Goal: Task Accomplishment & Management: Use online tool/utility

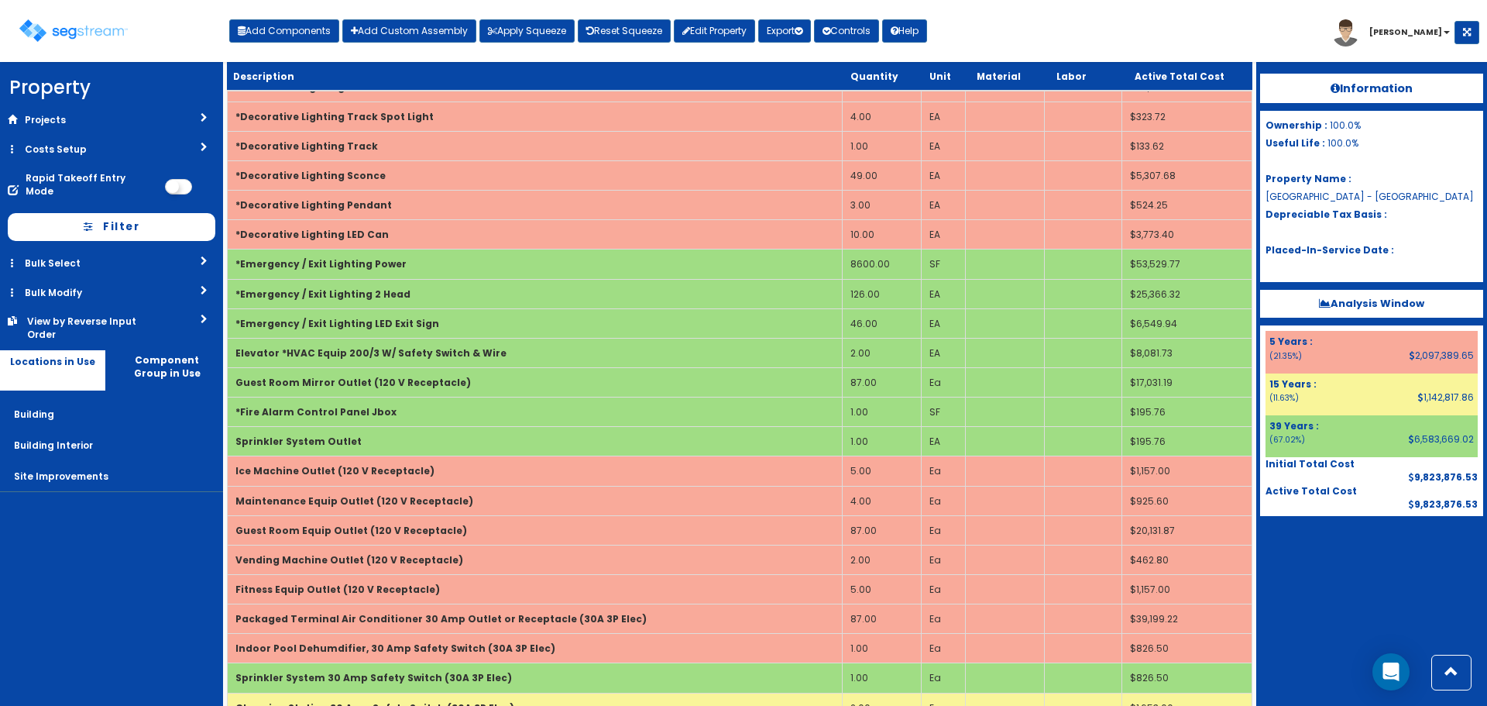
scroll to position [4462, 0]
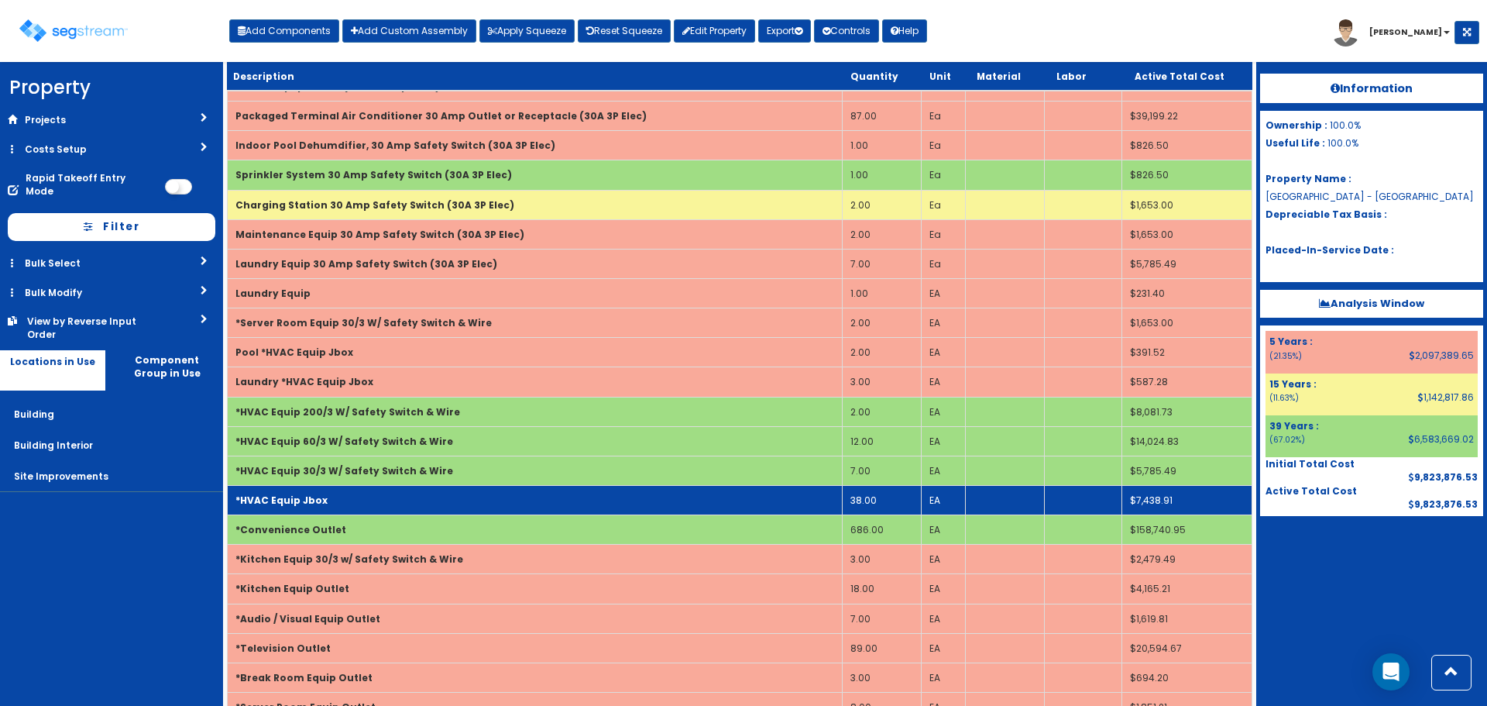
click at [888, 500] on td "38.00" at bounding box center [882, 499] width 79 height 29
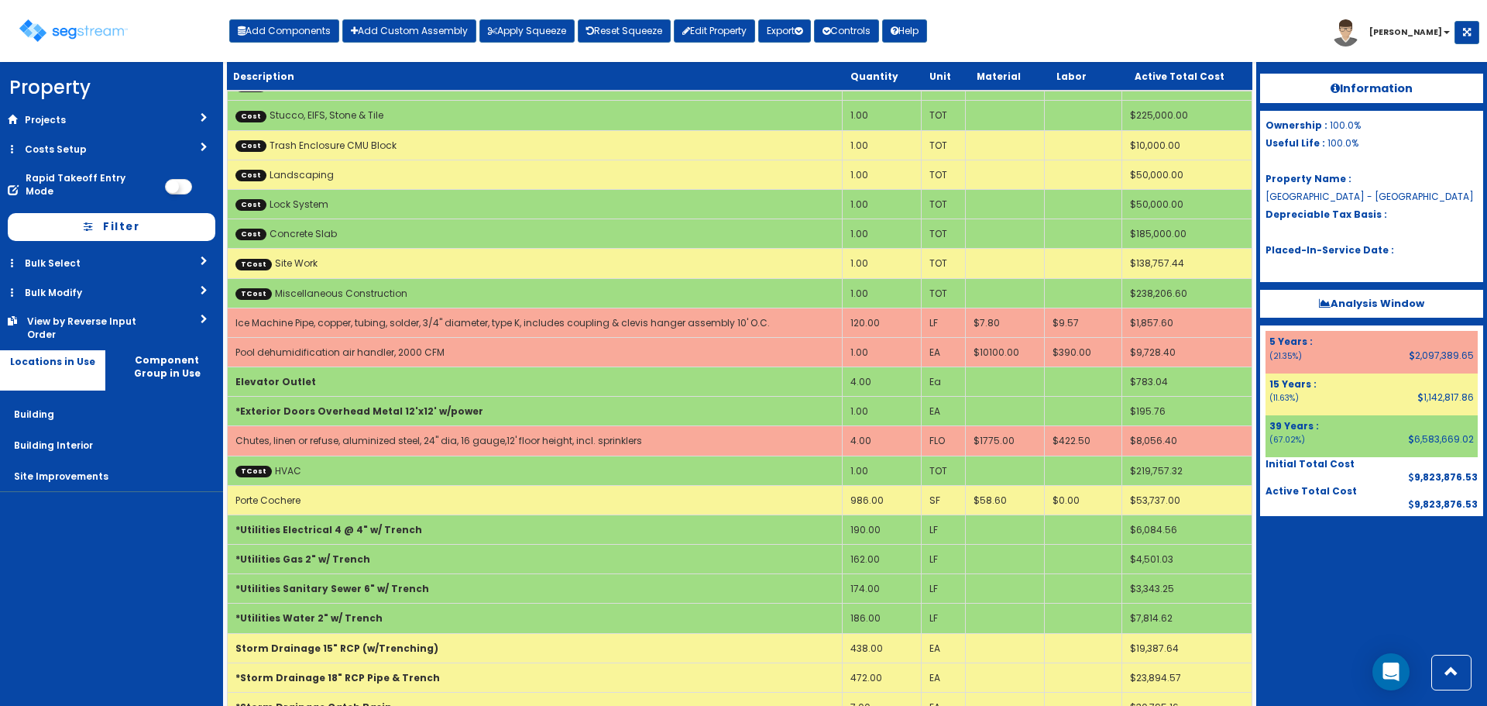
scroll to position [4255, 0]
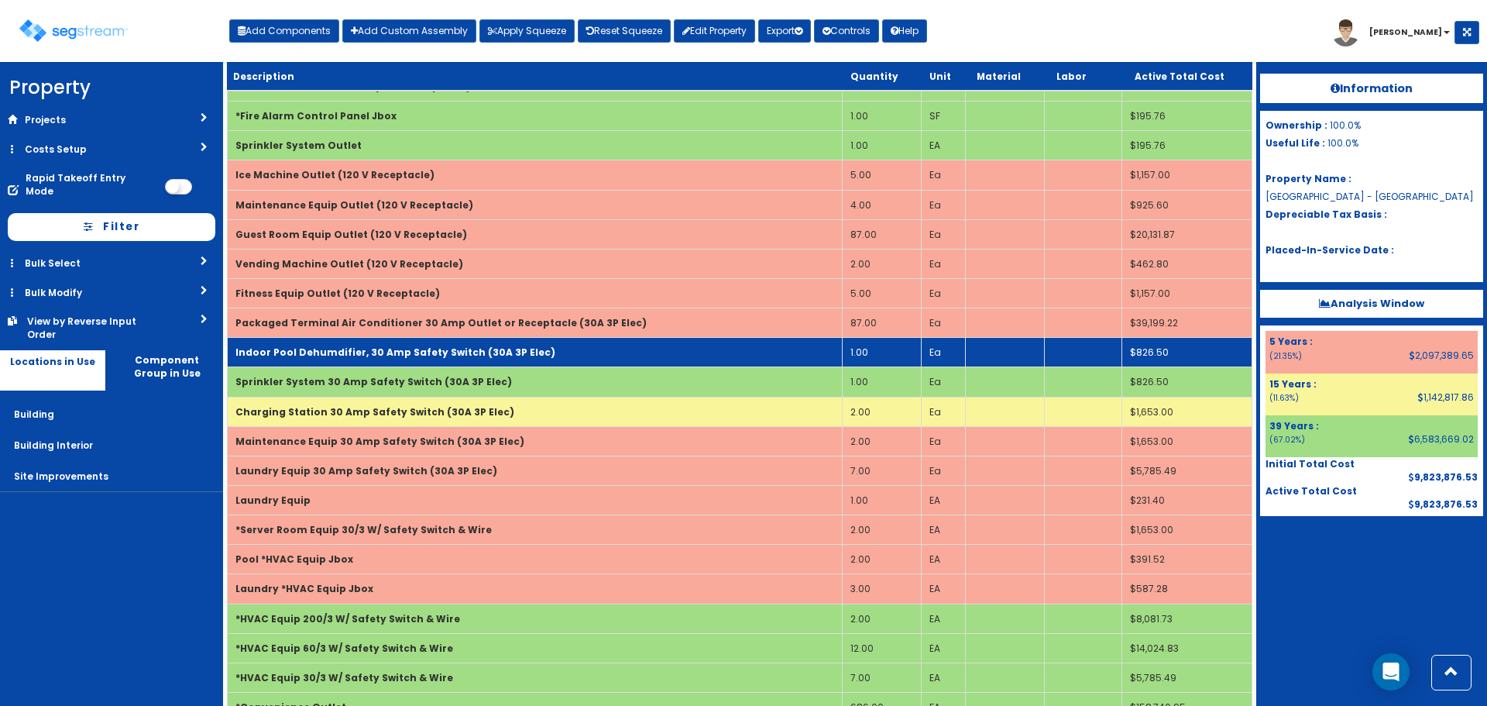
click at [515, 342] on td "Indoor Pool Dehumdifier, 30 Amp Safety Switch (30A 3P Elec)" at bounding box center [535, 352] width 615 height 29
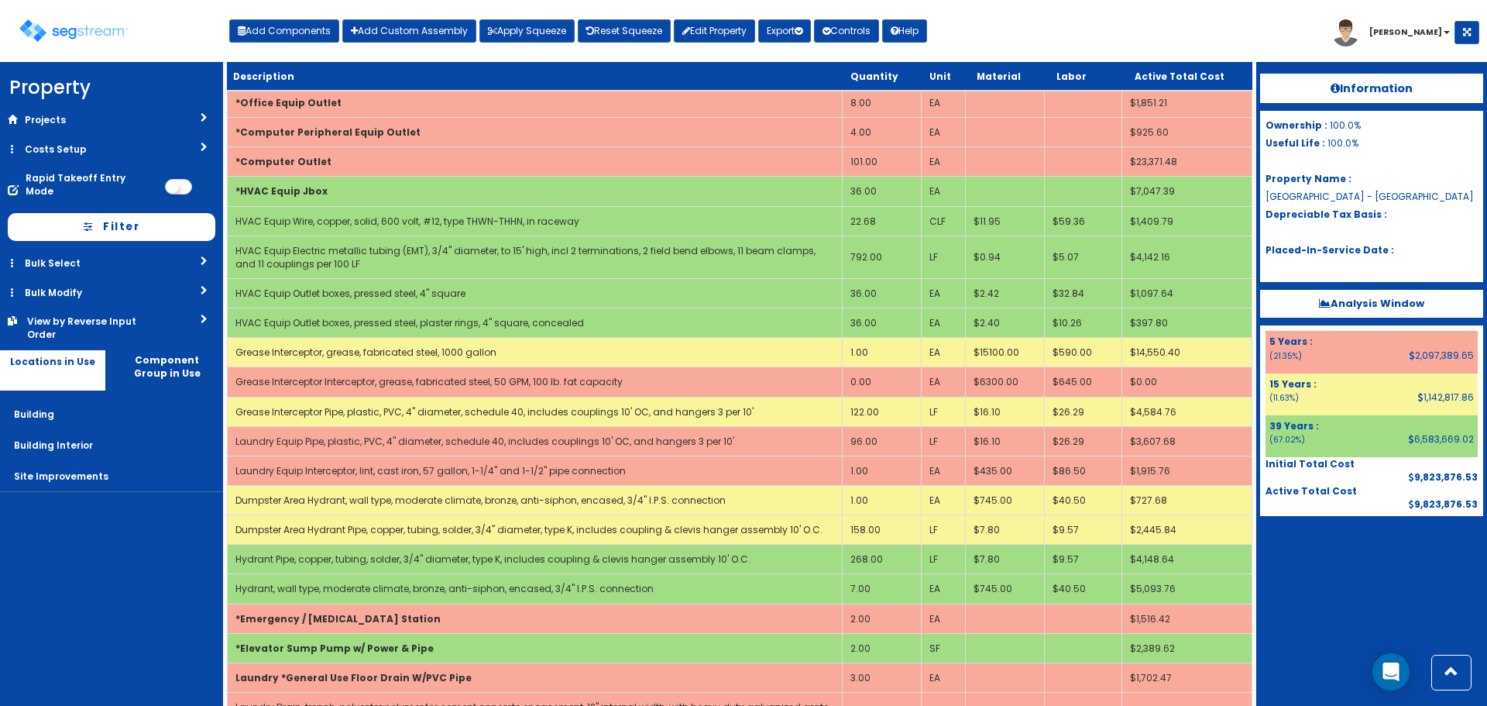
scroll to position [2187, 0]
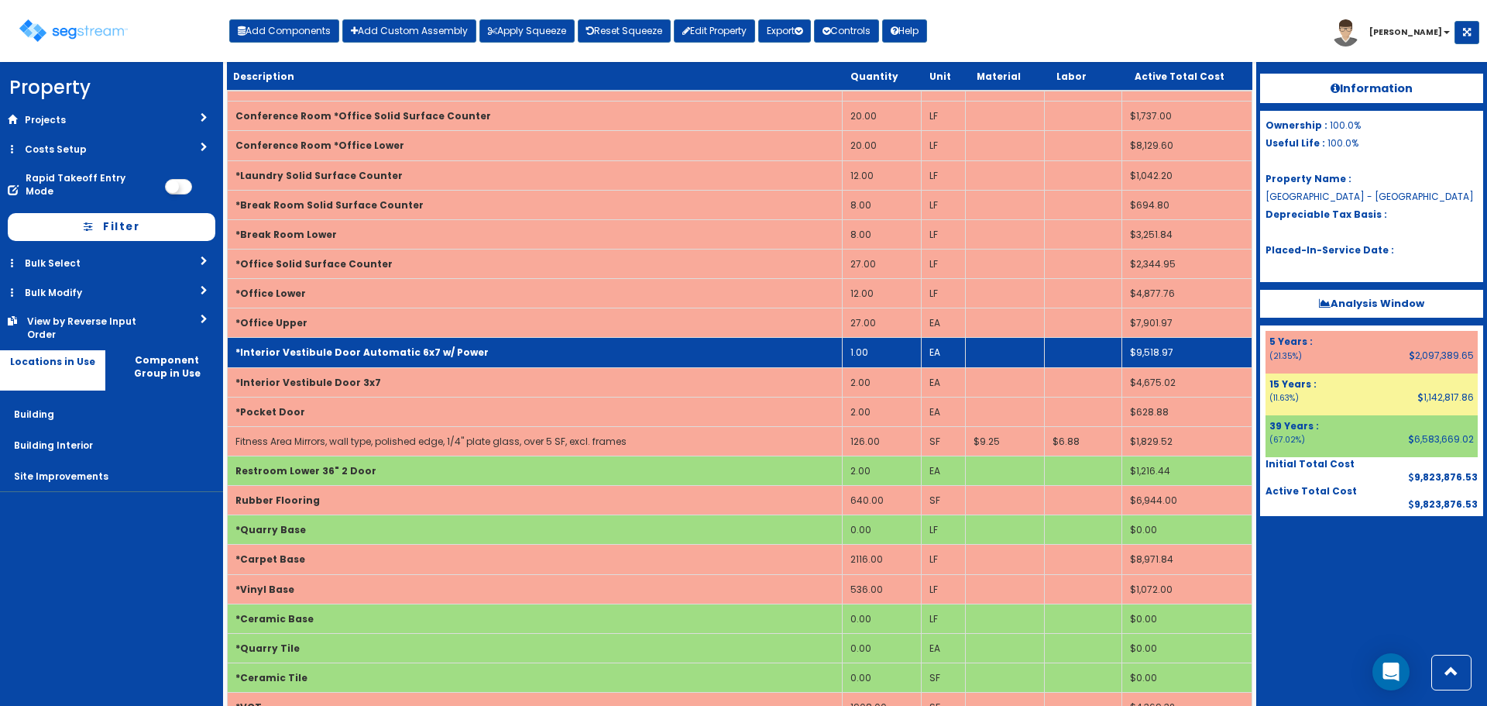
click at [377, 359] on td "*Interior Vestibule Door Automatic 6x7 w/ Power" at bounding box center [535, 352] width 615 height 29
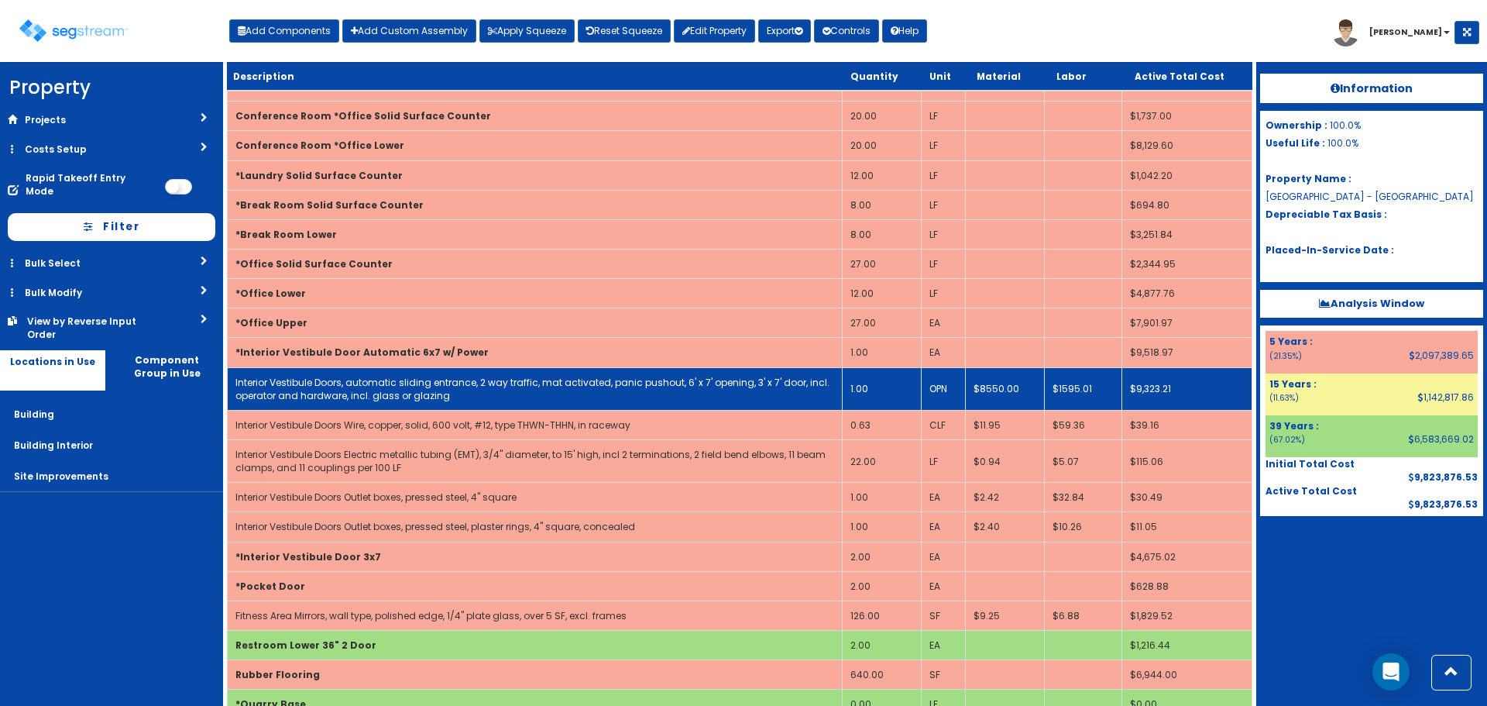
click at [374, 383] on link "Interior Vestibule Doors, automatic sliding entrance, 2 way traffic, mat activa…" at bounding box center [532, 389] width 594 height 26
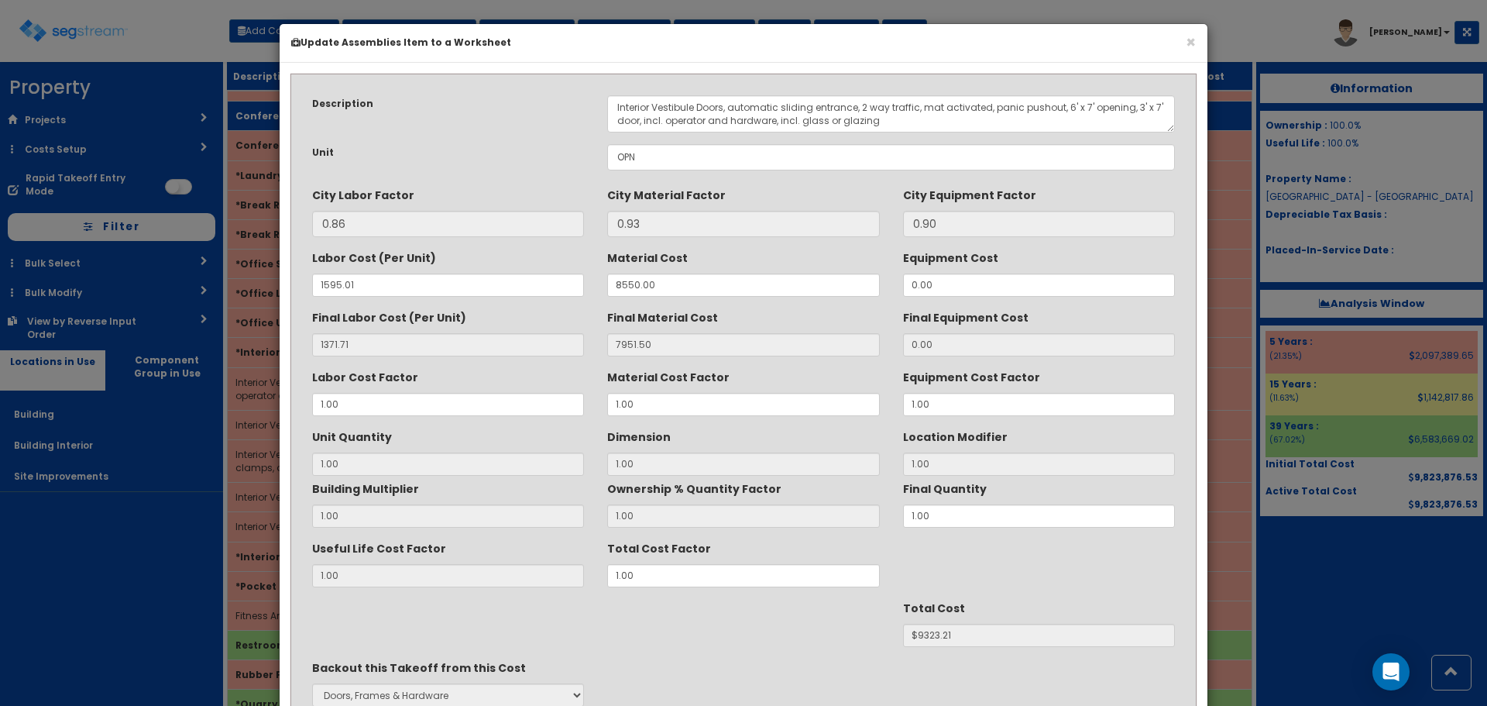
scroll to position [0, 0]
click at [720, 103] on textarea "Interior Vestibule Doors, automatic sliding entrance, 2 way traffic, mat activa…" at bounding box center [891, 113] width 568 height 37
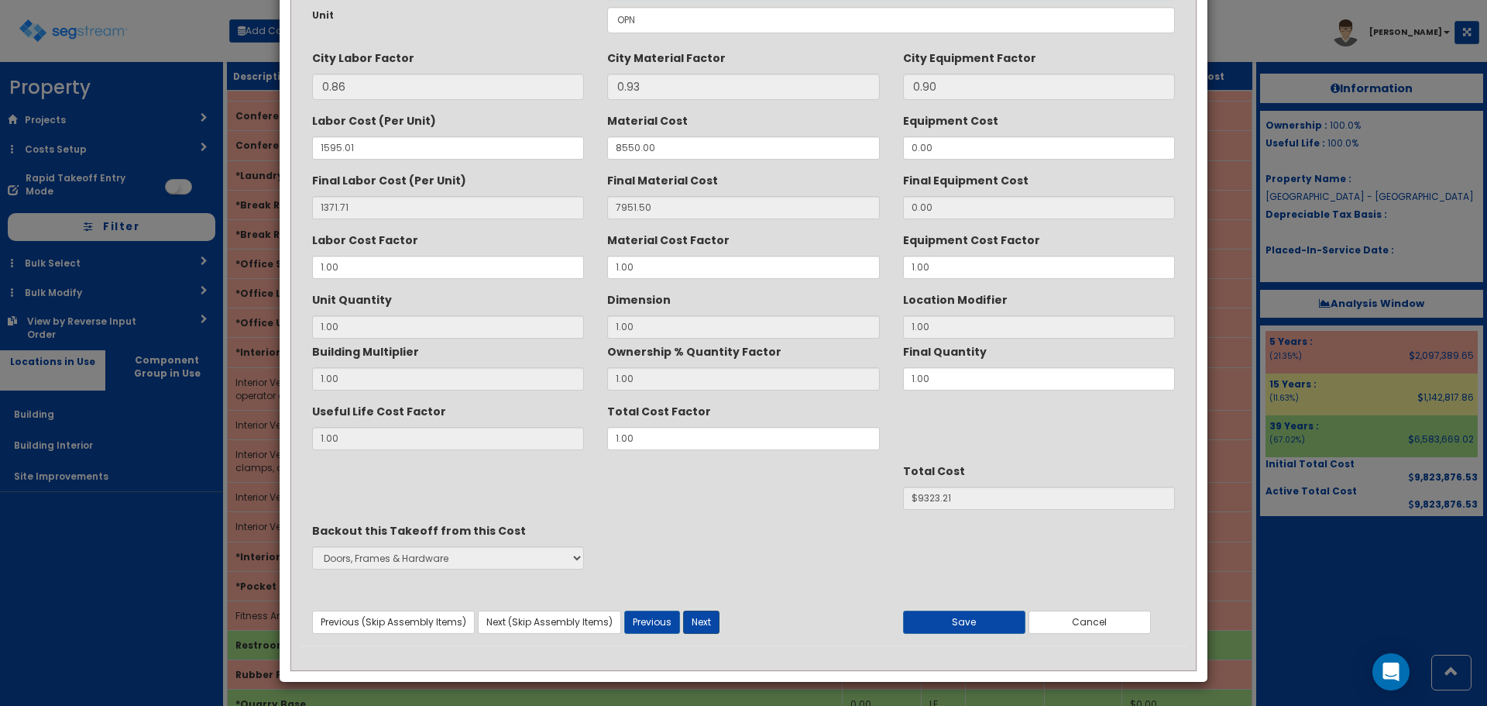
type textarea "Interior Vestibule Door, automatic sliding entrance, 2 way traffic, mat activat…"
drag, startPoint x: 705, startPoint y: 624, endPoint x: 745, endPoint y: 483, distance: 146.6
click at [704, 624] on button "Next" at bounding box center [701, 621] width 36 height 23
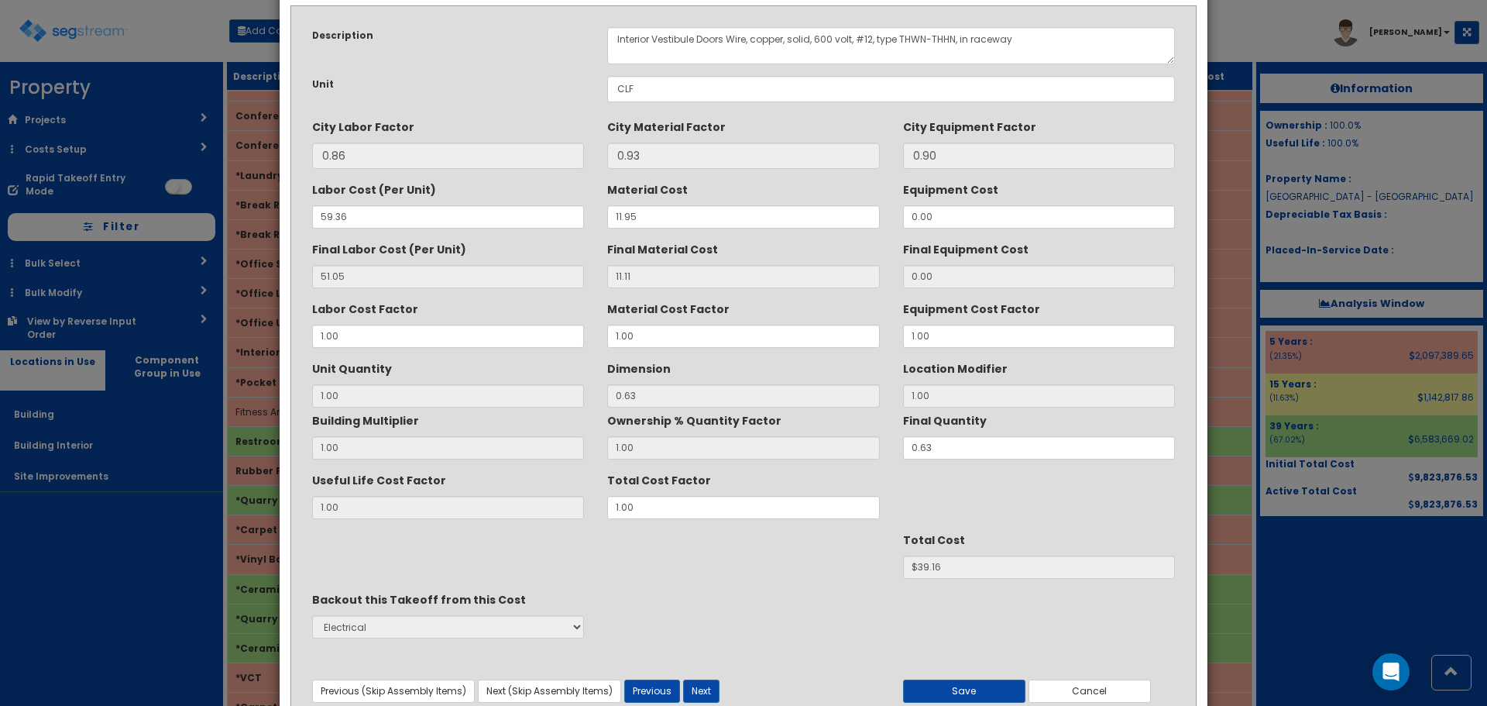
scroll to position [0, 0]
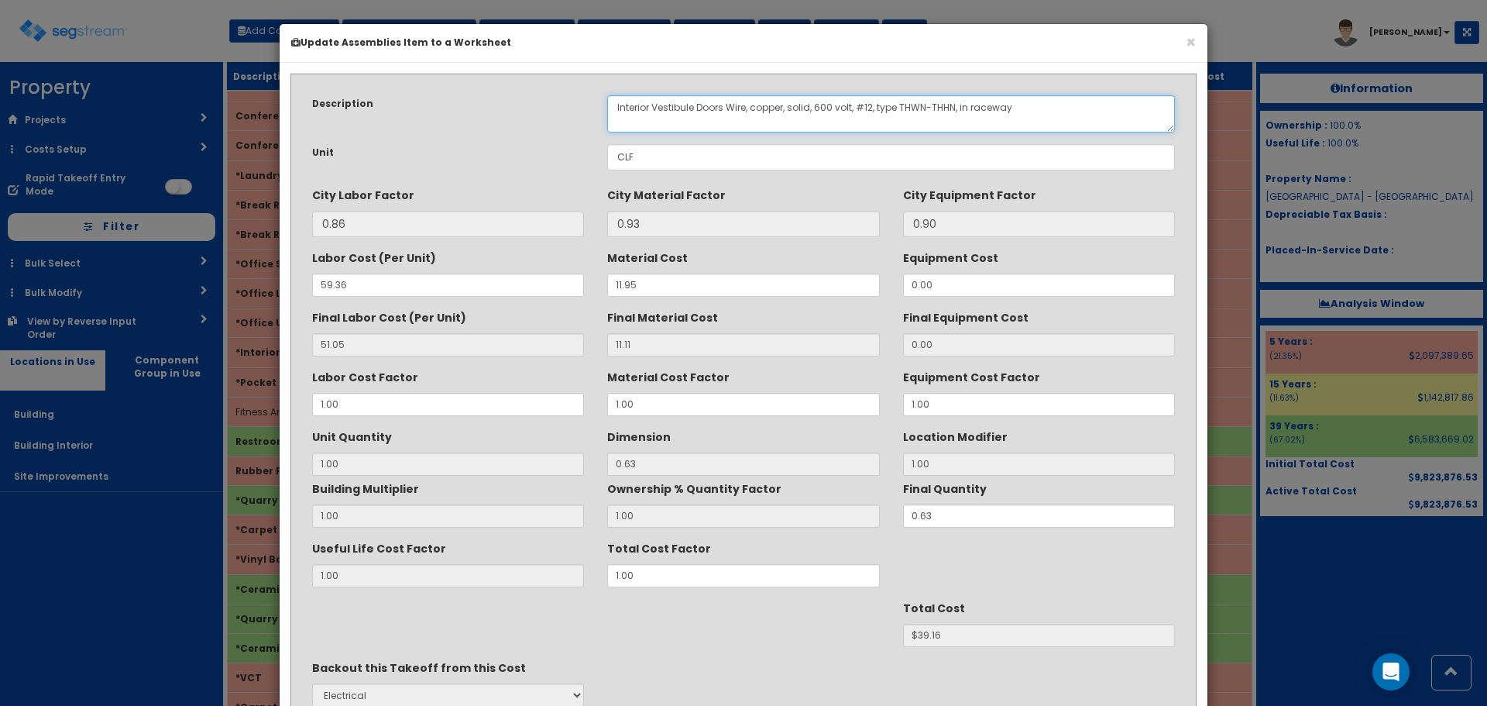
click at [720, 106] on textarea "Interior Vestibule Doors Wire, copper, solid, 600 volt, #12, type THWN-THHN, in…" at bounding box center [891, 113] width 568 height 37
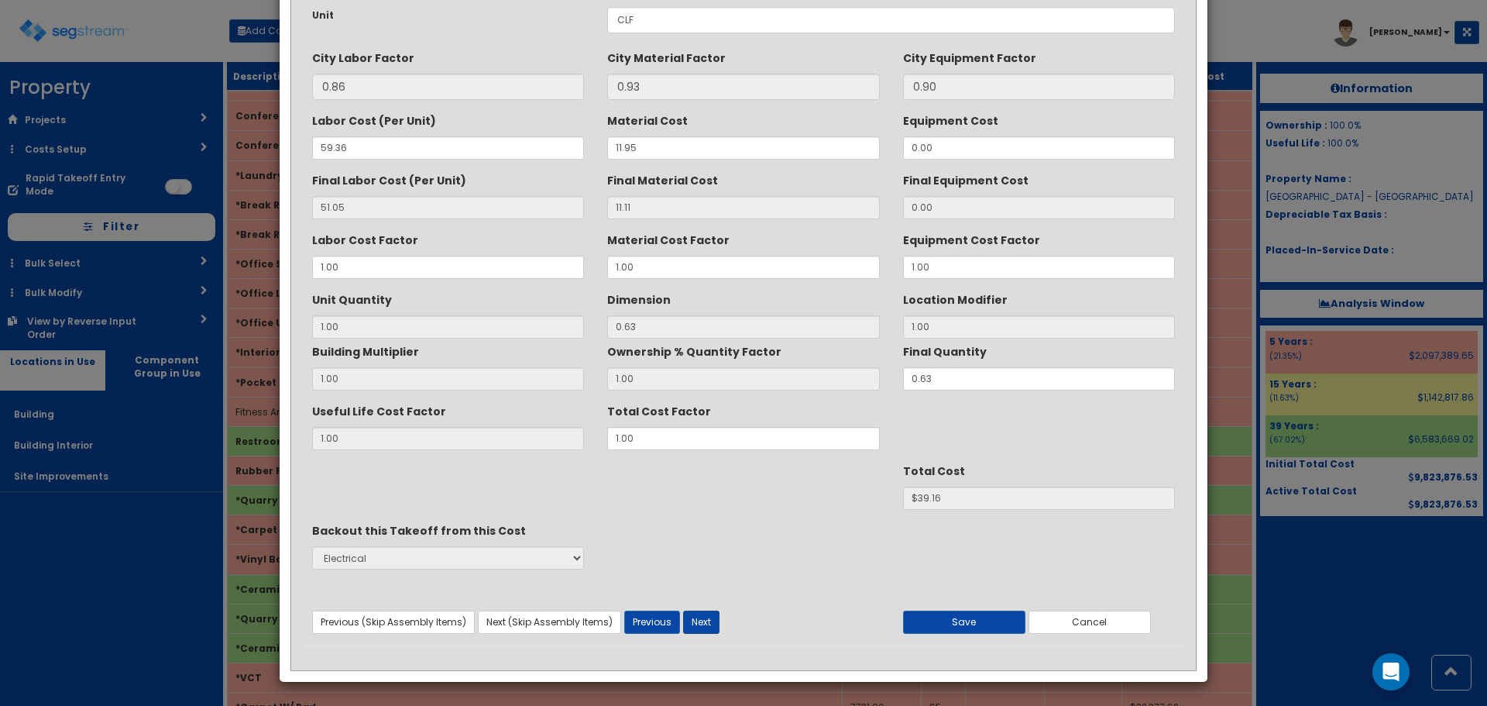
type textarea "Interior Vestibule Door Wire, copper, solid, 600 volt, #12, type THWN-THHN, in …"
click at [691, 620] on button "Next" at bounding box center [701, 621] width 36 height 23
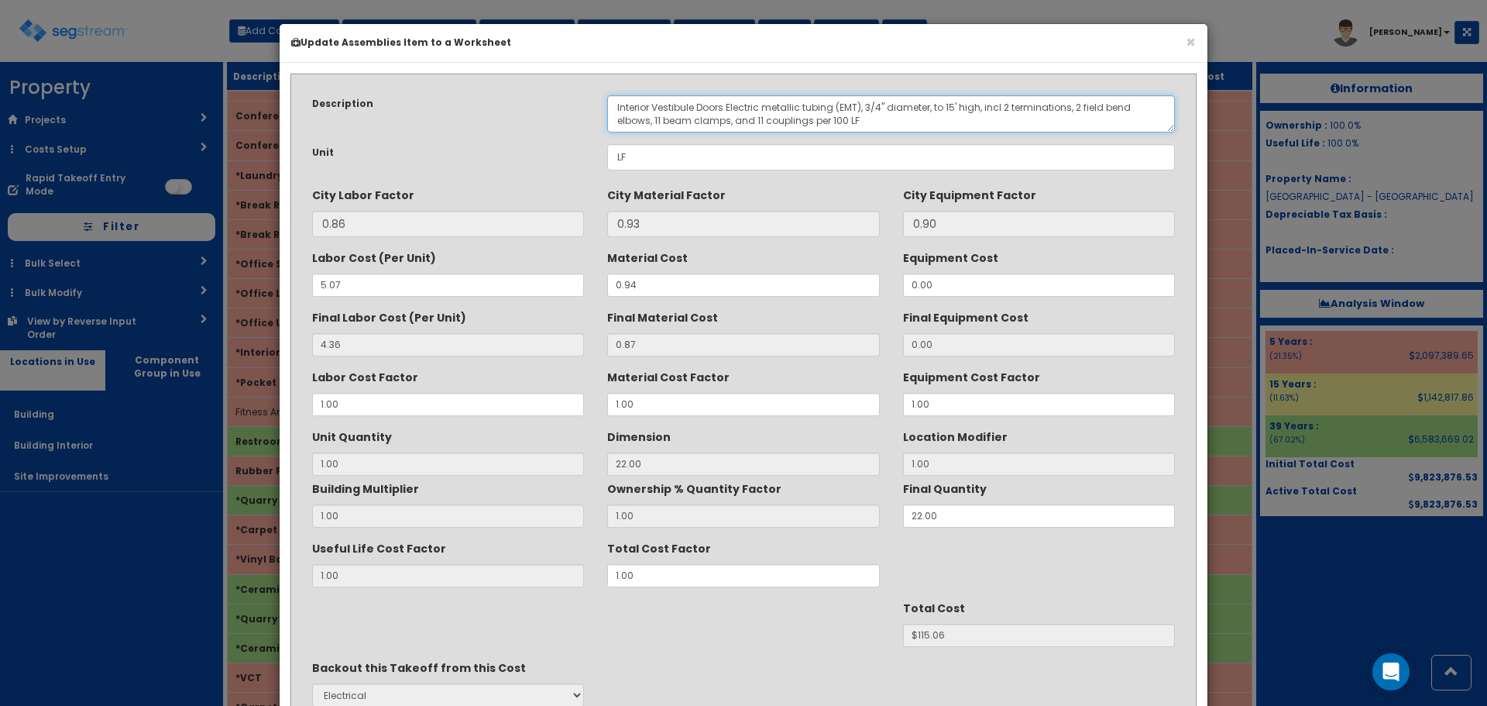
click at [720, 104] on textarea "Interior Vestibule Doors Electric metallic tubing (EMT), 3/4" diameter, to 15' …" at bounding box center [891, 113] width 568 height 37
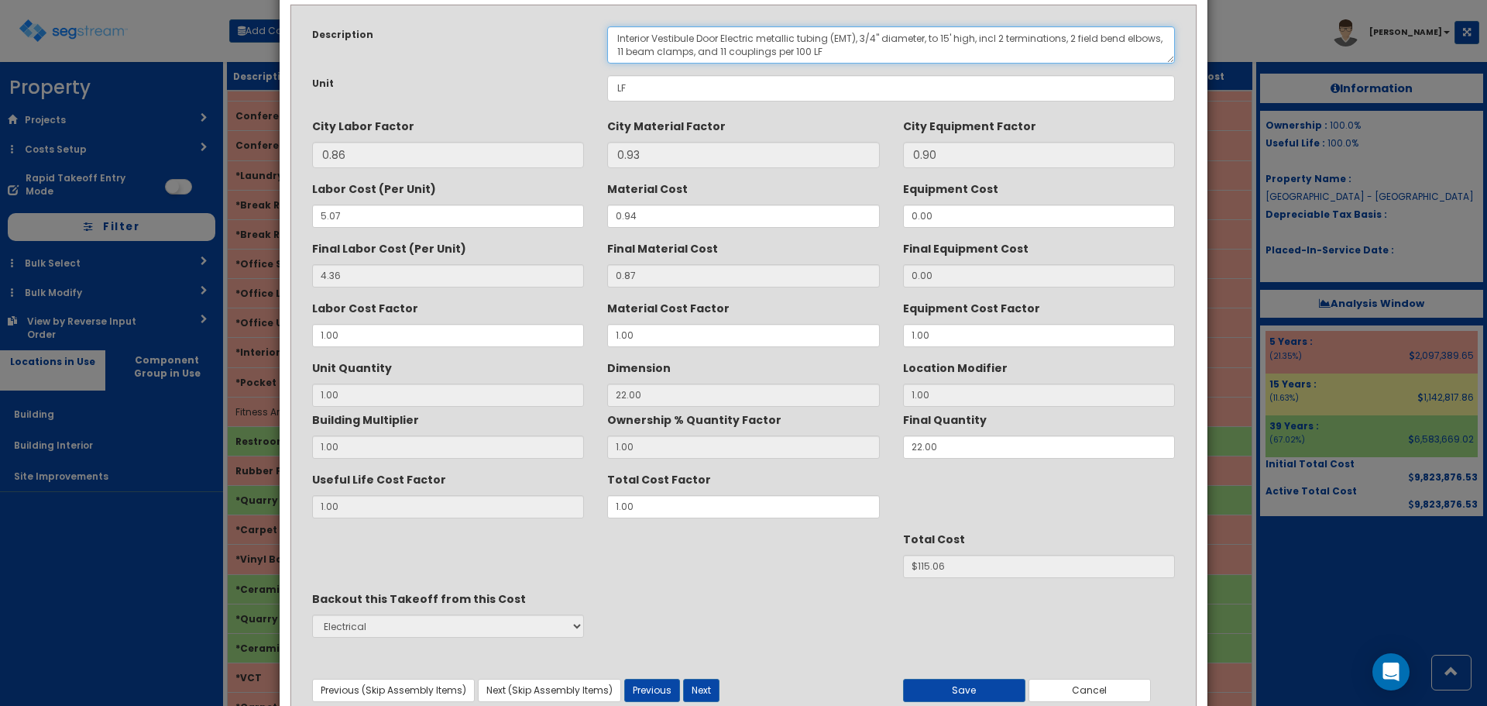
scroll to position [137, 0]
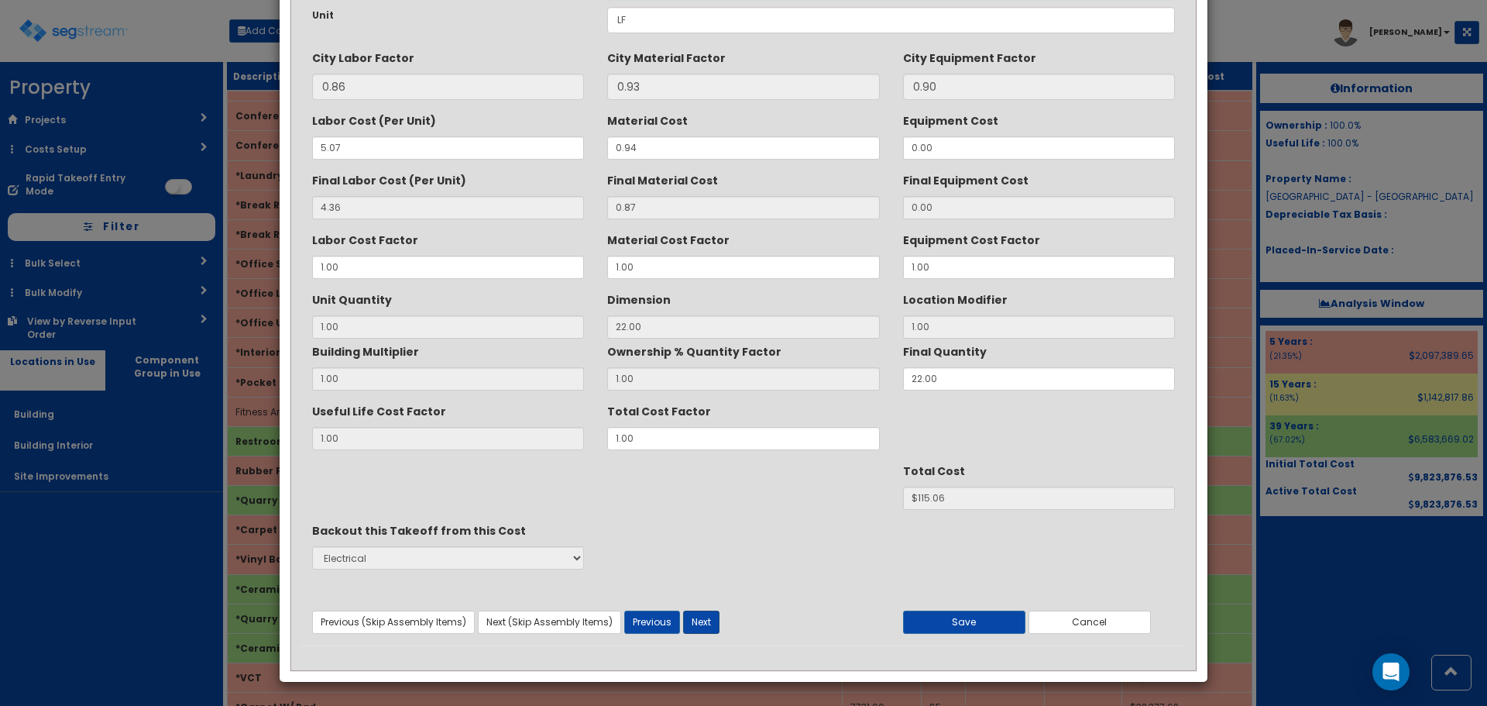
type textarea "Interior Vestibule Door Electric metallic tubing (EMT), 3/4" diameter, to 15' h…"
click at [693, 615] on button "Next" at bounding box center [701, 621] width 36 height 23
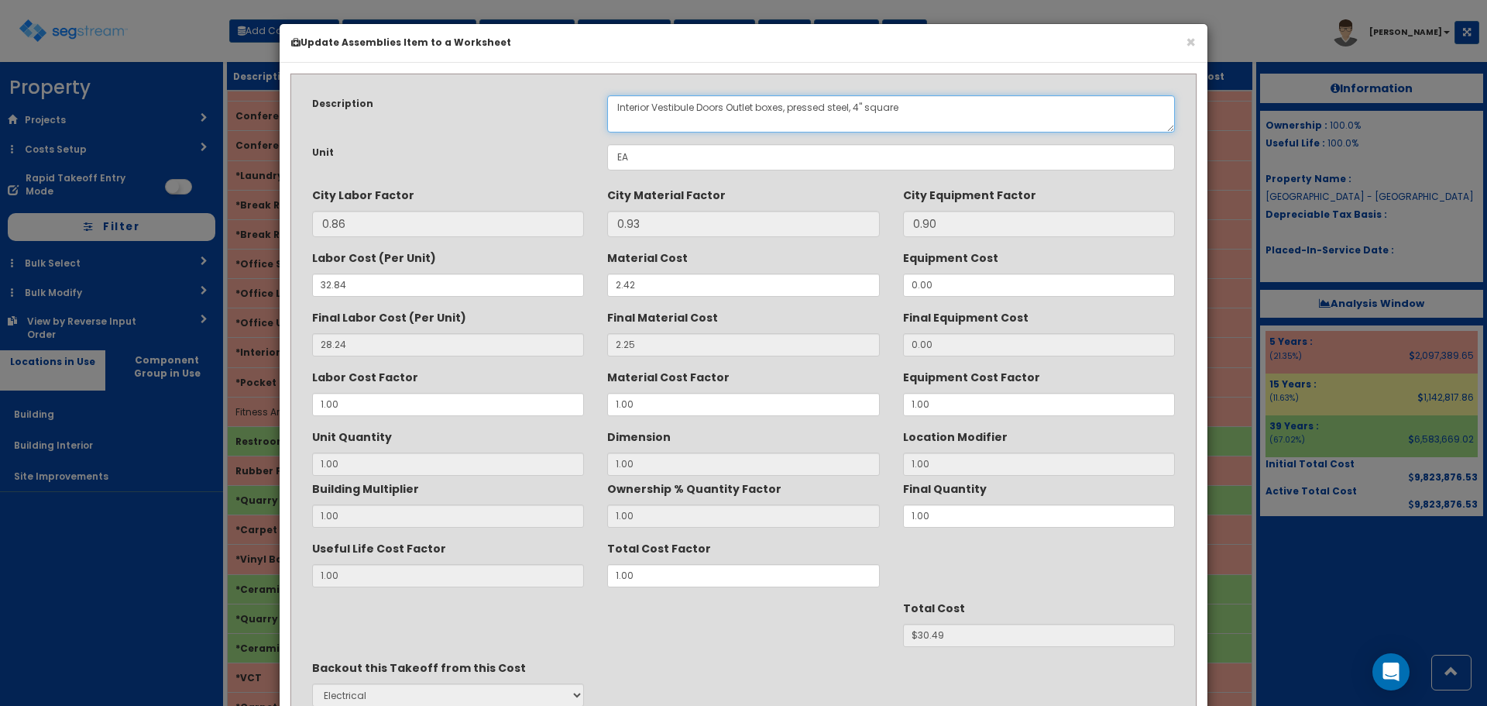
click at [720, 106] on textarea "Interior Vestibule Doors Outlet boxes, pressed steel, 4" square" at bounding box center [891, 113] width 568 height 37
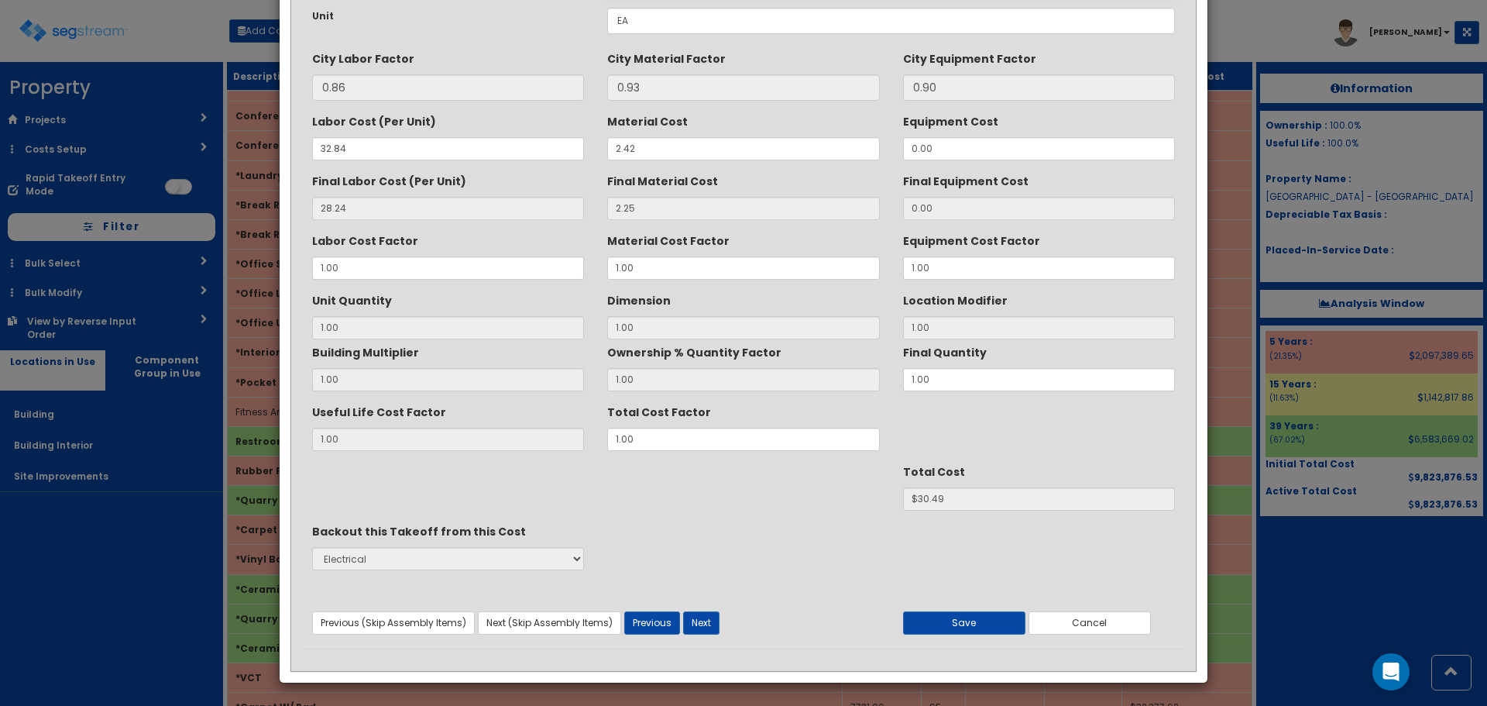
scroll to position [137, 0]
type textarea "Interior Vestibule Door Outlet boxes, pressed steel, 4" square"
click at [703, 624] on button "Next" at bounding box center [701, 621] width 36 height 23
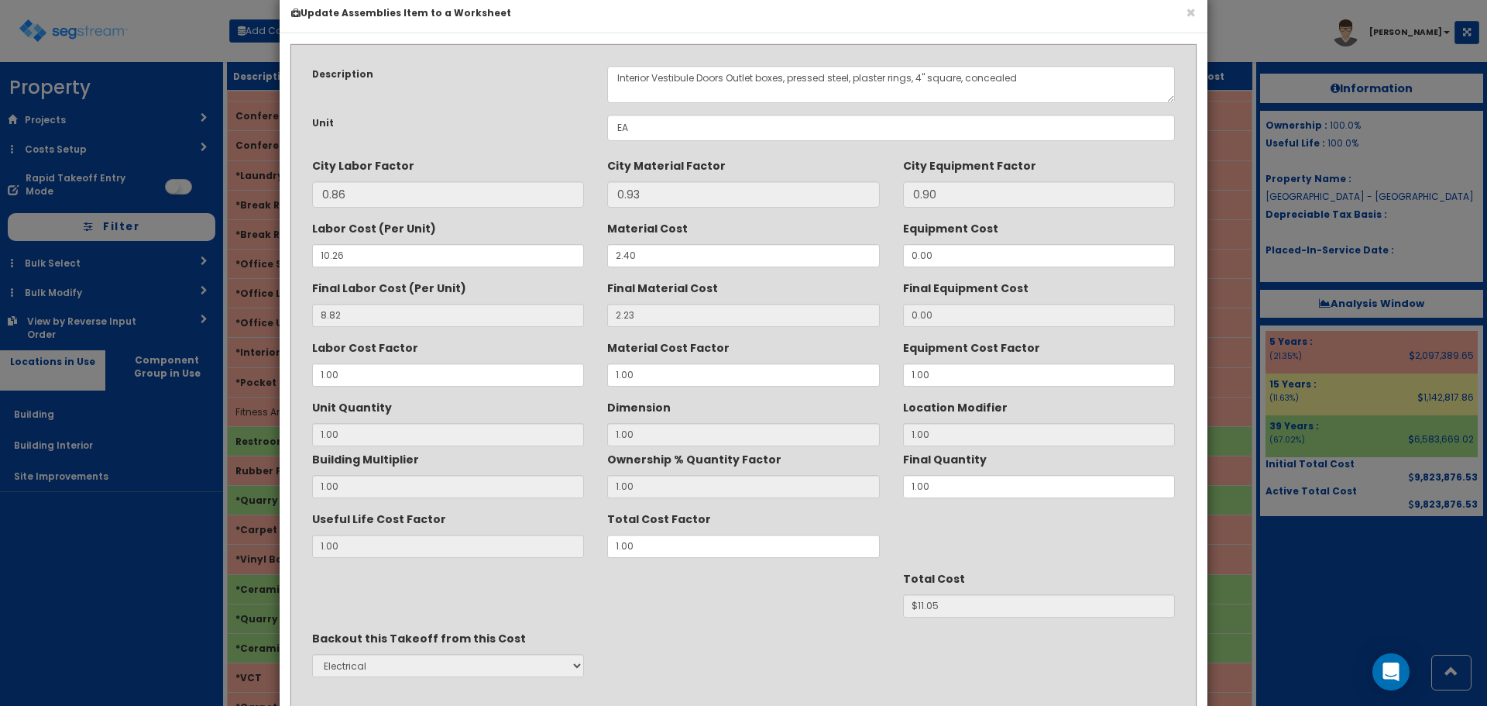
scroll to position [0, 0]
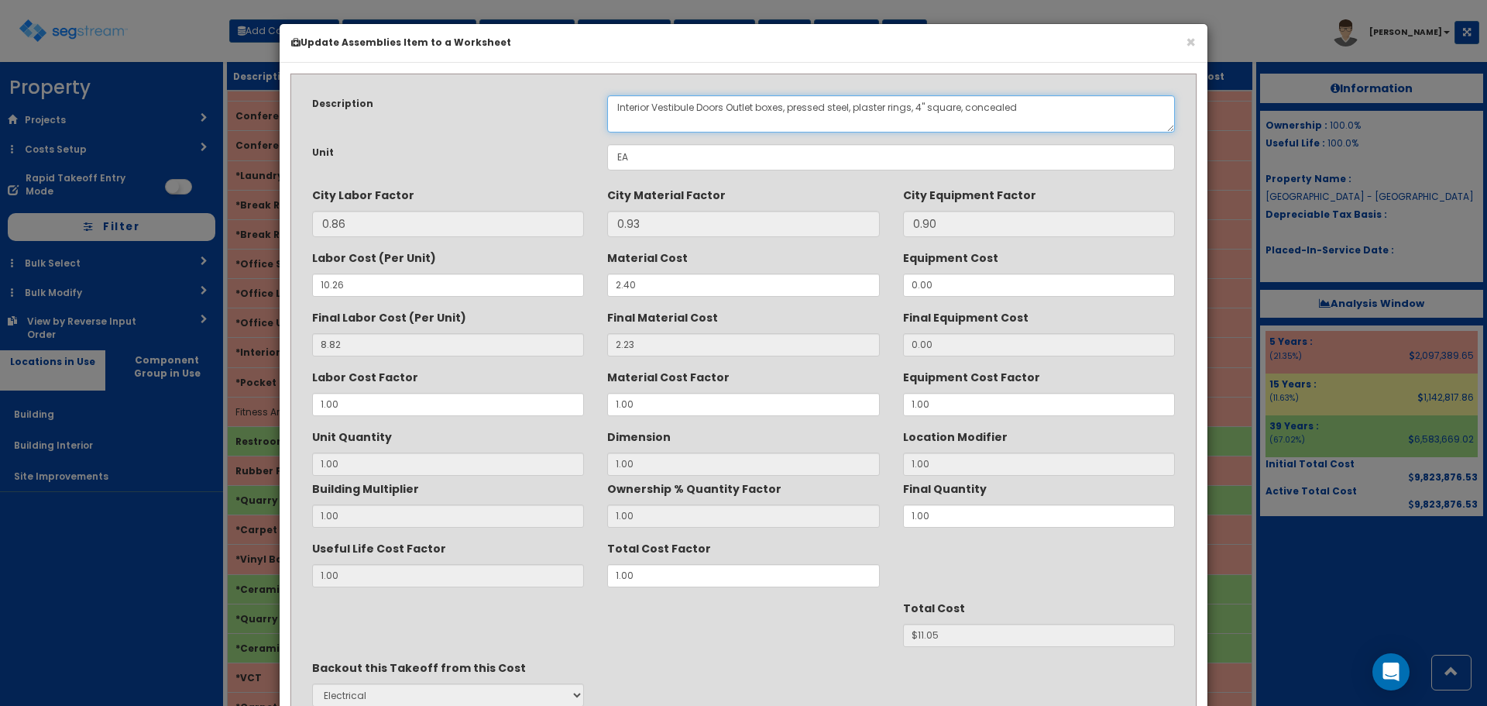
click at [720, 105] on textarea "Interior Vestibule Doors Outlet boxes, pressed steel, plaster rings, 4" square,…" at bounding box center [891, 113] width 568 height 37
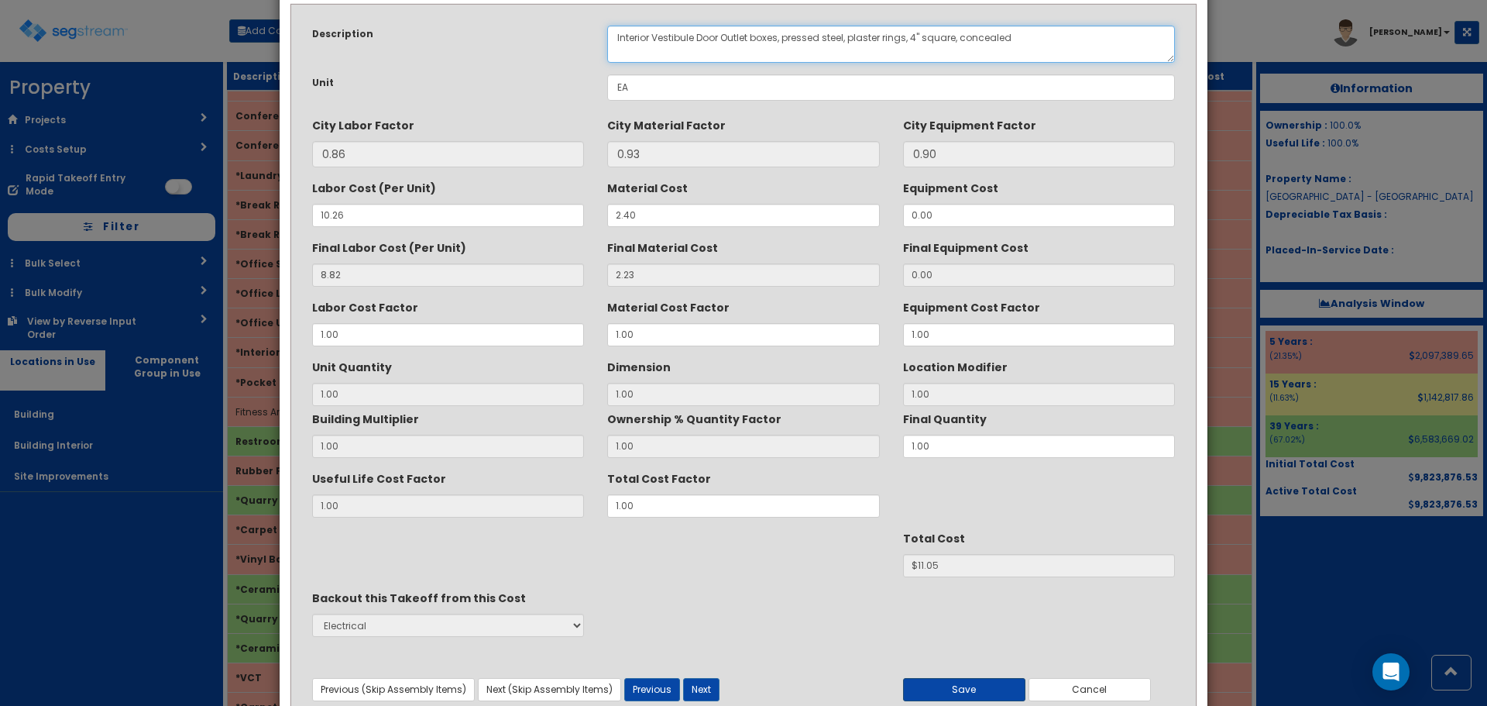
scroll to position [137, 0]
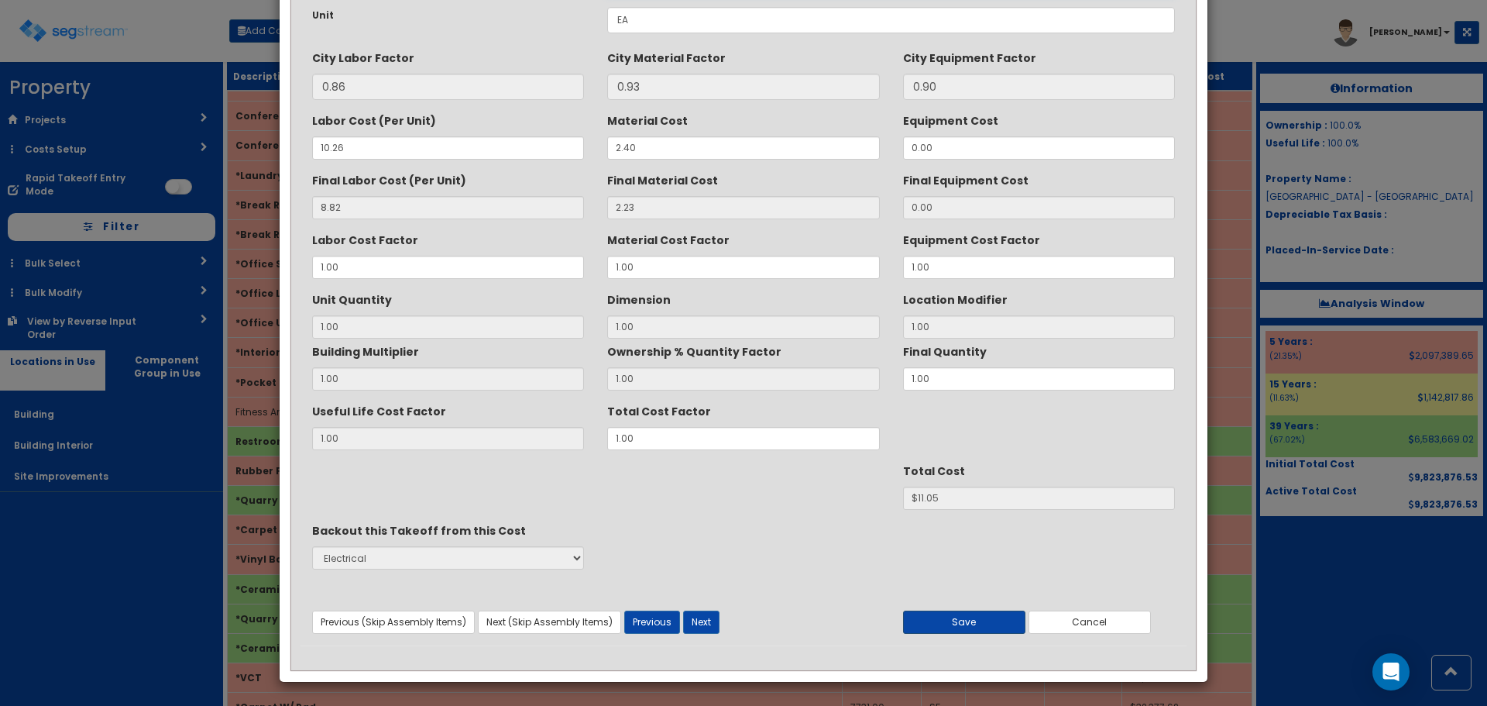
type textarea "Interior Vestibule Door Outlet boxes, pressed steel, plaster rings, 4" square, …"
click at [1012, 620] on button "Save" at bounding box center [964, 621] width 122 height 23
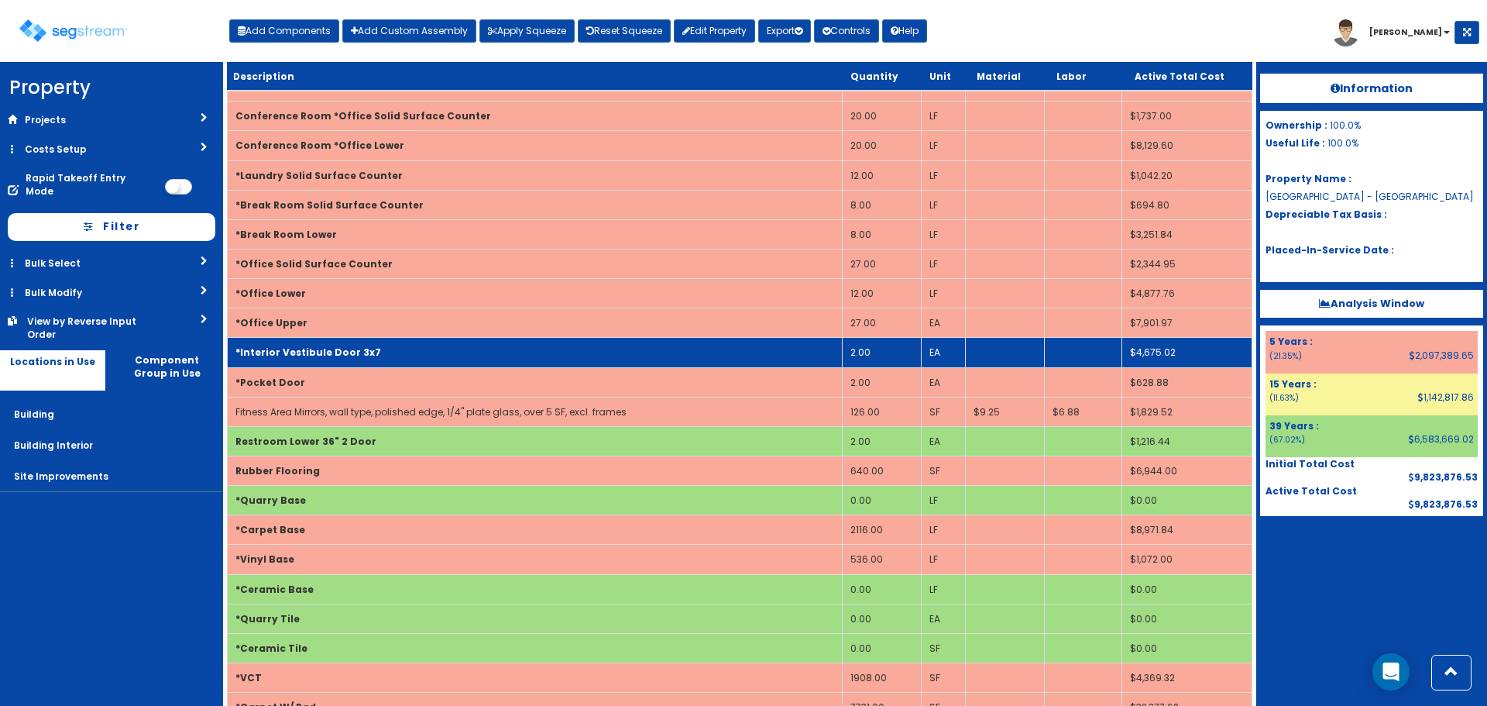
click at [372, 348] on td "*Interior Vestibule Door 3x7" at bounding box center [535, 352] width 615 height 29
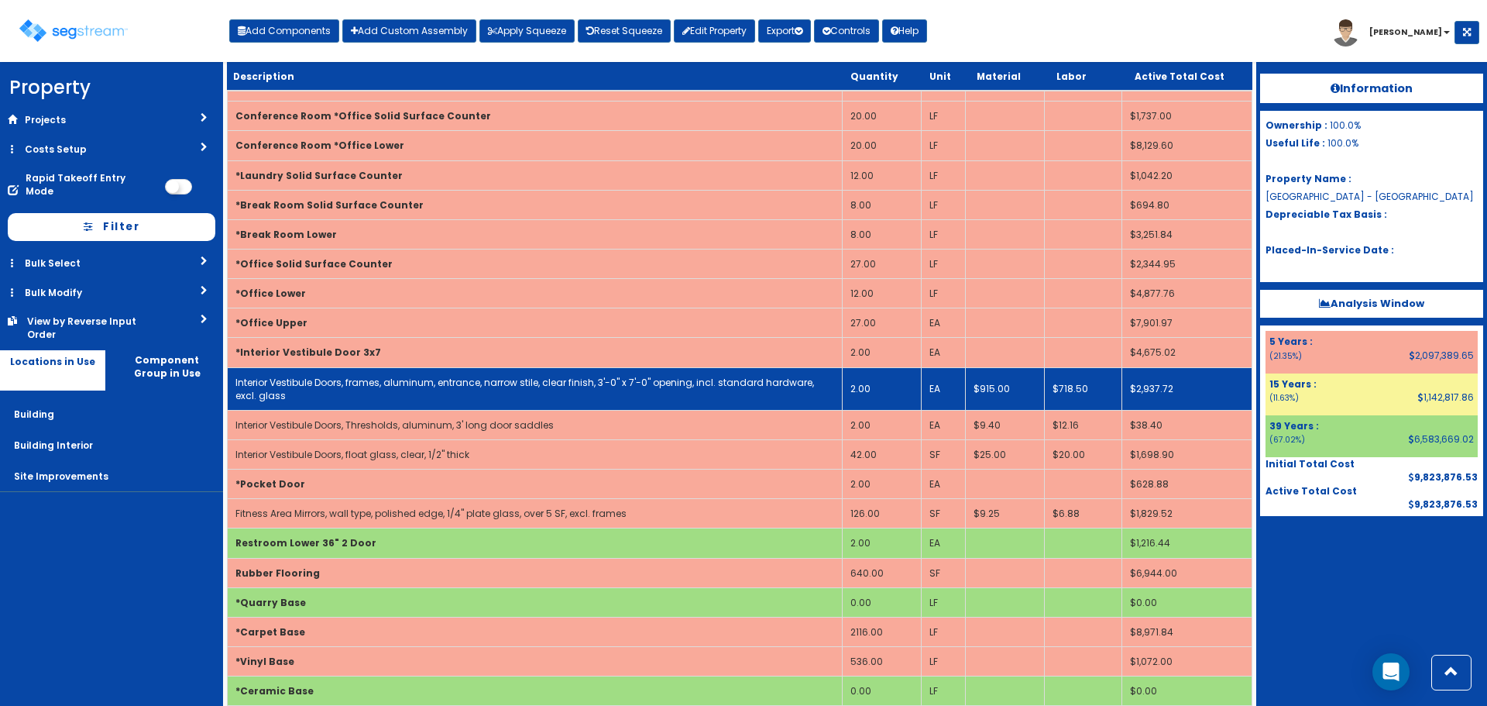
click at [376, 378] on link "Interior Vestibule Doors, frames, aluminum, entrance, narrow stile, clear finis…" at bounding box center [524, 389] width 579 height 26
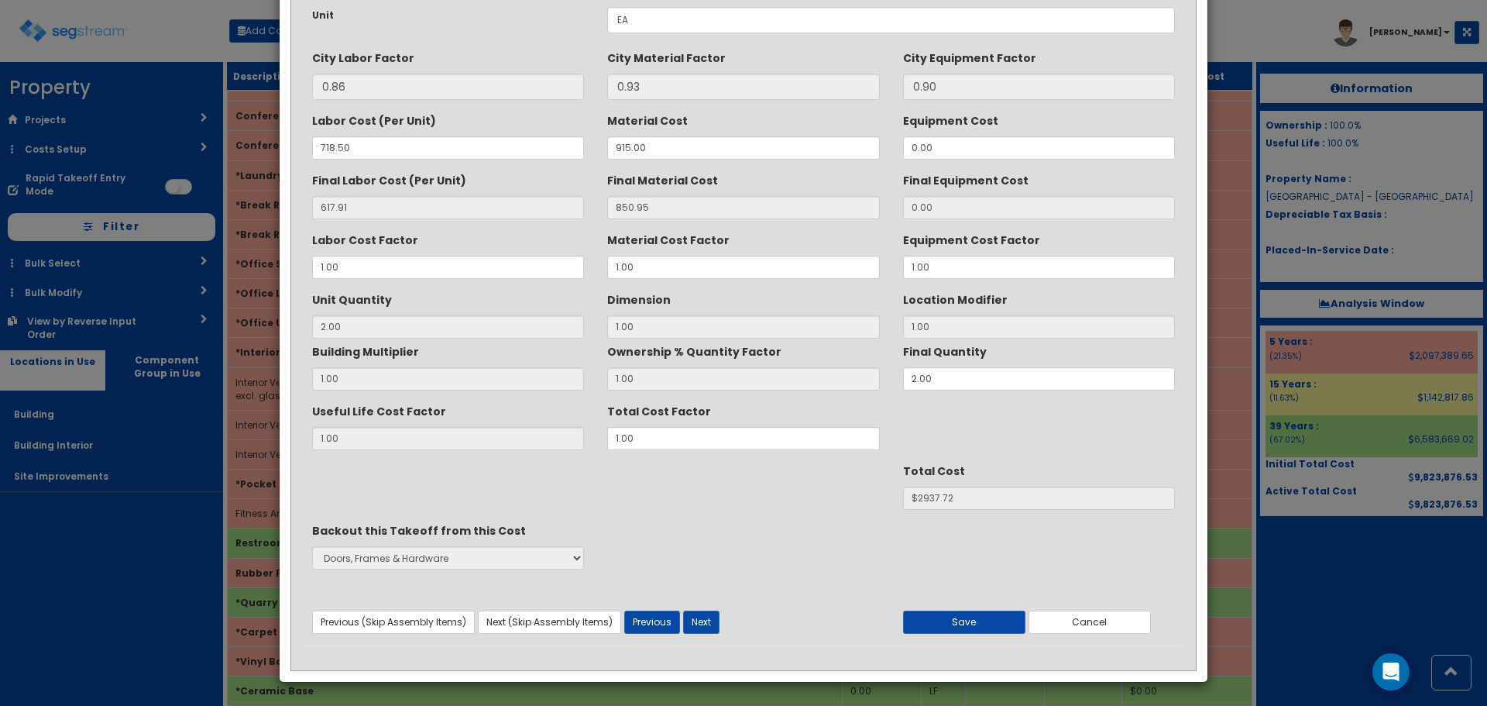
scroll to position [0, 0]
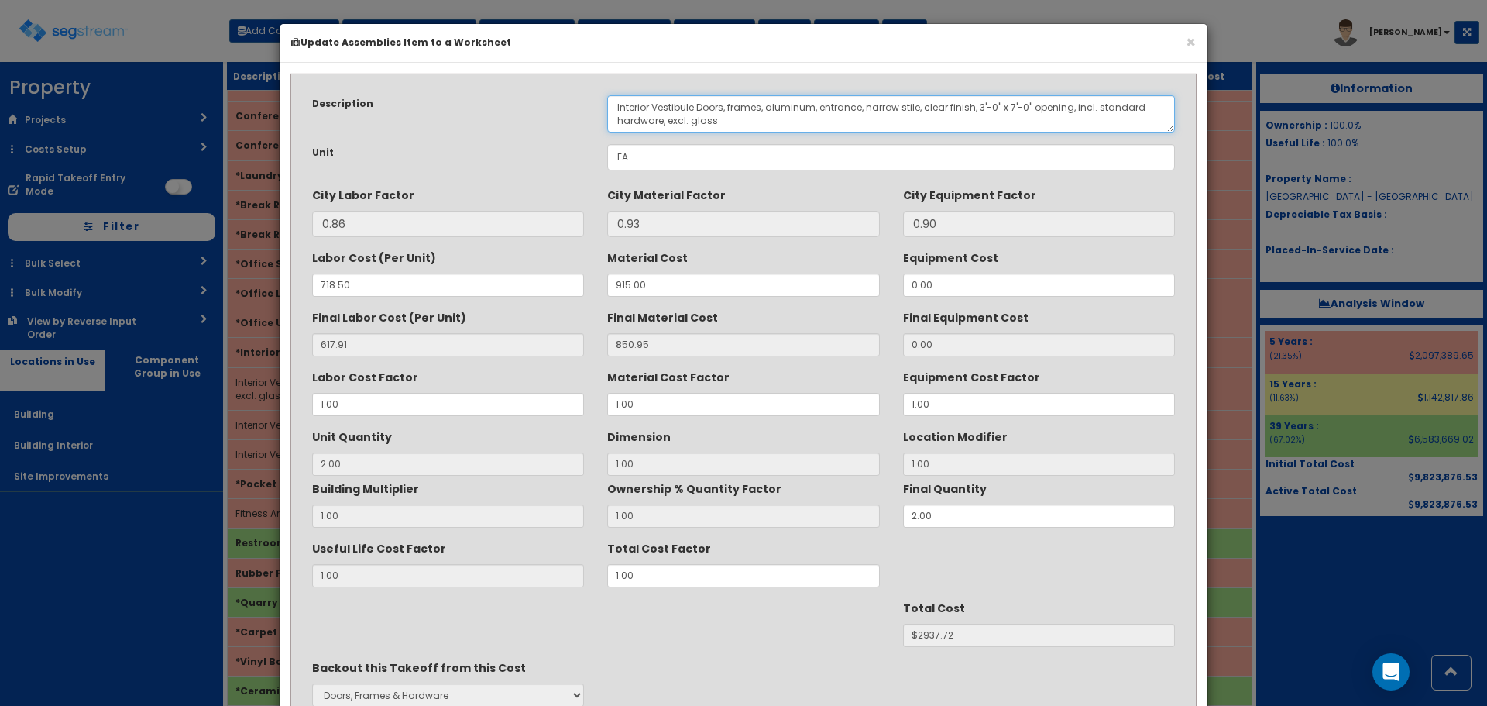
click at [720, 103] on textarea "Interior Vestibule Doors, frames, aluminum, entrance, narrow stile, clear finis…" at bounding box center [891, 113] width 568 height 37
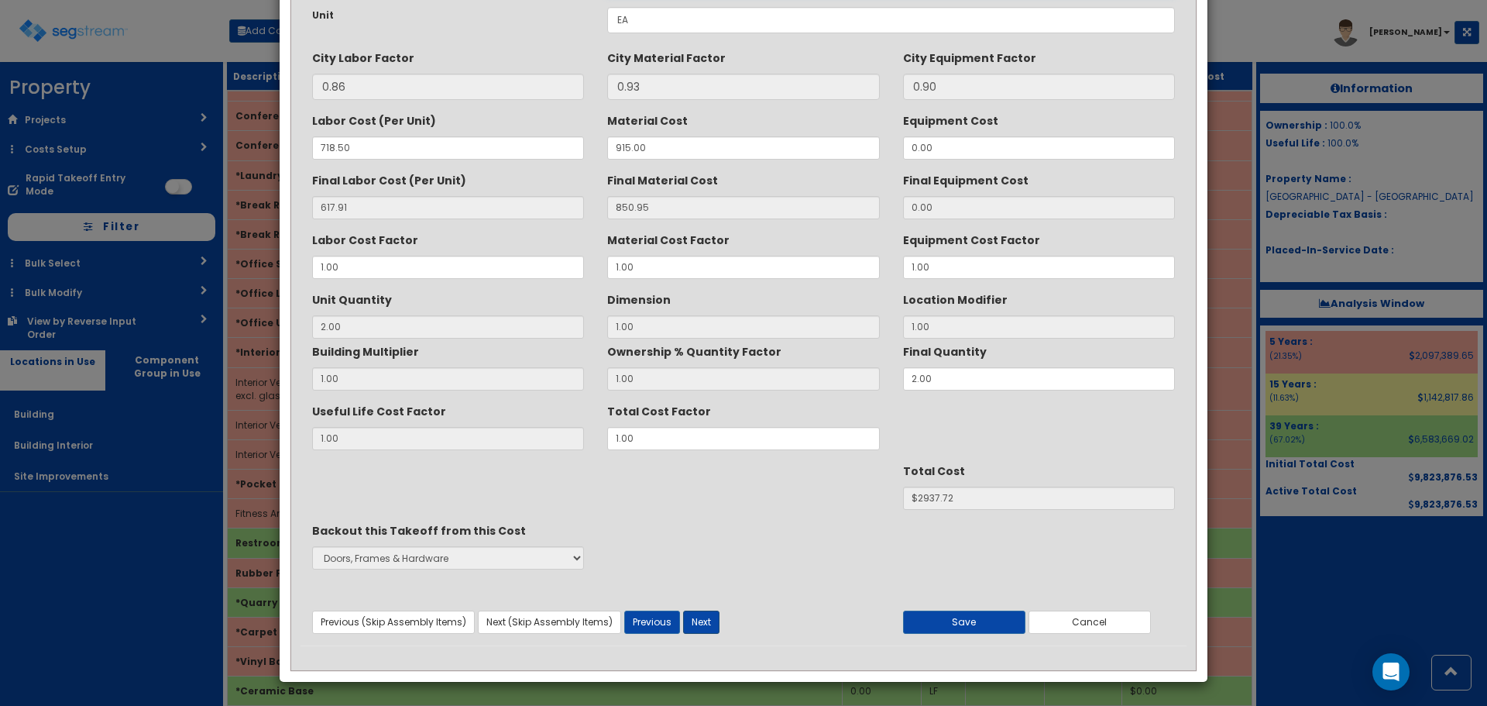
type textarea "Interior Vestibule Door, frames, aluminum, entrance, narrow stile, clear finish…"
click at [706, 621] on button "Next" at bounding box center [701, 621] width 36 height 23
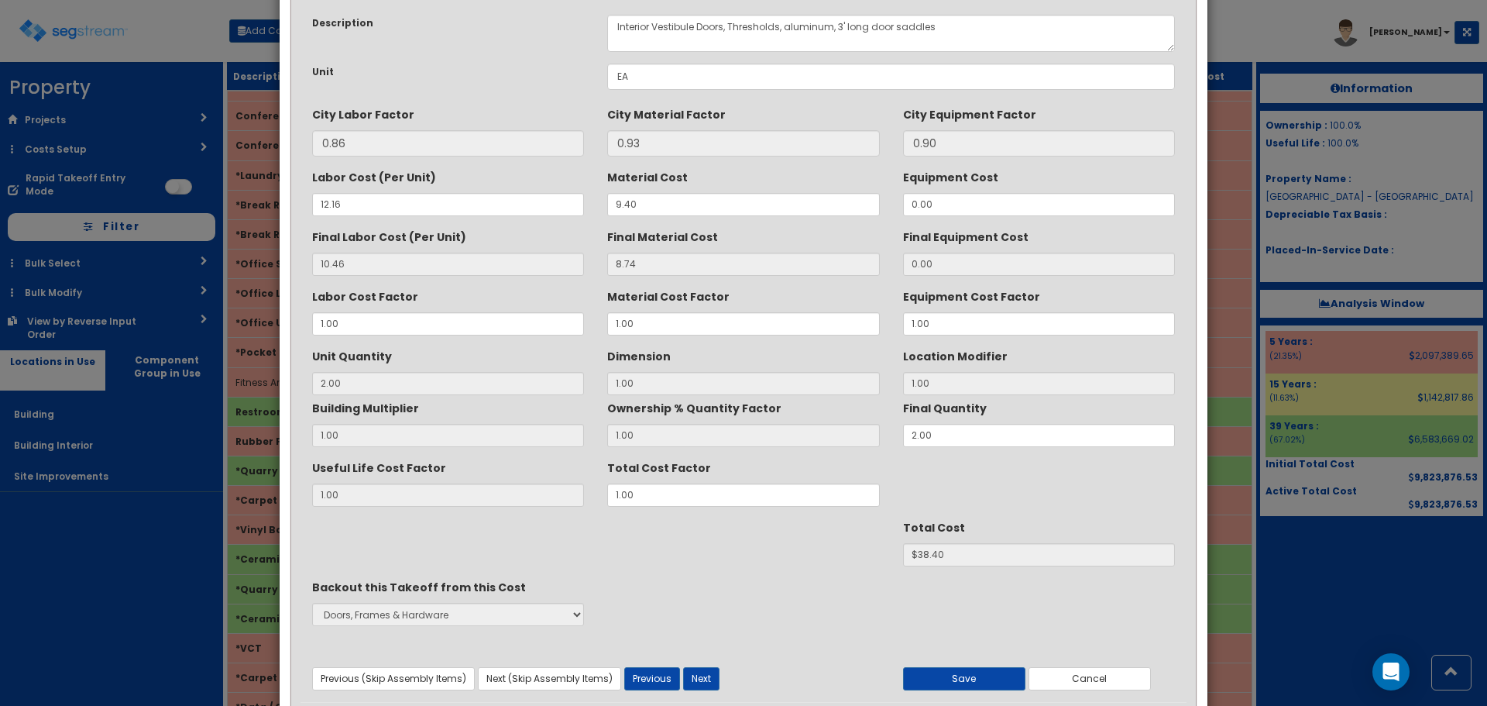
scroll to position [0, 0]
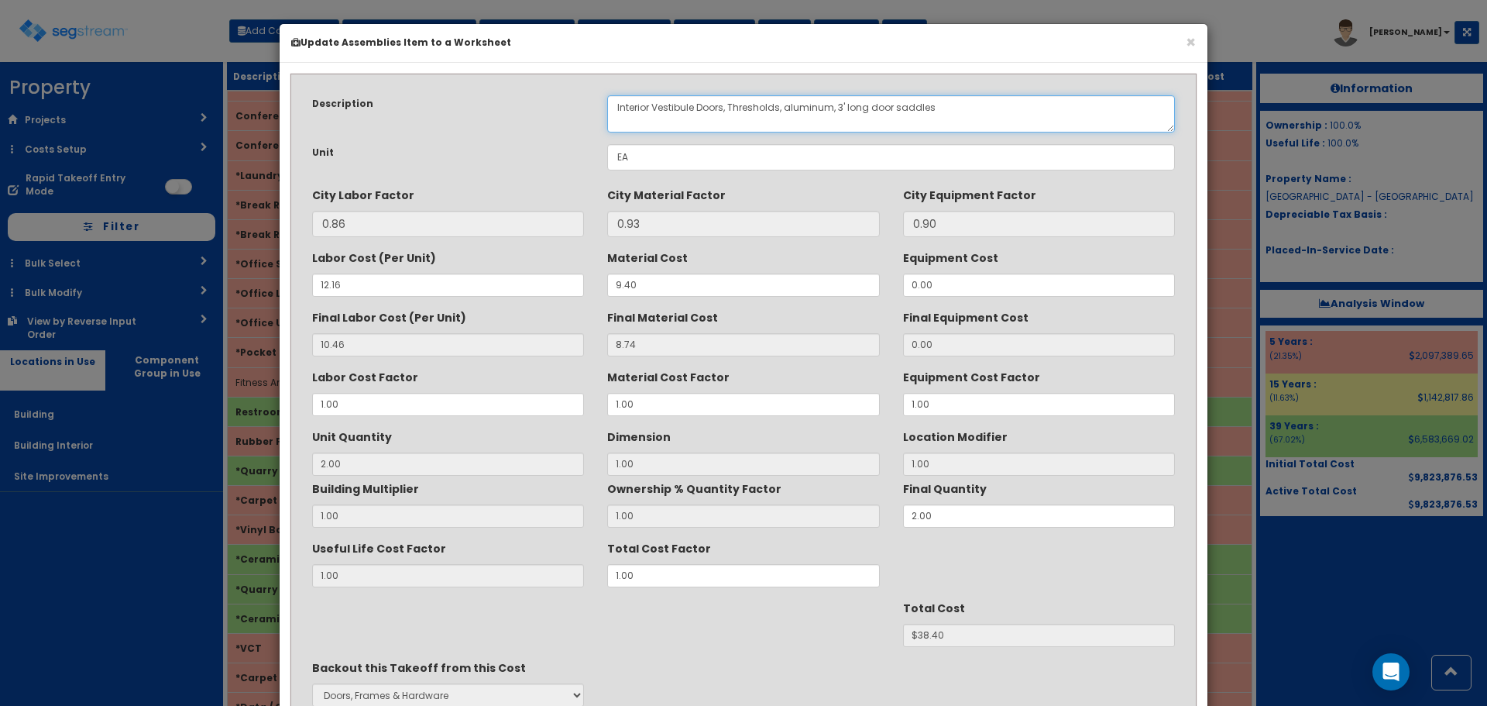
click at [720, 105] on textarea "Interior Vestibule Doors, Thresholds, aluminum, 3' long door saddles" at bounding box center [891, 113] width 568 height 37
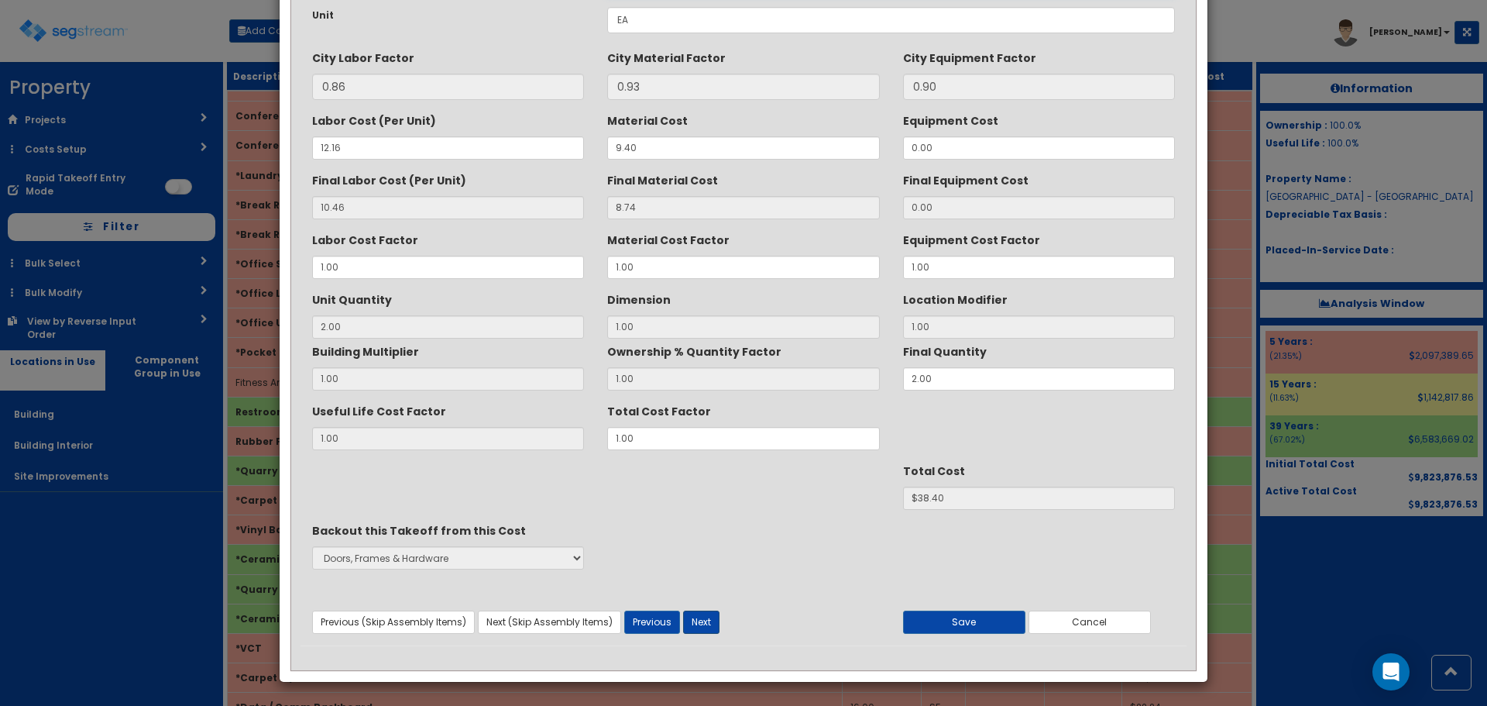
type textarea "Interior Vestibule Door, Thresholds, aluminum, 3' long door saddles"
click at [690, 612] on button "Next" at bounding box center [701, 621] width 36 height 23
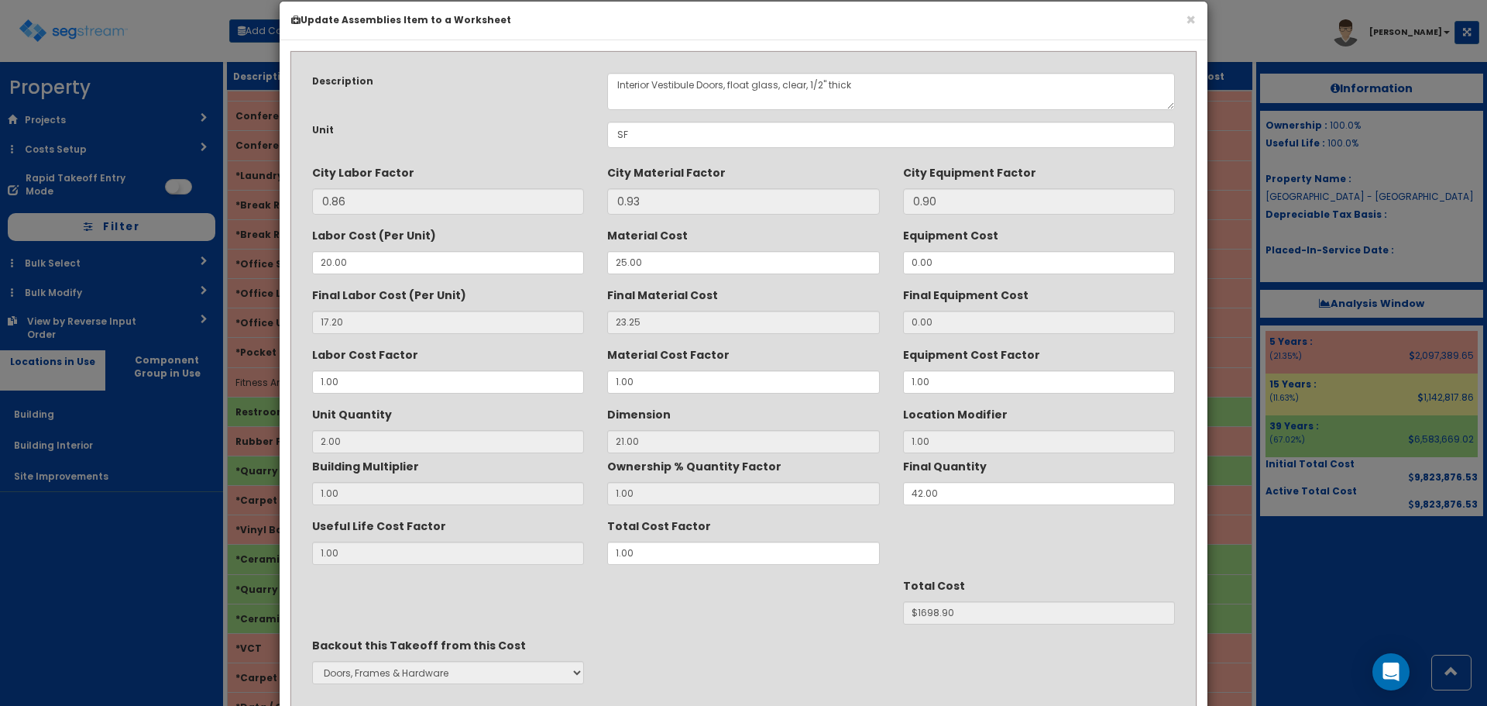
scroll to position [0, 0]
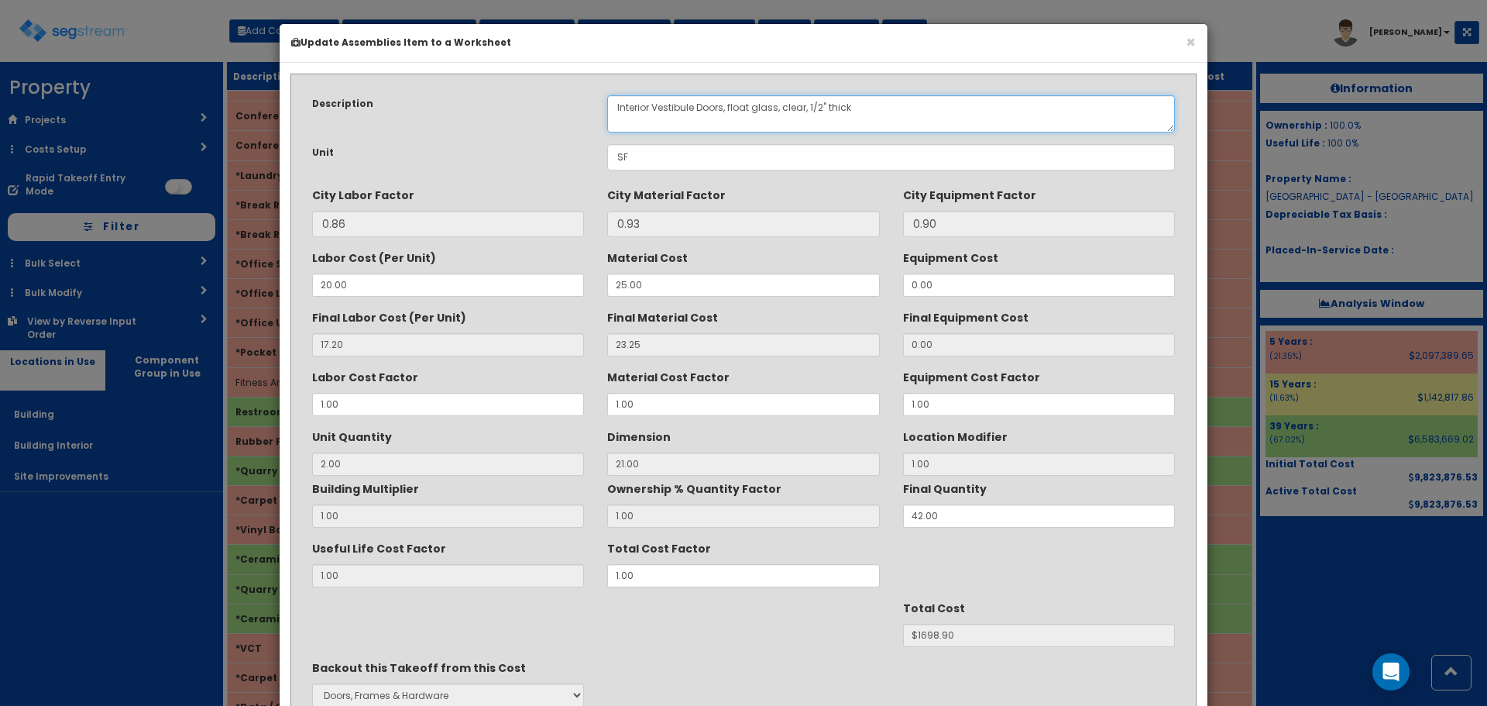
click at [720, 105] on textarea "Interior Vestibule Doors, float glass, clear, 1/2" thick" at bounding box center [891, 113] width 568 height 37
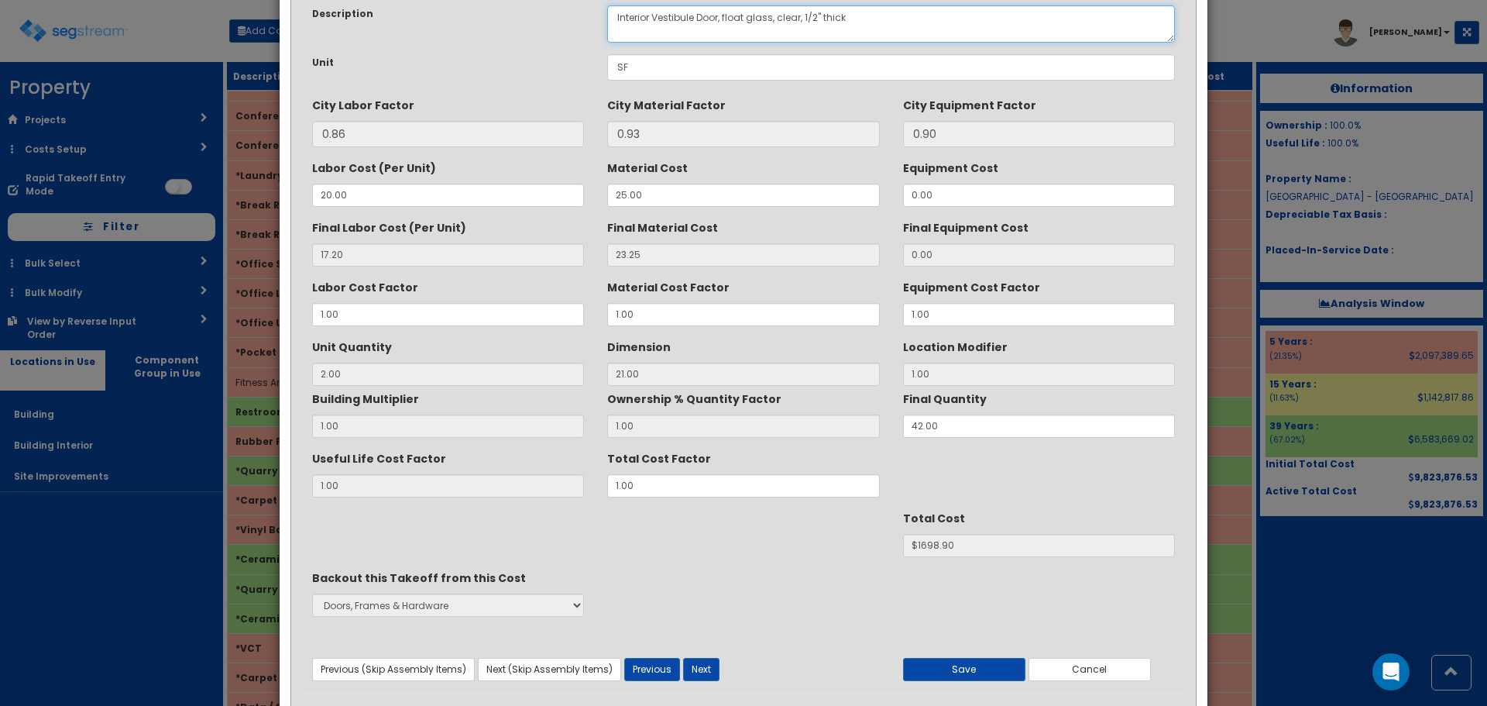
scroll to position [137, 0]
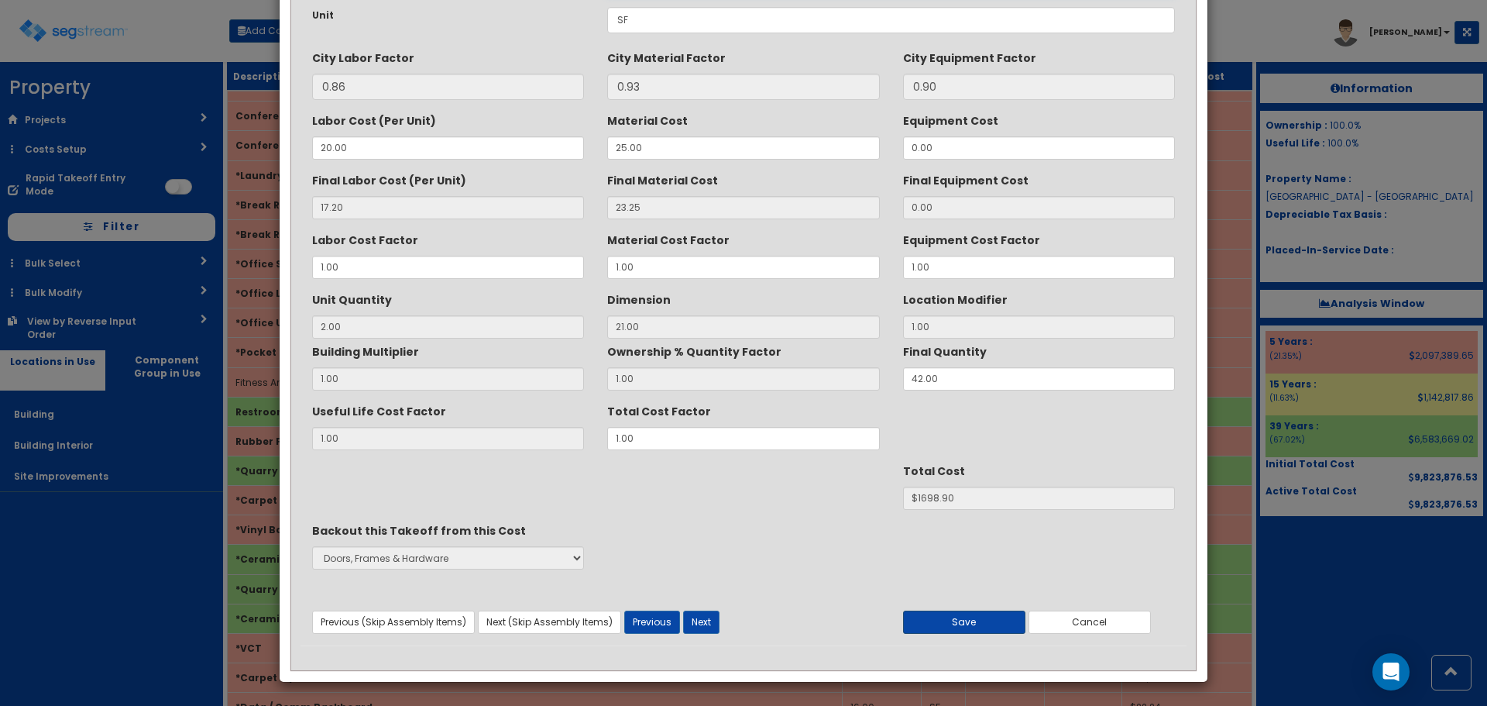
type textarea "Interior Vestibule Door, float glass, clear, 1/2" thick"
click at [984, 613] on button "Save" at bounding box center [964, 621] width 122 height 23
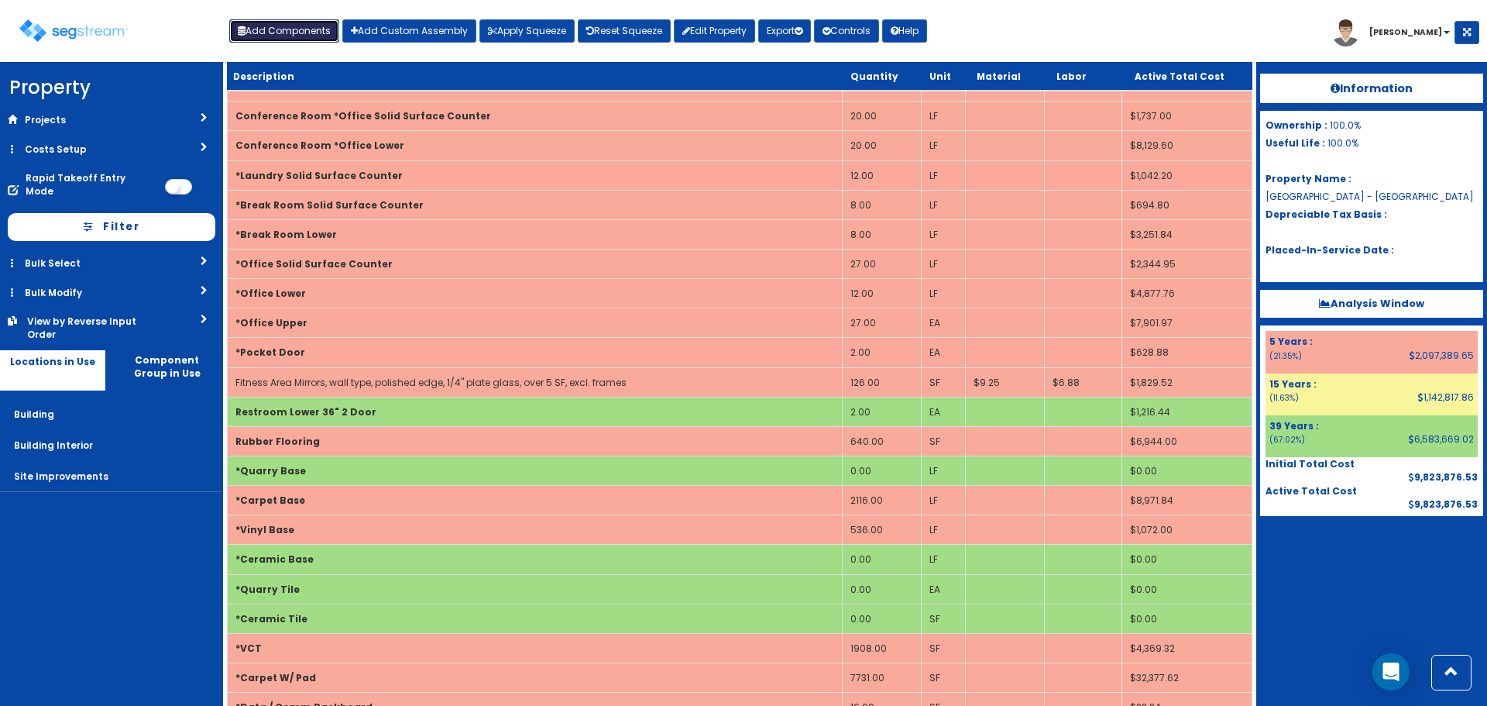
click at [299, 36] on button "Add Components" at bounding box center [284, 30] width 110 height 23
select select "22000000"
select select "5Y"
select select "default"
select select "7"
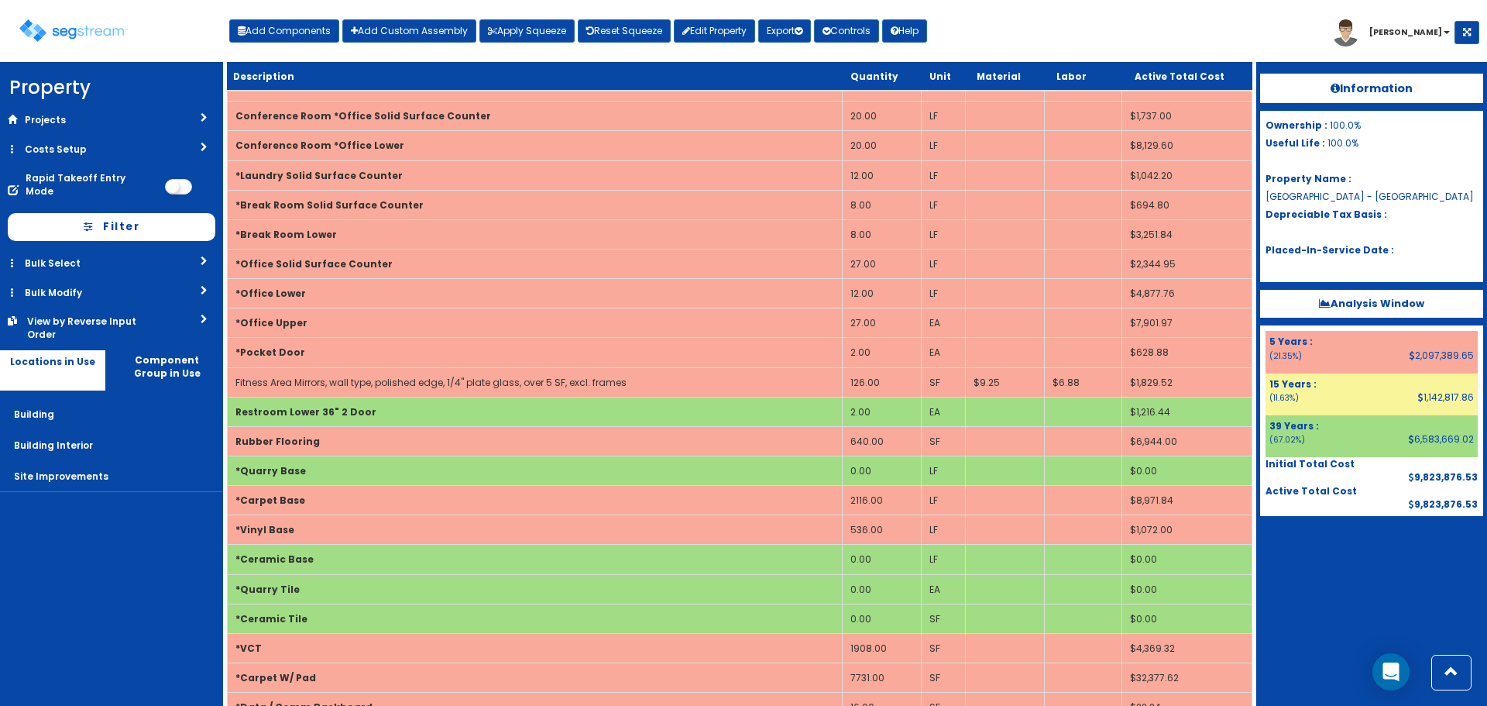
select select "5281463"
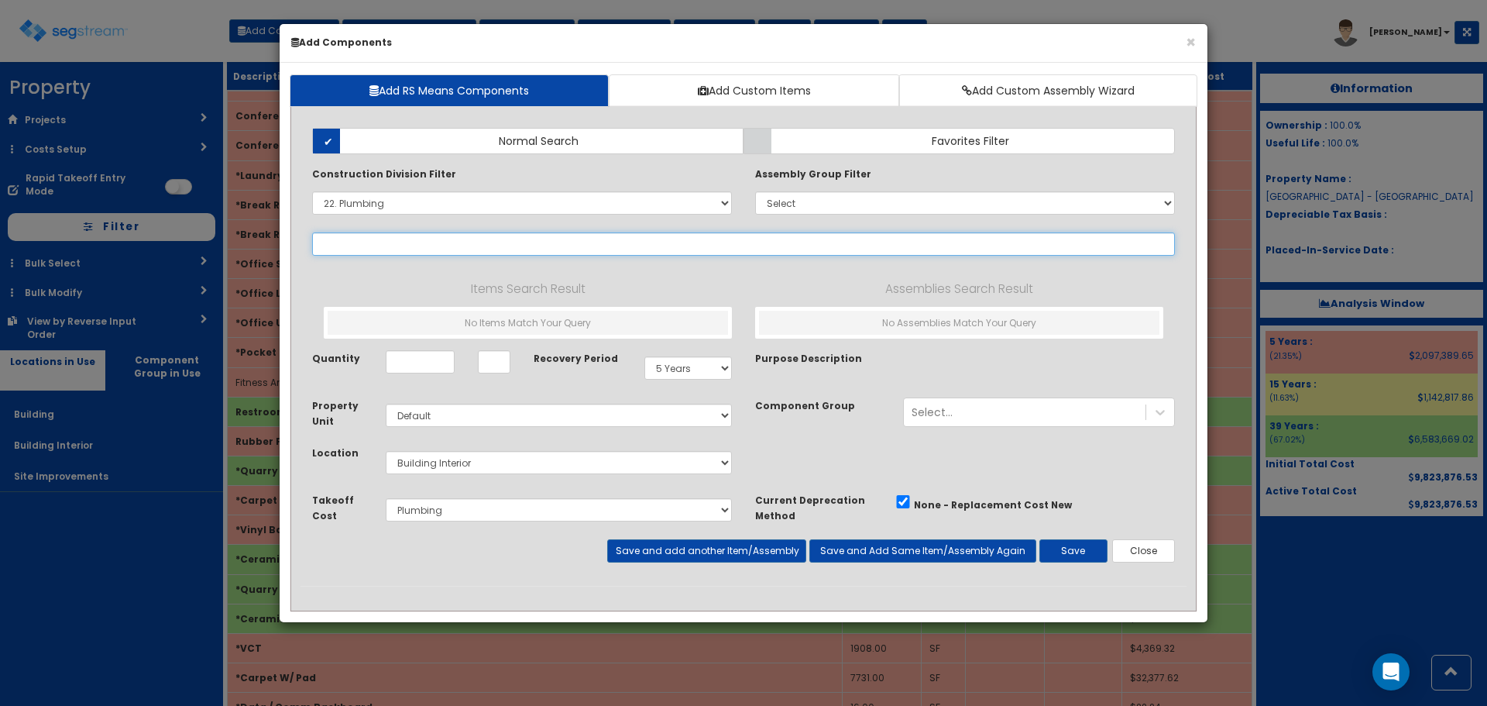
select select
select select "22111323"
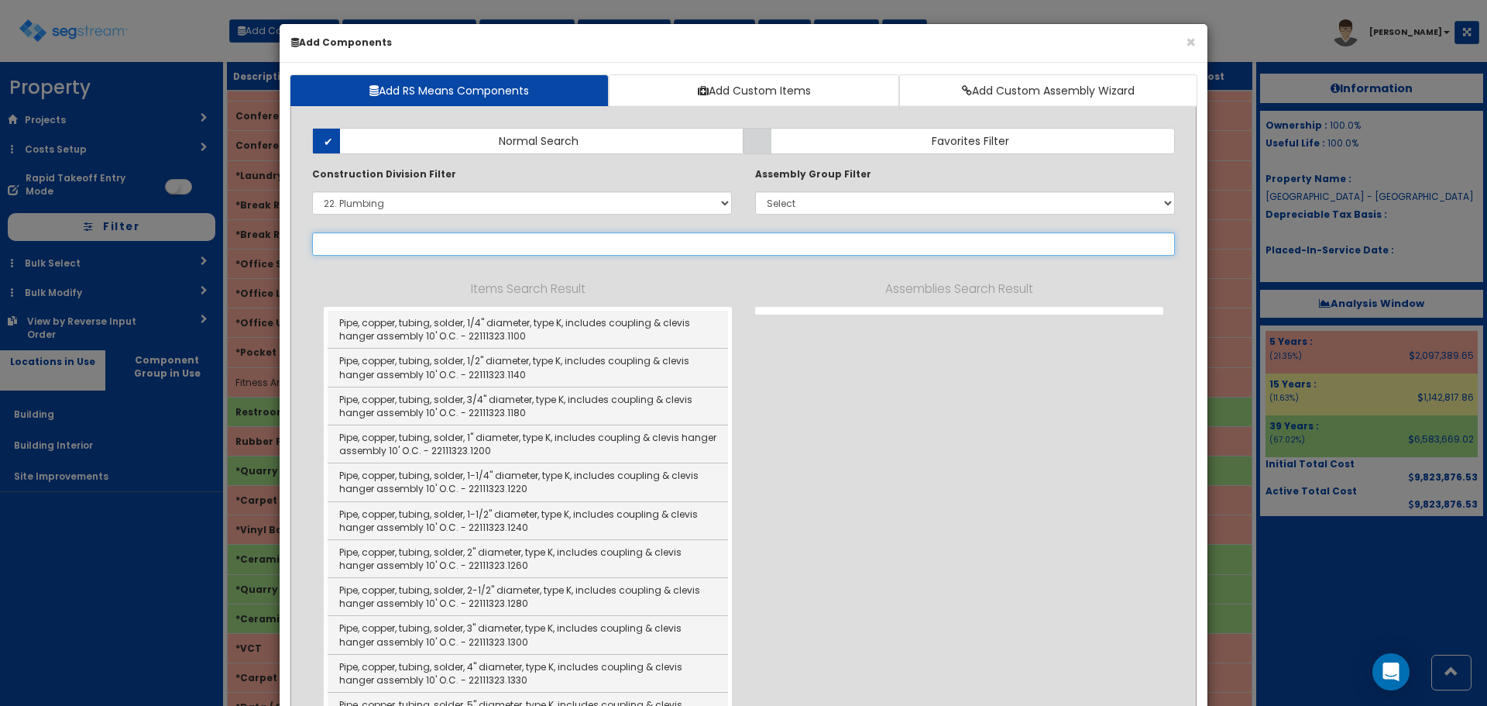
select select "22111323"
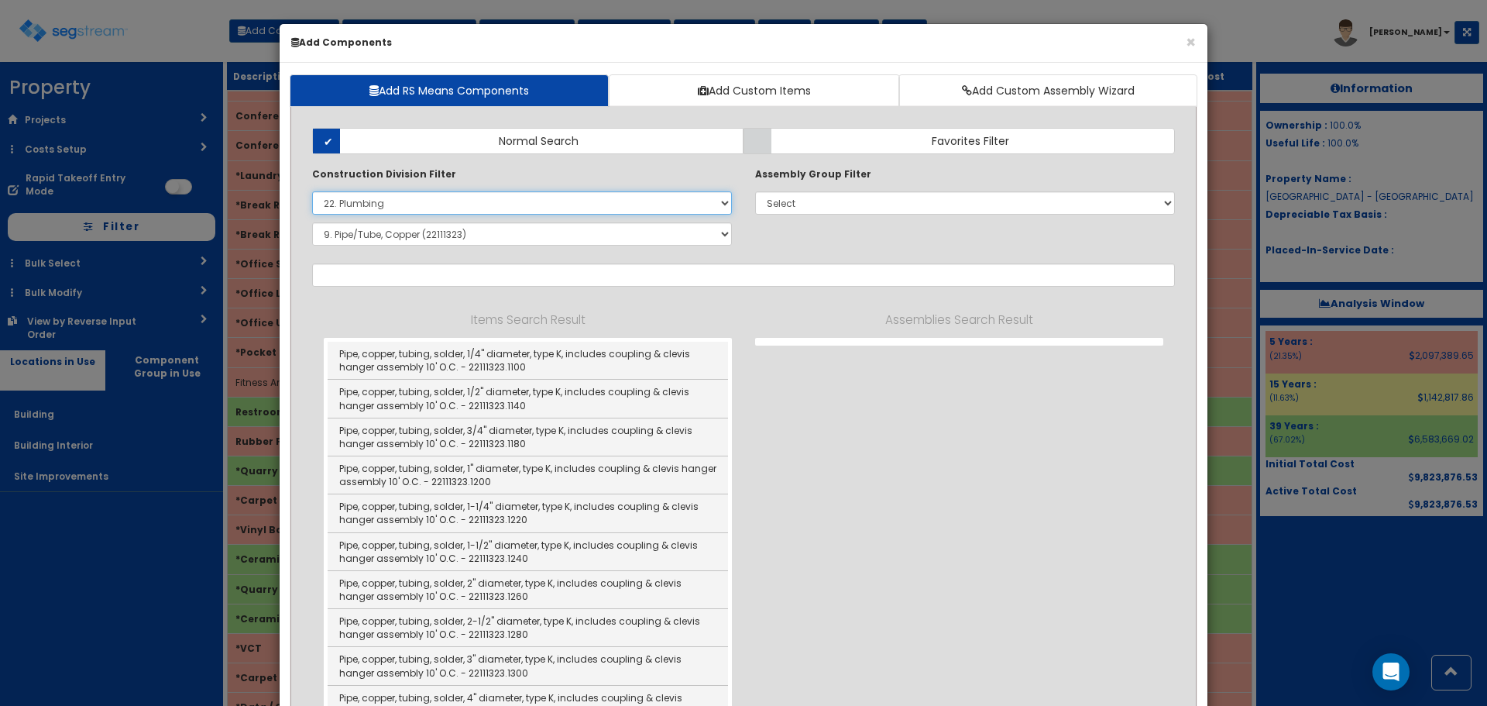
drag, startPoint x: 396, startPoint y: 208, endPoint x: 380, endPoint y: 214, distance: 16.7
click at [396, 208] on select "Select 0. Custom Item 1. General Requirements 2. Existing Conditions 3. Concret…" at bounding box center [522, 202] width 420 height 23
select select
click at [312, 191] on select "Select 0. Custom Item 1. General Requirements 2. Existing Conditions 3. Concret…" at bounding box center [522, 202] width 420 height 23
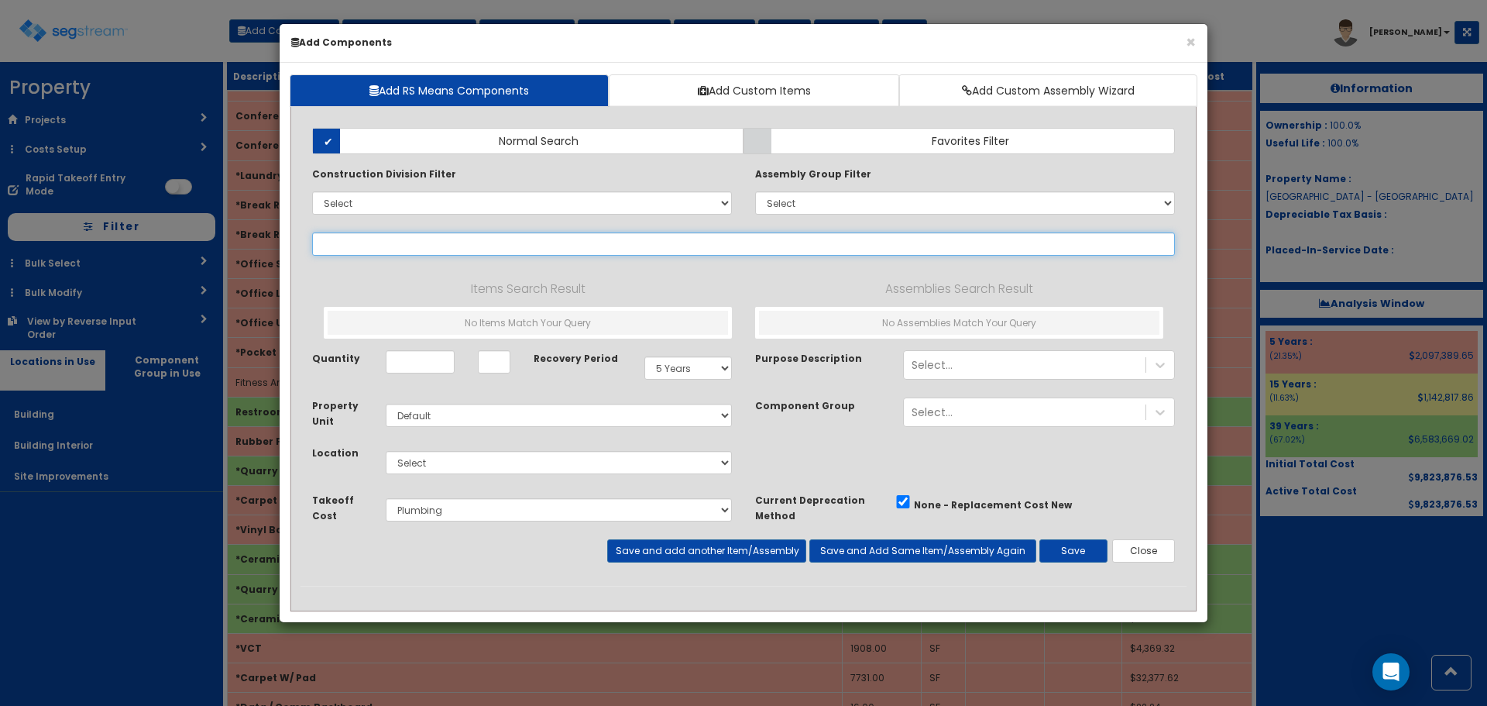
click at [352, 243] on input "text" at bounding box center [743, 243] width 863 height 23
paste input "*Security System"
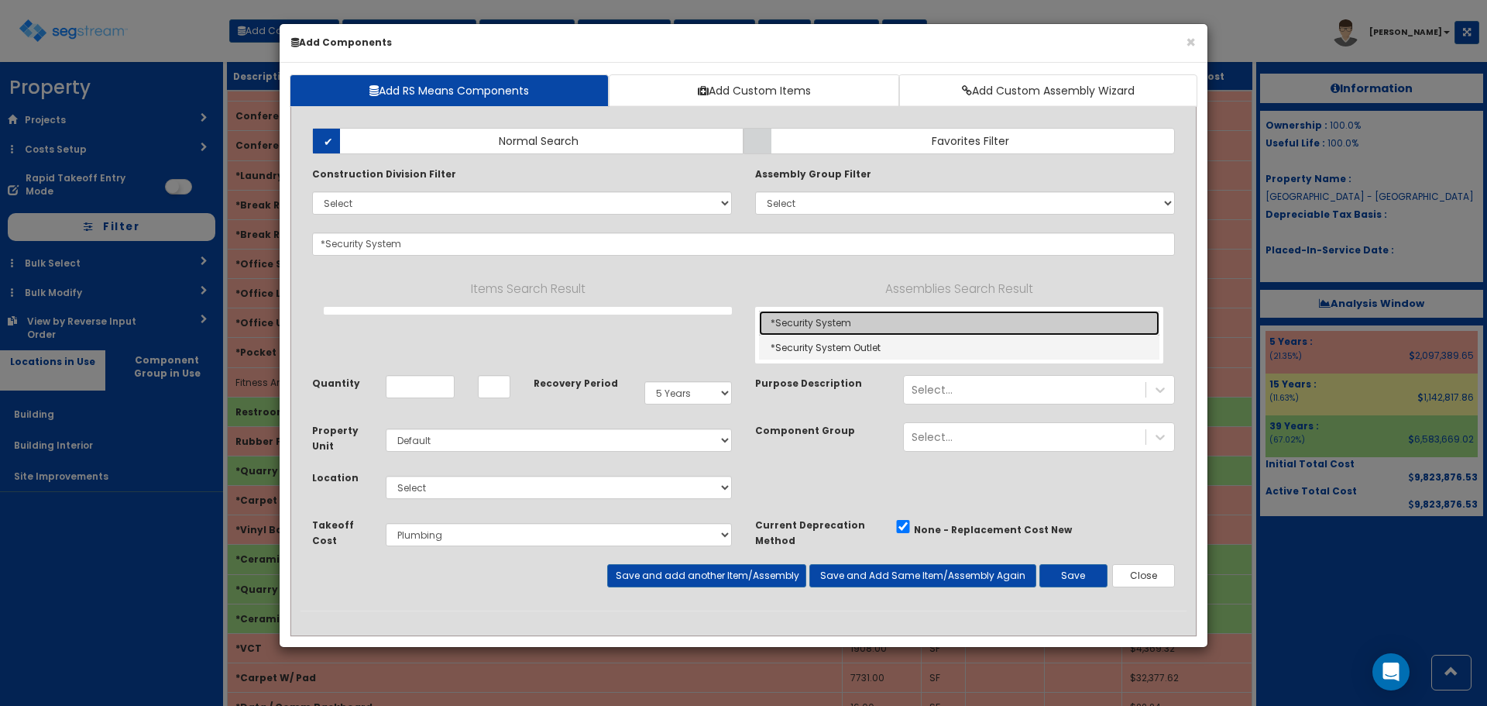
click at [786, 315] on link "*Security System" at bounding box center [959, 323] width 400 height 25
type input "*Security System"
type input "SF"
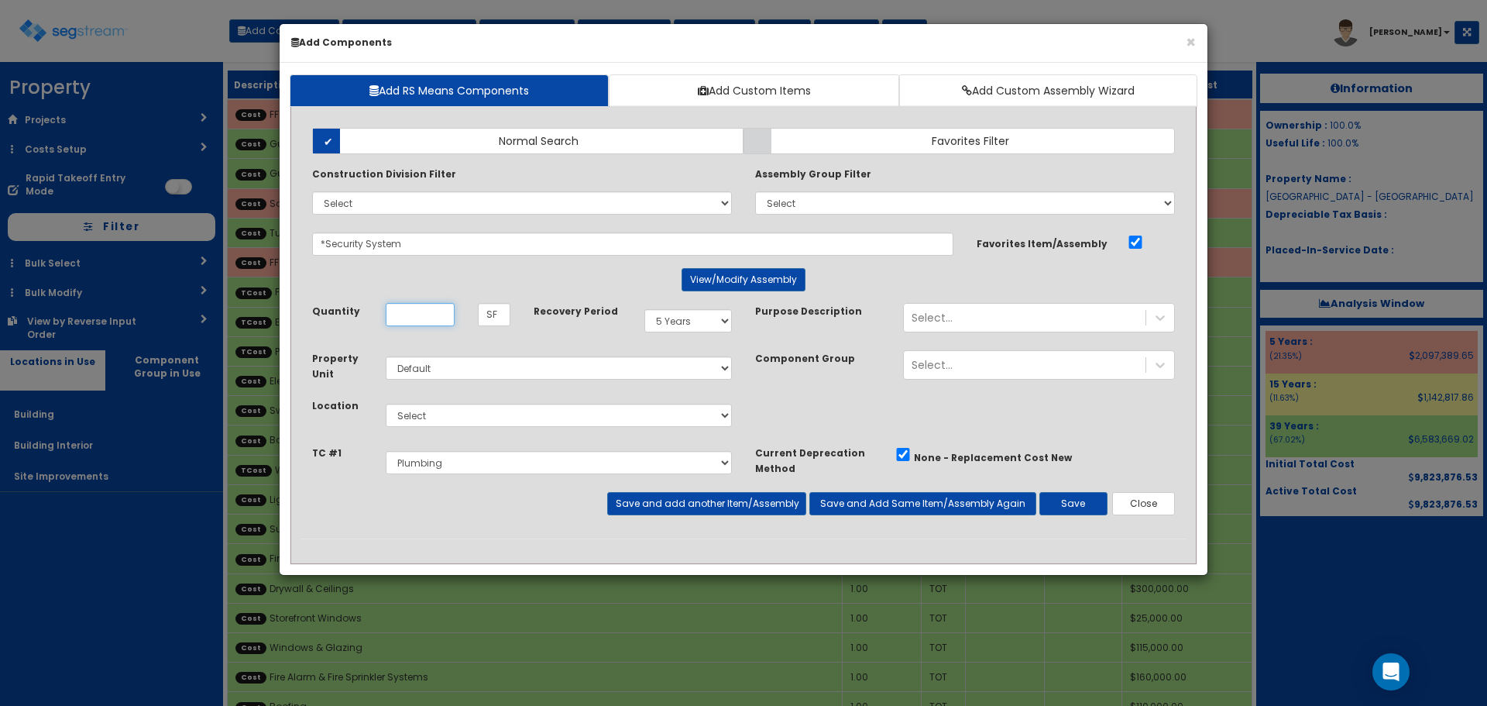
drag, startPoint x: 421, startPoint y: 311, endPoint x: 415, endPoint y: 329, distance: 19.6
click at [421, 311] on input "Quantity" at bounding box center [420, 314] width 69 height 23
type input "53,905"
click at [437, 413] on select "Select Building Building Interior Site Improvements Add Additional Location" at bounding box center [559, 415] width 346 height 23
select select "7"
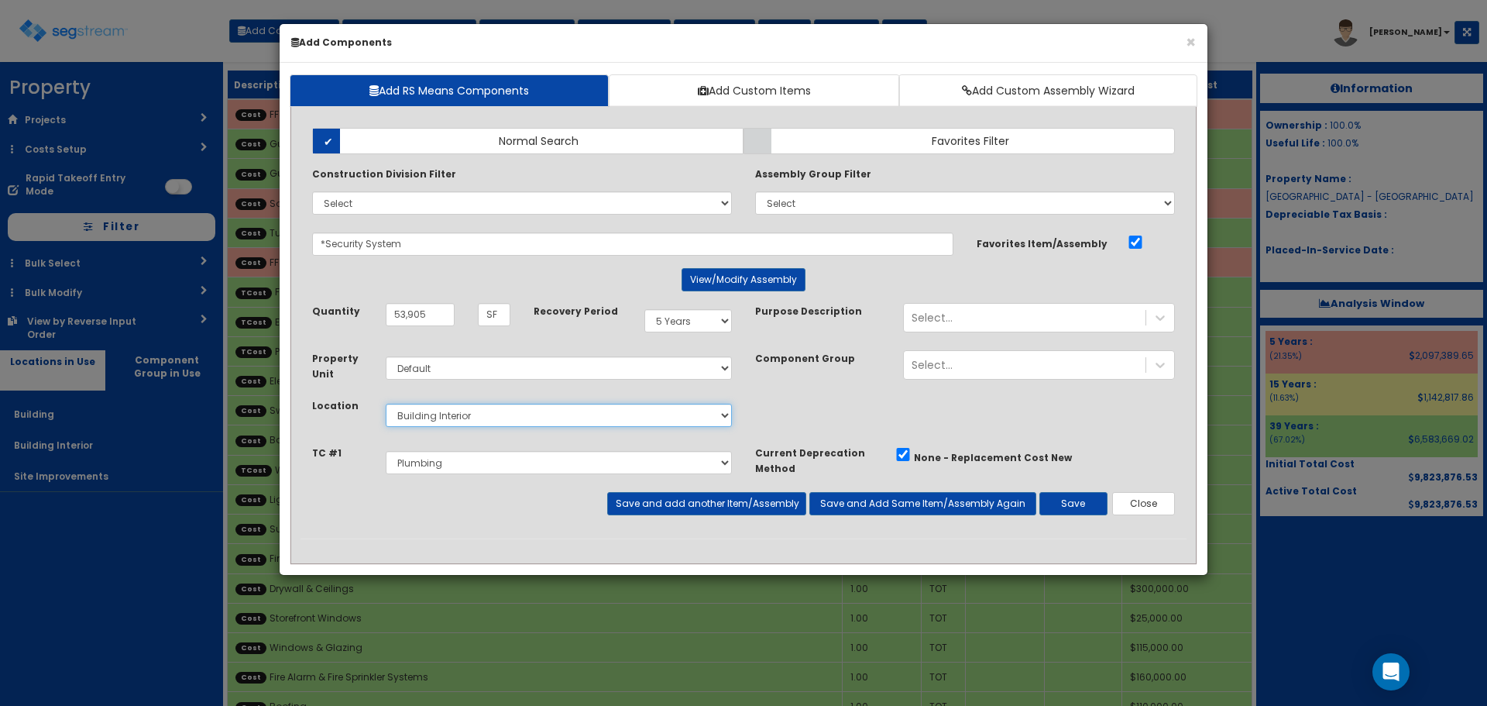
click at [386, 404] on select "Select Building Building Interior Site Improvements Add Additional Location" at bounding box center [559, 415] width 346 height 23
click at [438, 468] on select "Select Miscellaneous Construction Site Work Doors, Frames & Hardware Finish Car…" at bounding box center [559, 462] width 346 height 23
select select "5281465"
click at [386, 451] on select "Select Miscellaneous Construction Site Work Doors, Frames & Hardware Finish Car…" at bounding box center [559, 462] width 346 height 23
click at [733, 500] on button "Save and add another Item/Assembly" at bounding box center [706, 503] width 198 height 23
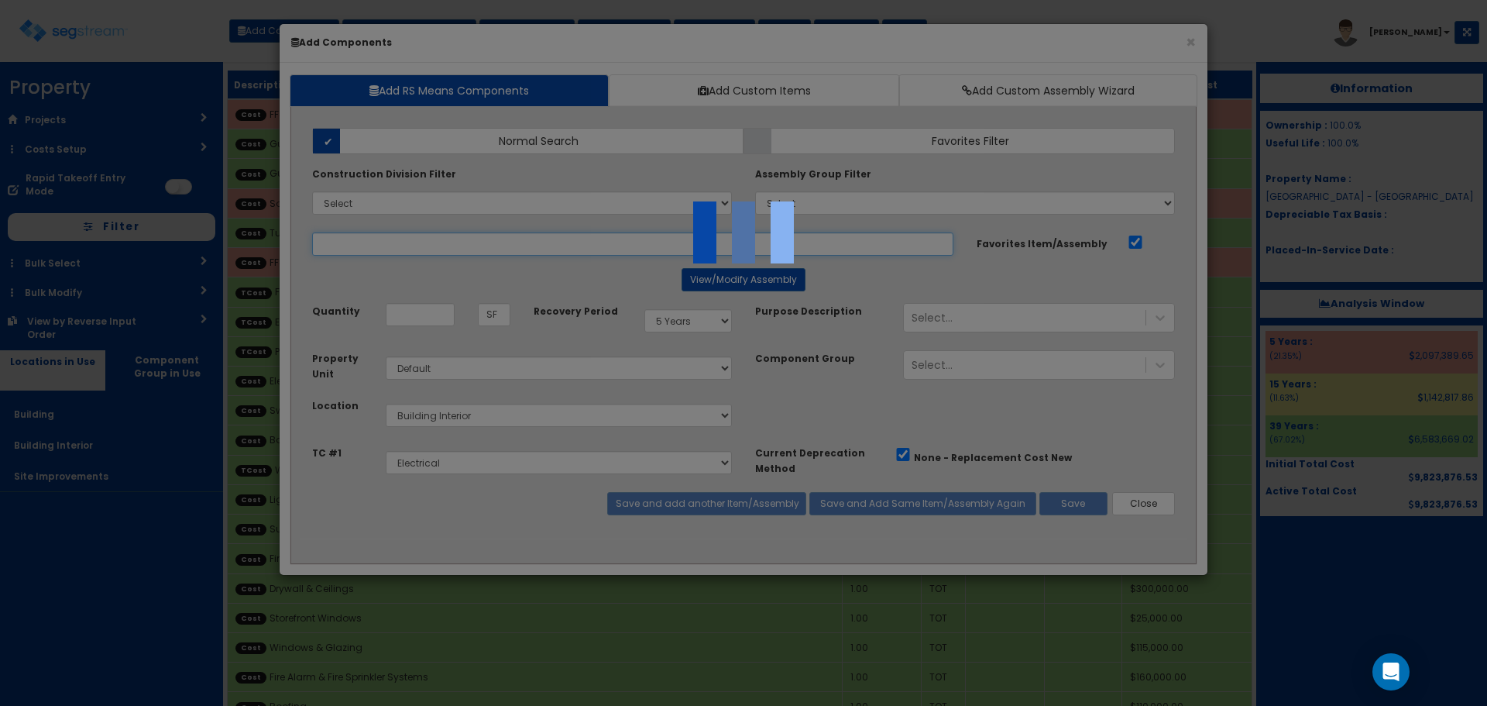
select select "5281465"
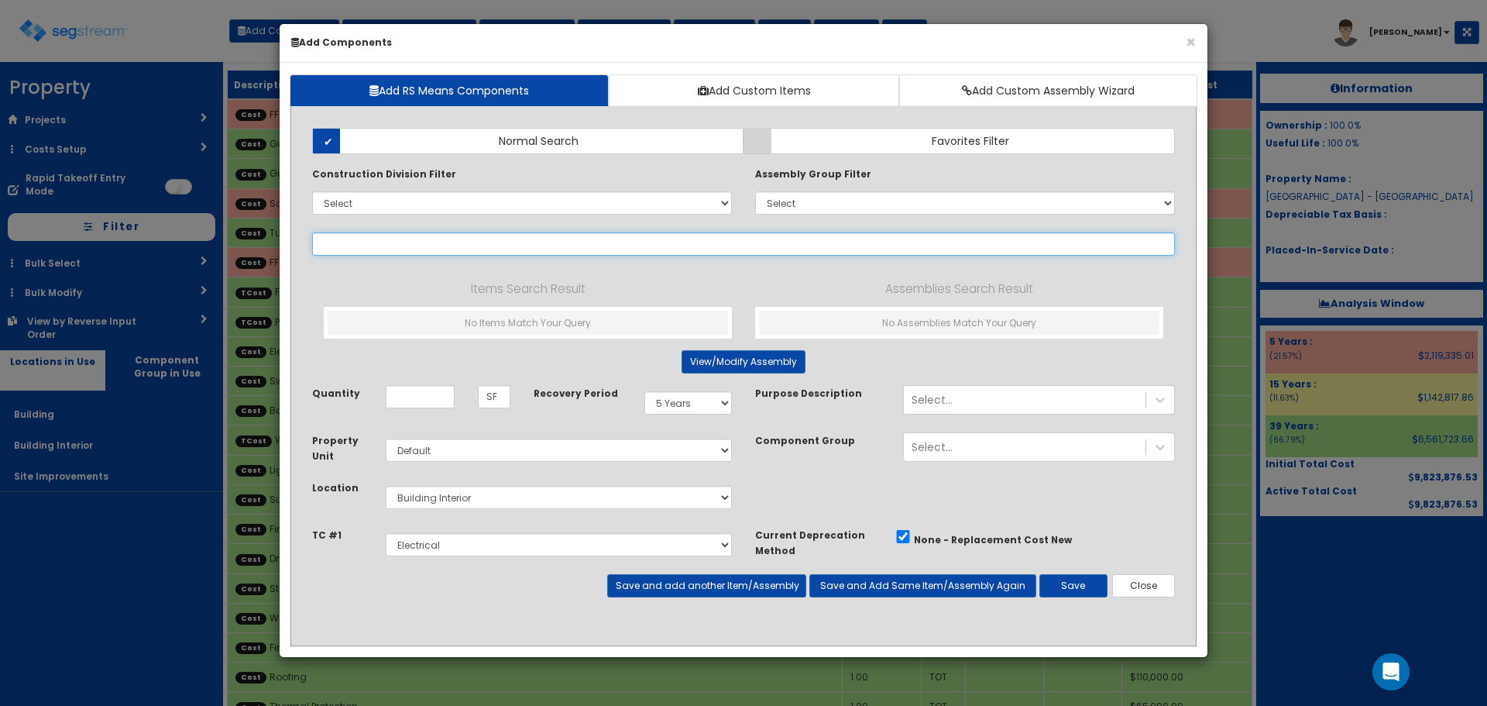
click at [435, 248] on input "text" at bounding box center [743, 243] width 863 height 23
paste input "*Security System Outlet"
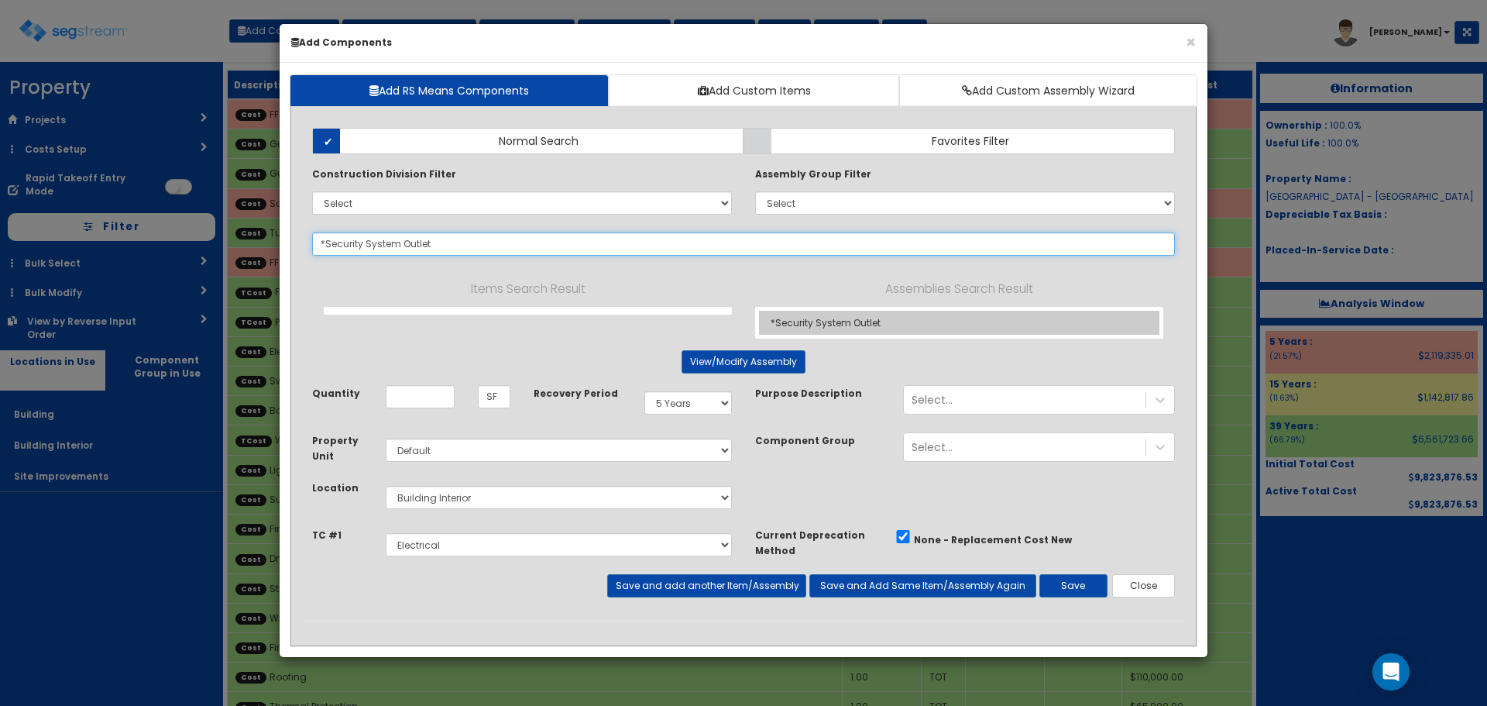
type input "*Security System Outlet"
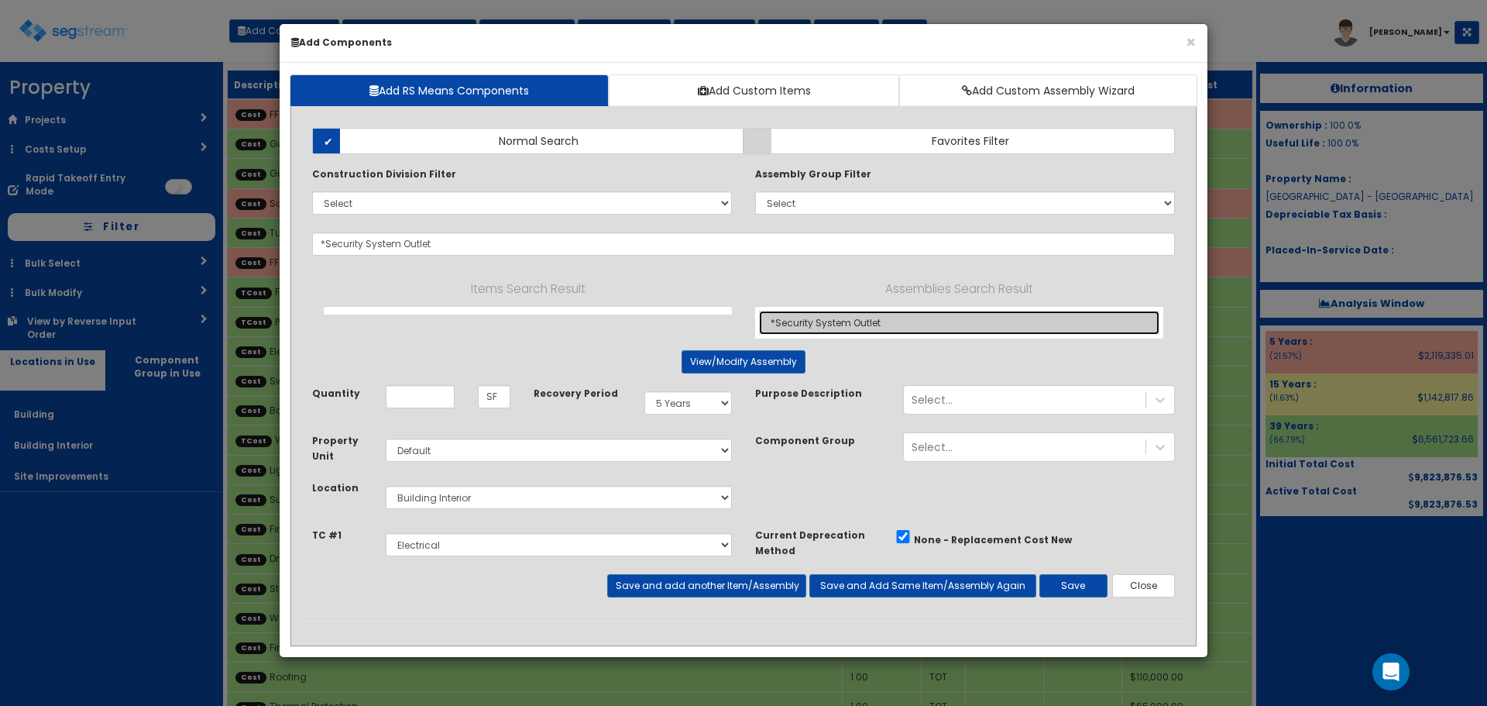
click at [847, 318] on link "*Security System Outlet" at bounding box center [959, 323] width 400 height 24
type input "EA"
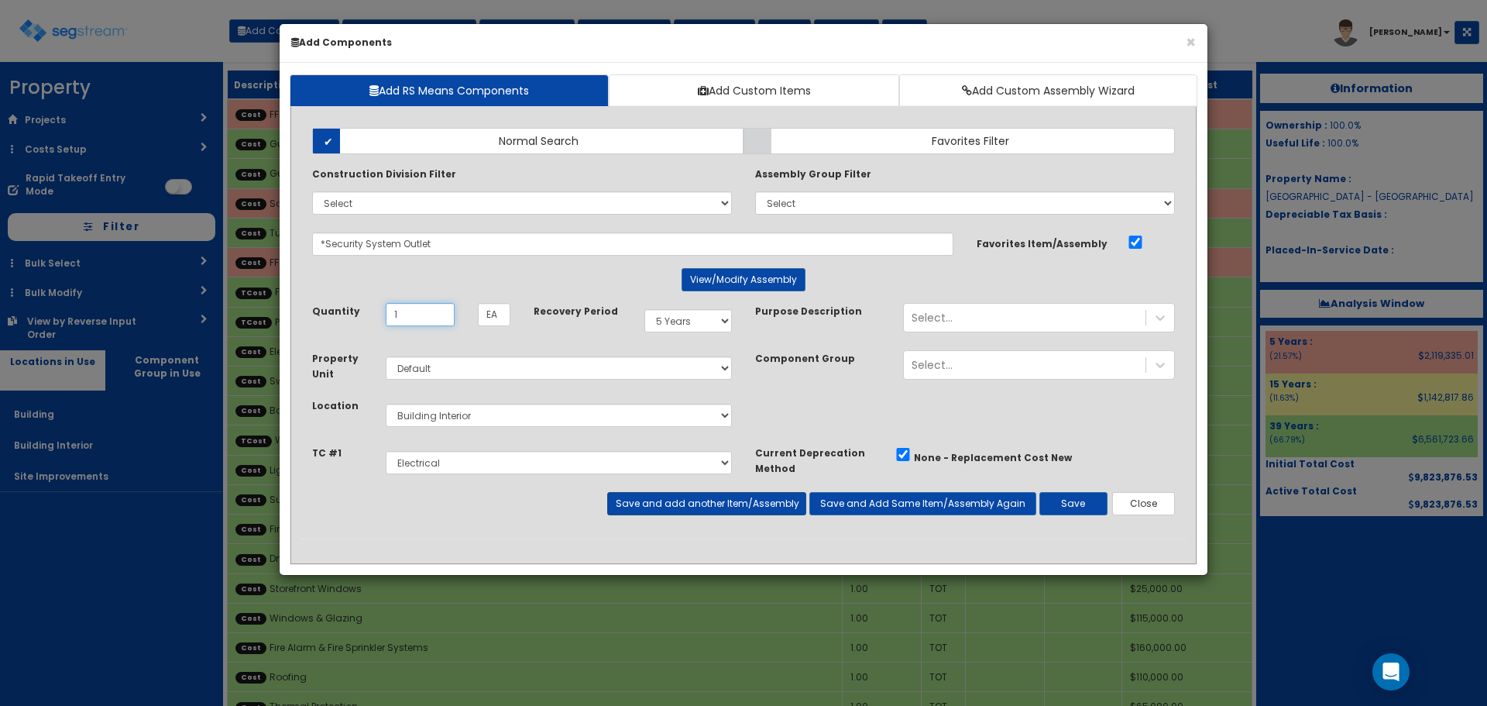
type input "1"
click at [651, 507] on button "Save and add another Item/Assembly" at bounding box center [706, 503] width 198 height 23
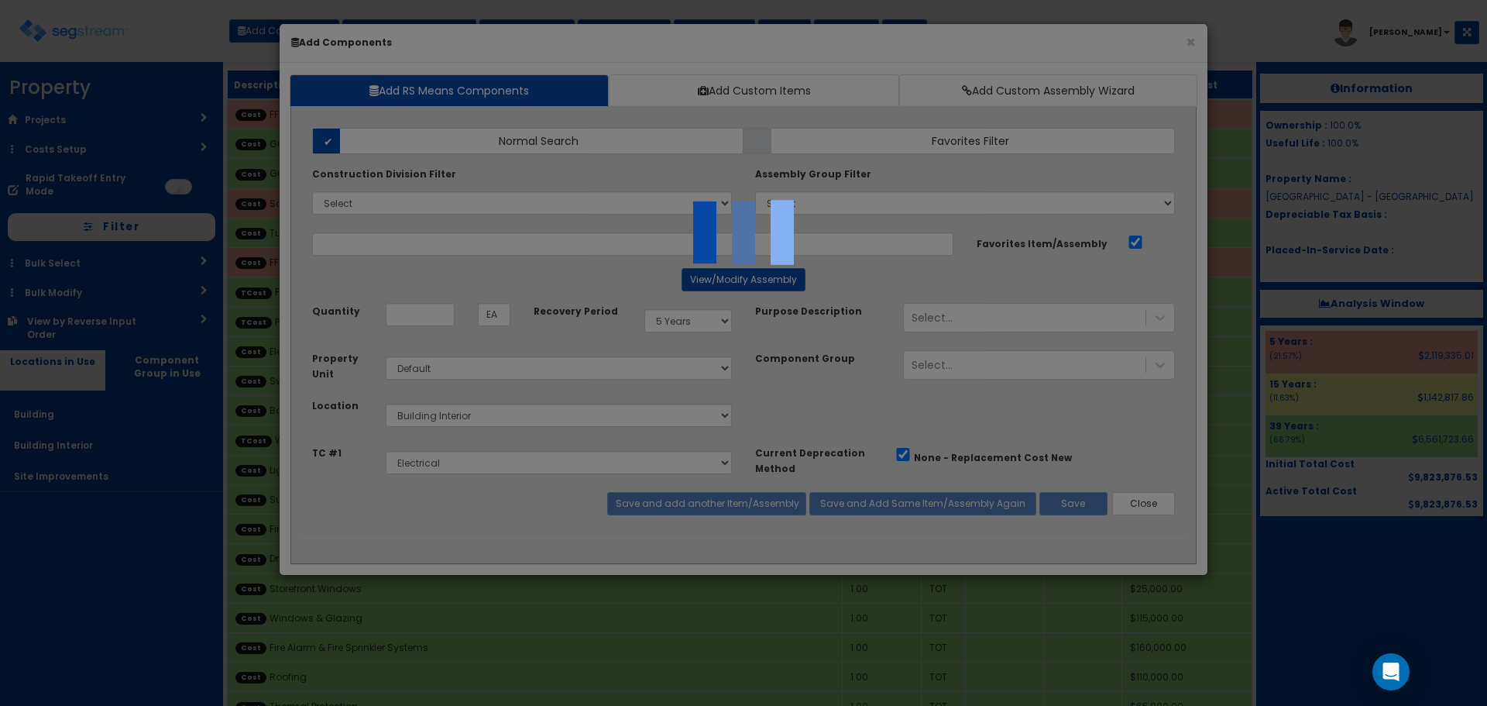
select select "5281465"
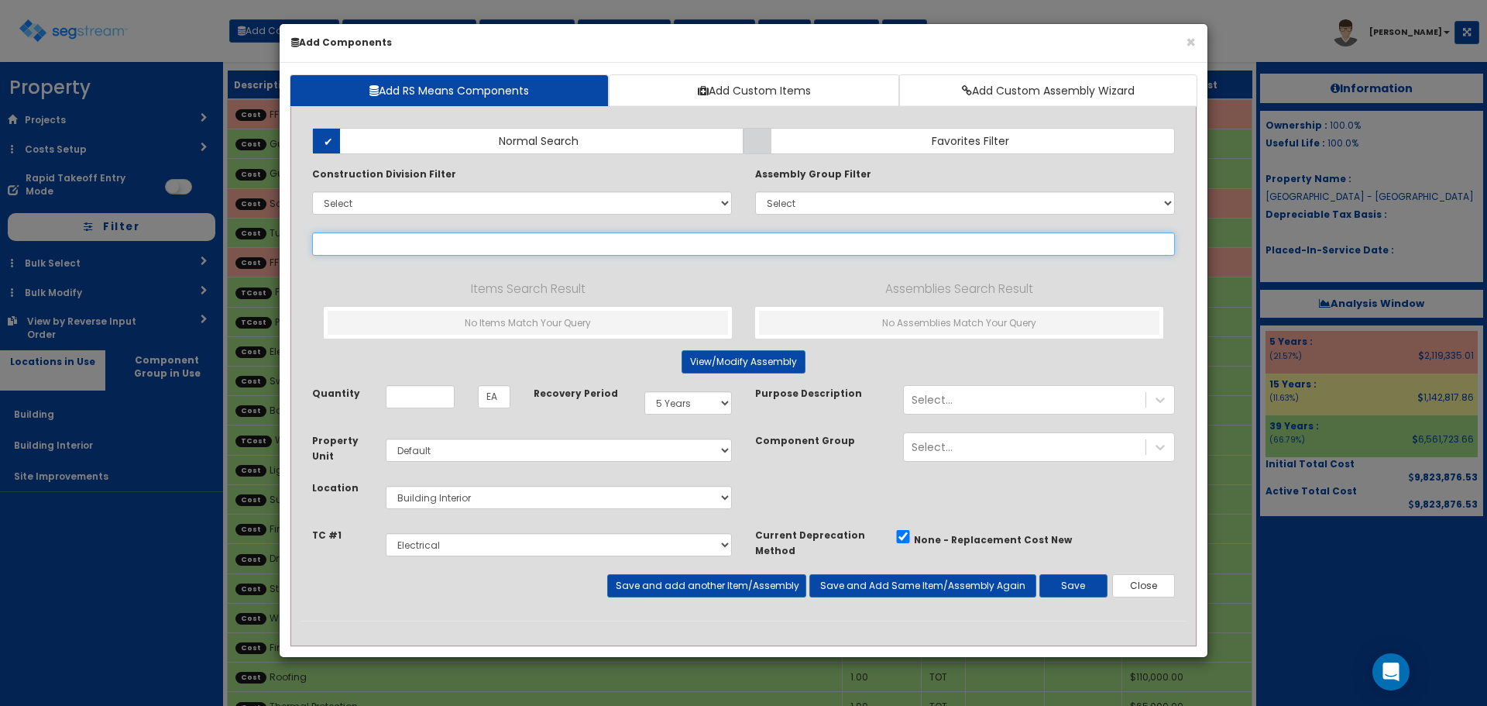
click at [419, 248] on input "text" at bounding box center [743, 243] width 863 height 23
paste input "*Sound System"
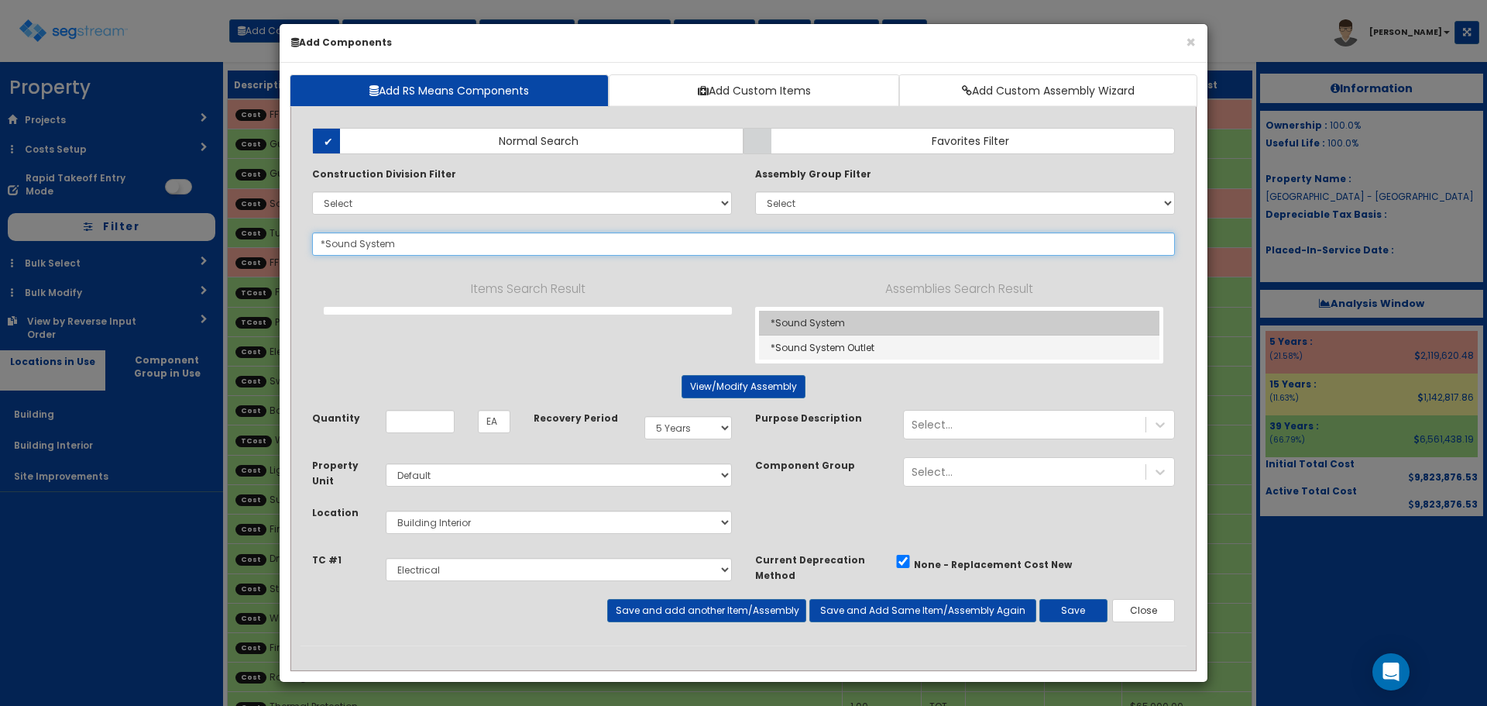
type input "*Sound System"
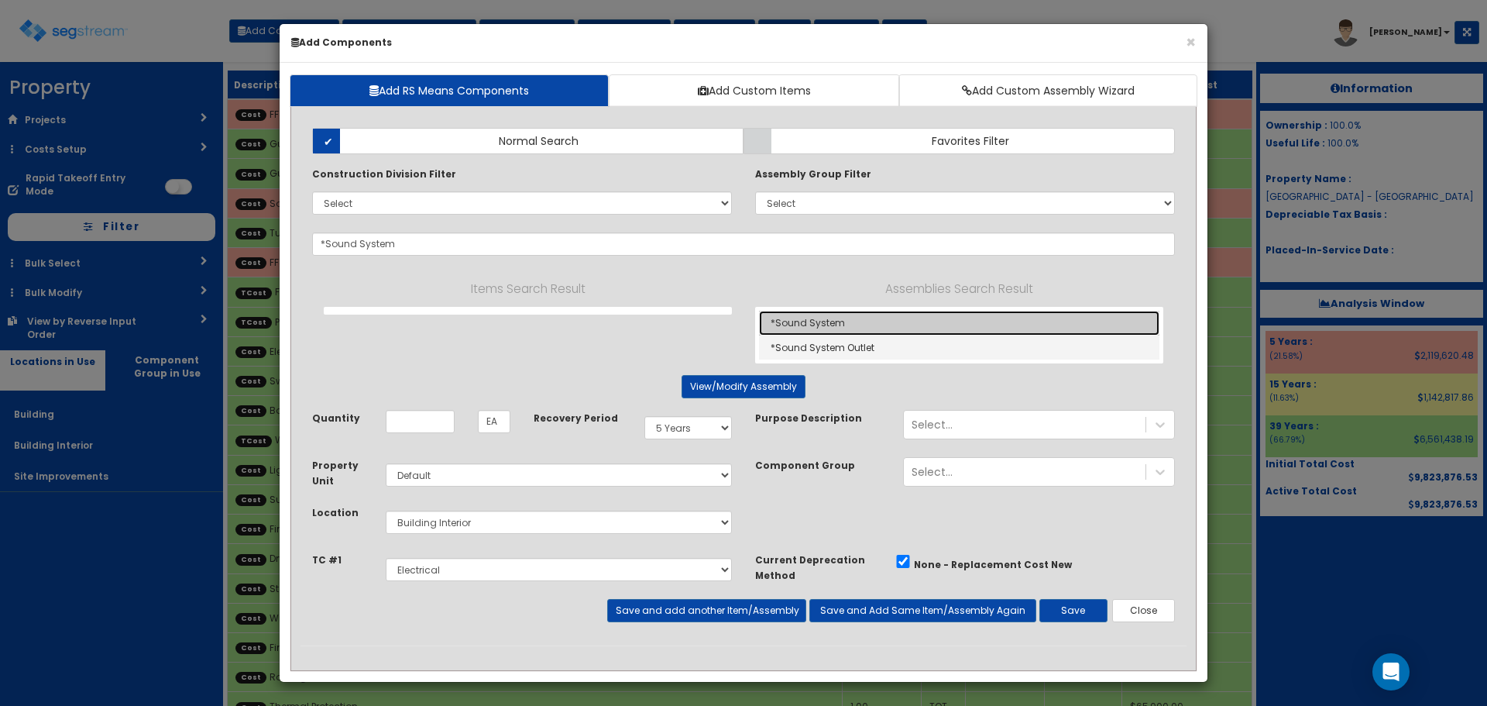
click at [844, 322] on link "*Sound System" at bounding box center [959, 323] width 400 height 25
type input "SF"
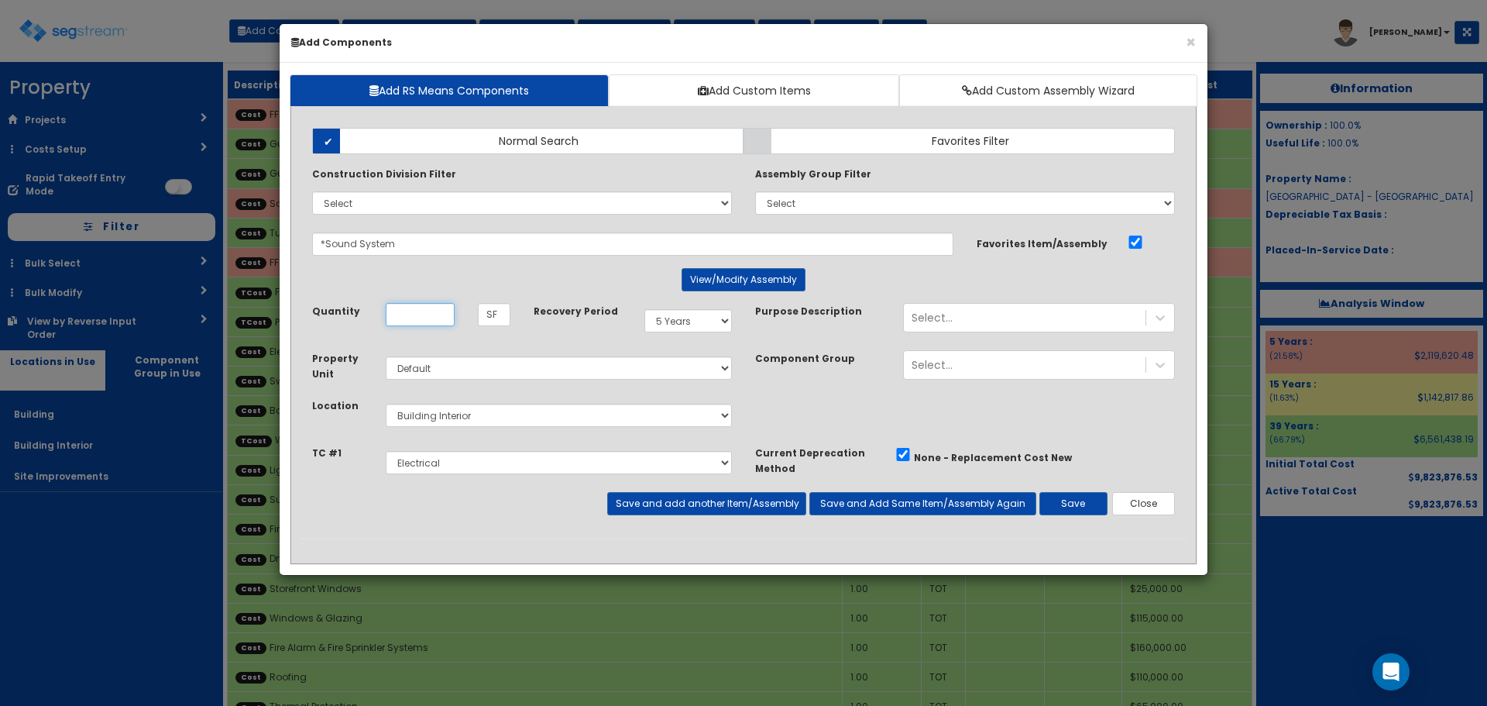
click at [420, 311] on input "Quantity" at bounding box center [420, 314] width 69 height 23
type input "3,084"
click at [724, 512] on button "Save and add another Item/Assembly" at bounding box center [706, 503] width 198 height 23
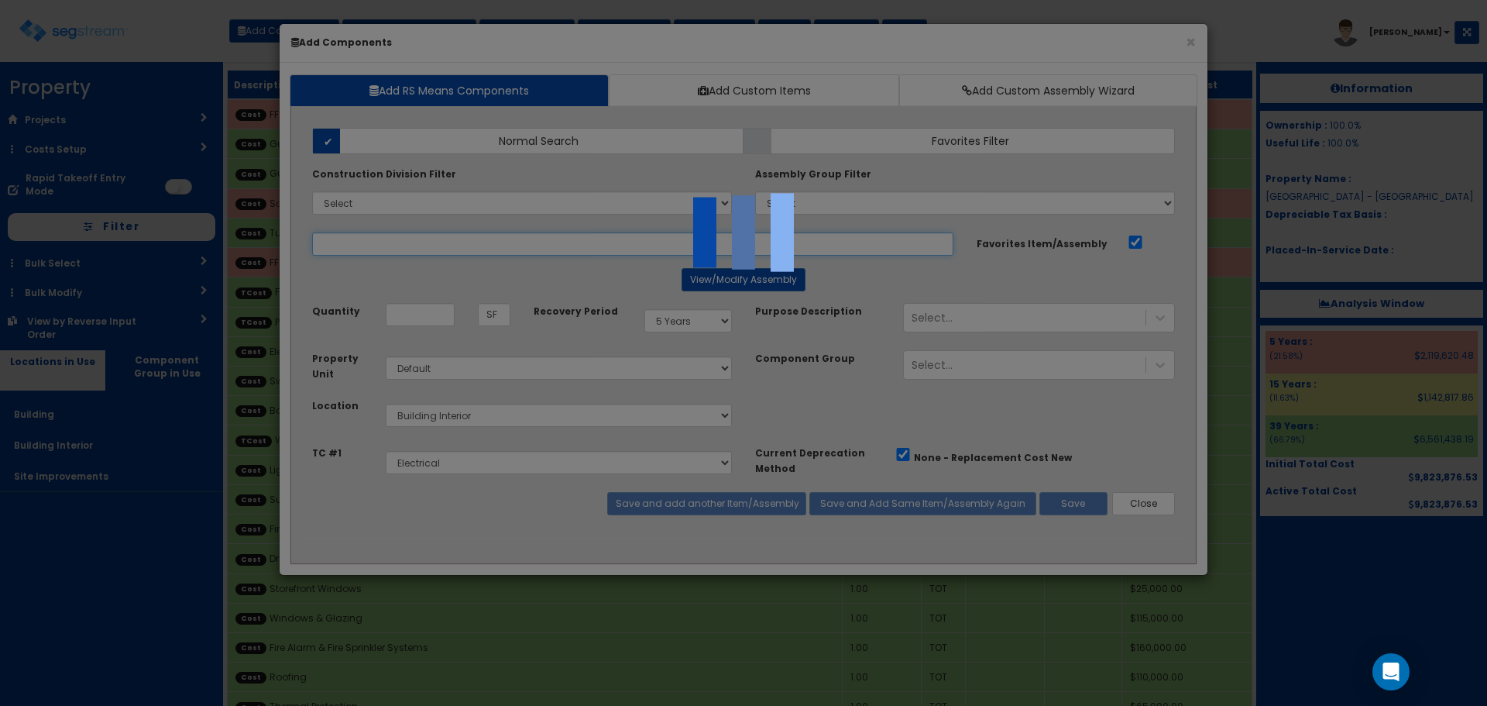
select select "5281465"
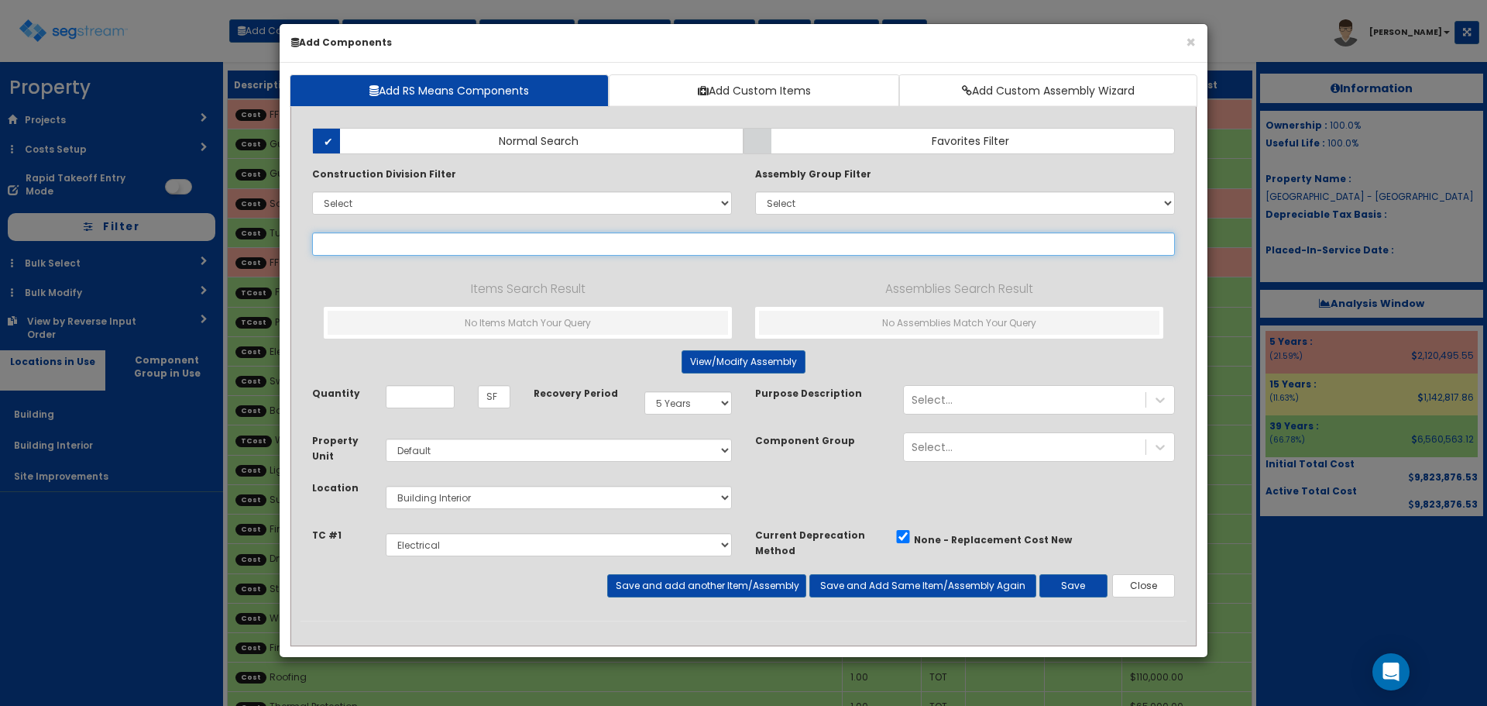
click at [442, 239] on input "text" at bounding box center [743, 243] width 863 height 23
paste input "*Sound System Outlet"
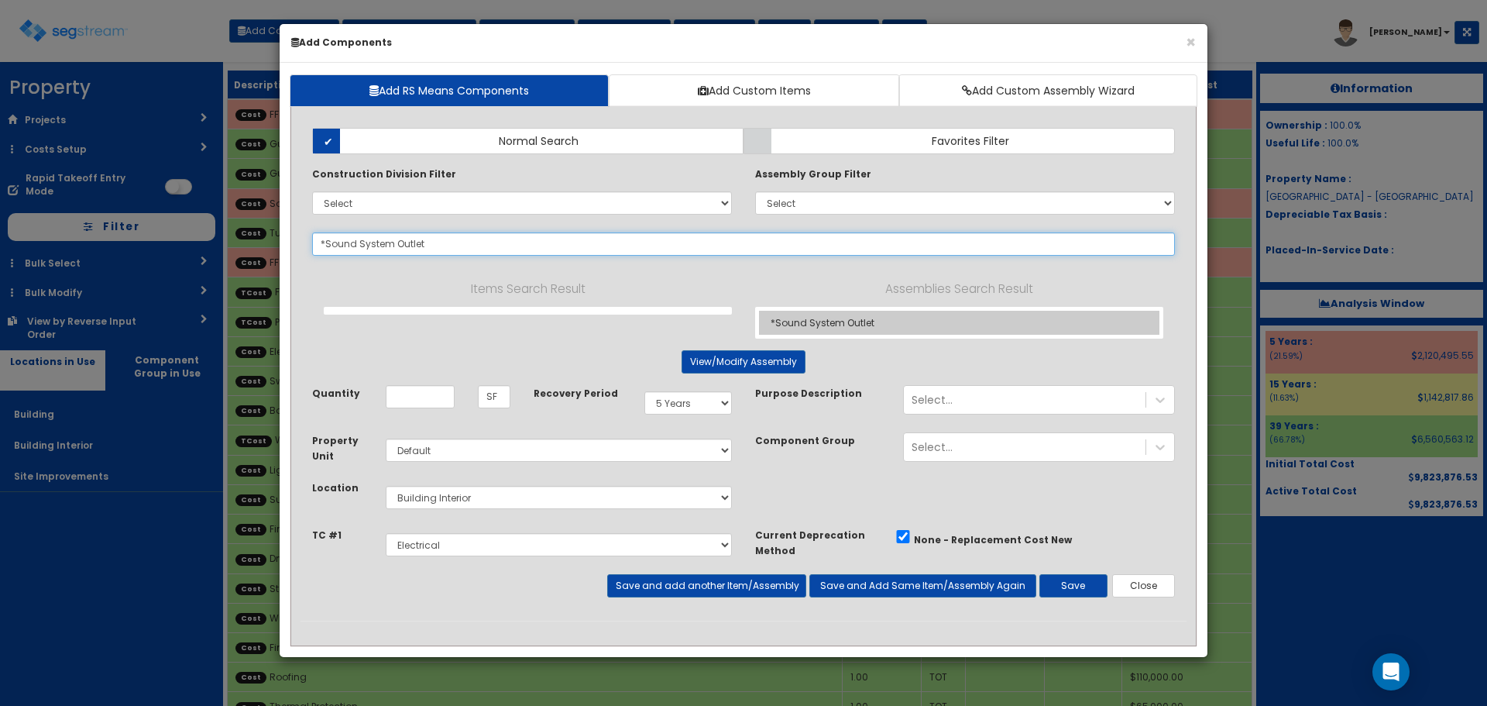
type input "*Sound System Outlet"
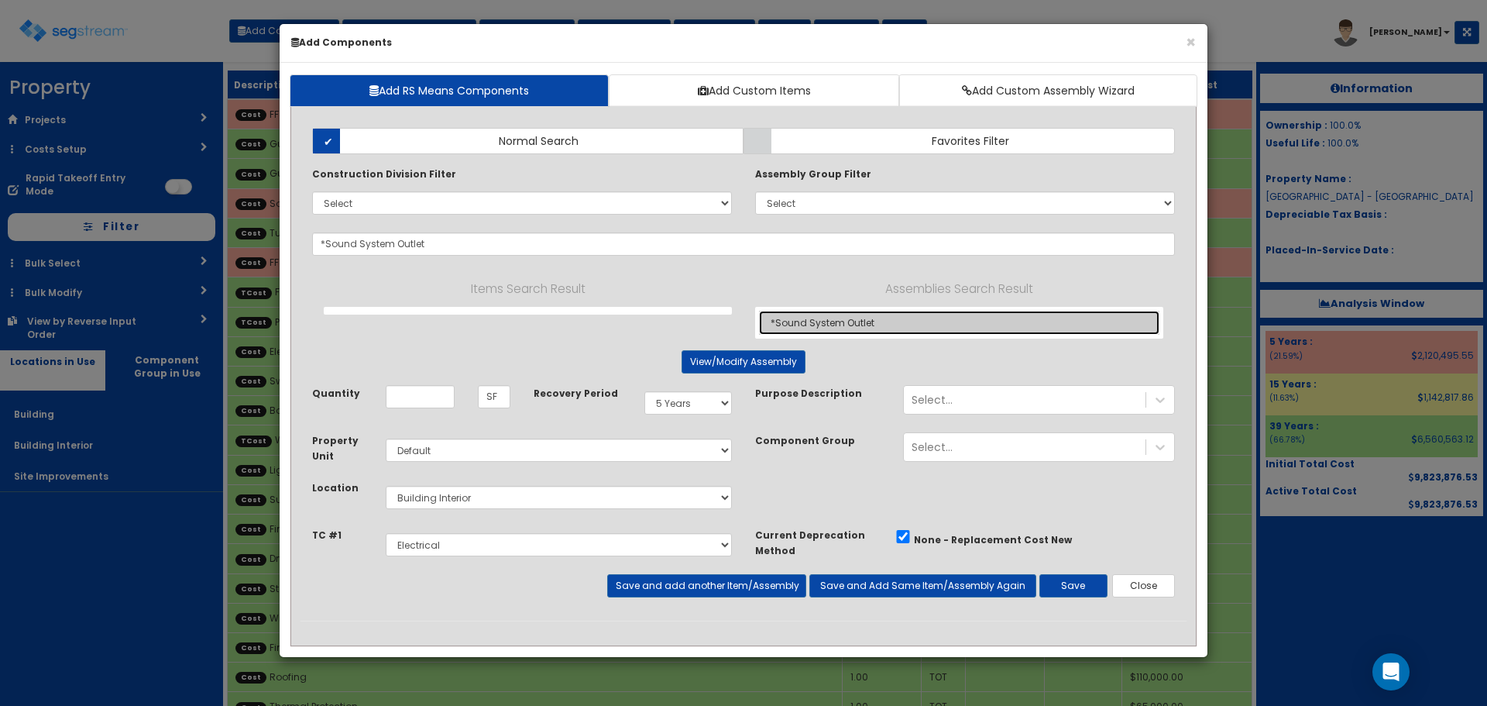
click at [827, 314] on link "*Sound System Outlet" at bounding box center [959, 323] width 400 height 24
type input "EA"
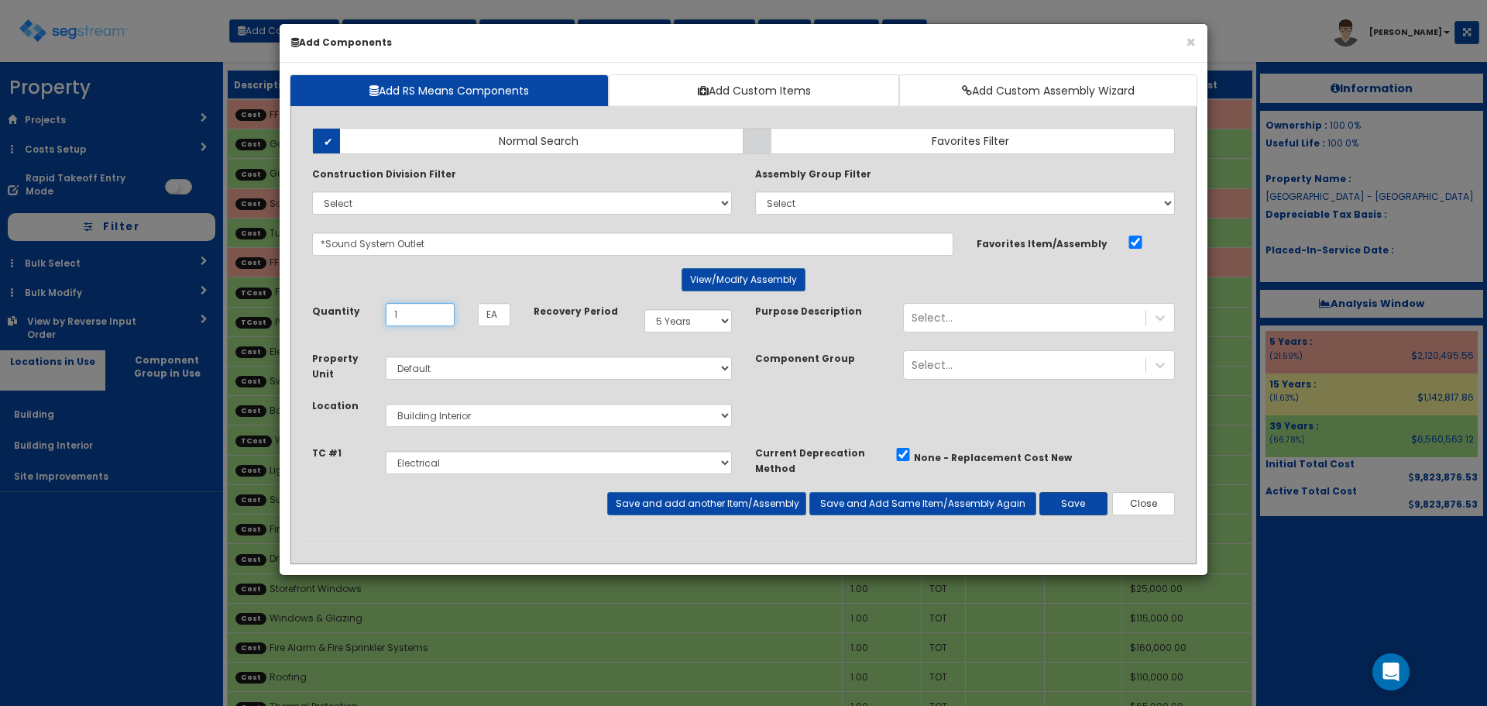
type input "1"
click at [1079, 506] on button "Save" at bounding box center [1074, 503] width 68 height 23
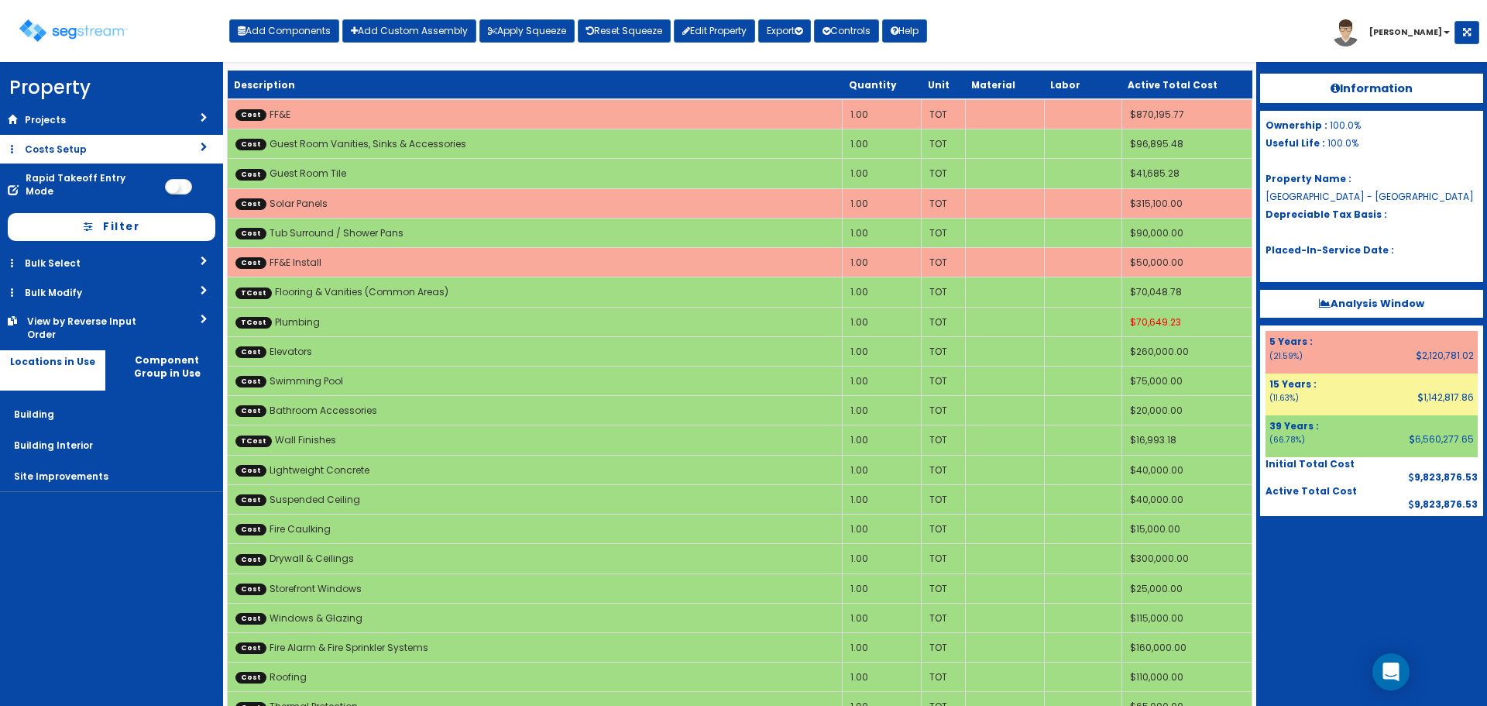
click at [65, 149] on link "Costs Setup" at bounding box center [111, 149] width 223 height 29
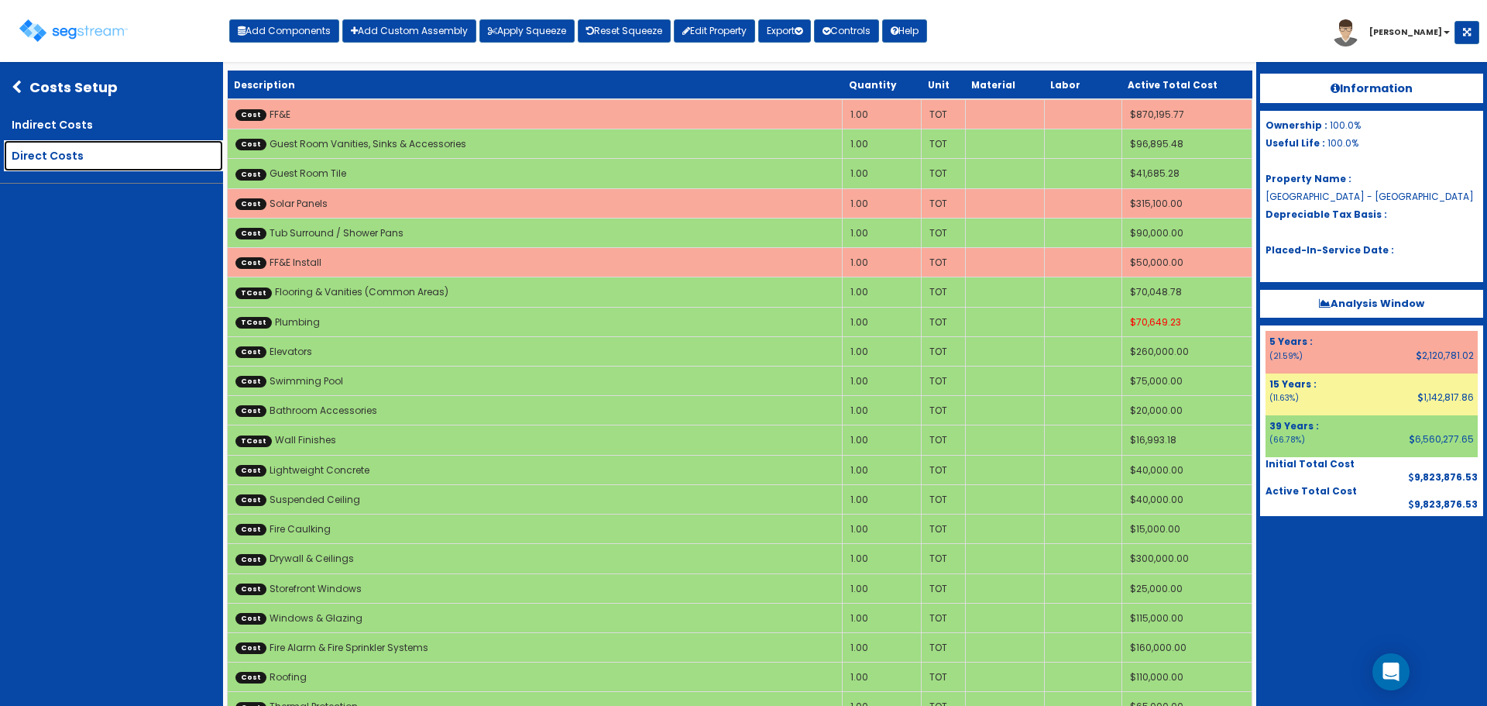
drag, startPoint x: 67, startPoint y: 153, endPoint x: 139, endPoint y: 157, distance: 73.0
click at [67, 153] on link "Direct Costs" at bounding box center [113, 155] width 219 height 31
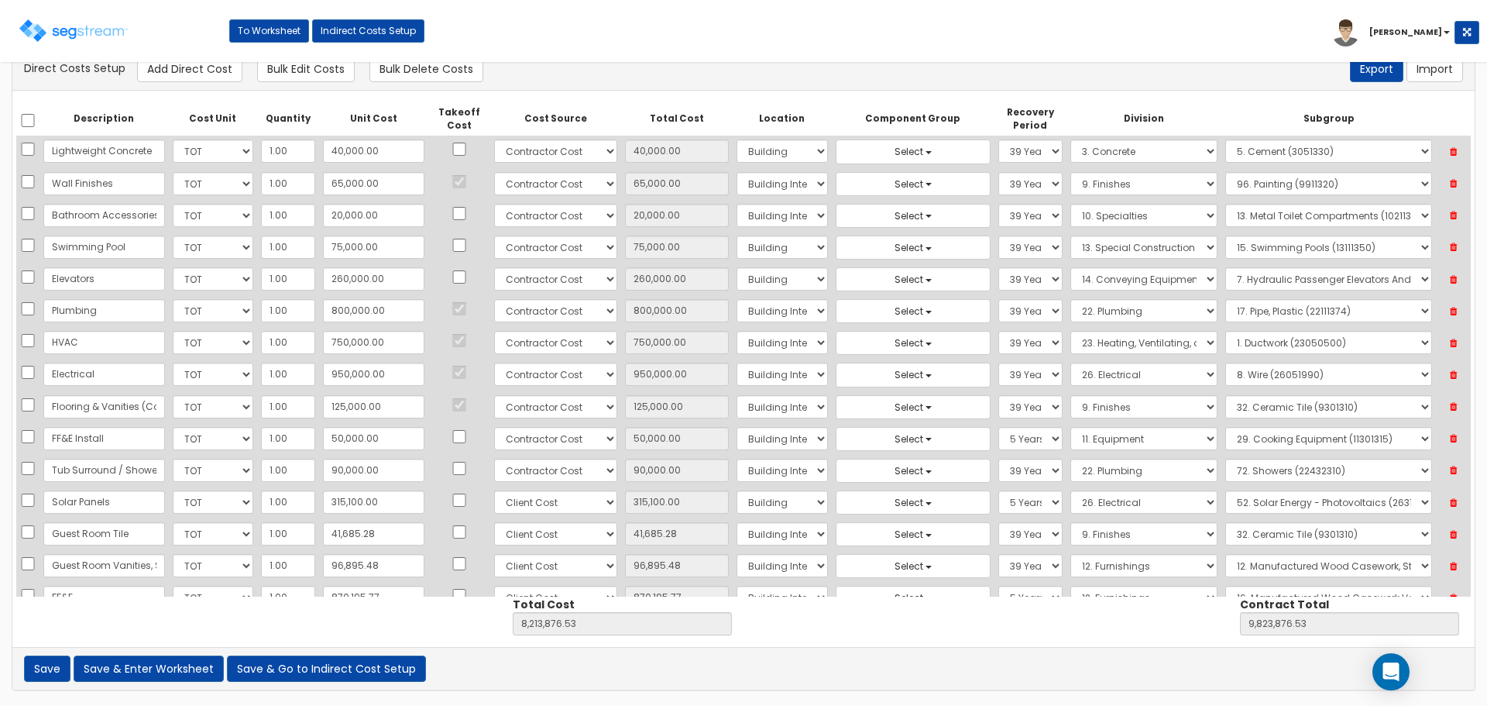
scroll to position [736, 0]
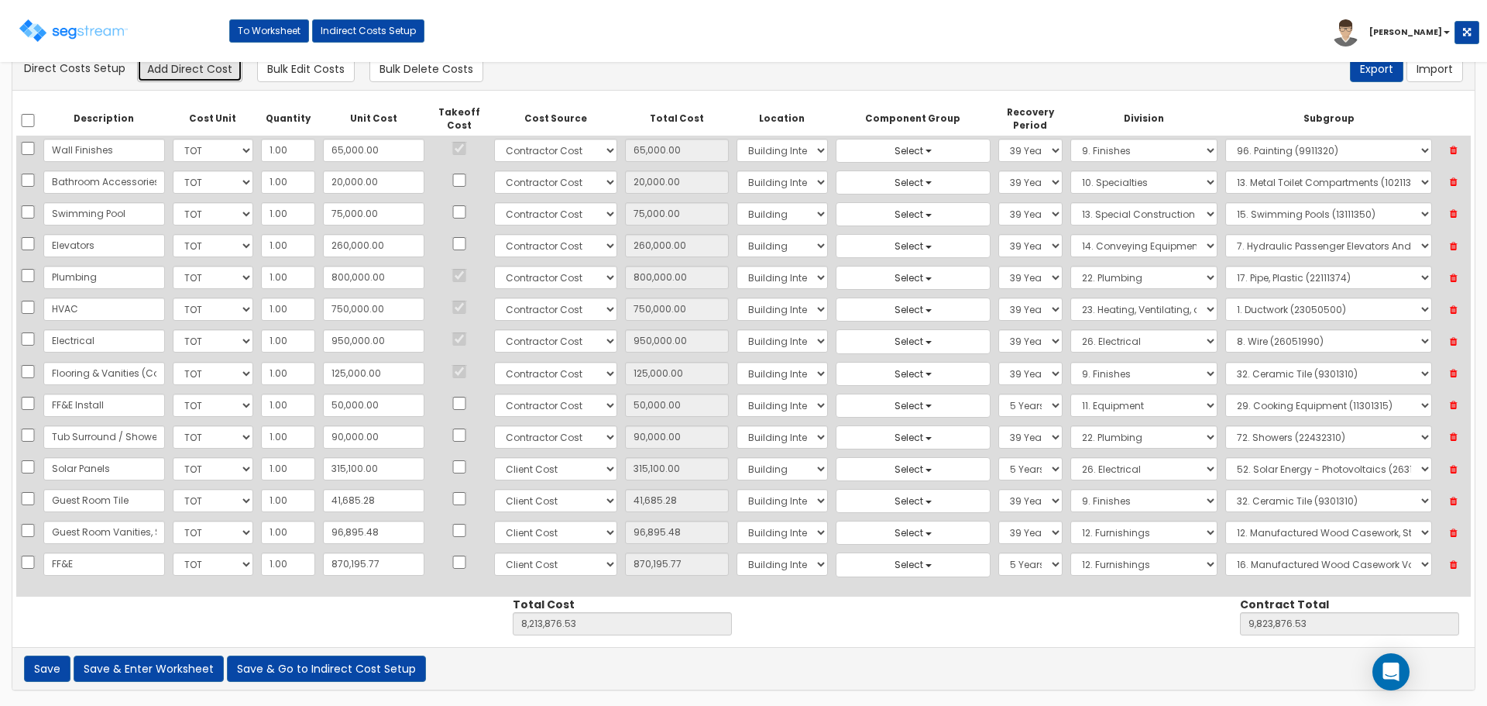
click at [174, 67] on button "Add Direct Cost" at bounding box center [189, 69] width 105 height 26
select select "10"
select select "8"
select select "7"
select select "5Y"
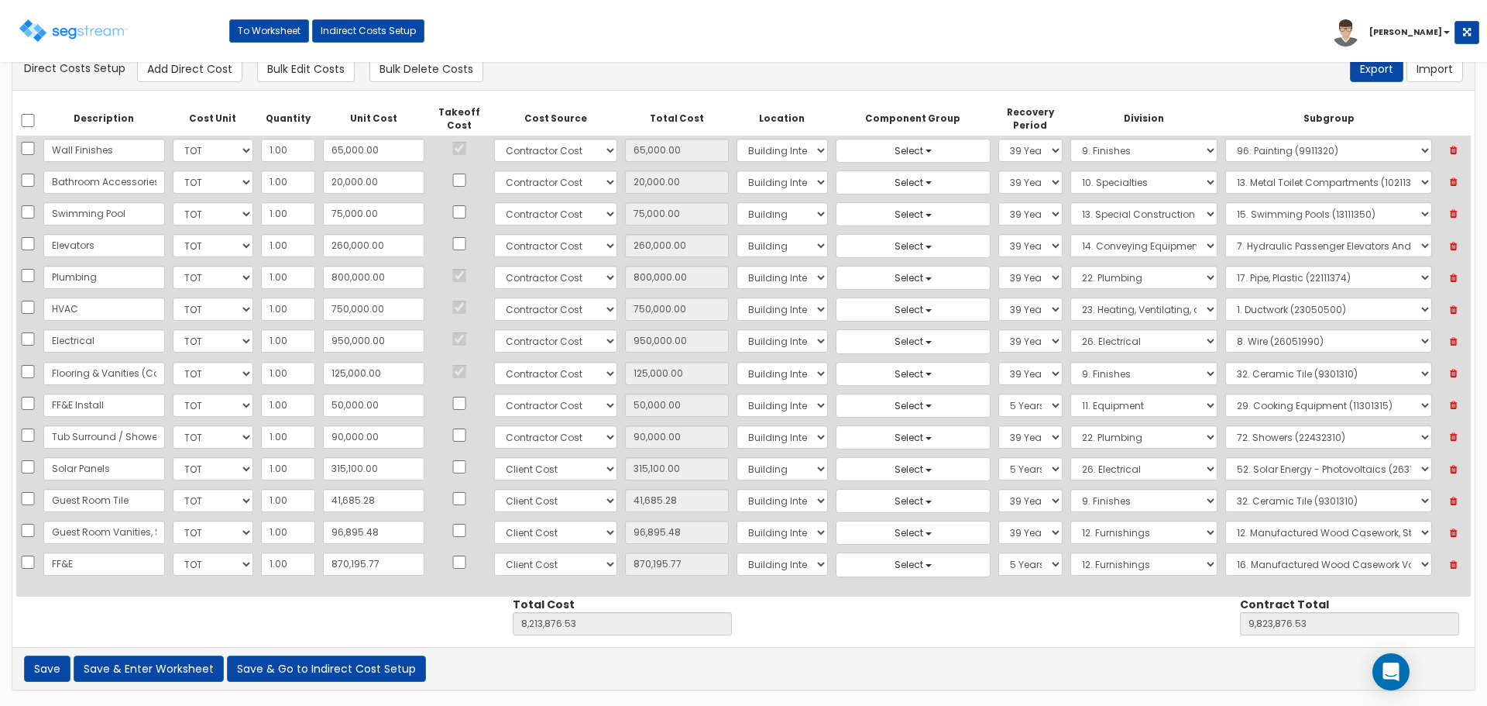
select select "12"
select select "12322330"
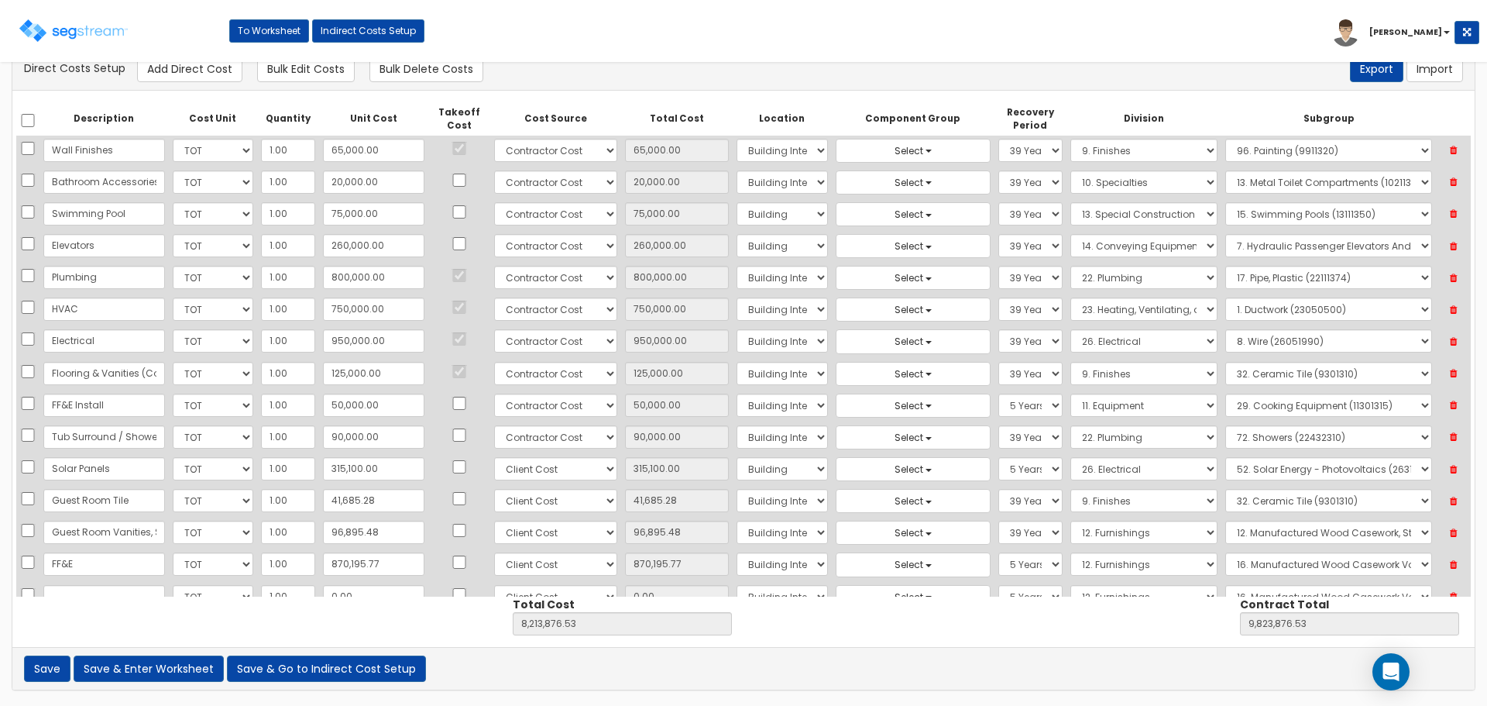
scroll to position [768, 0]
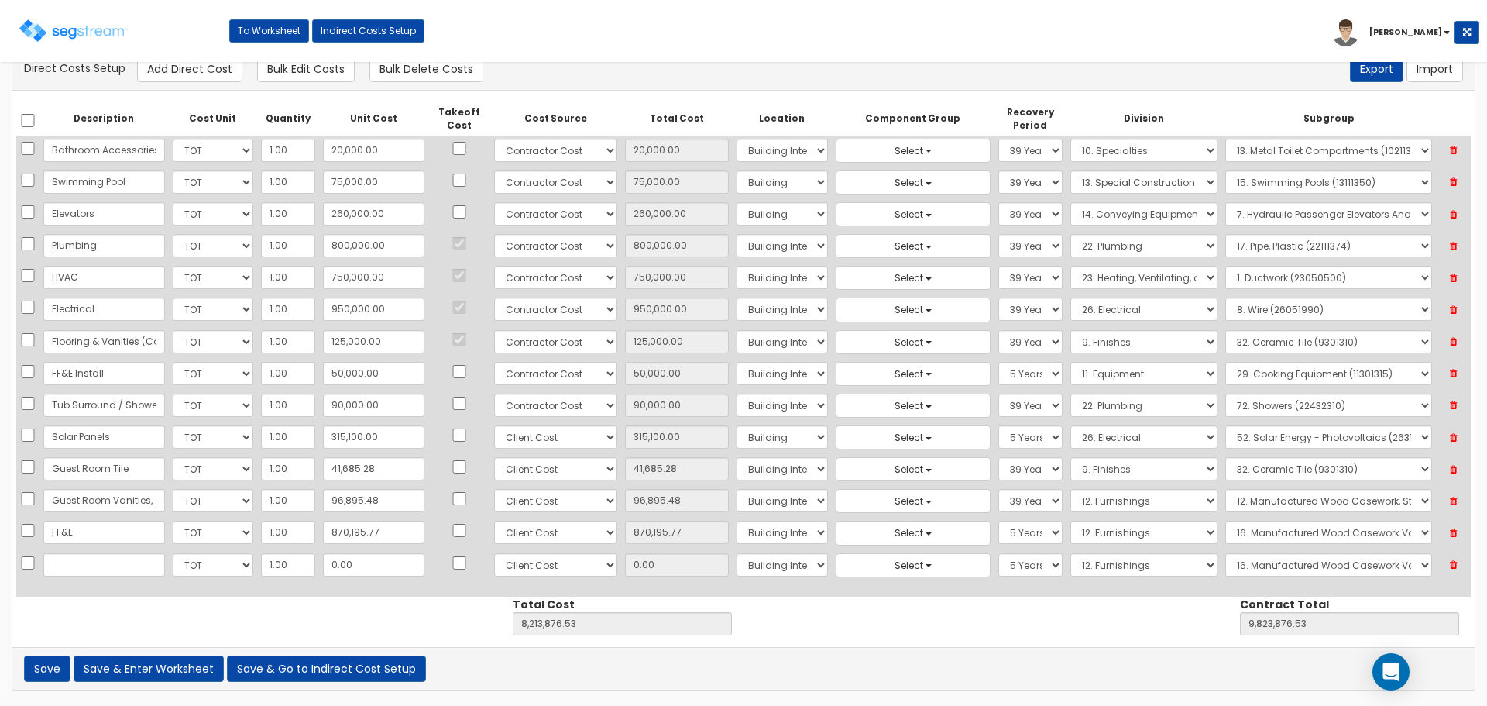
click at [85, 559] on input "text" at bounding box center [104, 564] width 122 height 23
type input "Guest Room Wall Sconces"
click at [372, 567] on input "0.00" at bounding box center [373, 564] width 101 height 23
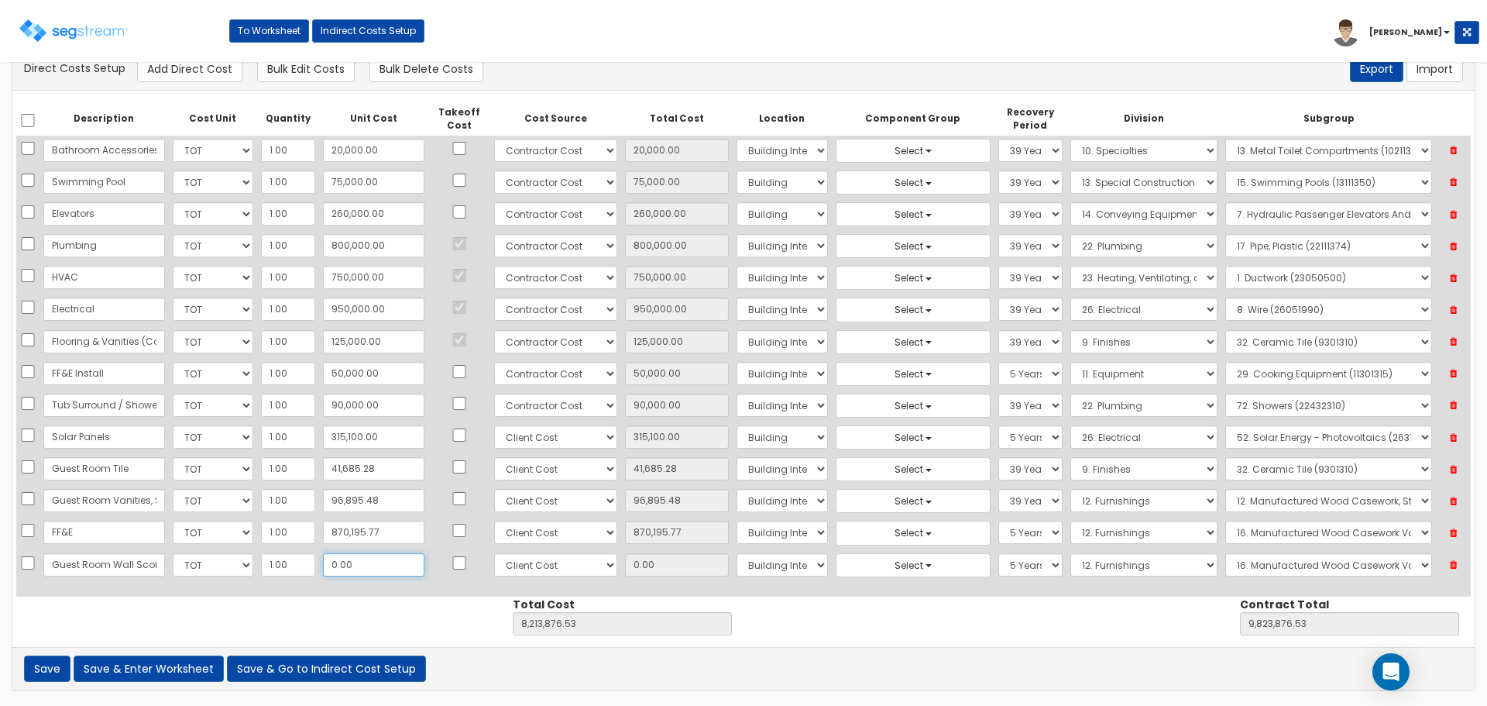
type input "7"
type input "8,213,883.53"
type input "9,823,883.53"
type input "7.00"
type input "75"
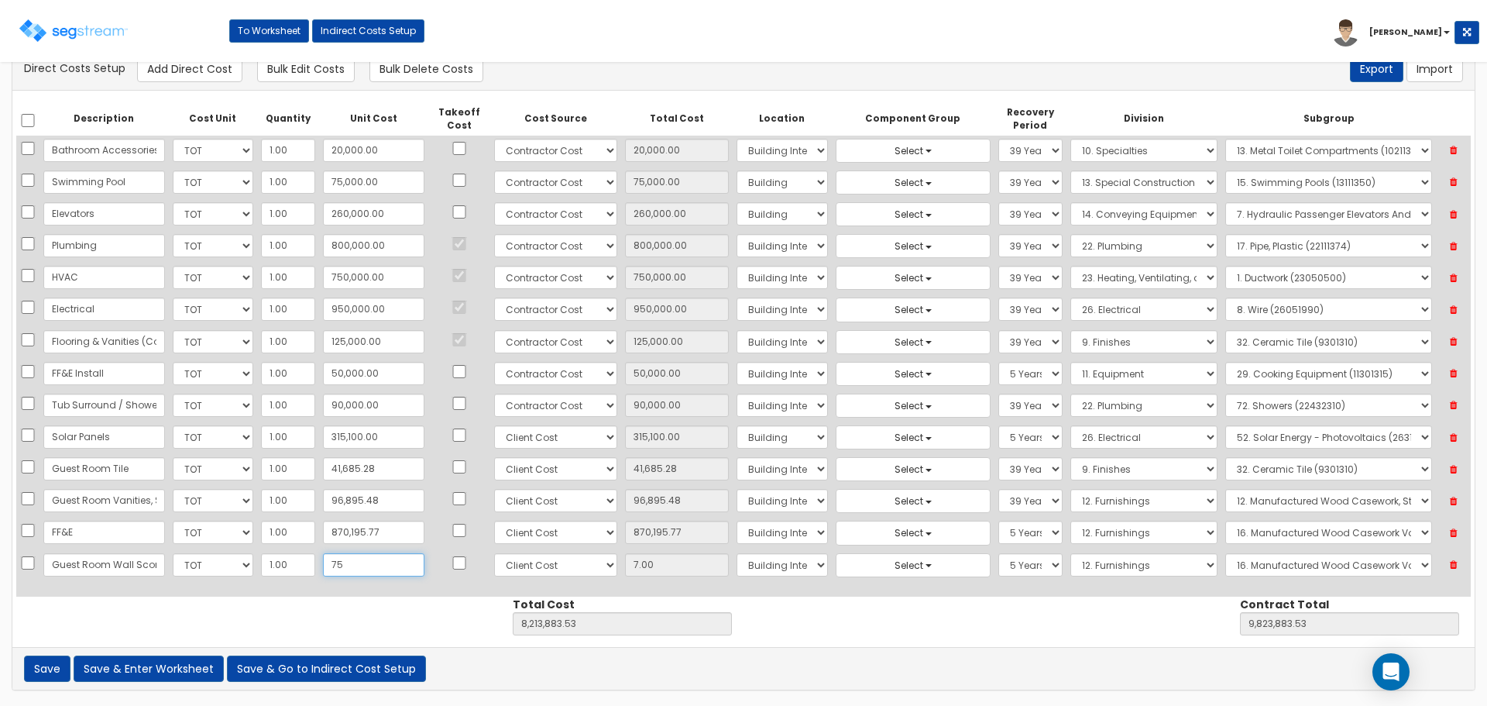
type input "8,213,951.53"
type input "9,823,951.53"
type input "75.00"
type input "759"
type input "8,214,635.53"
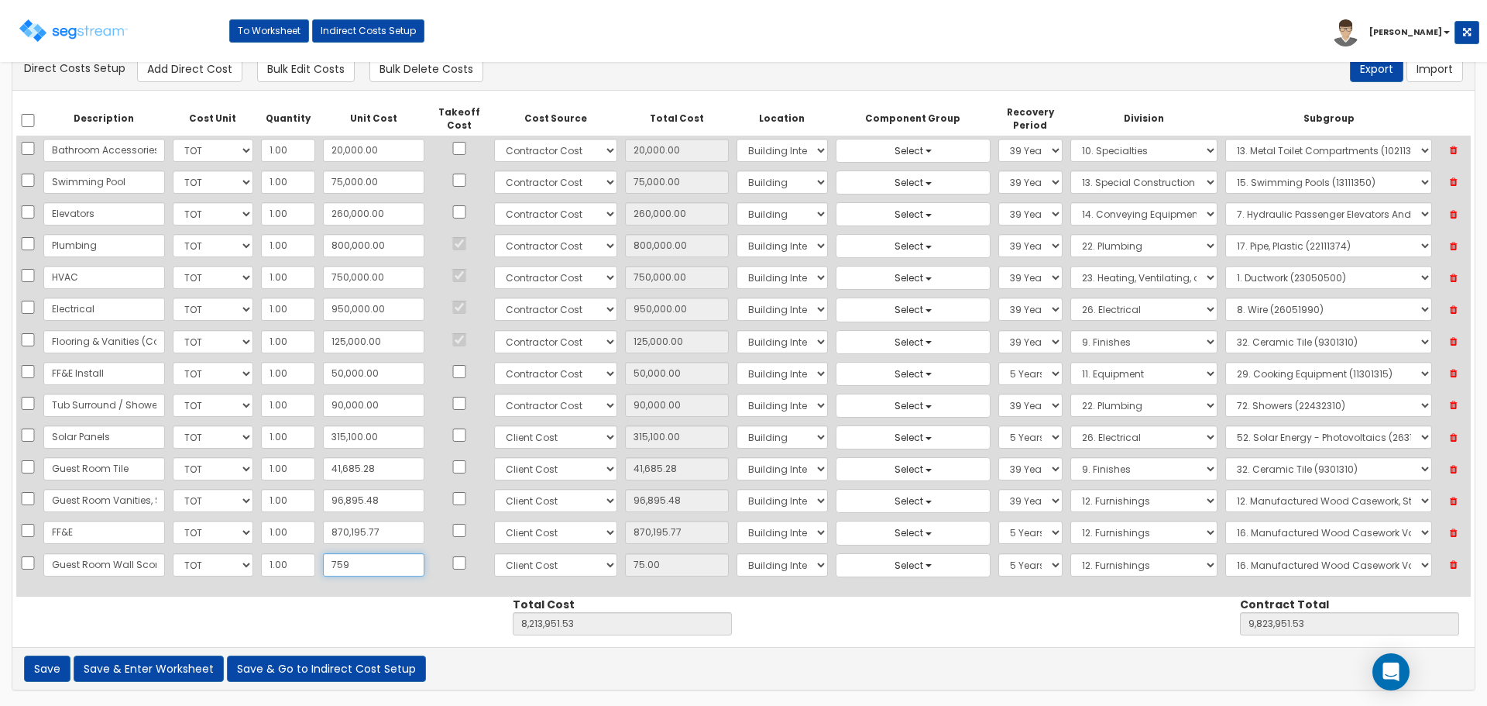
type input "9,824,635.53"
type input "759.00"
type input "7592"
type input "8,221,468.53"
type input "9,831,468.53"
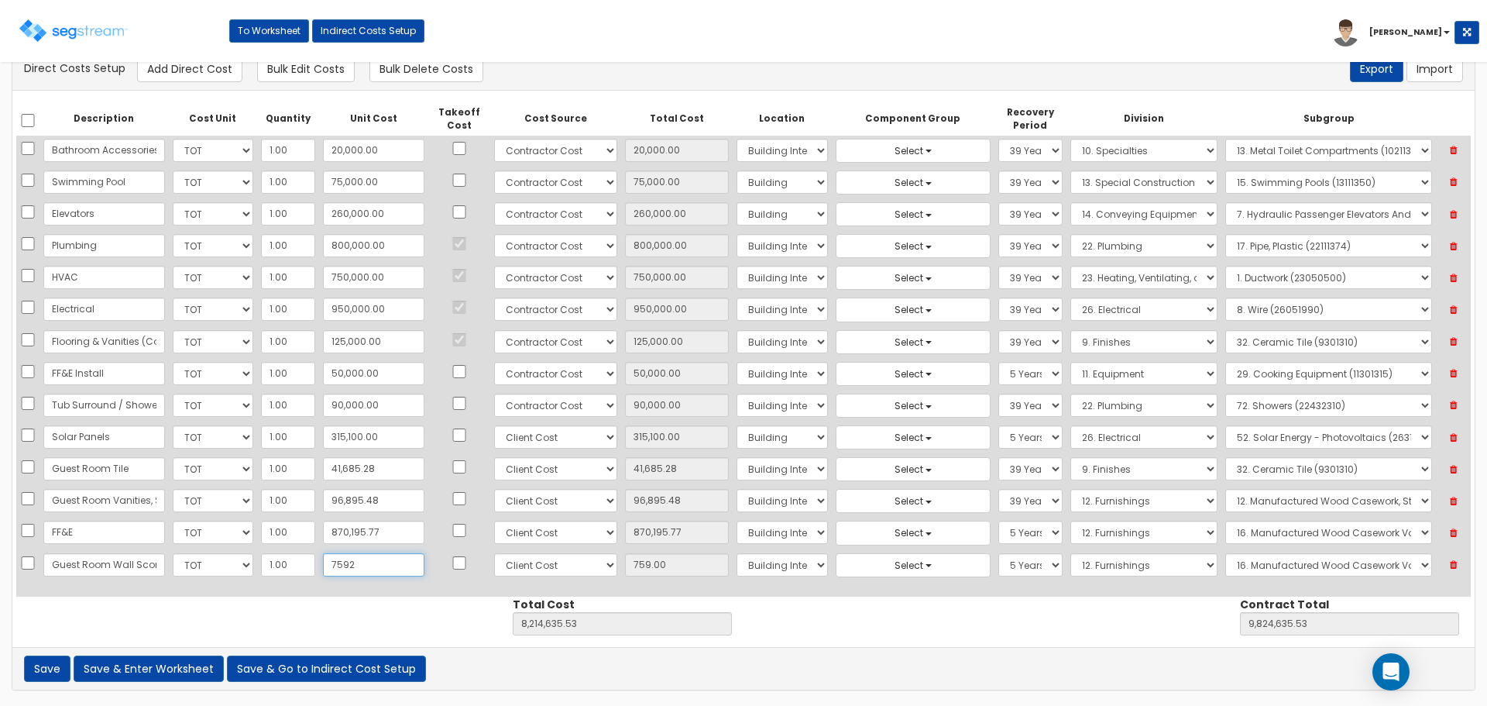
type input "7,592"
type input "7,592.00"
type input "7,592.4"
type input "8,221,468.93"
type input "9,831,468.93"
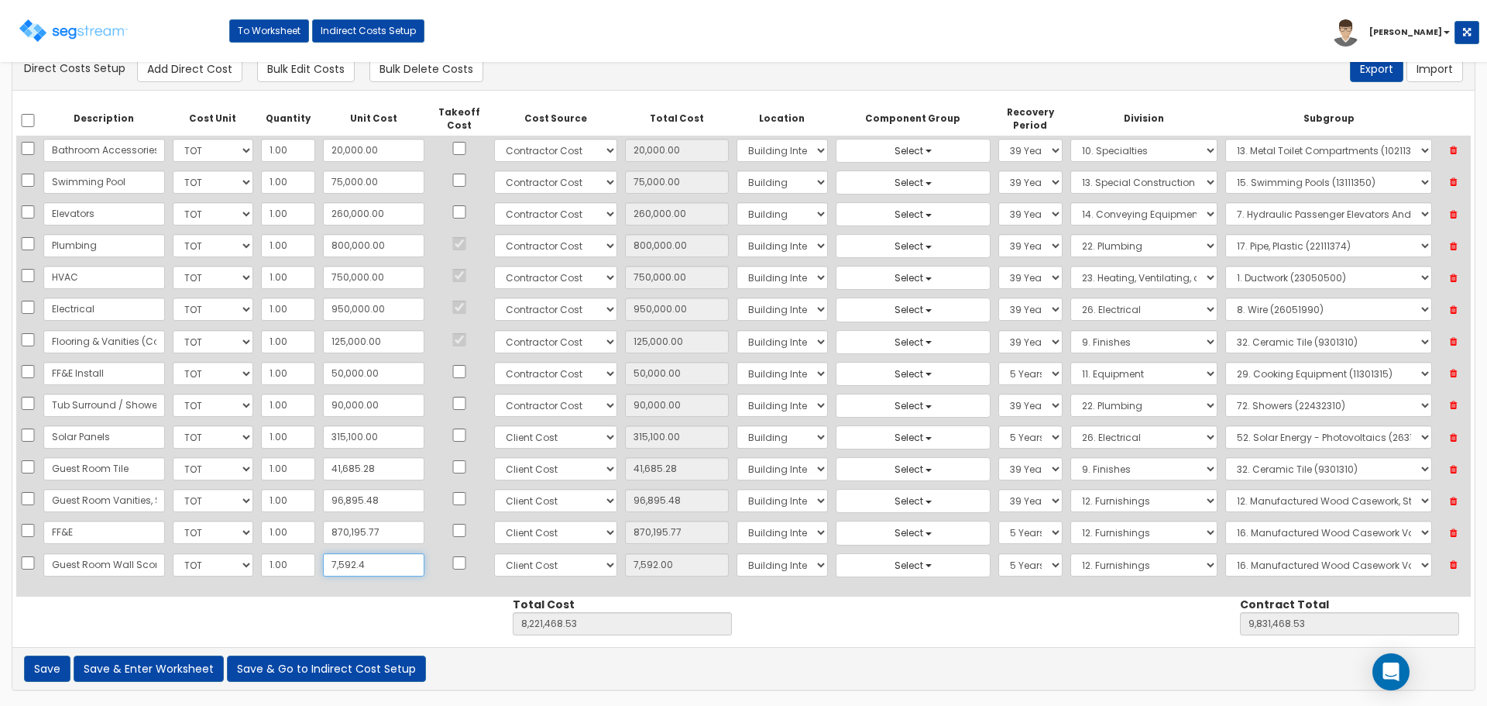
type input "7,592.40"
type input "7,592.49"
type input "8,221,469.02"
type input "9,831,469.02"
type input "7,592.49"
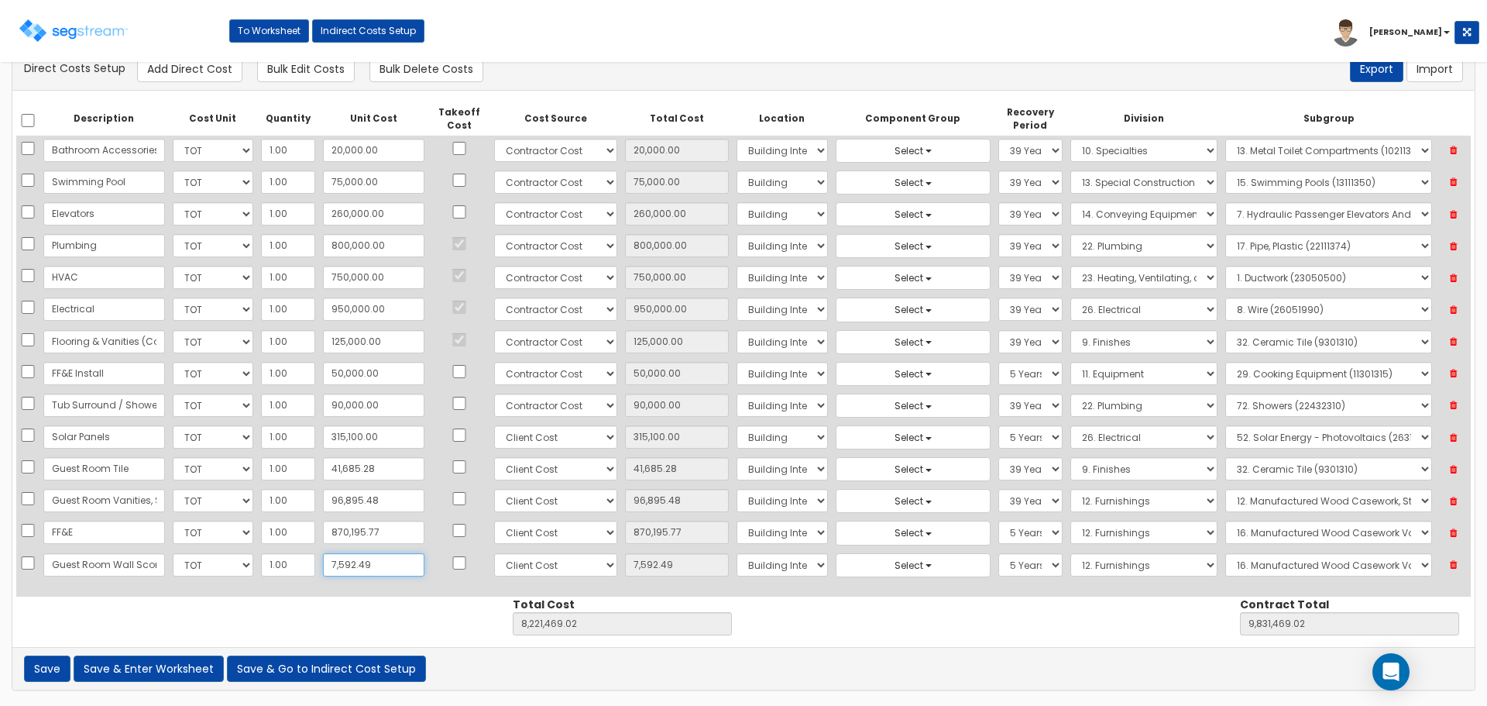
type input "7,592.49"
click at [998, 569] on select "Select 5 Years 7 Years 9 Years 10 Years 15 Years 15 Year QLI 15 Year QRP 15 Yea…" at bounding box center [1030, 564] width 64 height 23
select select "39Y"
click at [998, 553] on select "Select 5 Years 7 Years 9 Years 10 Years 15 Years 15 Year QLI 15 Year QRP 15 Yea…" at bounding box center [1030, 564] width 64 height 23
click at [1071, 565] on select "Select 1. General Requirements 2. Existing Conditions 3. Concrete 4. Masonry 5.…" at bounding box center [1144, 564] width 147 height 23
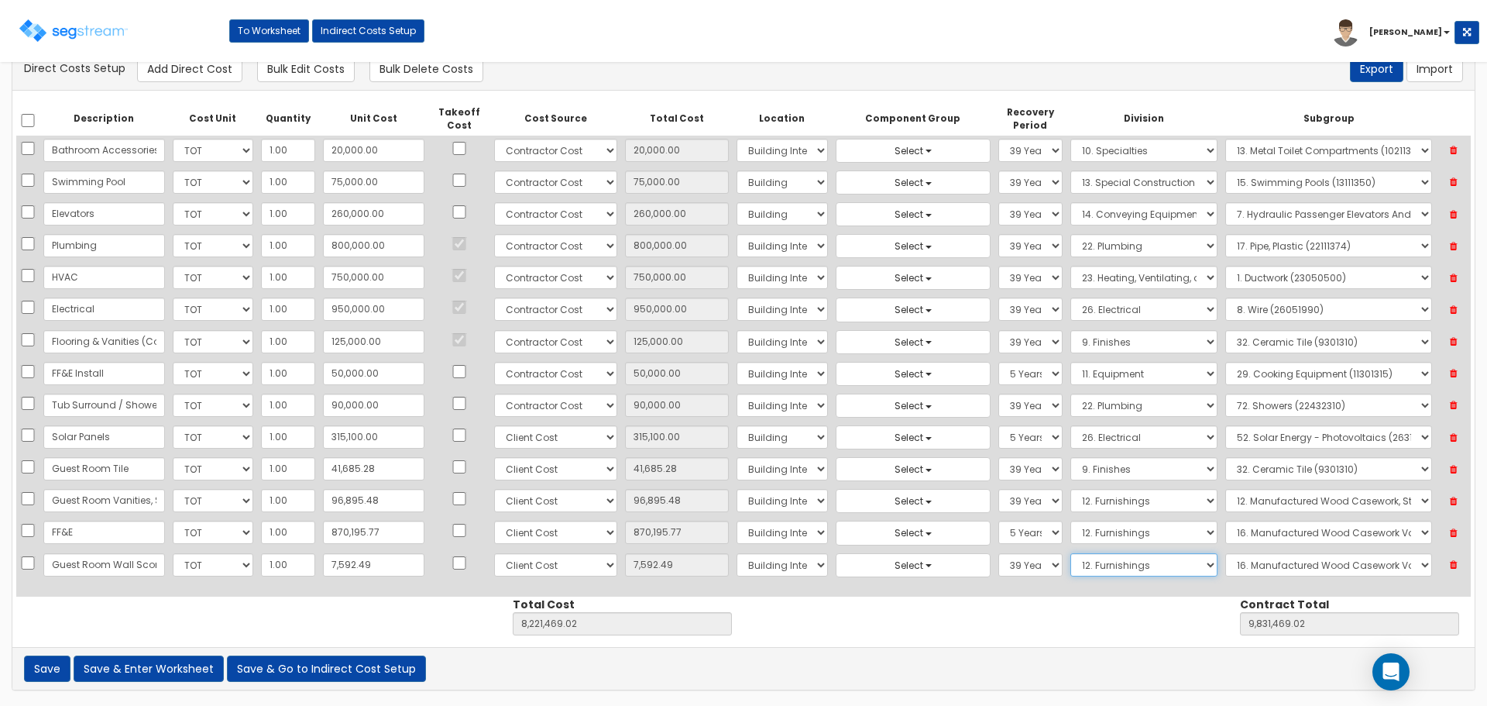
select select "26"
click at [1071, 553] on select "Select 1. General Requirements 2. Existing Conditions 3. Concrete 4. Masonry 5.…" at bounding box center [1144, 564] width 147 height 23
click at [1257, 565] on select "Select 1. Electrical Demolition (26050510) 2. Medium-Voltage, Single Cable (260…" at bounding box center [1328, 564] width 207 height 23
select select "26051990"
click at [1225, 553] on select "Select 1. Electrical Demolition (26050510) 2. Medium-Voltage, Single Cable (260…" at bounding box center [1328, 564] width 207 height 23
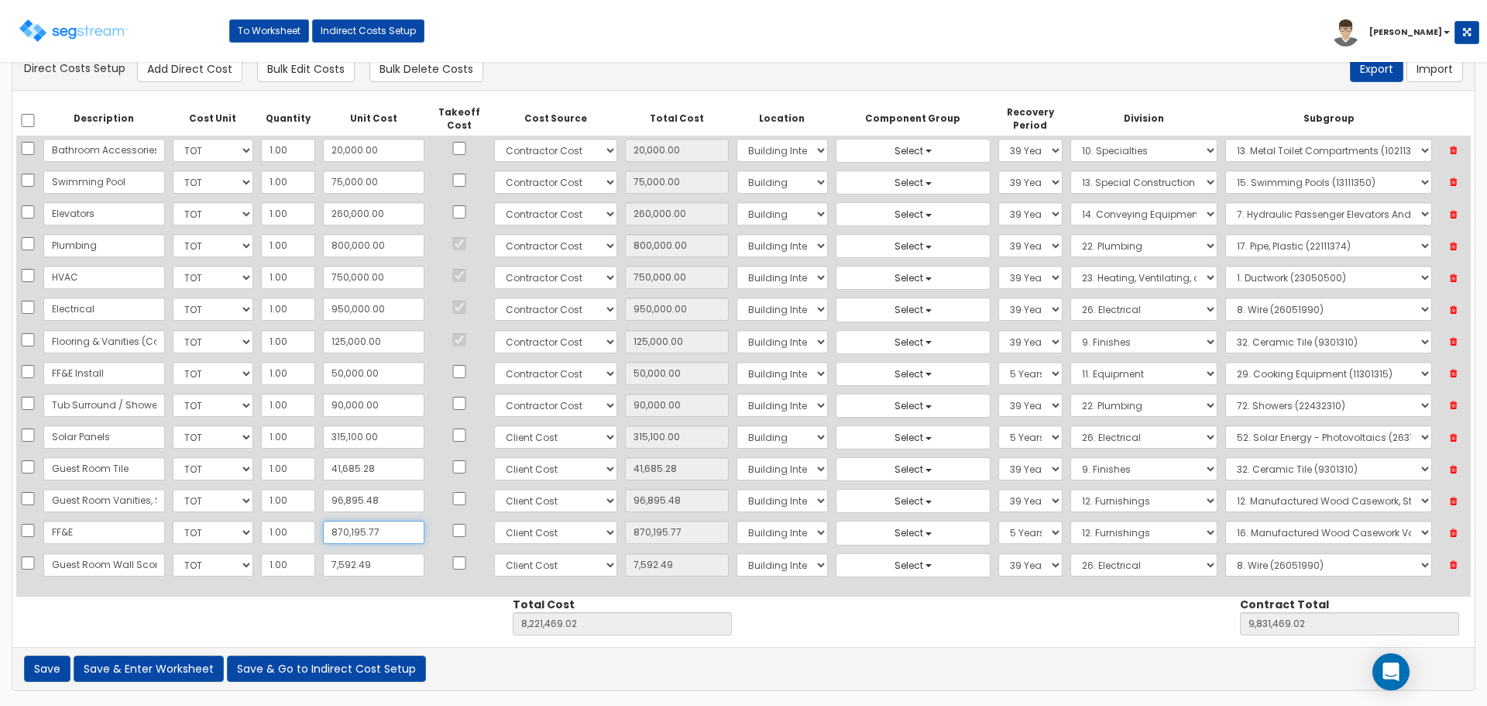
click at [382, 534] on input "870,195.77" at bounding box center [373, 532] width 101 height 23
type input "8"
type input "7,351,281.25"
type input "8,961,281.25"
type input "8.00"
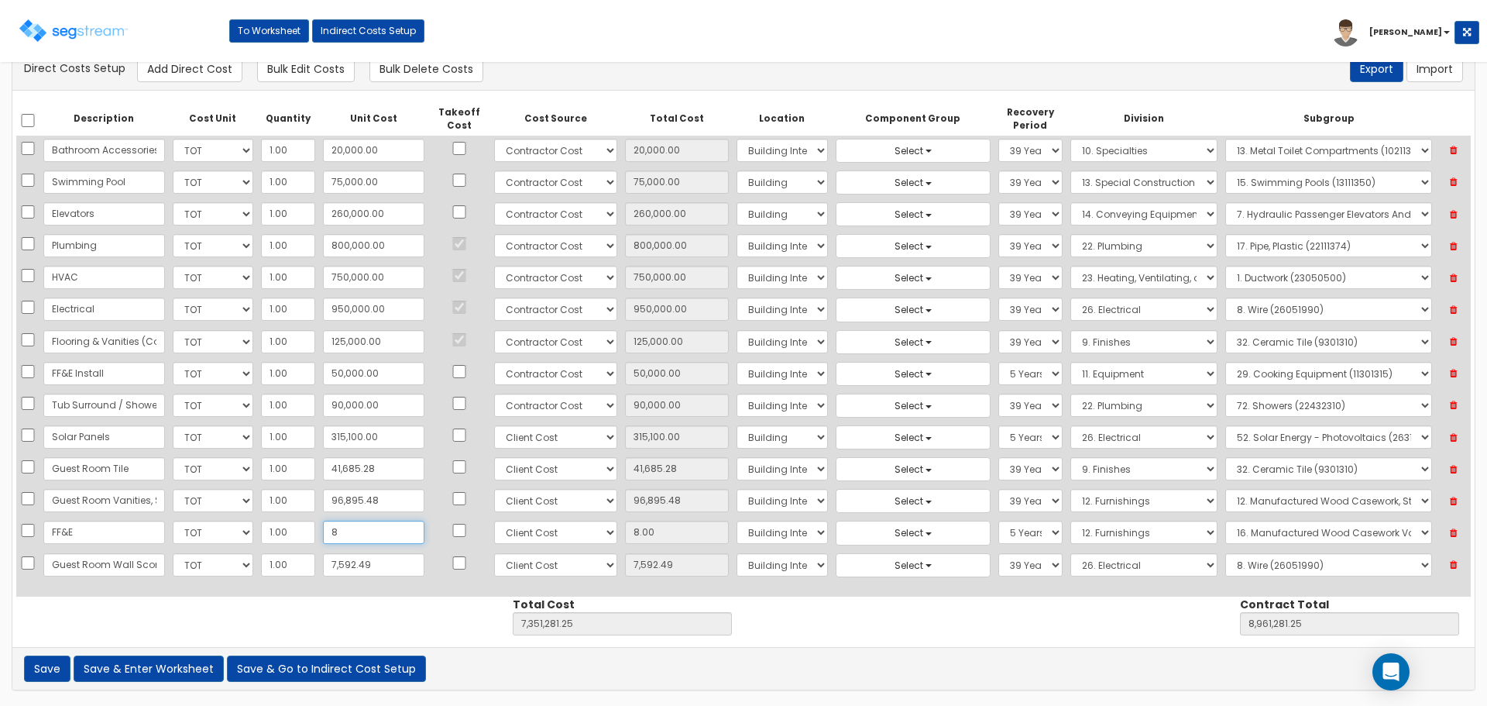
type input "86"
type input "7,351,359.25"
type input "8,961,359.25"
type input "86.00"
type input "862"
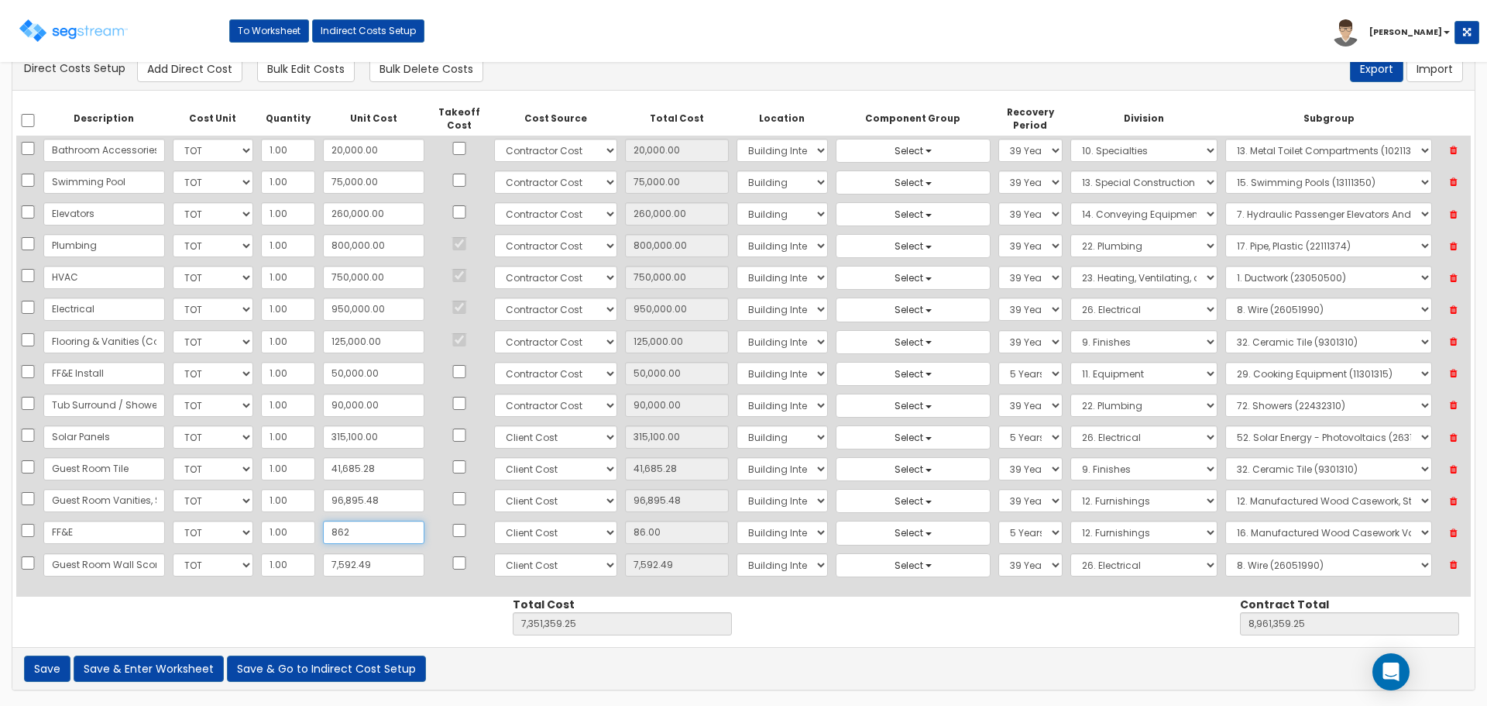
type input "7,352,135.25"
type input "8,962,135.25"
type input "862.00"
type input "8626"
type input "7,359,899.25"
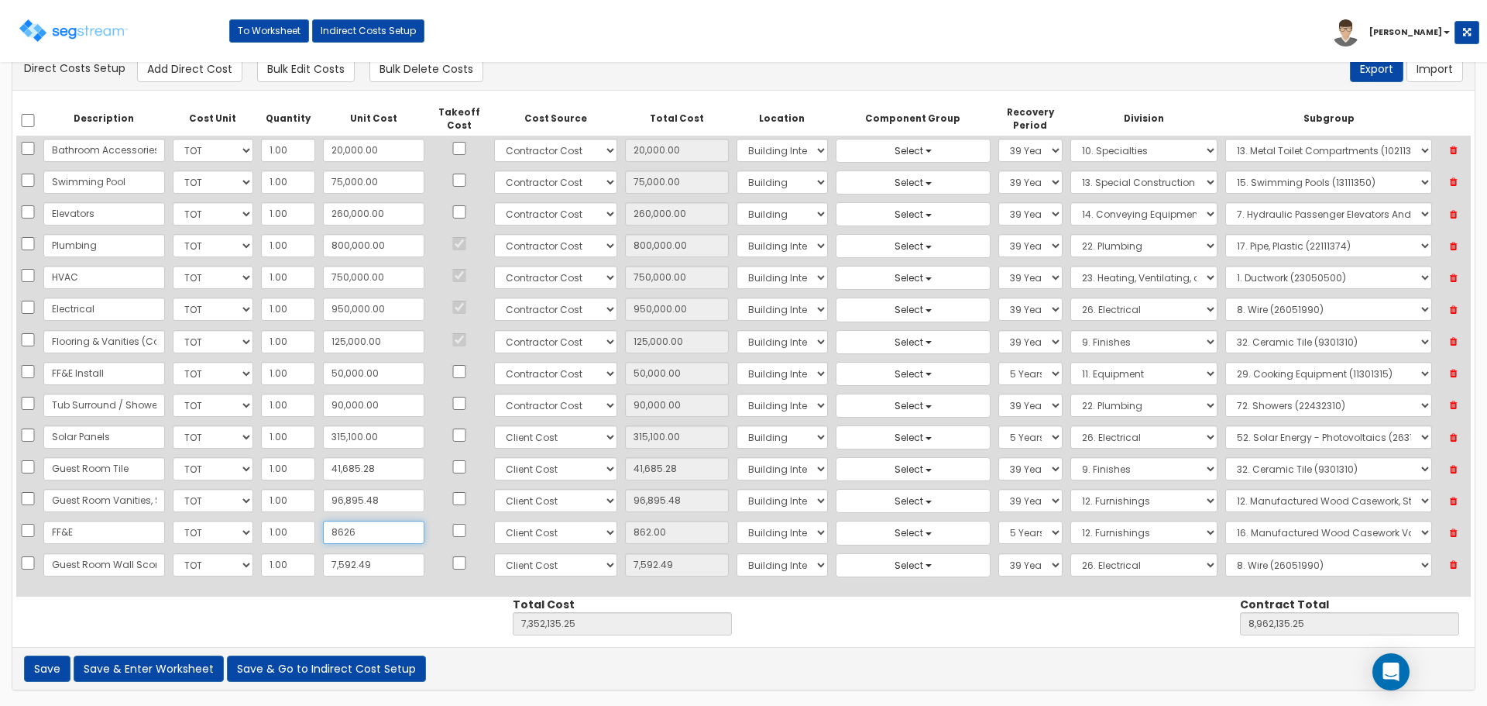
type input "8,969,899.25"
type input "8,626"
type input "8,626.00"
type input "8,6260"
type input "7,437,533.25"
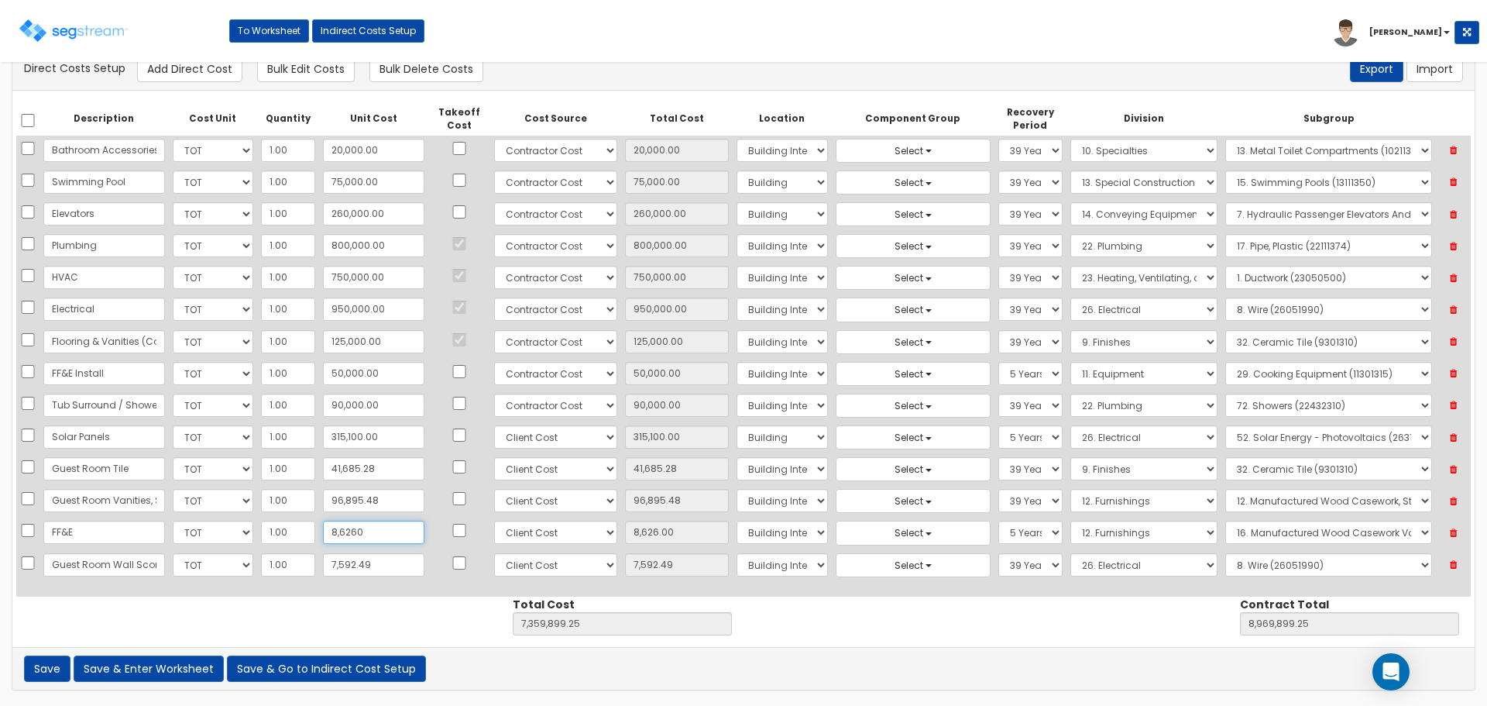
type input "9,047,533.25"
type input "86,260"
type input "86,260.00"
type input "86,2603"
type input "8,213,876.25"
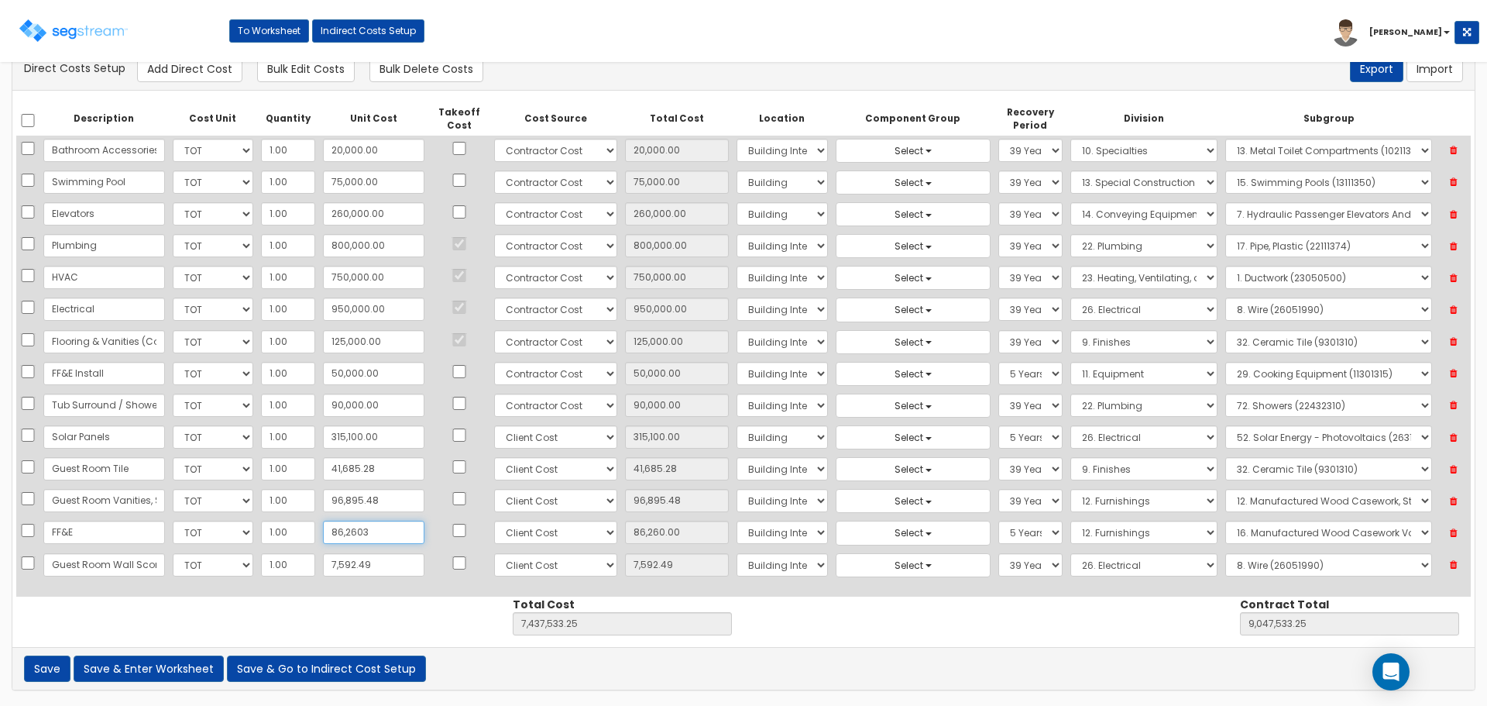
type input "9,823,876.25"
type input "862,603"
type input "862,603.00"
type input "862,603.2"
type input "8,213,876.45"
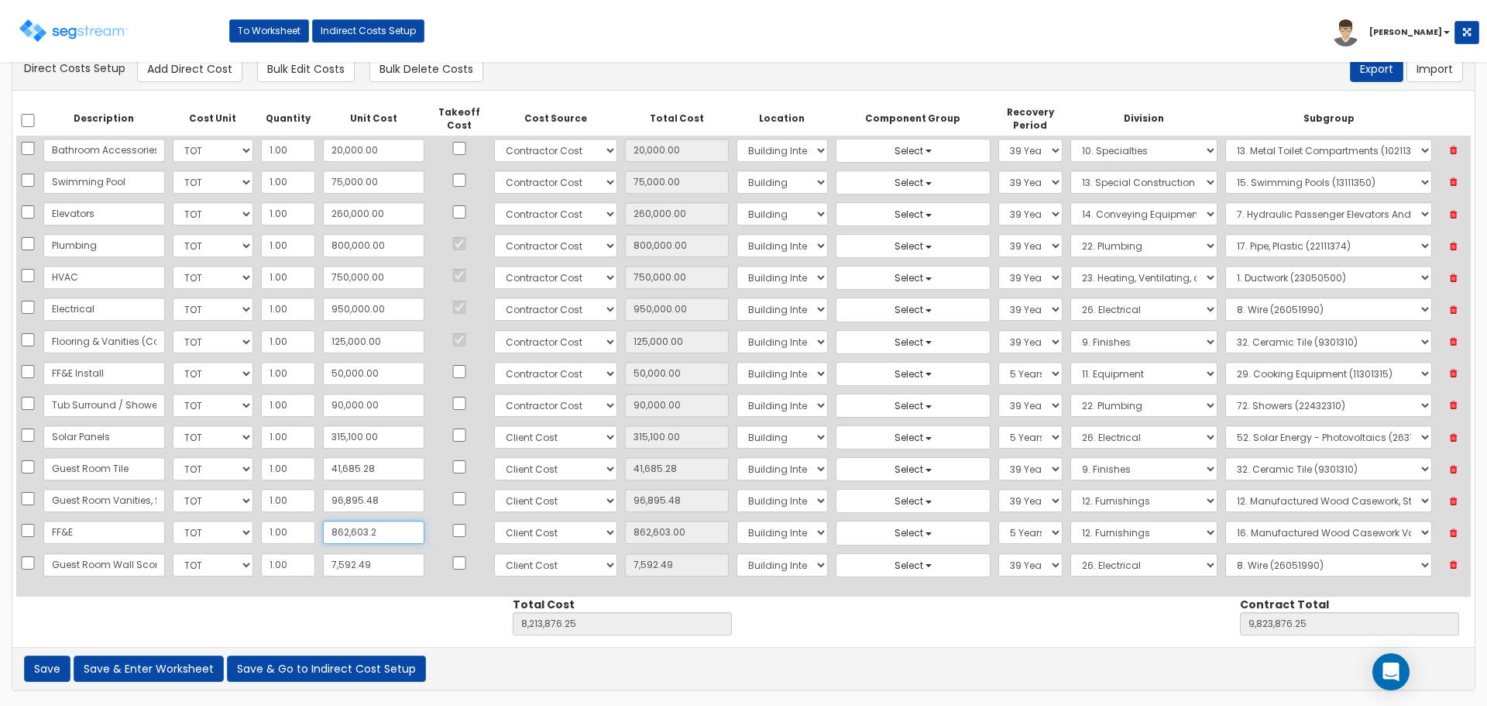
type input "9,823,876.45"
type input "862,603.20"
type input "862,603.28"
type input "8,213,876.53"
type input "9,823,876.53"
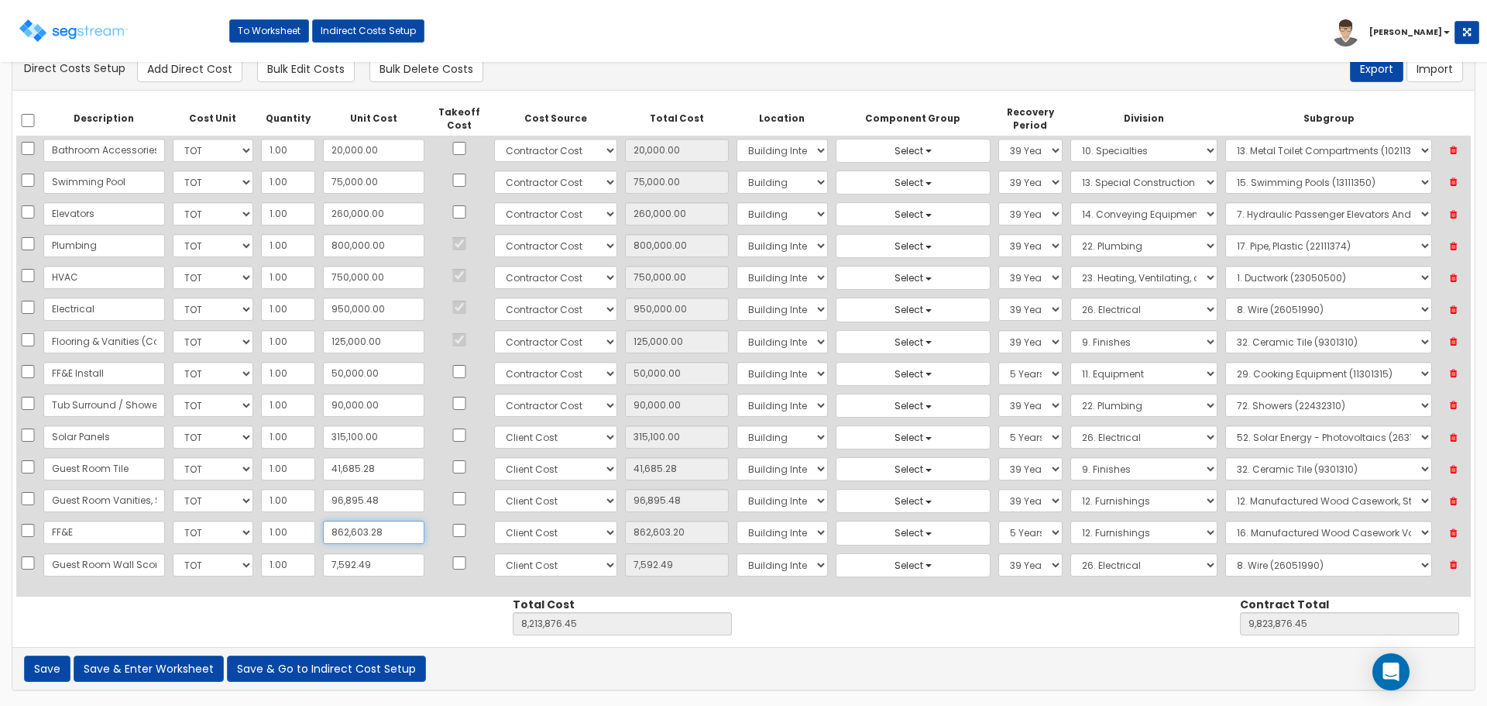
type input "862,603.28"
click at [170, 667] on button "Save & Enter Worksheet" at bounding box center [149, 668] width 150 height 26
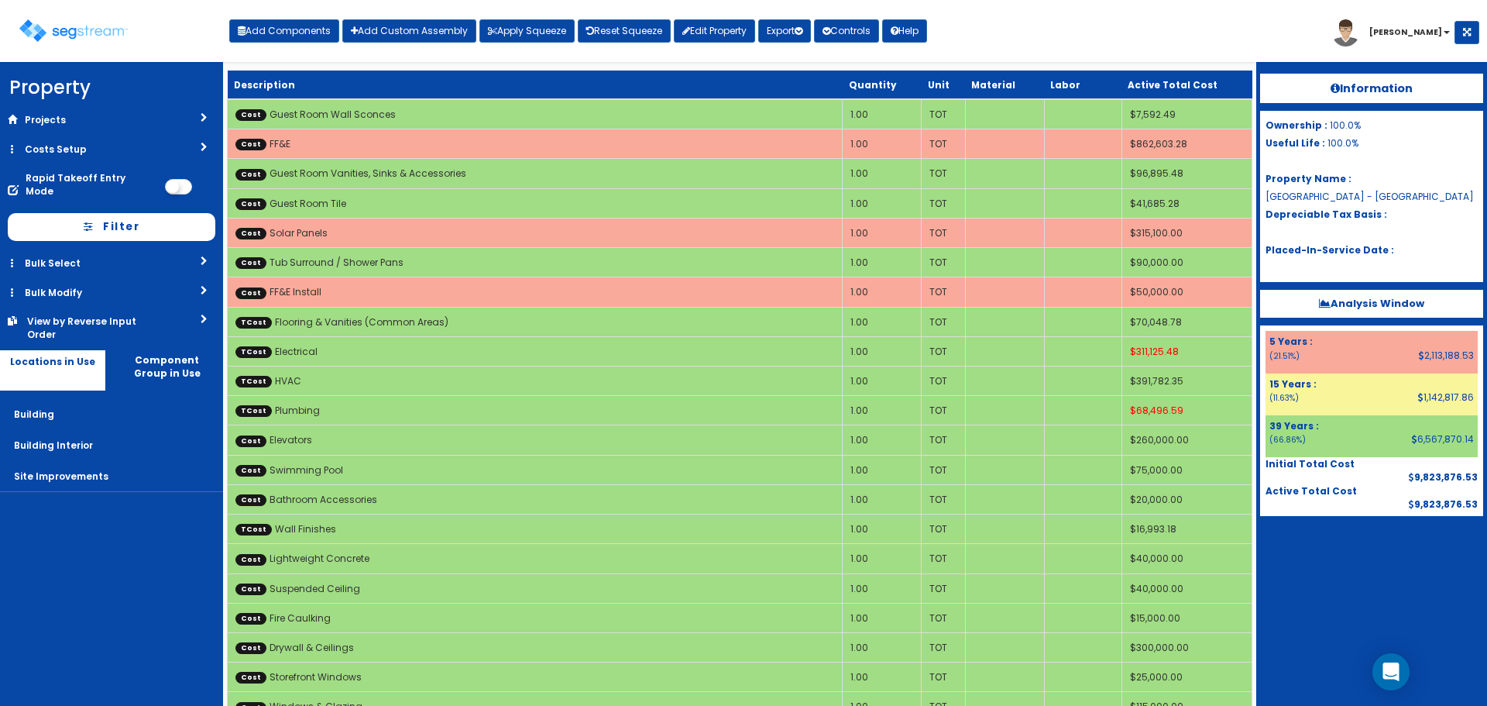
drag, startPoint x: 70, startPoint y: 137, endPoint x: 70, endPoint y: 149, distance: 11.6
click at [70, 137] on link "Costs Setup" at bounding box center [111, 149] width 223 height 29
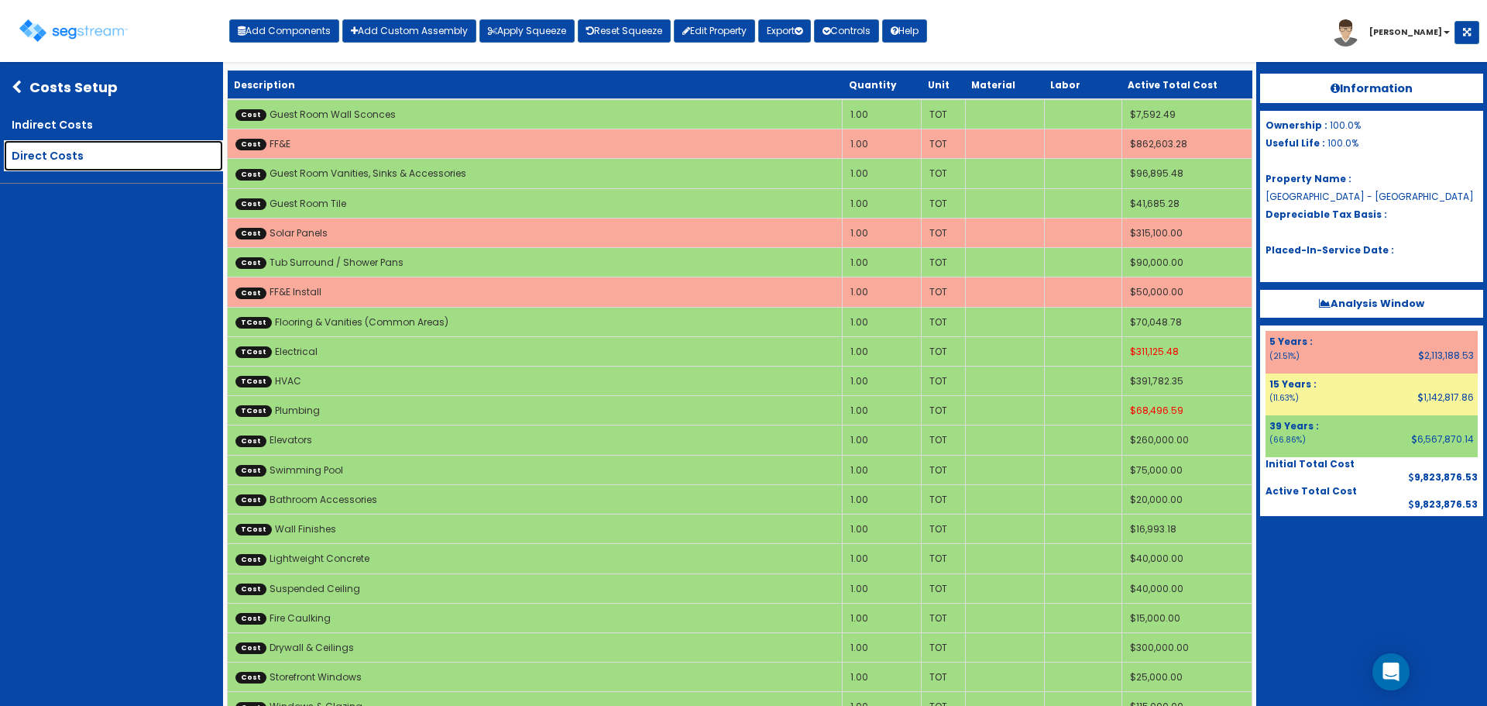
drag, startPoint x: 59, startPoint y: 160, endPoint x: 84, endPoint y: 169, distance: 27.2
click at [59, 159] on link "Direct Costs" at bounding box center [113, 155] width 219 height 31
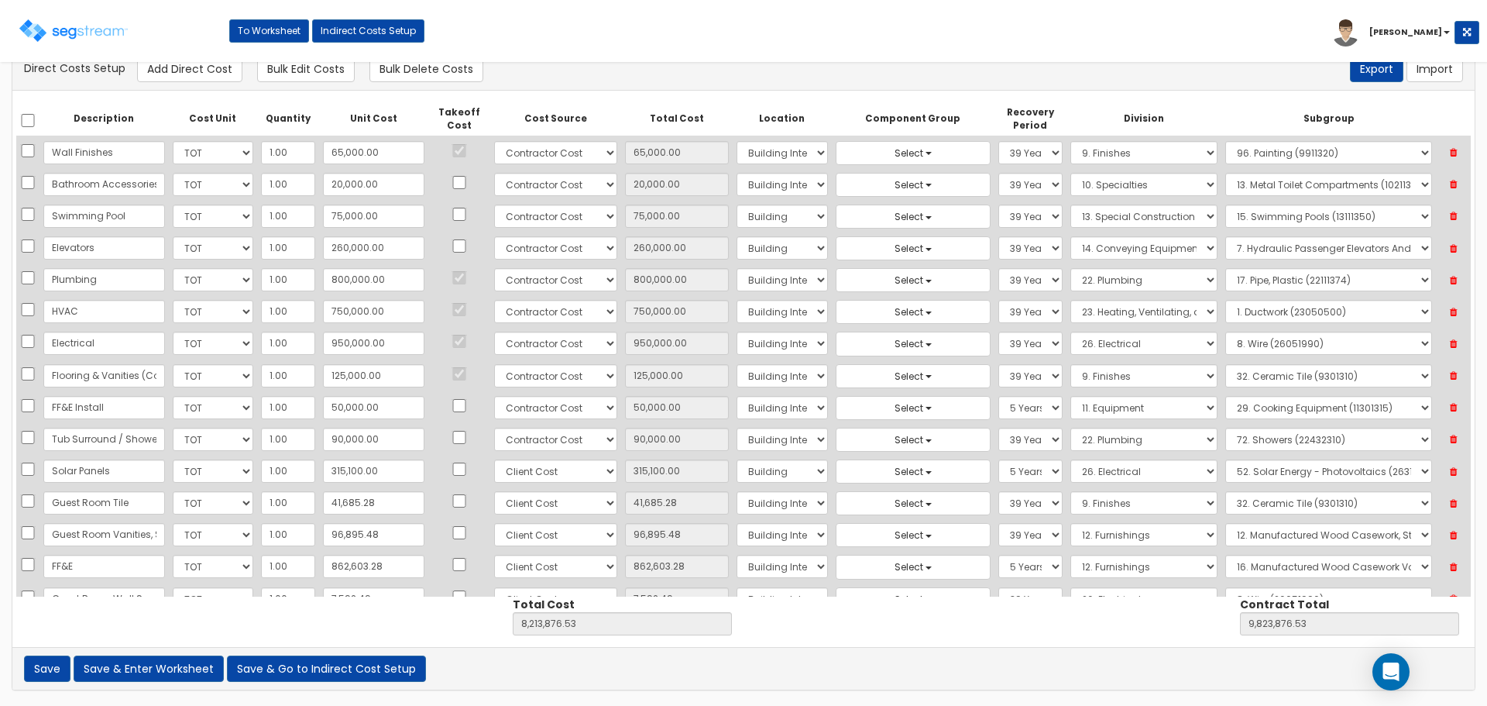
scroll to position [768, 0]
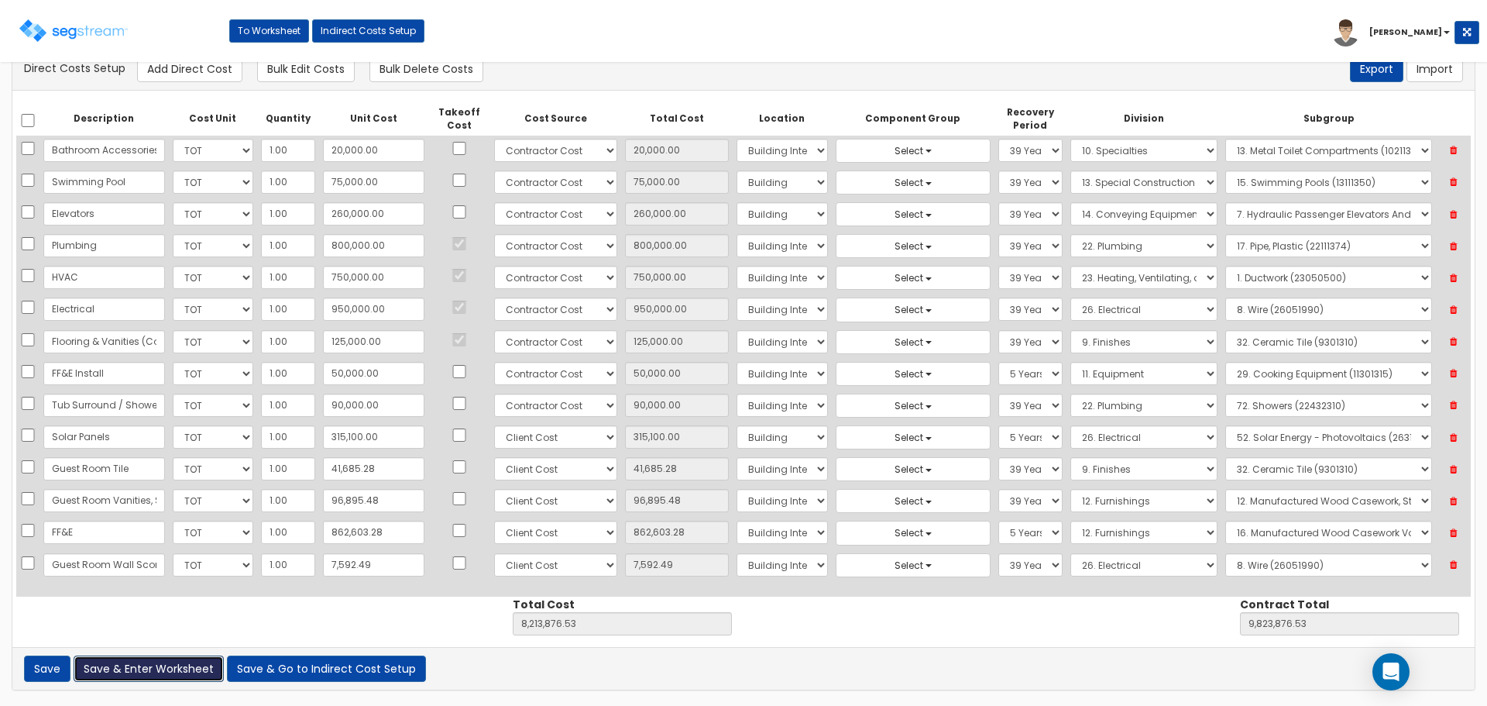
click at [162, 669] on button "Save & Enter Worksheet" at bounding box center [149, 668] width 150 height 26
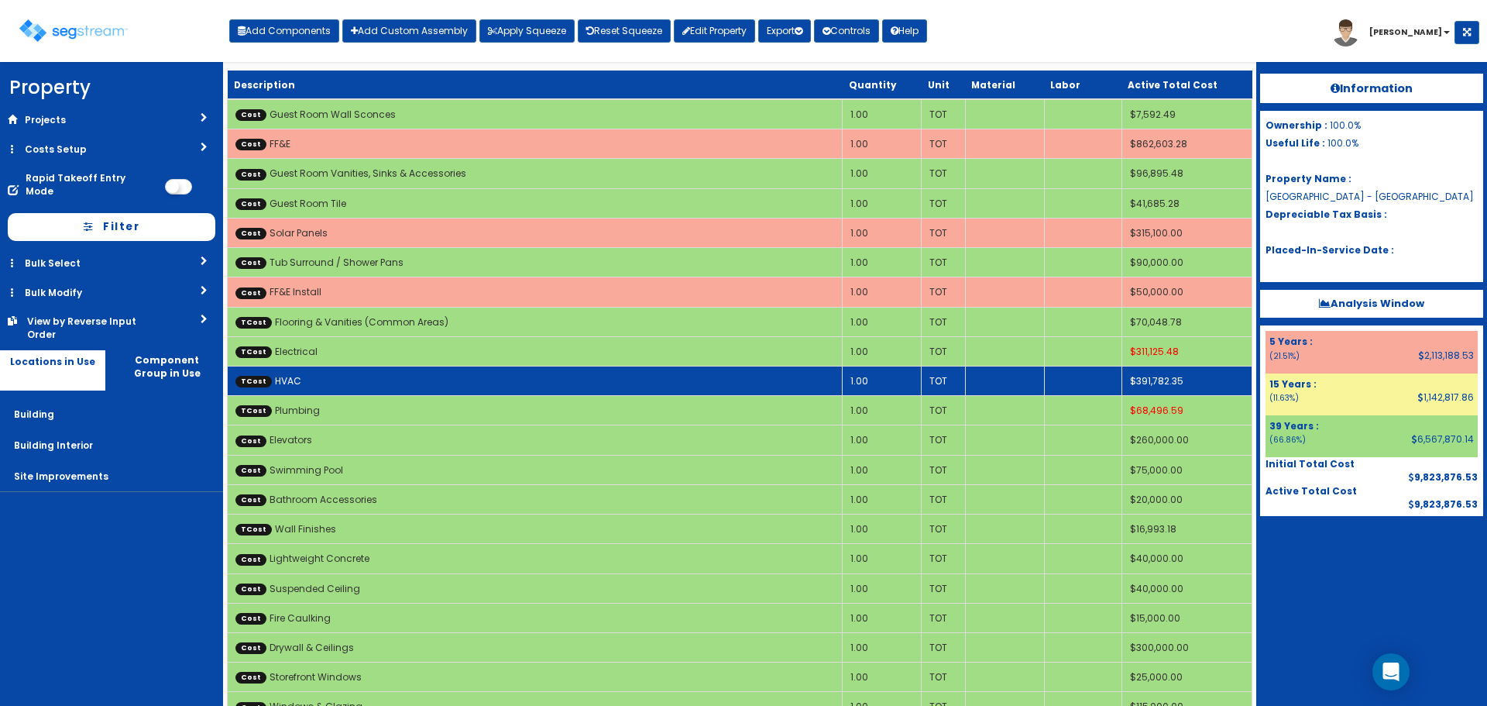
click at [483, 391] on td "TCost HVAC" at bounding box center [535, 380] width 615 height 29
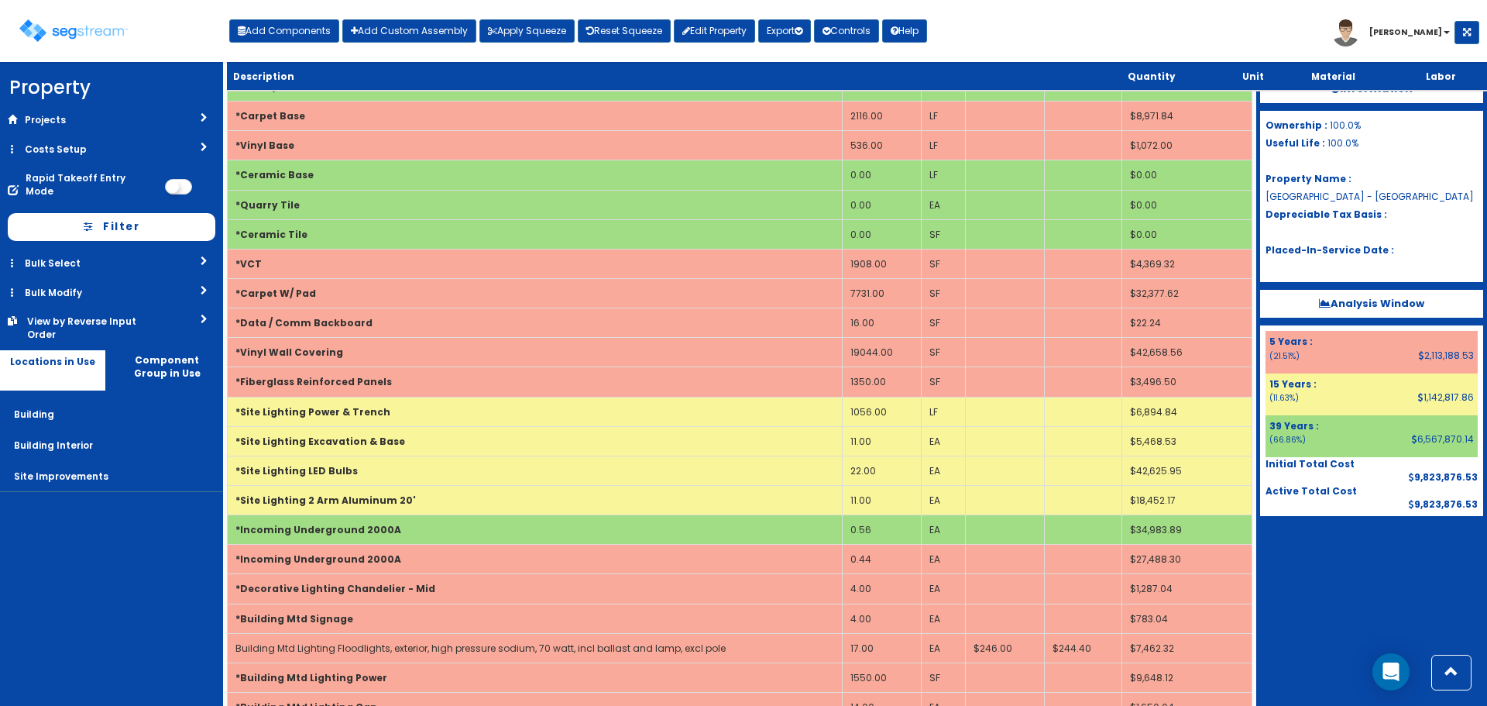
scroll to position [4993, 0]
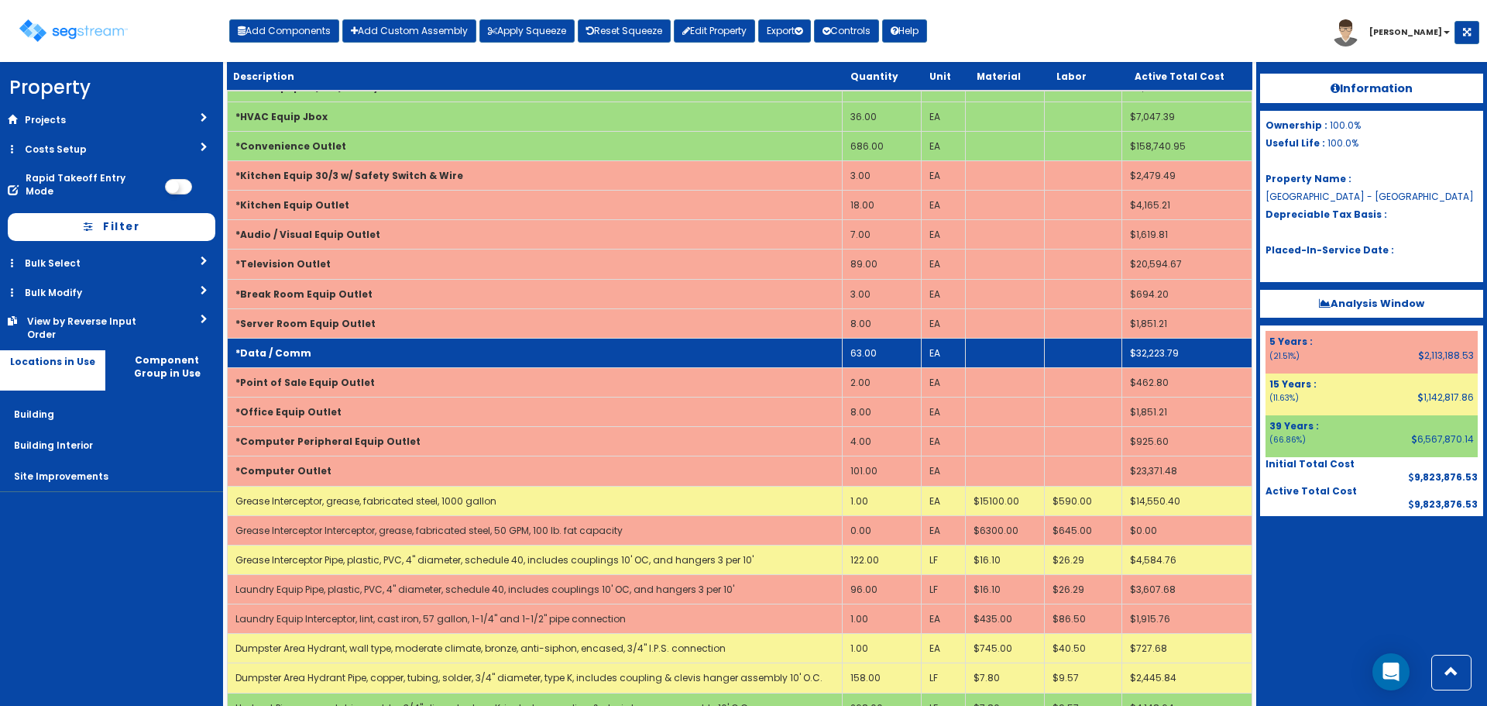
click at [390, 345] on td "*Data / Comm" at bounding box center [535, 352] width 615 height 29
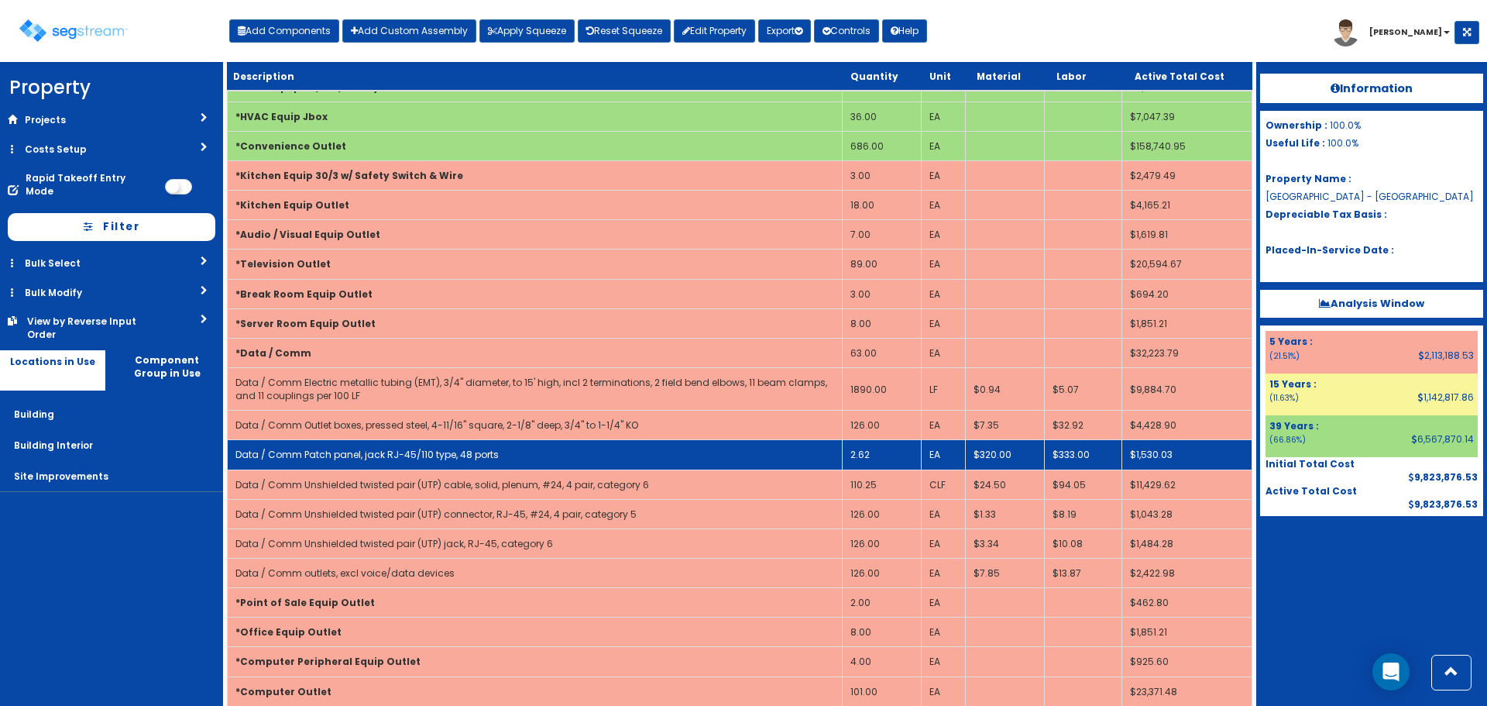
click at [892, 455] on td "2.62" at bounding box center [882, 454] width 79 height 29
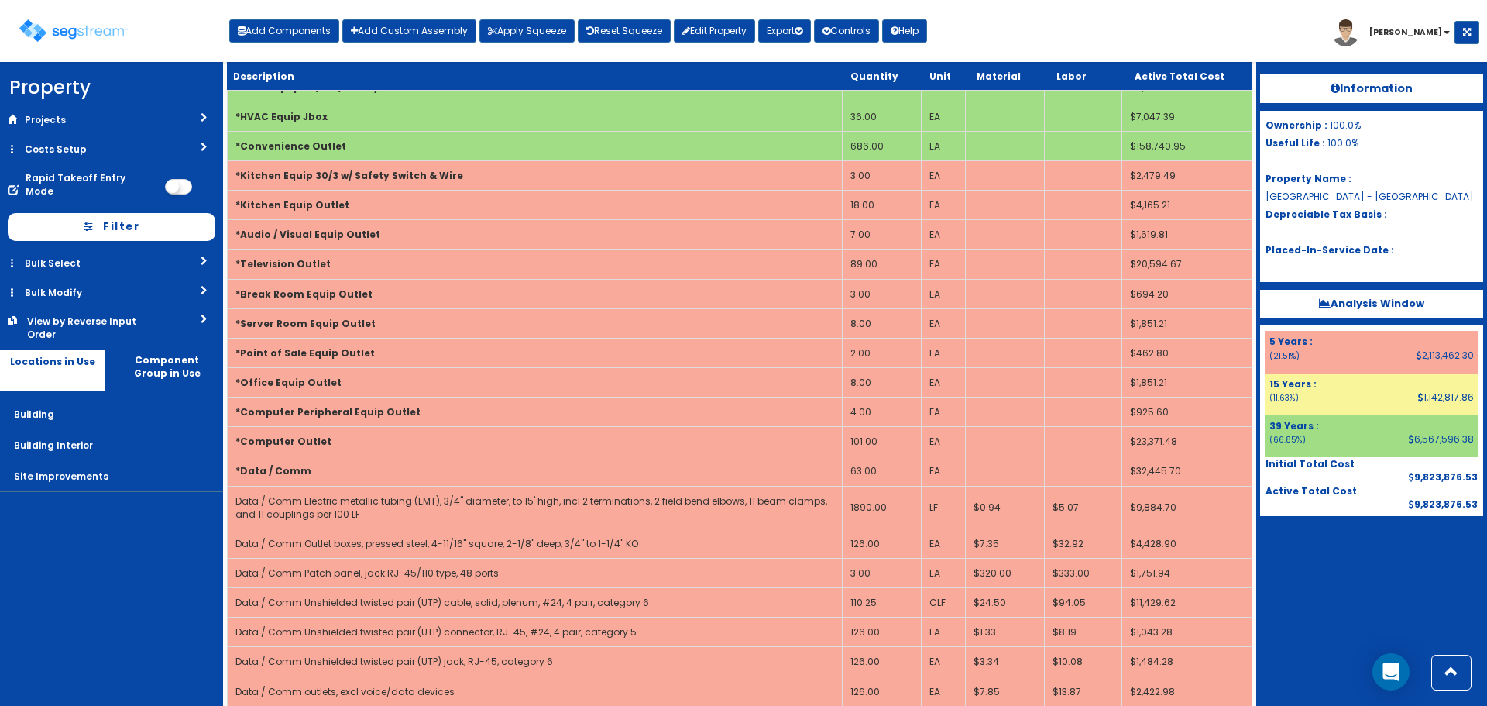
scroll to position [1448, 0]
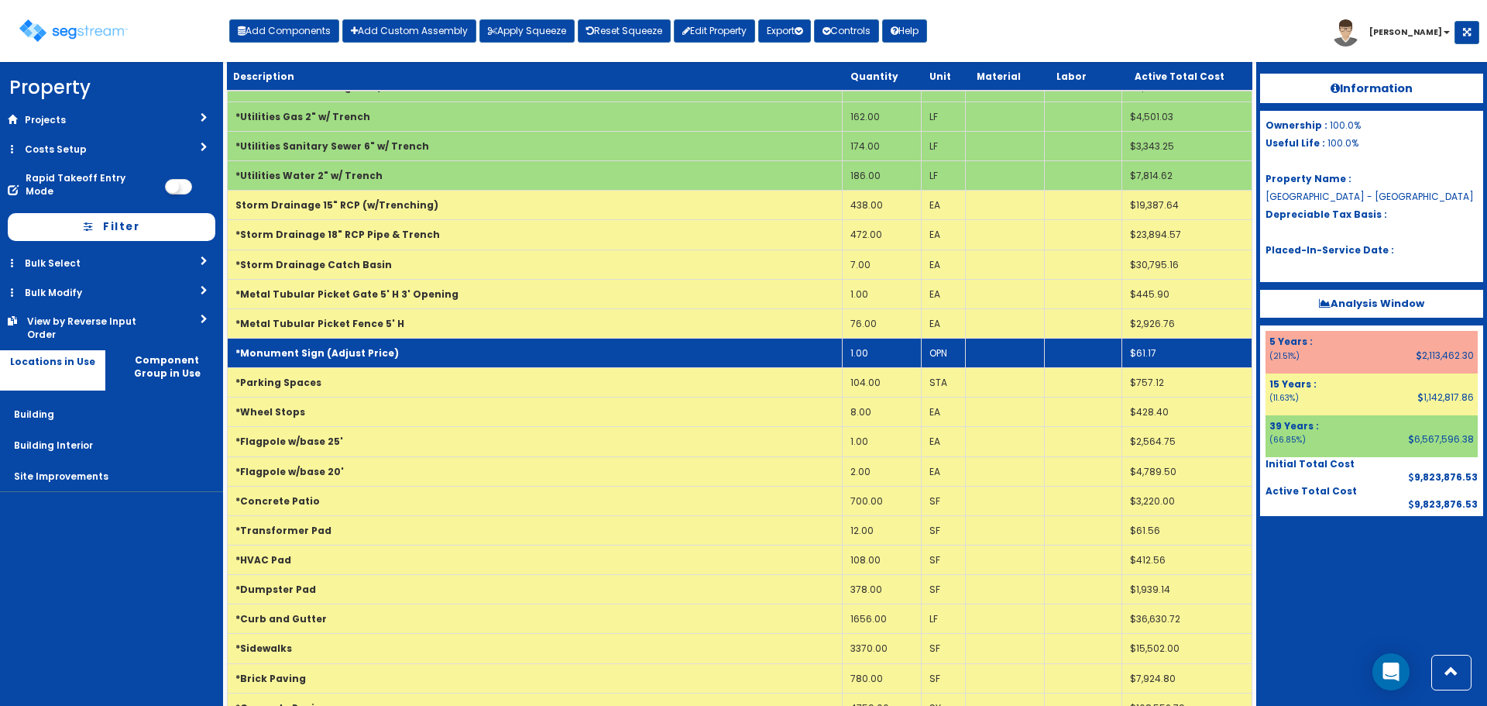
click at [607, 348] on td "*Monument Sign (Adjust Price)" at bounding box center [535, 352] width 615 height 29
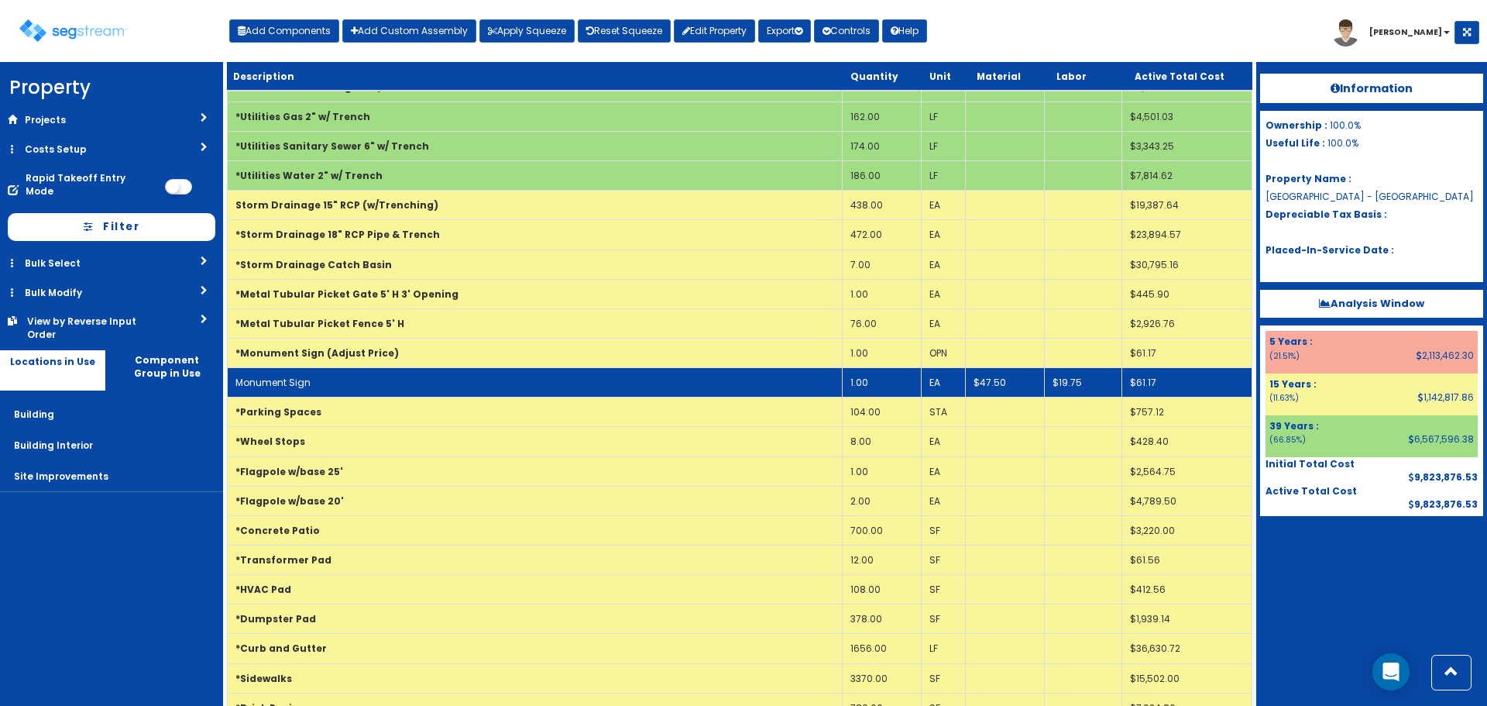
click at [500, 374] on td "Monument Sign" at bounding box center [535, 382] width 615 height 29
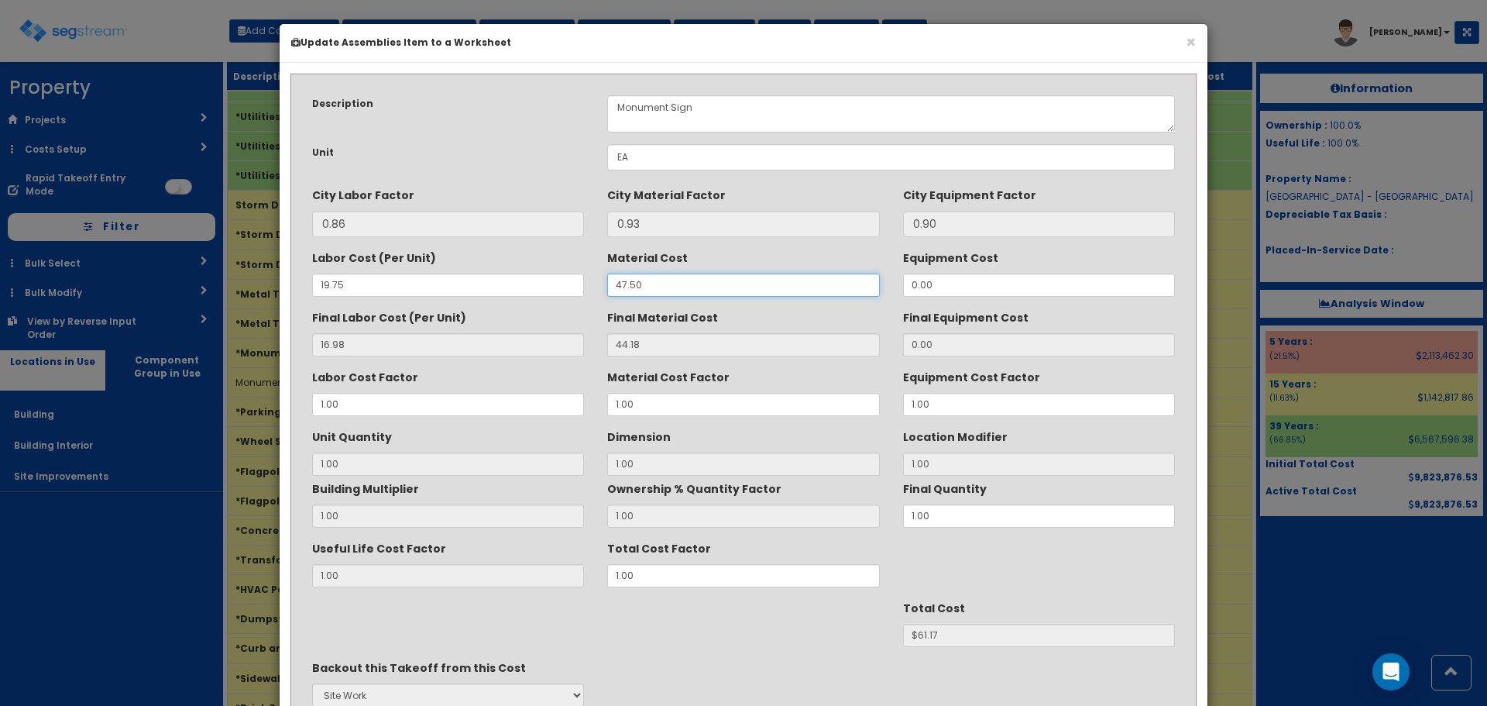
drag, startPoint x: 651, startPoint y: 287, endPoint x: 581, endPoint y: 293, distance: 70.8
click at [581, 293] on div "Labor Cost (Per Unit) 19.75 Material Cost 47.50 Equipment Cost 0.00" at bounding box center [744, 271] width 886 height 52
type input "15"
type input "13.95"
type input "1"
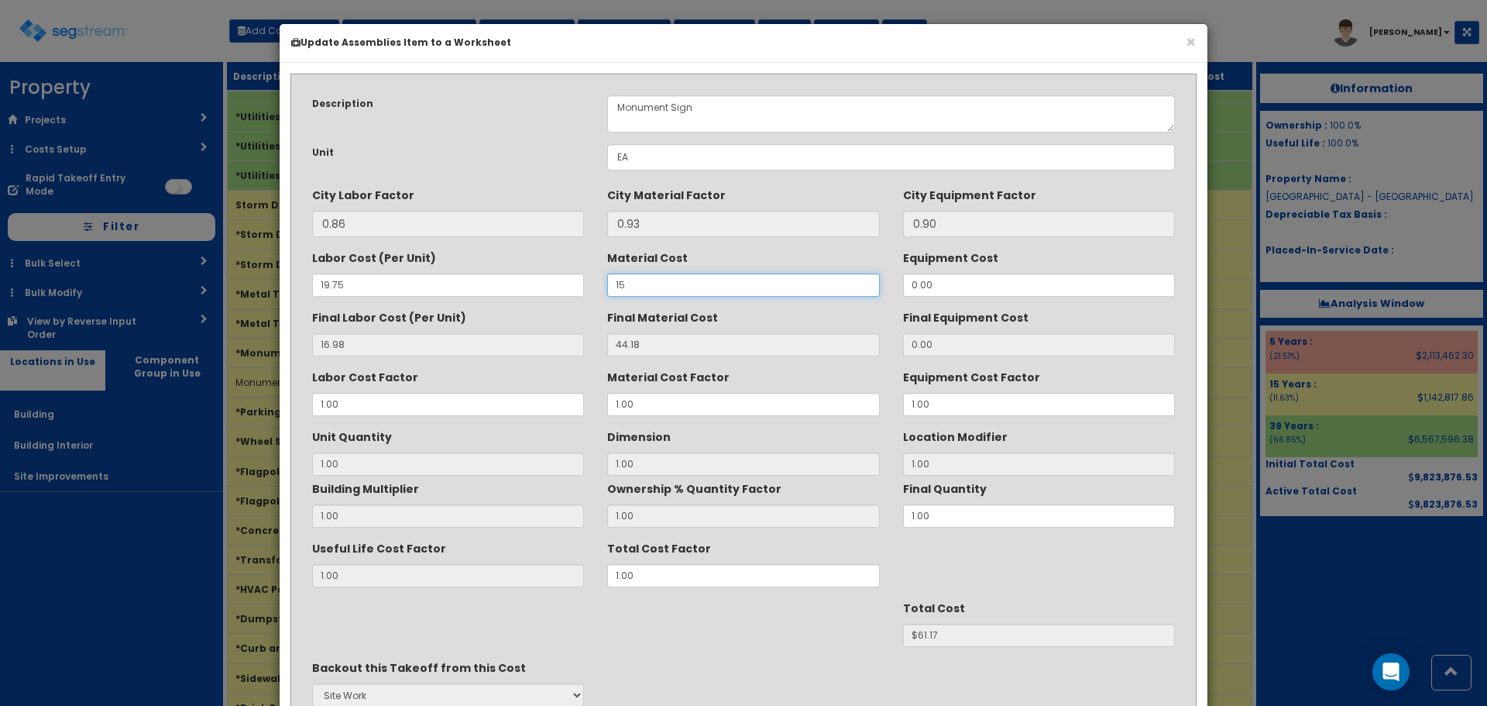
type input "$30.93"
type input "158"
type input "146.94"
type input "$163.92"
type input "1586"
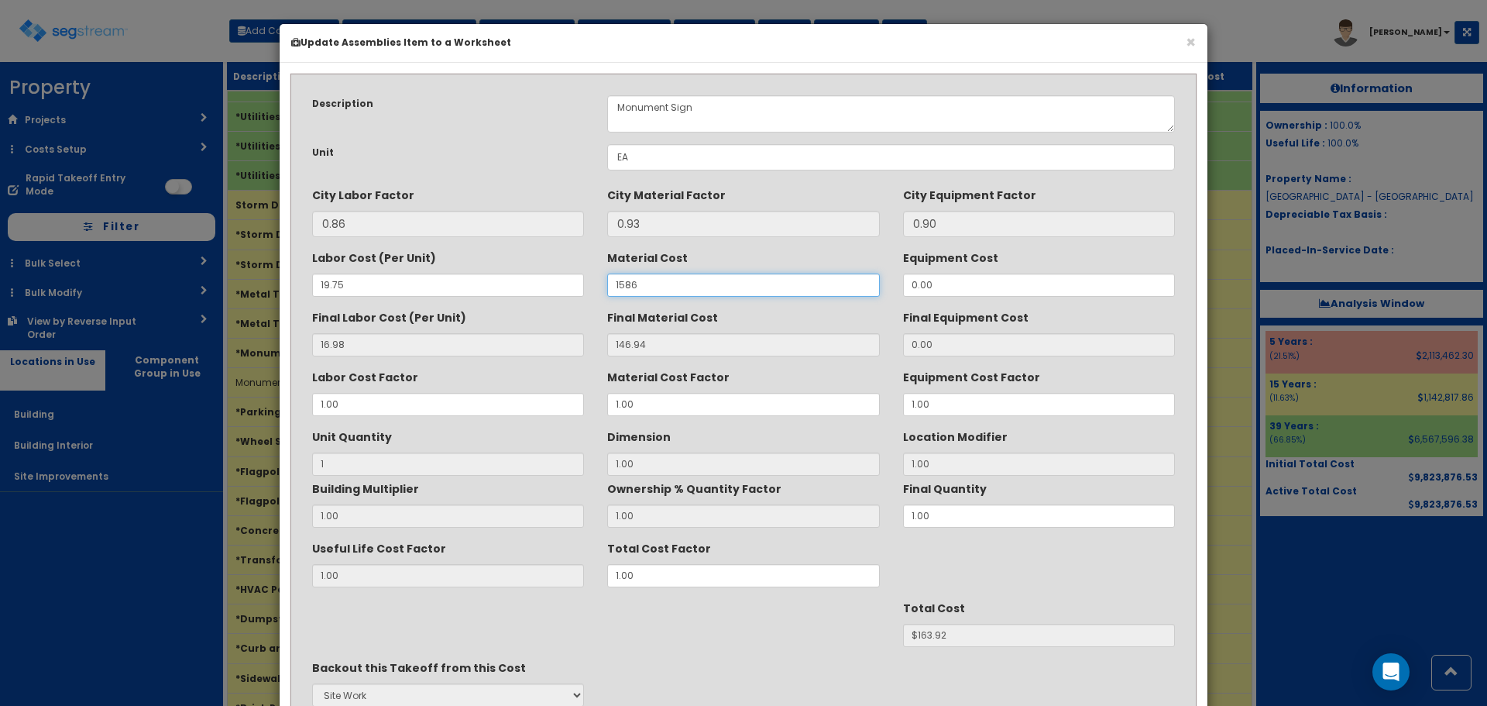
type input "1474.98"
type input "$1491.96"
type input "15860"
type input "14749.80"
type input "$14766.78"
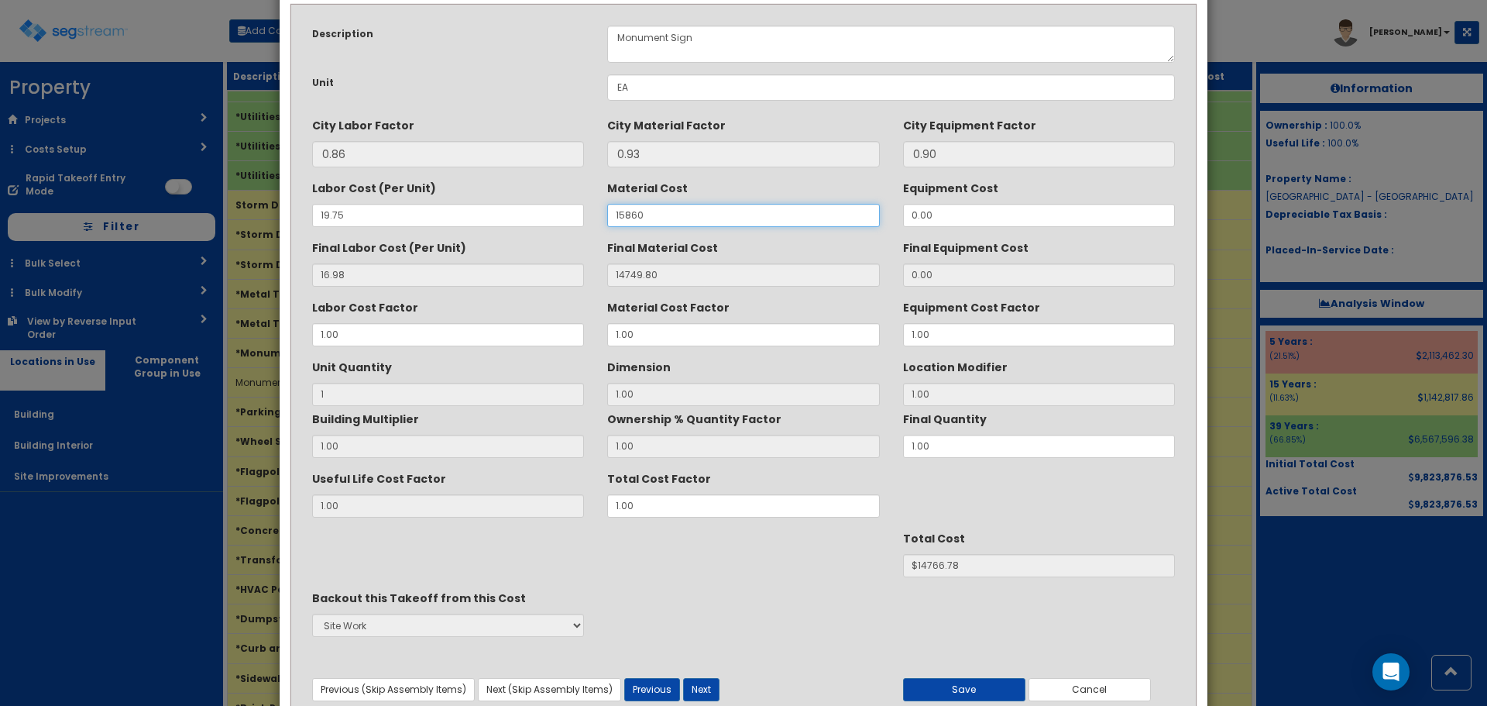
scroll to position [137, 0]
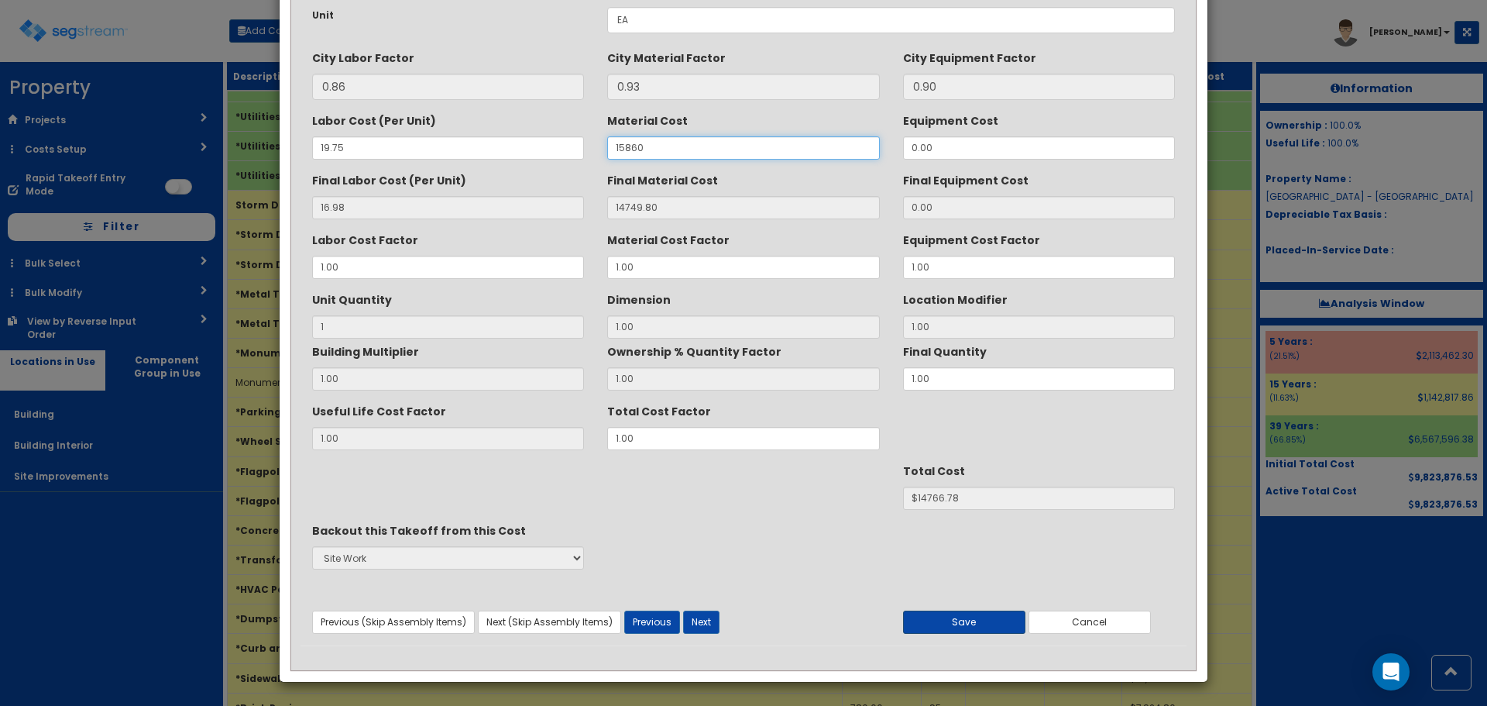
type input "15860"
click at [995, 620] on button "Save" at bounding box center [964, 621] width 122 height 23
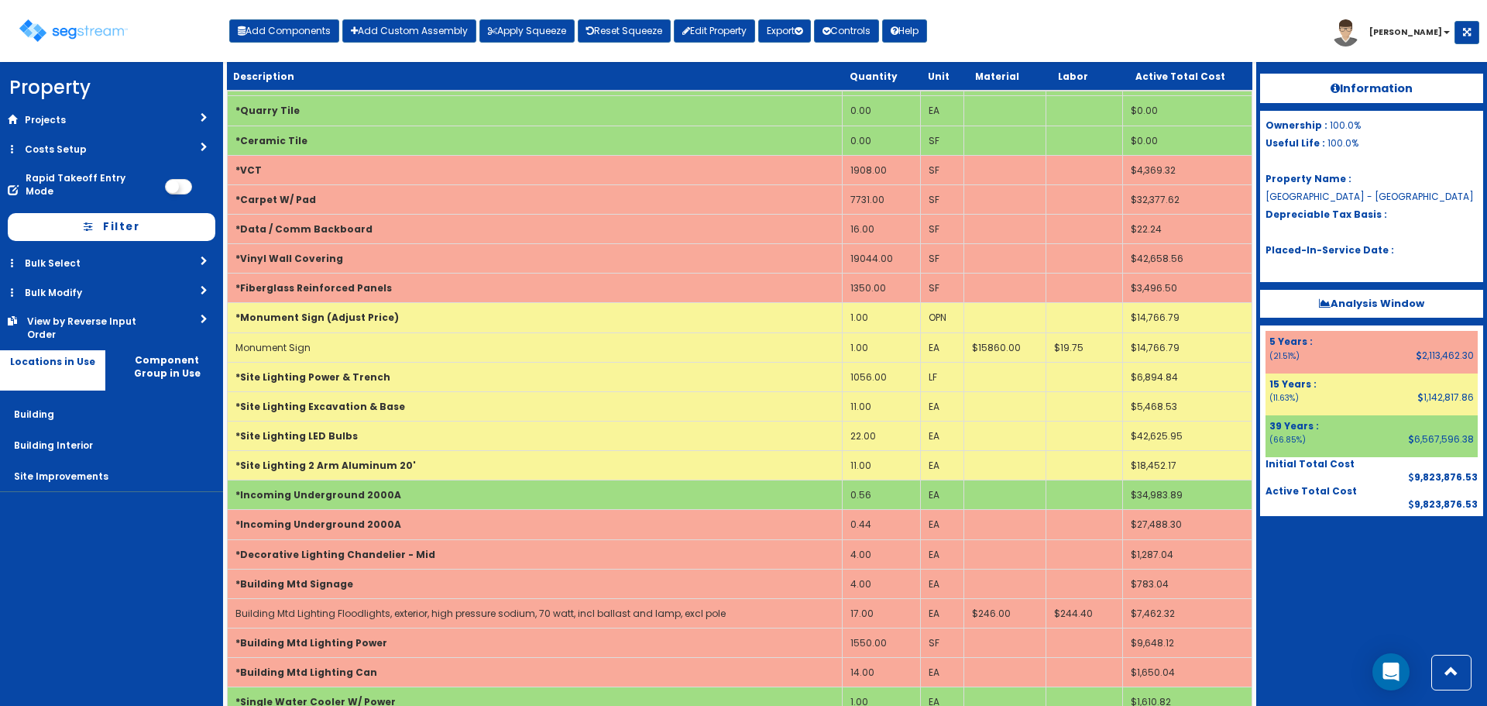
scroll to position [1655, 0]
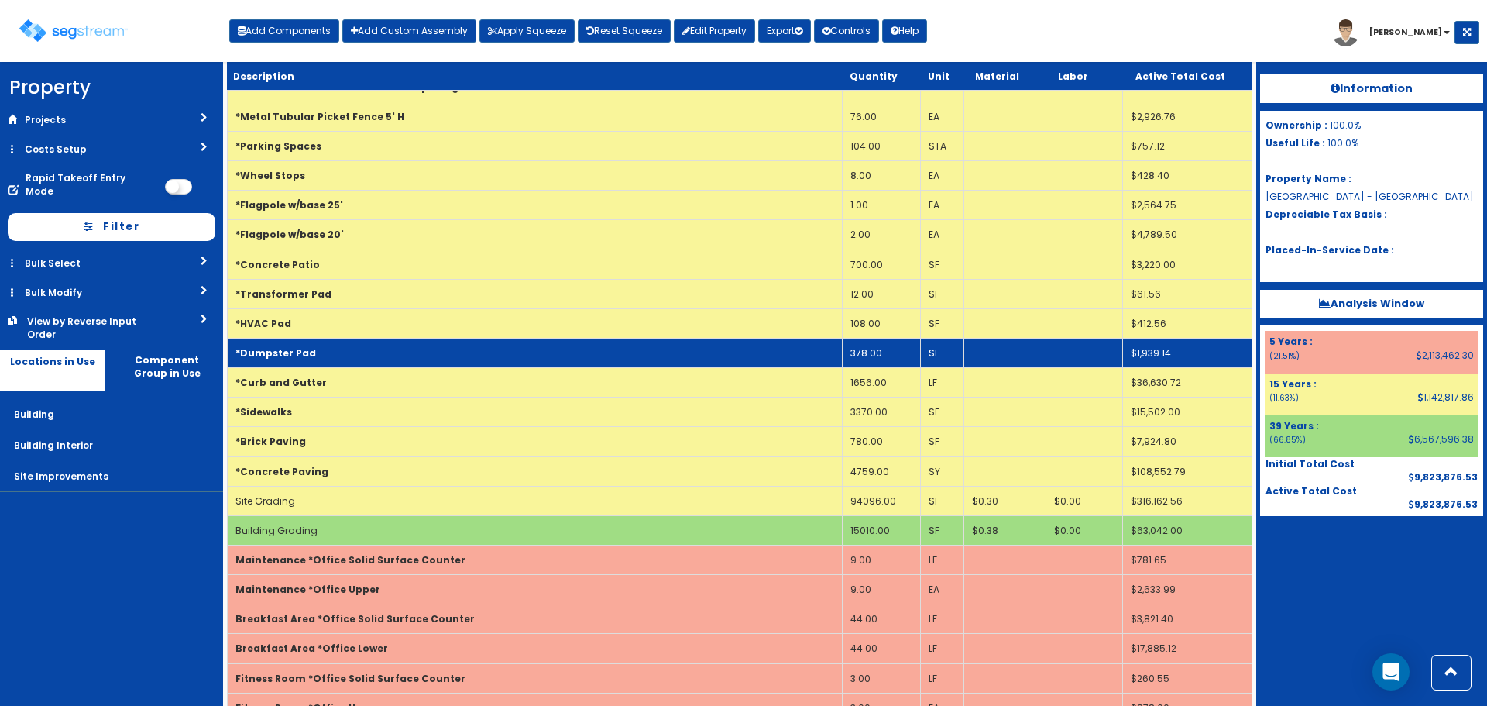
click at [382, 345] on td "*Dumpster Pad" at bounding box center [535, 352] width 615 height 29
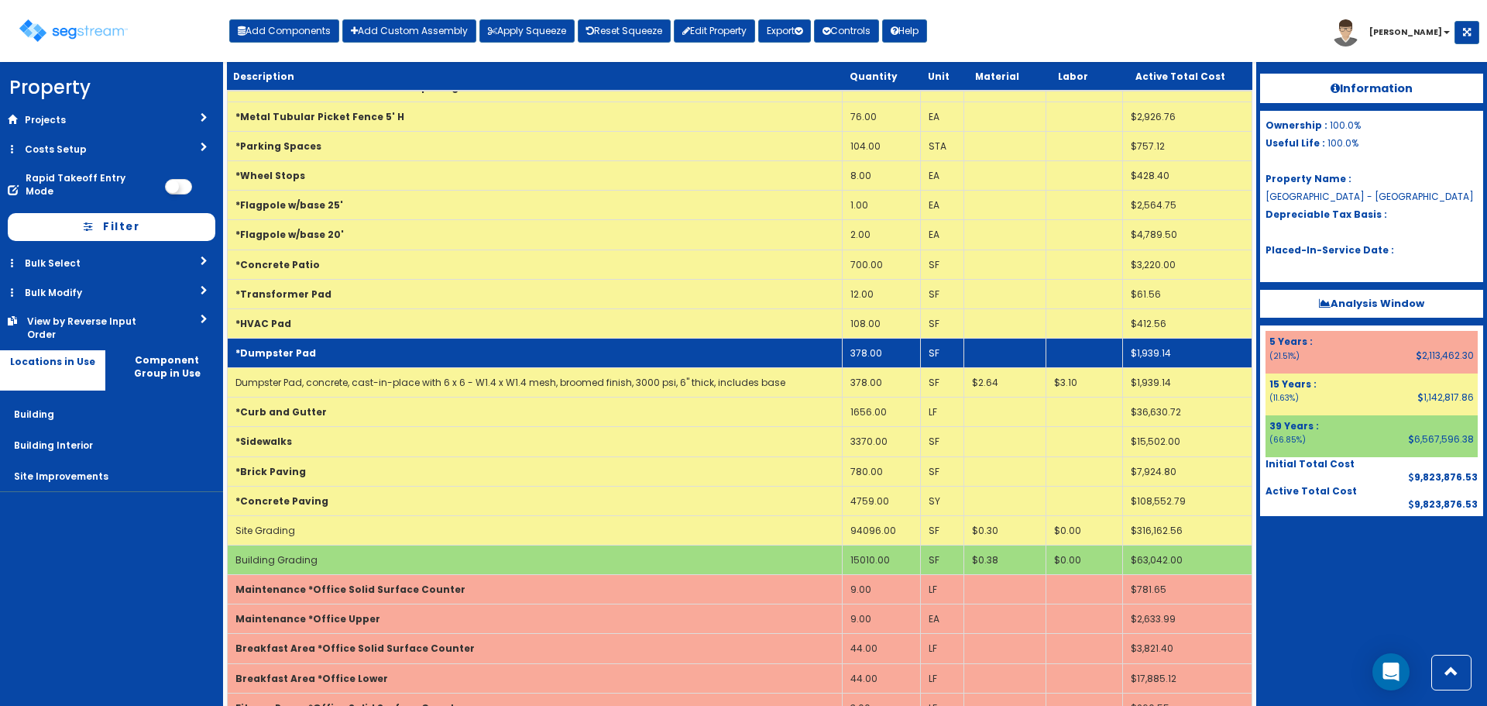
click at [380, 346] on td "*Dumpster Pad" at bounding box center [535, 352] width 615 height 29
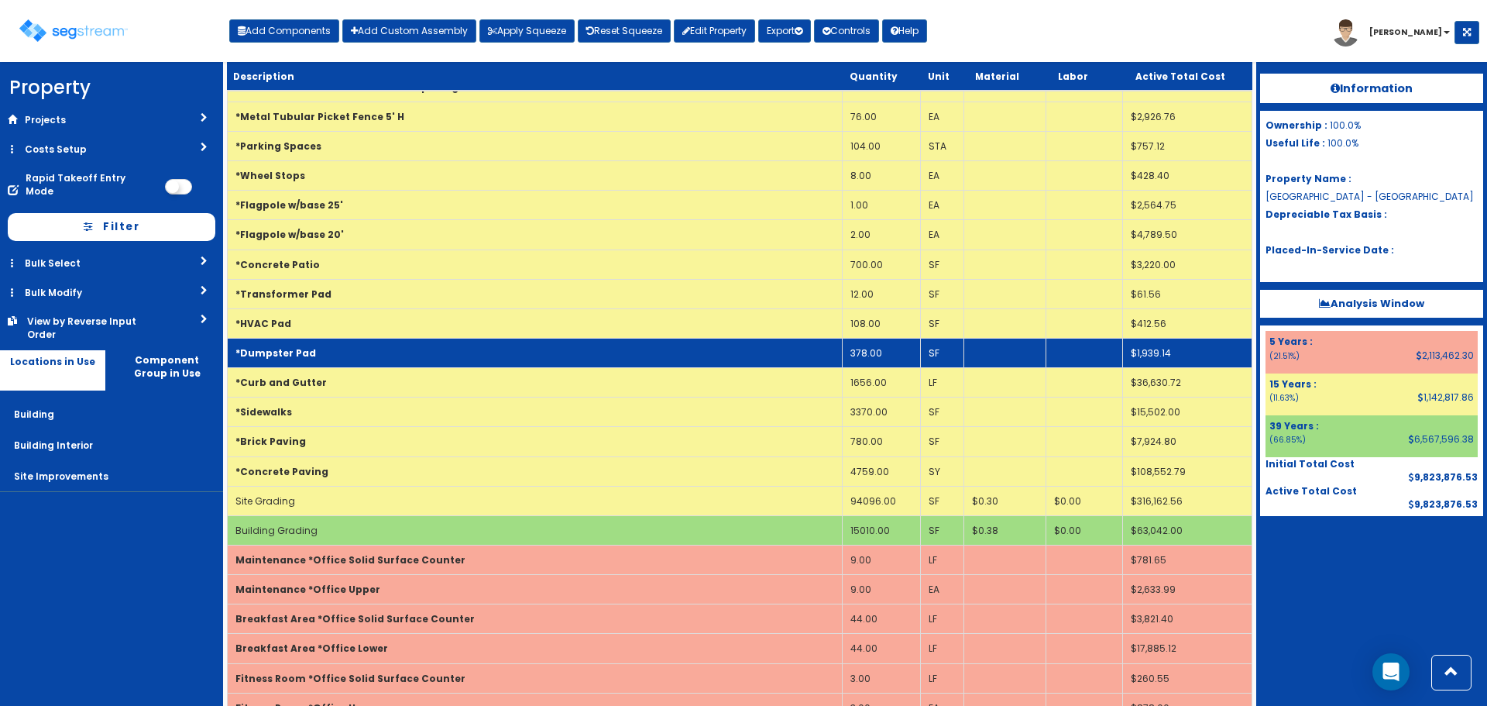
click at [380, 346] on td "*Dumpster Pad" at bounding box center [535, 352] width 615 height 29
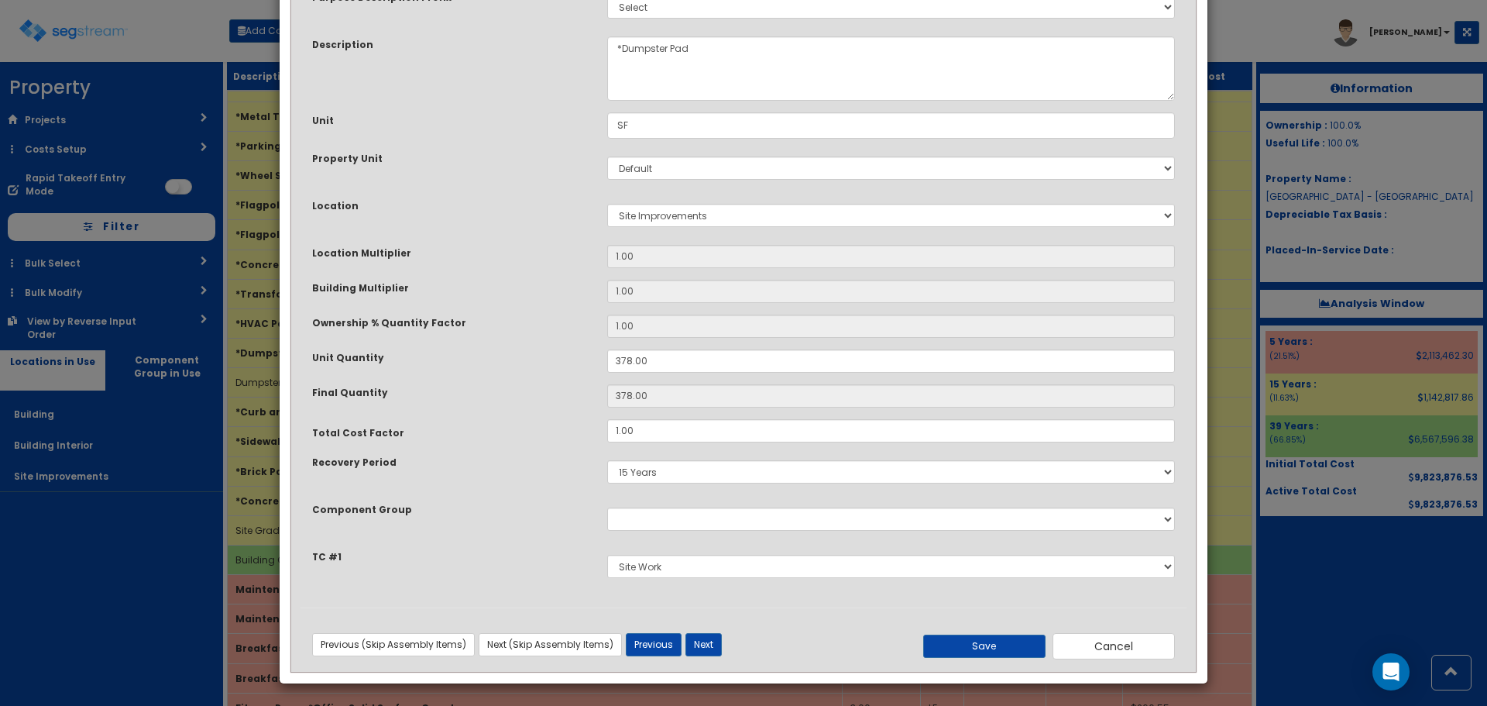
scroll to position [108, 0]
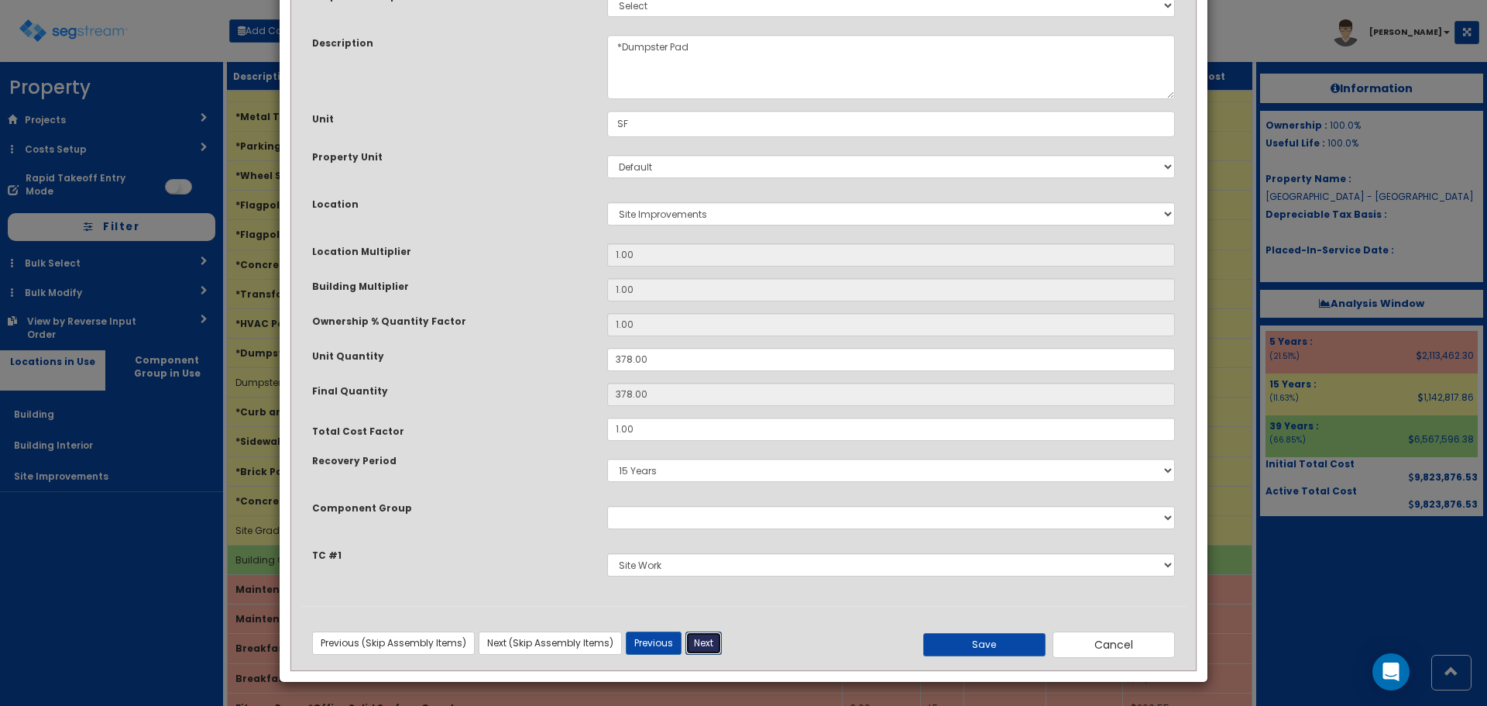
click at [717, 651] on button "Next" at bounding box center [704, 642] width 36 height 23
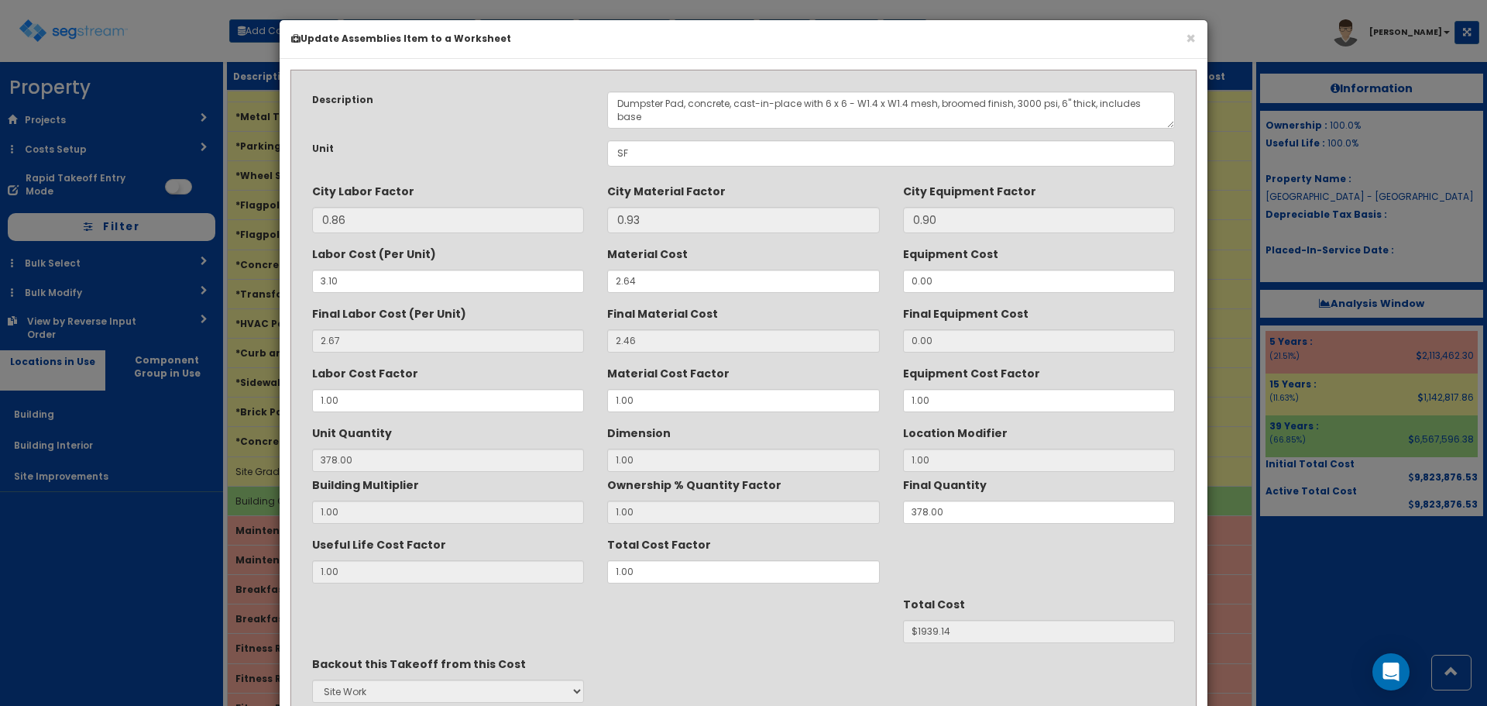
scroll to position [0, 0]
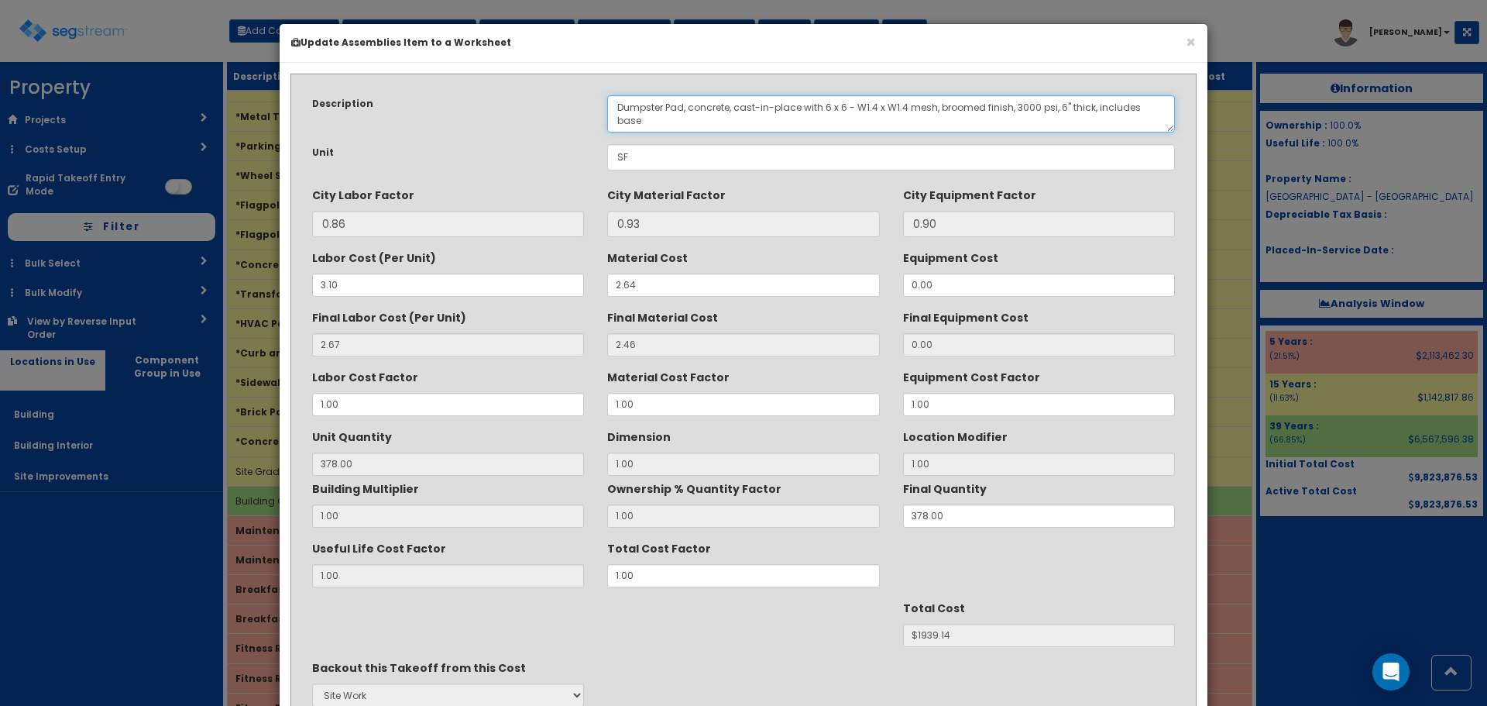
click at [682, 105] on textarea "Dumpster Pad, concrete, cast-in-place with 6 x 6 - W1.4 x W1.4 mesh, broomed fi…" at bounding box center [891, 113] width 568 height 37
drag, startPoint x: 663, startPoint y: 108, endPoint x: 614, endPoint y: 106, distance: 49.6
click at [614, 106] on textarea "Dumpster Pad, concrete, cast-in-place with 6 x 6 - W1.4 x W1.4 mesh, broomed fi…" at bounding box center [891, 113] width 568 height 37
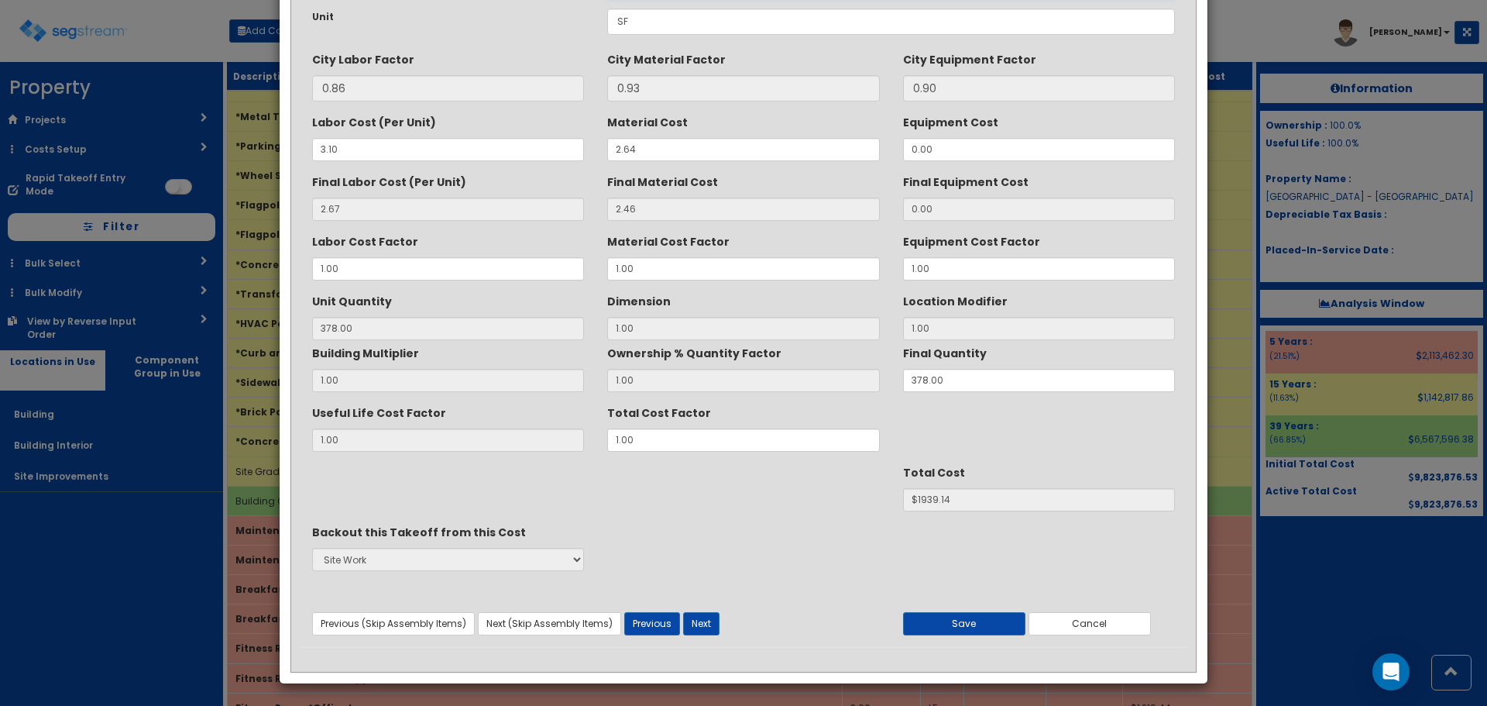
scroll to position [137, 0]
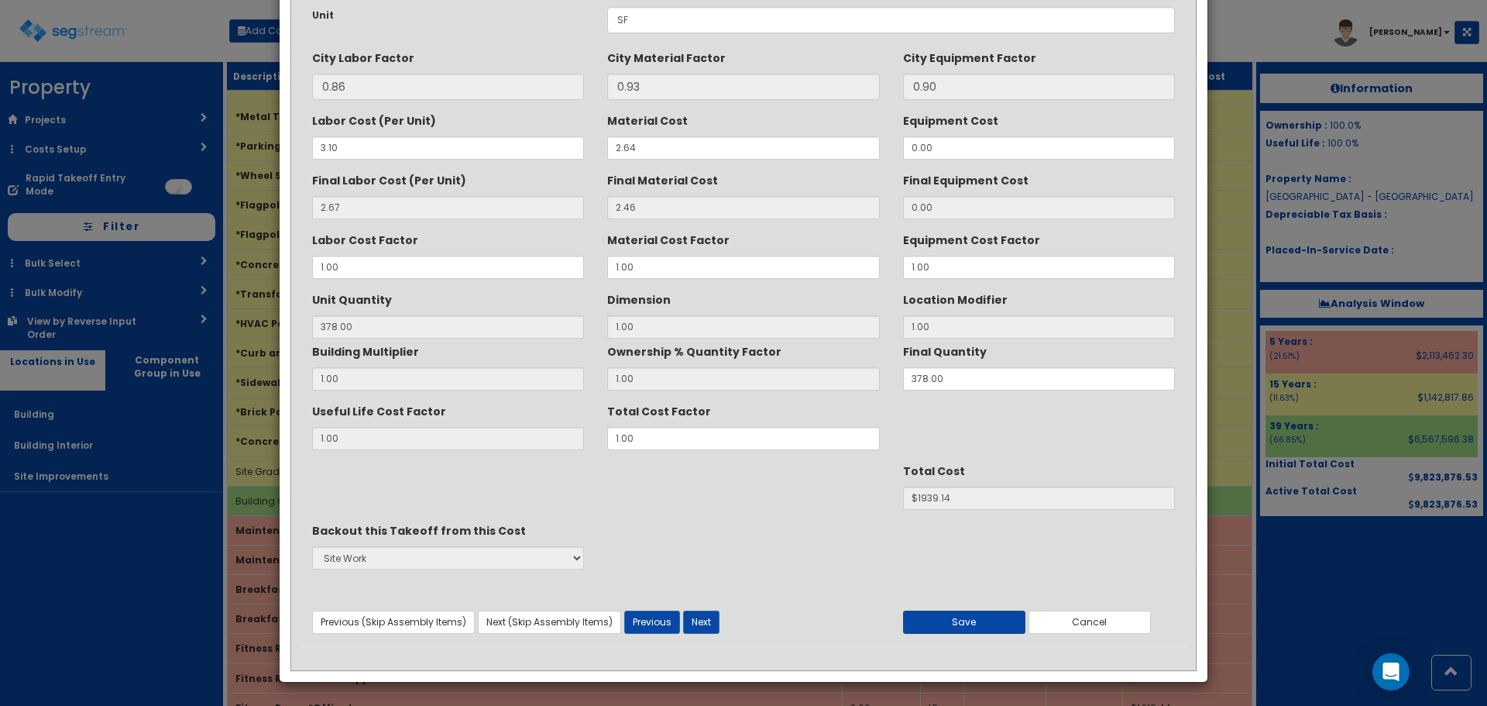
type textarea "Trash Enclosure Pad, concrete, cast-in-place with 6 x 6 - W1.4 x W1.4 mesh, bro…"
click at [971, 617] on button "Save" at bounding box center [964, 621] width 122 height 23
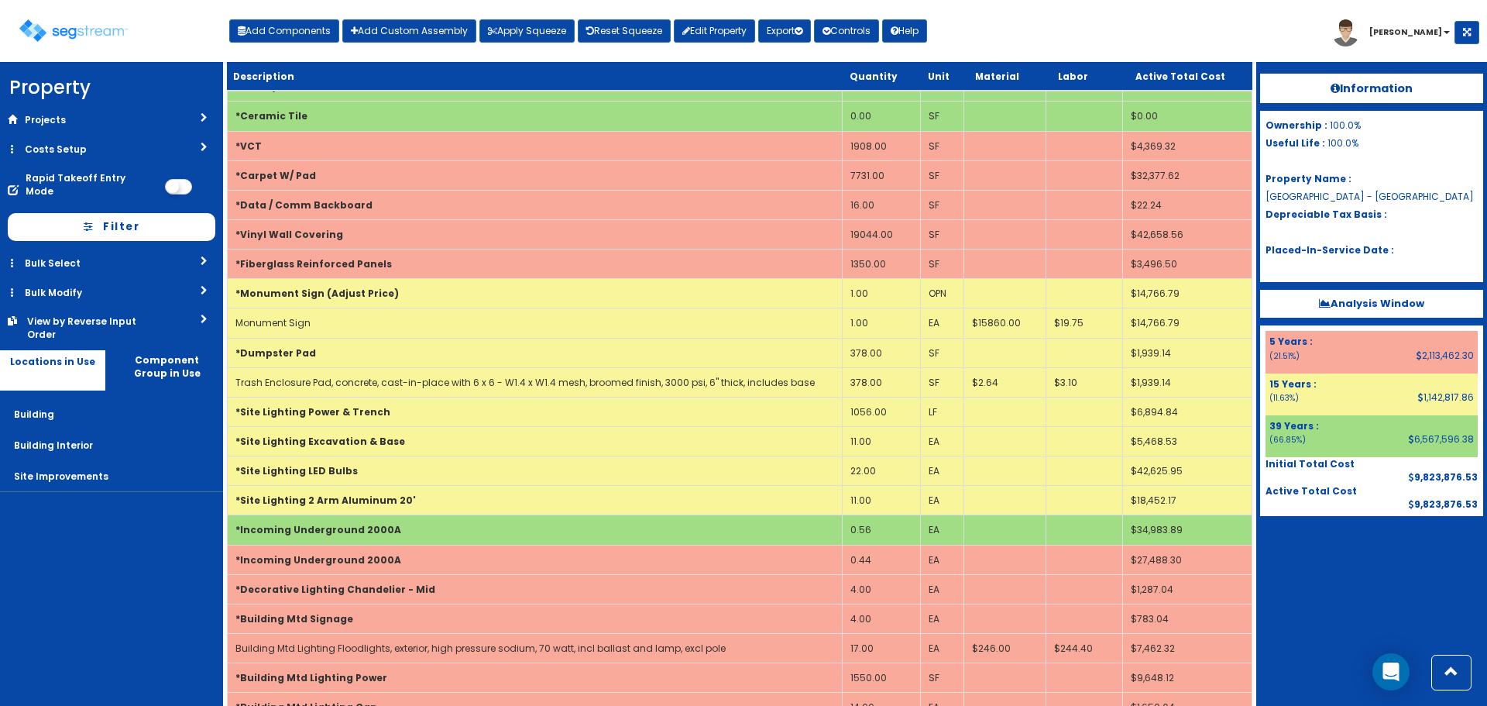
scroll to position [5568, 0]
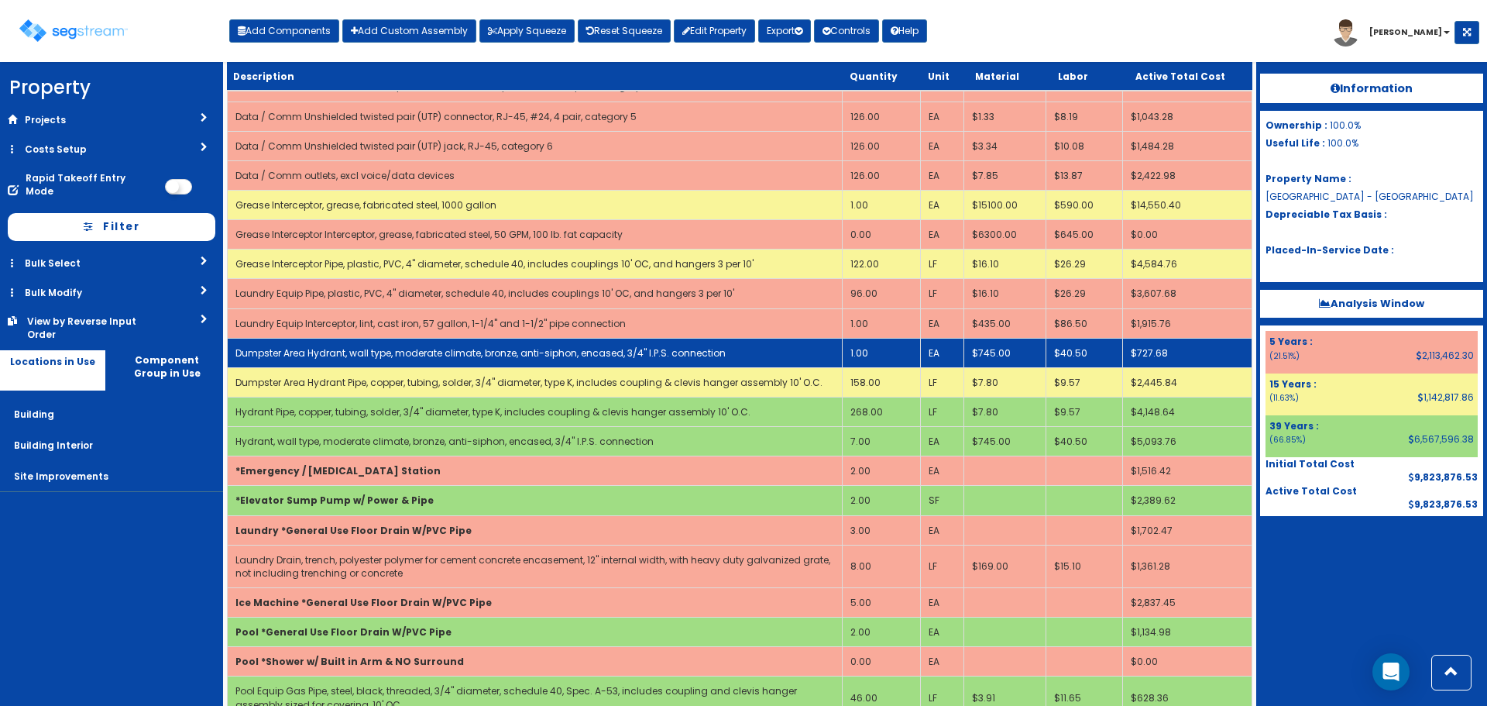
click at [281, 352] on link "Dumpster Area Hydrant, wall type, moderate climate, bronze, anti-siphon, encase…" at bounding box center [480, 352] width 490 height 13
select select "5281463"
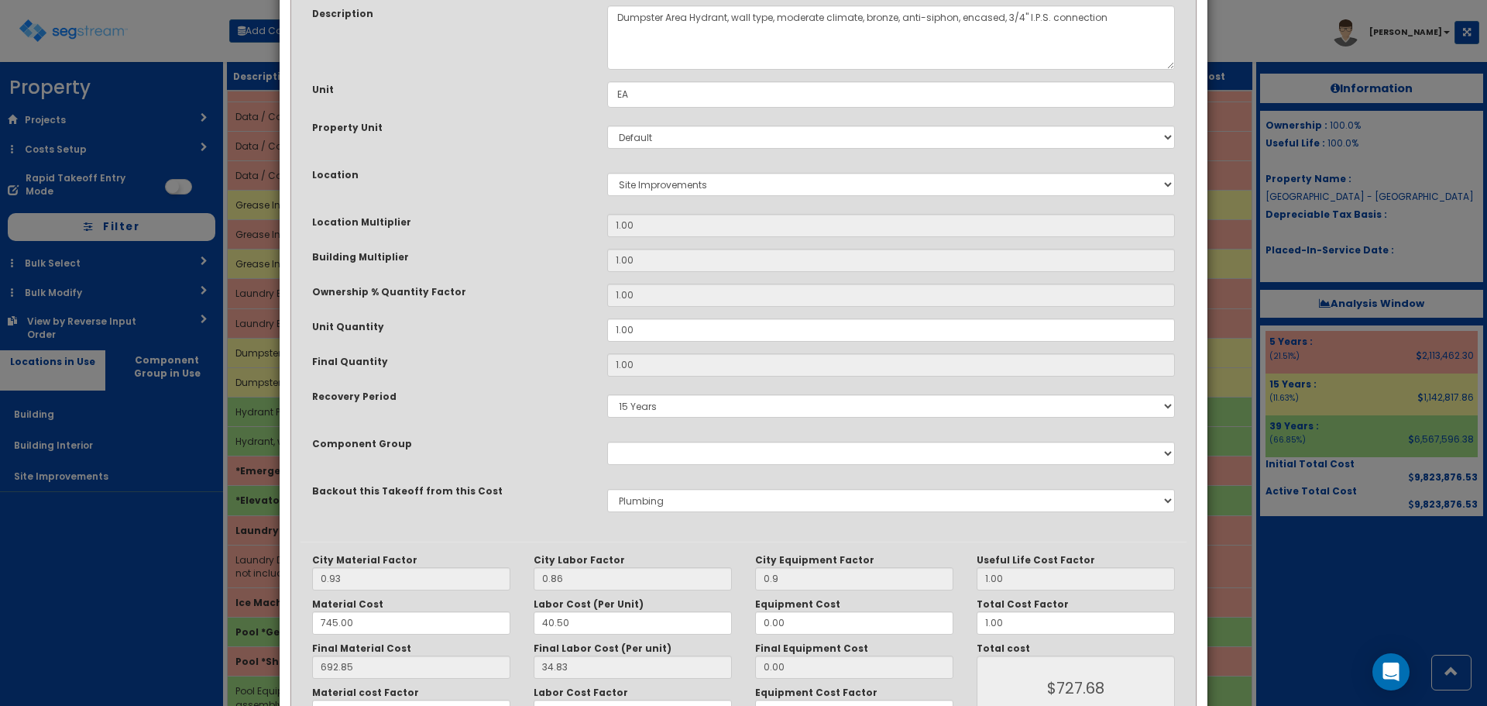
scroll to position [0, 0]
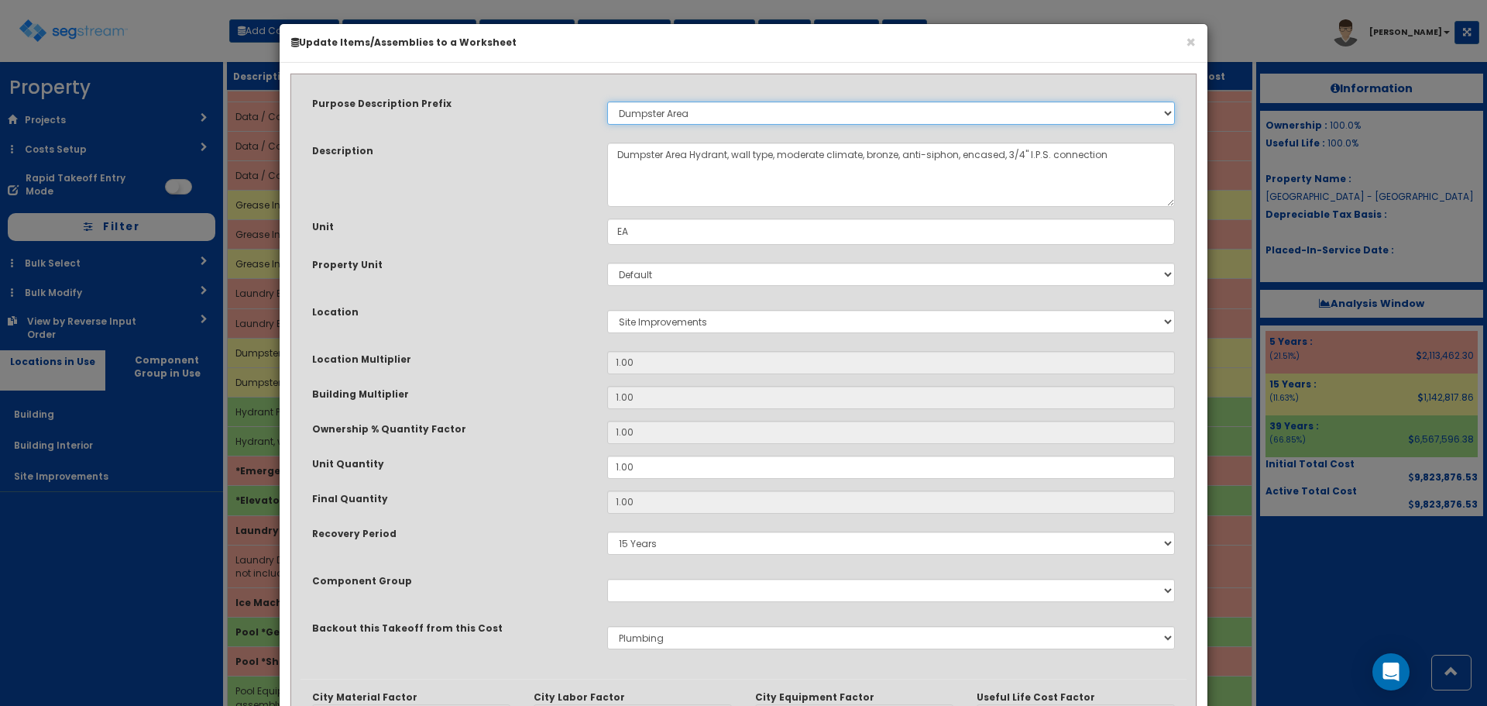
click at [696, 112] on select "Select Stair Construction, A/V System A/V System Equipment A/V System Equipment…" at bounding box center [891, 112] width 568 height 23
select select "23237"
click at [607, 101] on select "Select Stair Construction, A/V System A/V System Equipment A/V System Equipment…" at bounding box center [891, 112] width 568 height 23
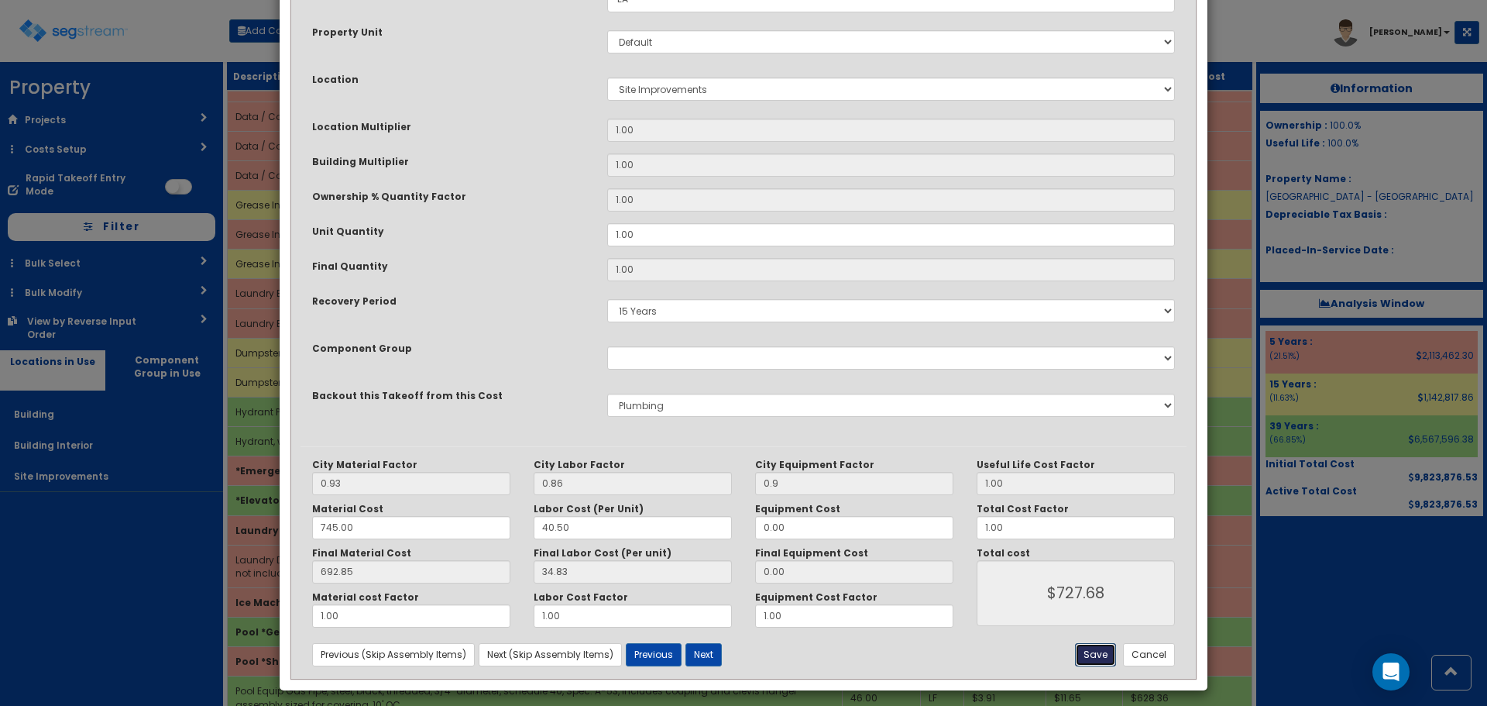
click at [1094, 657] on button "Save" at bounding box center [1095, 654] width 41 height 23
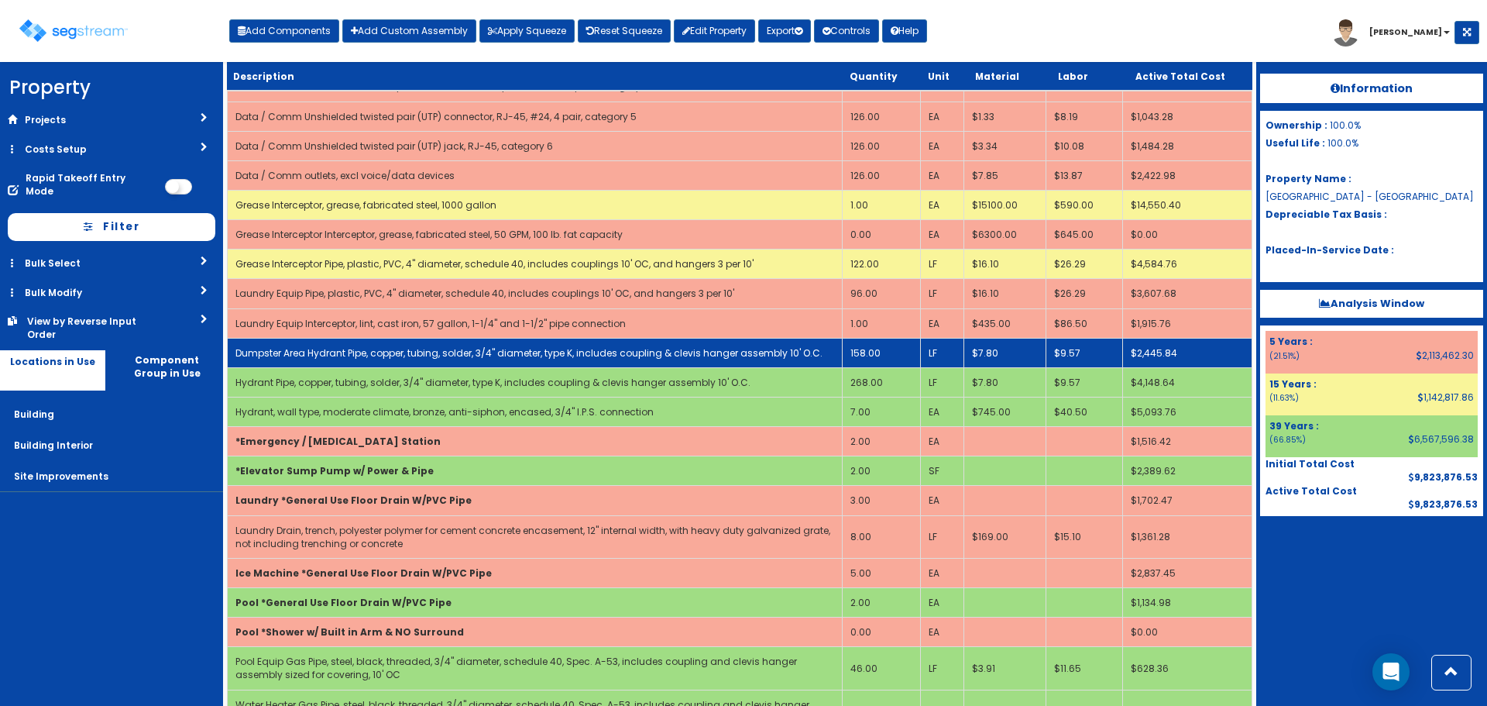
click at [396, 356] on link "Dumpster Area Hydrant Pipe, copper, tubing, solder, 3/4" diameter, type K, incl…" at bounding box center [528, 352] width 587 height 13
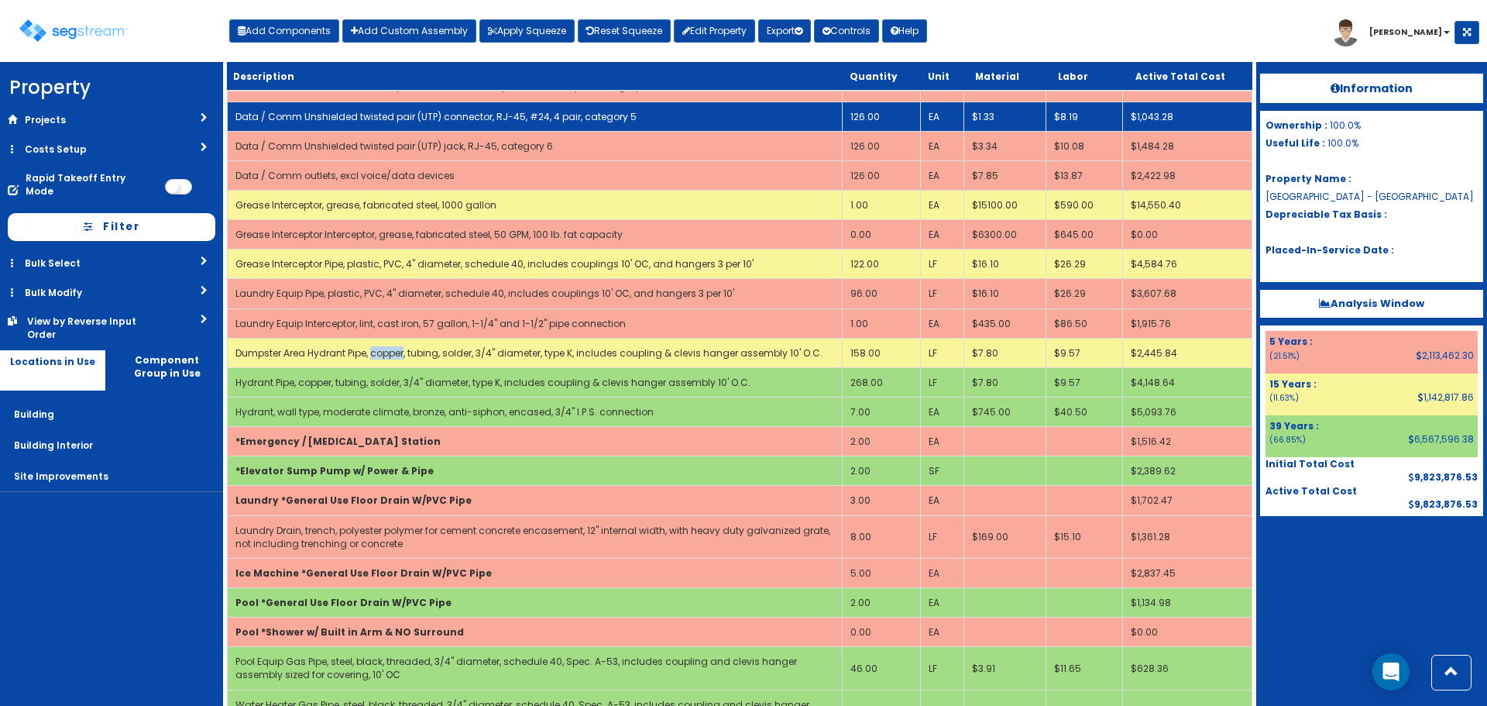
select select "5281463"
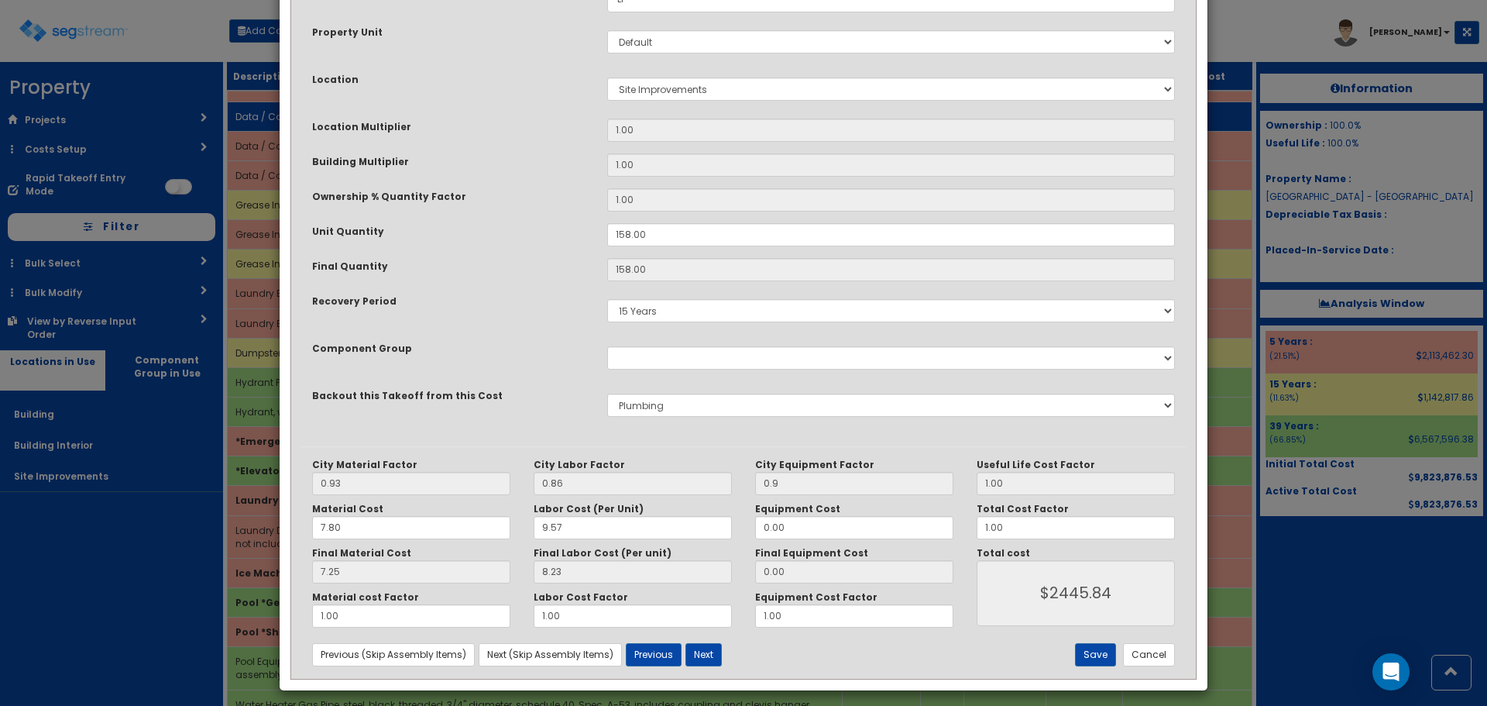
scroll to position [0, 0]
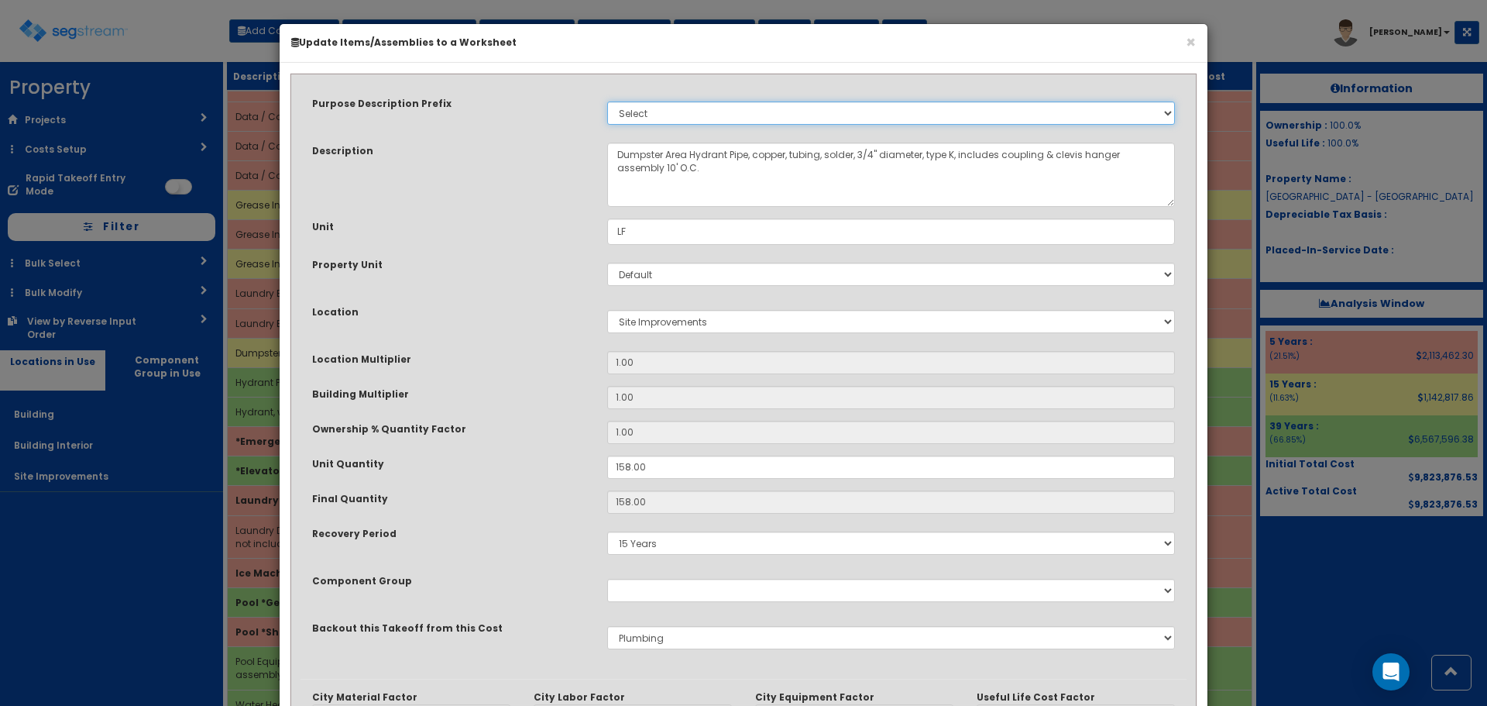
click at [686, 115] on select "Select Stair Construction, A/V System A/V System Equipment A/V System Equipment…" at bounding box center [891, 112] width 568 height 23
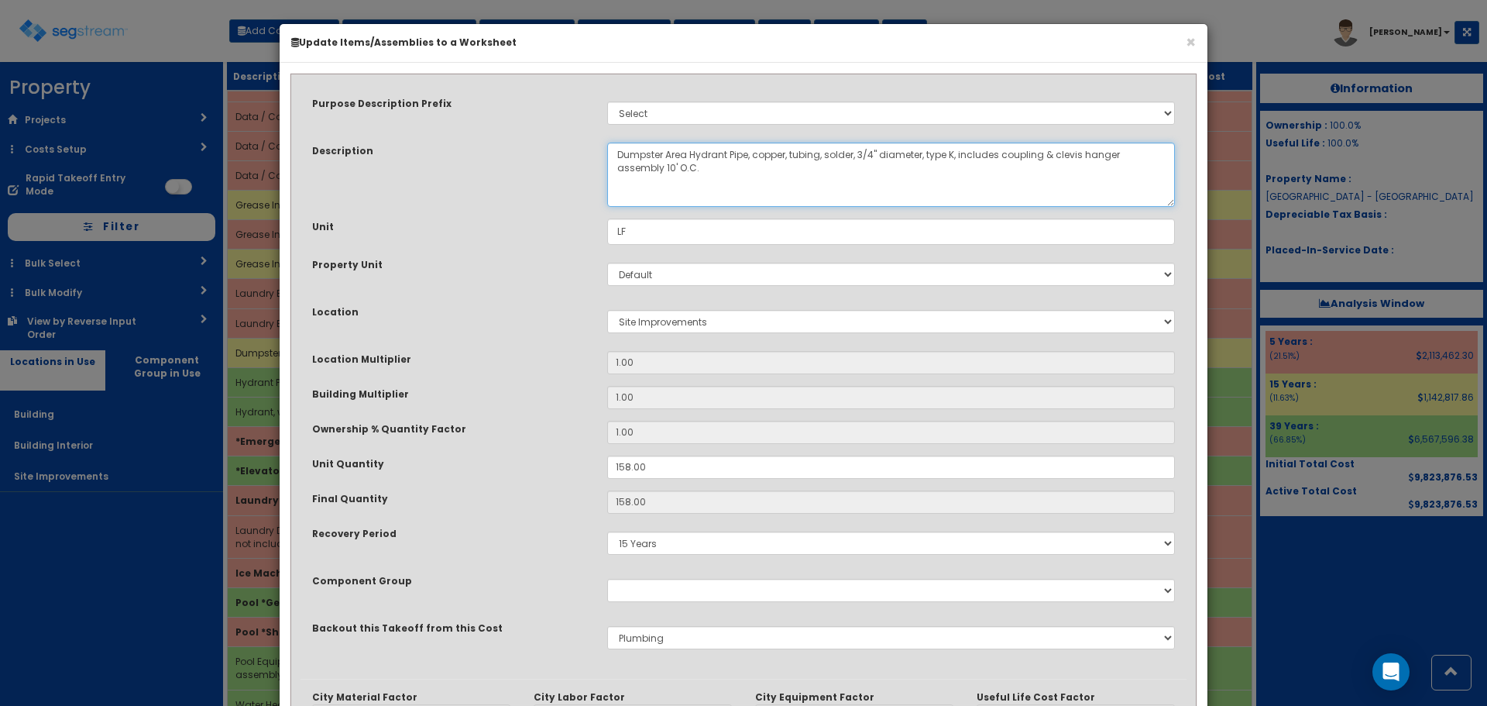
click at [663, 151] on textarea "Dumpster Area Hydrant Pipe, copper, tubing, solder, 3/4" diameter, type K, incl…" at bounding box center [891, 175] width 568 height 64
drag, startPoint x: 690, startPoint y: 155, endPoint x: 618, endPoint y: 153, distance: 72.1
click at [618, 153] on textarea "Dumpster Area Hydrant Pipe, copper, tubing, solder, 3/4" diameter, type K, incl…" at bounding box center [891, 175] width 568 height 64
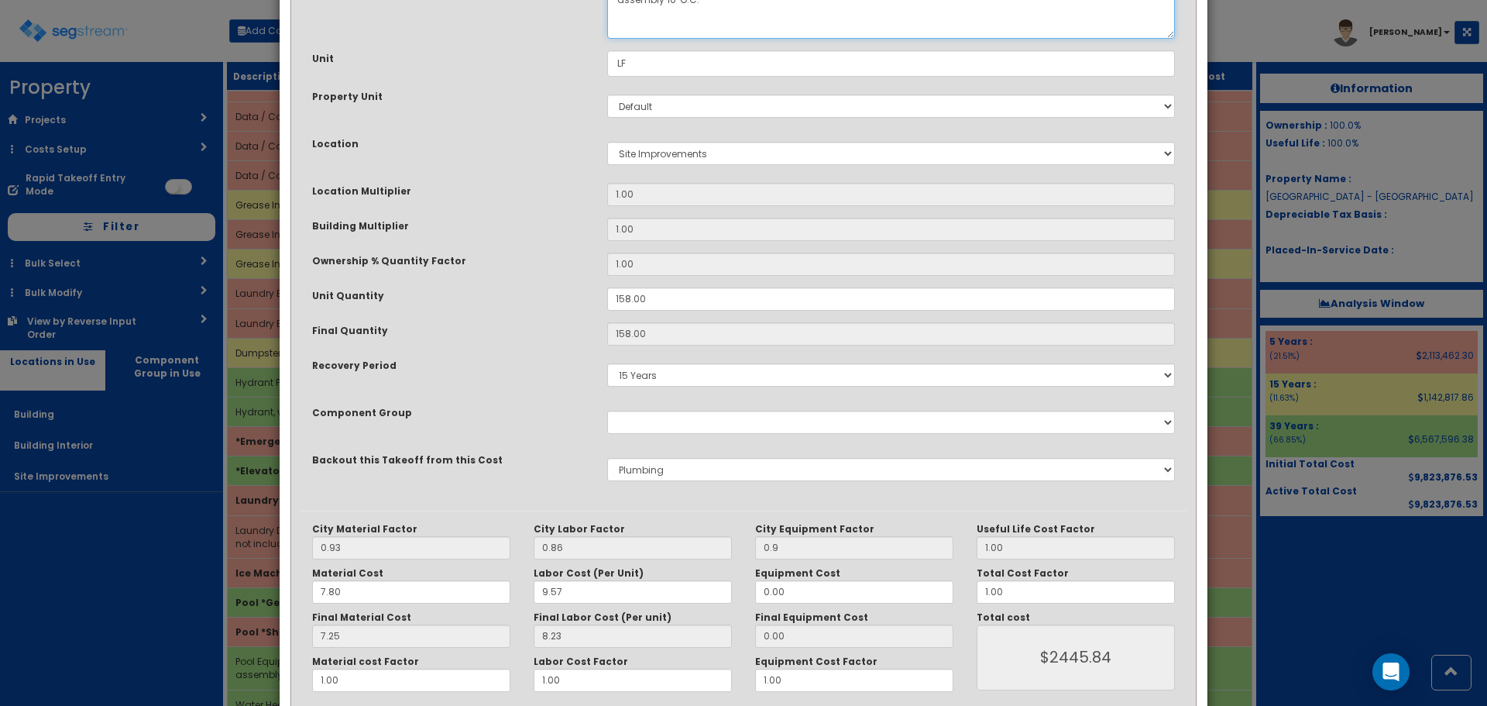
scroll to position [241, 0]
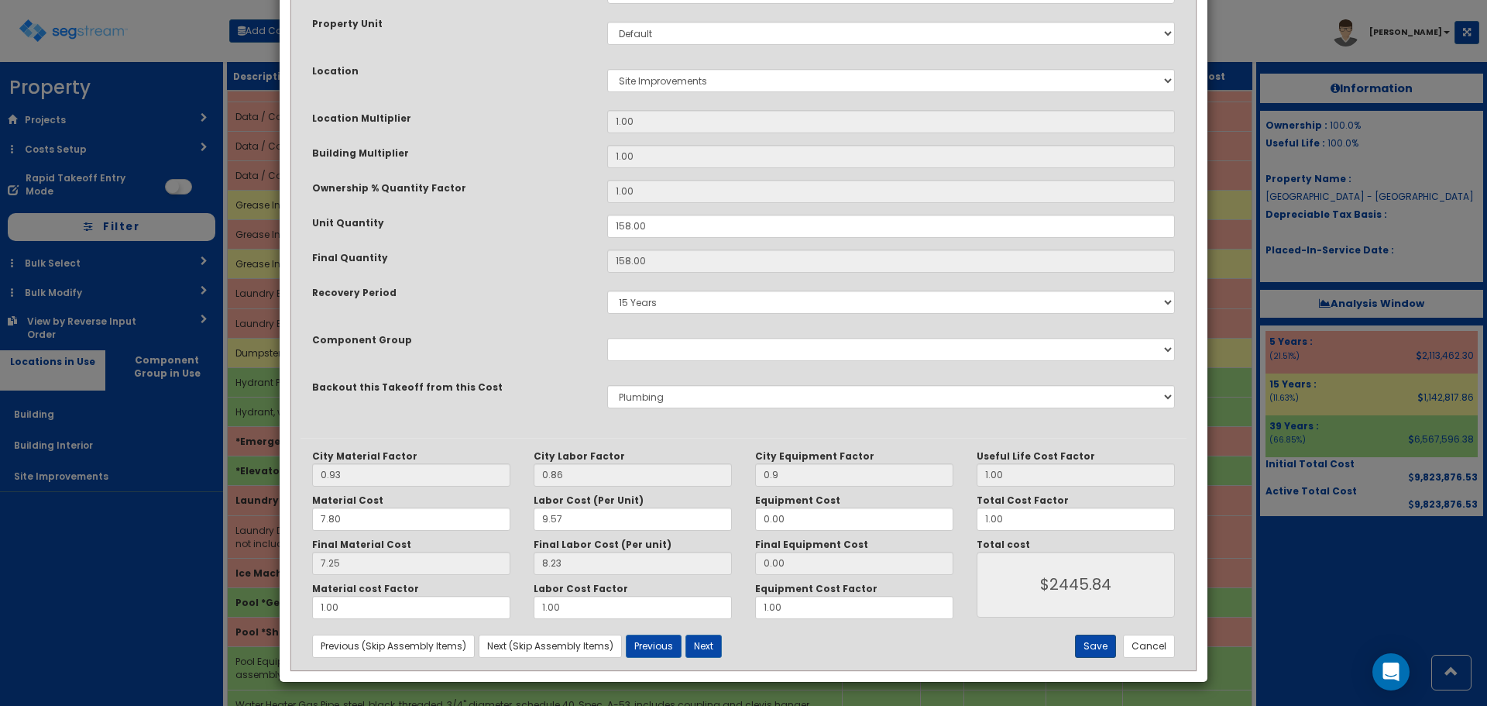
type textarea "Trash Enclosure Hydrant Pipe, copper, tubing, solder, 3/4" diameter, type K, in…"
drag, startPoint x: 1088, startPoint y: 643, endPoint x: 1075, endPoint y: 591, distance: 53.4
click at [1088, 643] on button "Save" at bounding box center [1095, 645] width 41 height 23
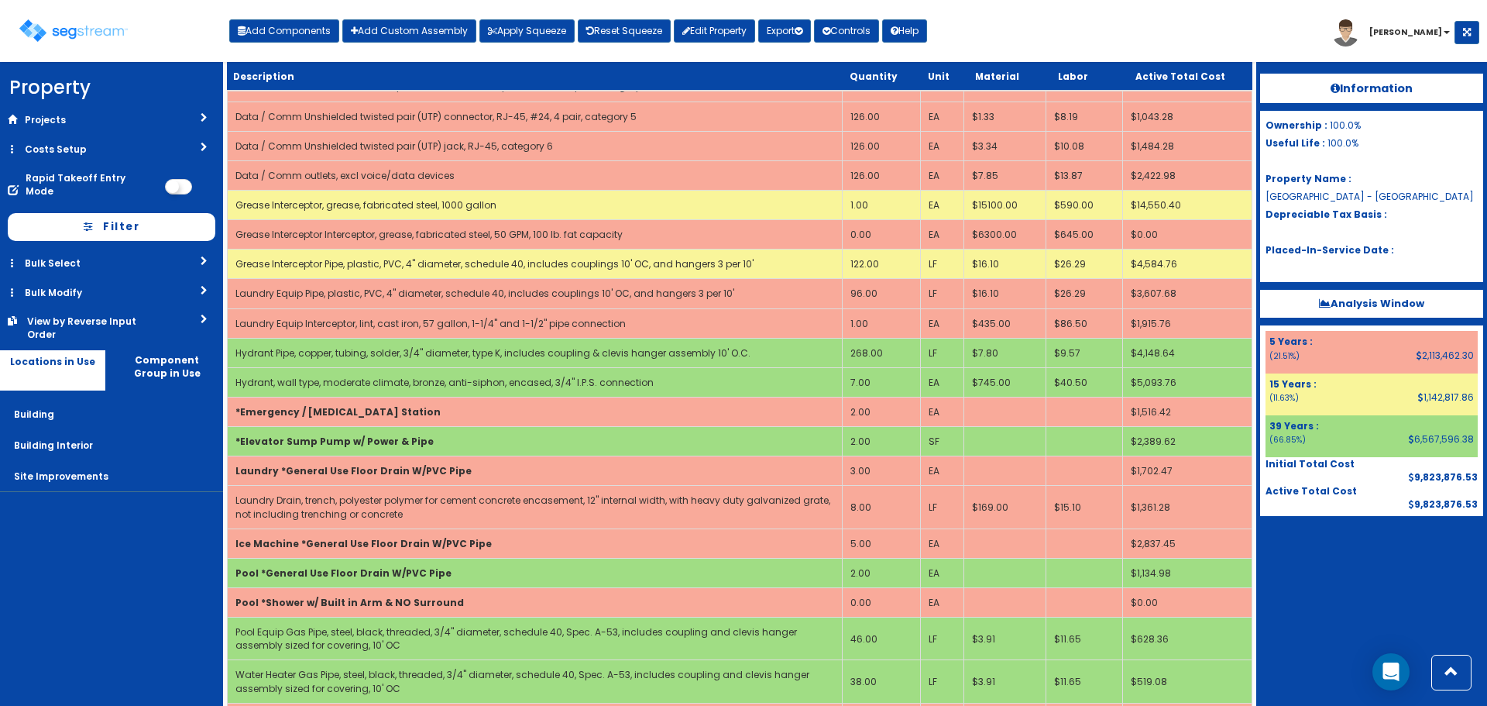
scroll to position [2837, 0]
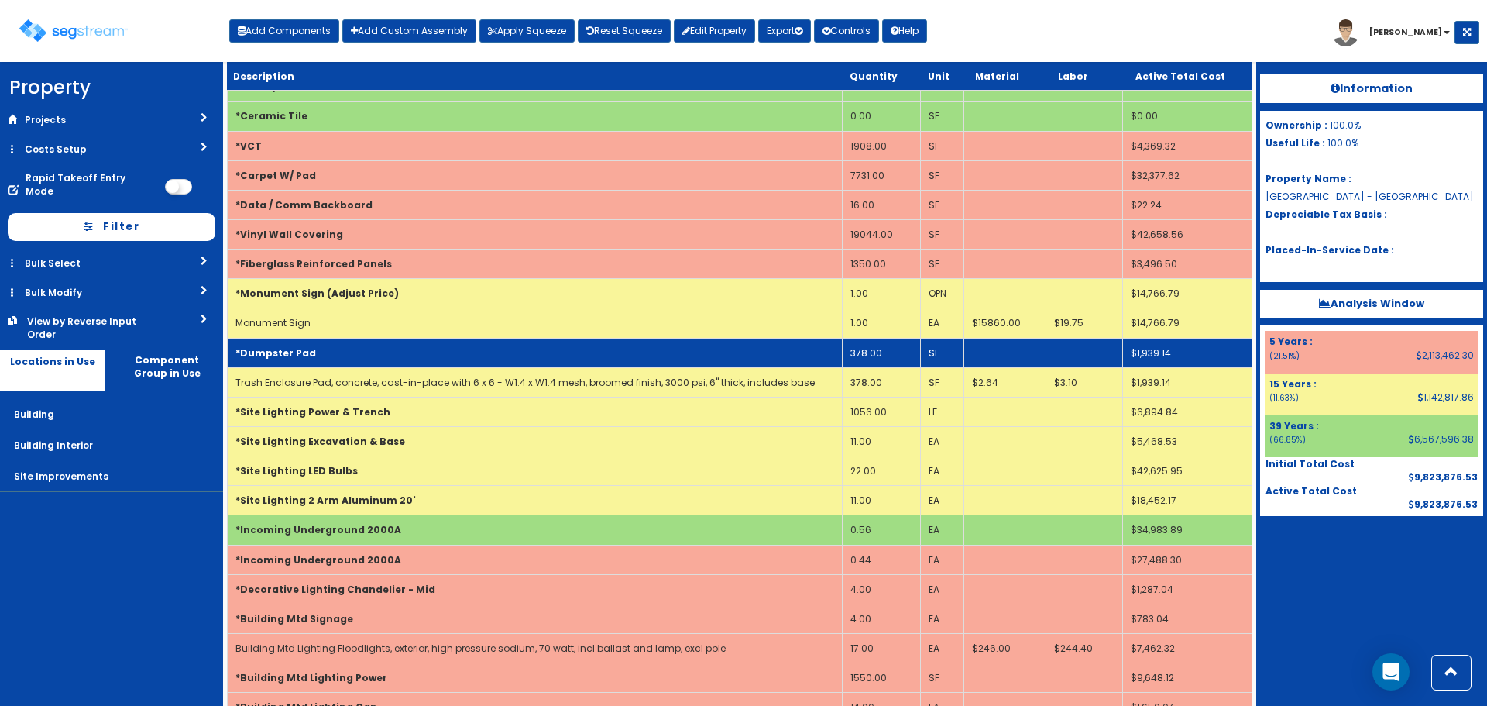
click at [325, 345] on td "*Dumpster Pad" at bounding box center [535, 352] width 615 height 29
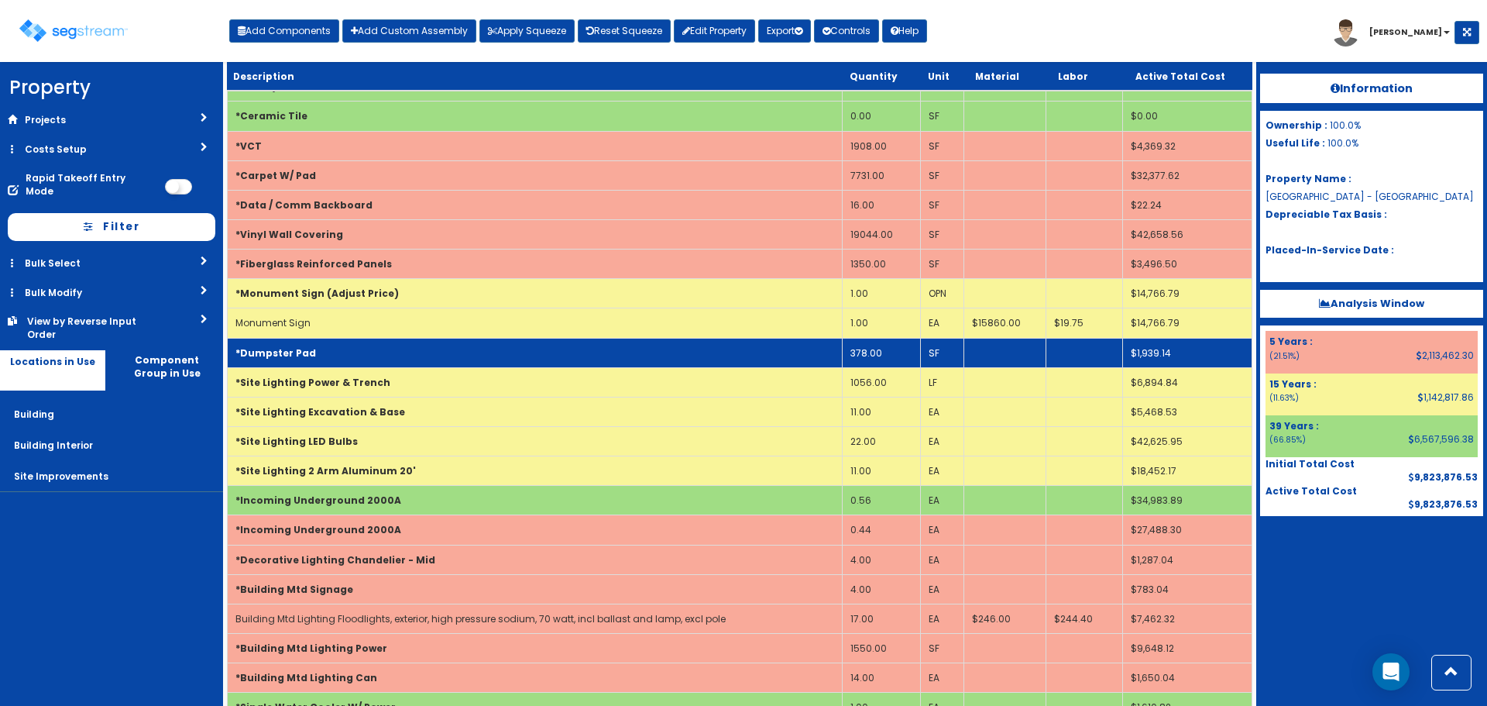
click at [325, 345] on td "*Dumpster Pad" at bounding box center [535, 352] width 615 height 29
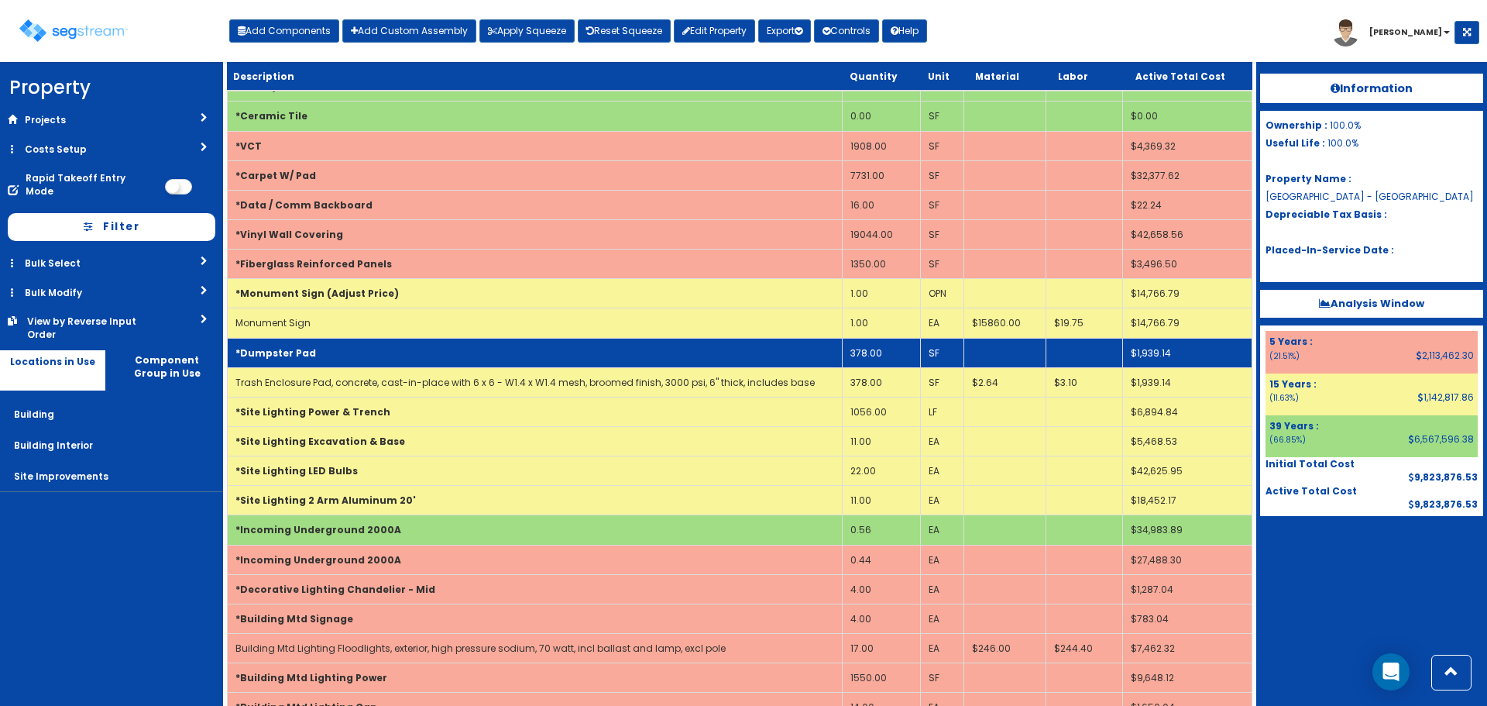
drag, startPoint x: 340, startPoint y: 360, endPoint x: 489, endPoint y: 309, distance: 157.3
click at [340, 359] on td "*Dumpster Pad" at bounding box center [535, 352] width 615 height 29
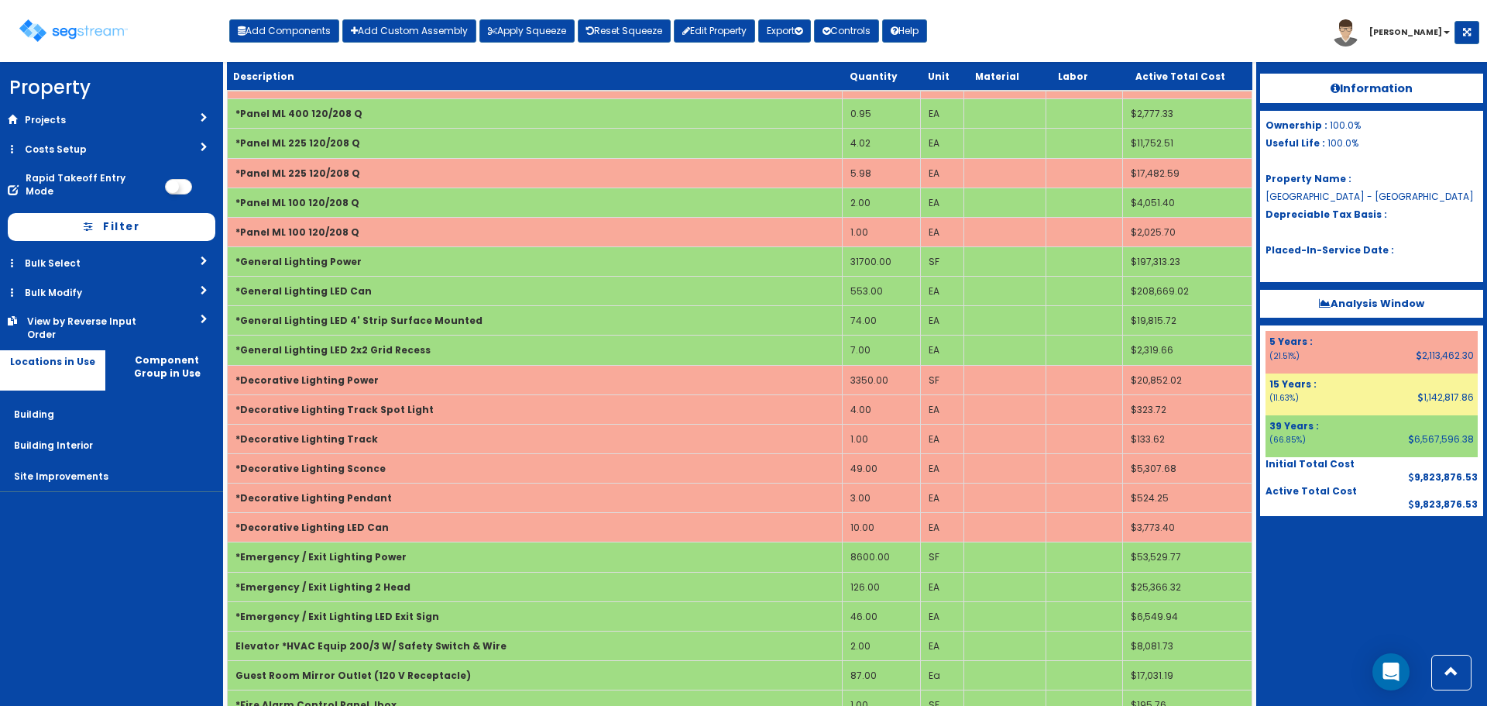
scroll to position [7053, 0]
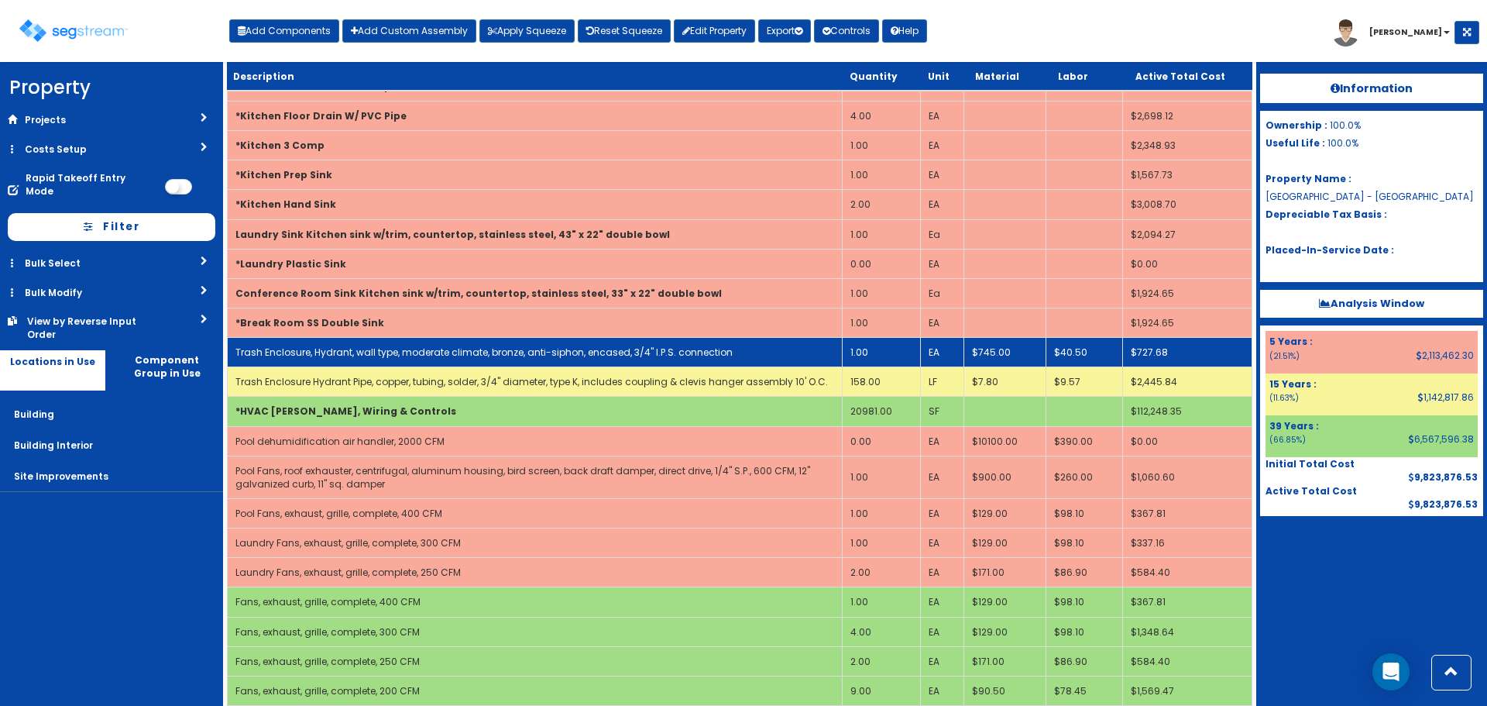
click at [467, 347] on link "Trash Enclosure, Hydrant, wall type, moderate climate, bronze, anti-siphon, enc…" at bounding box center [483, 351] width 497 height 13
select select "5281463"
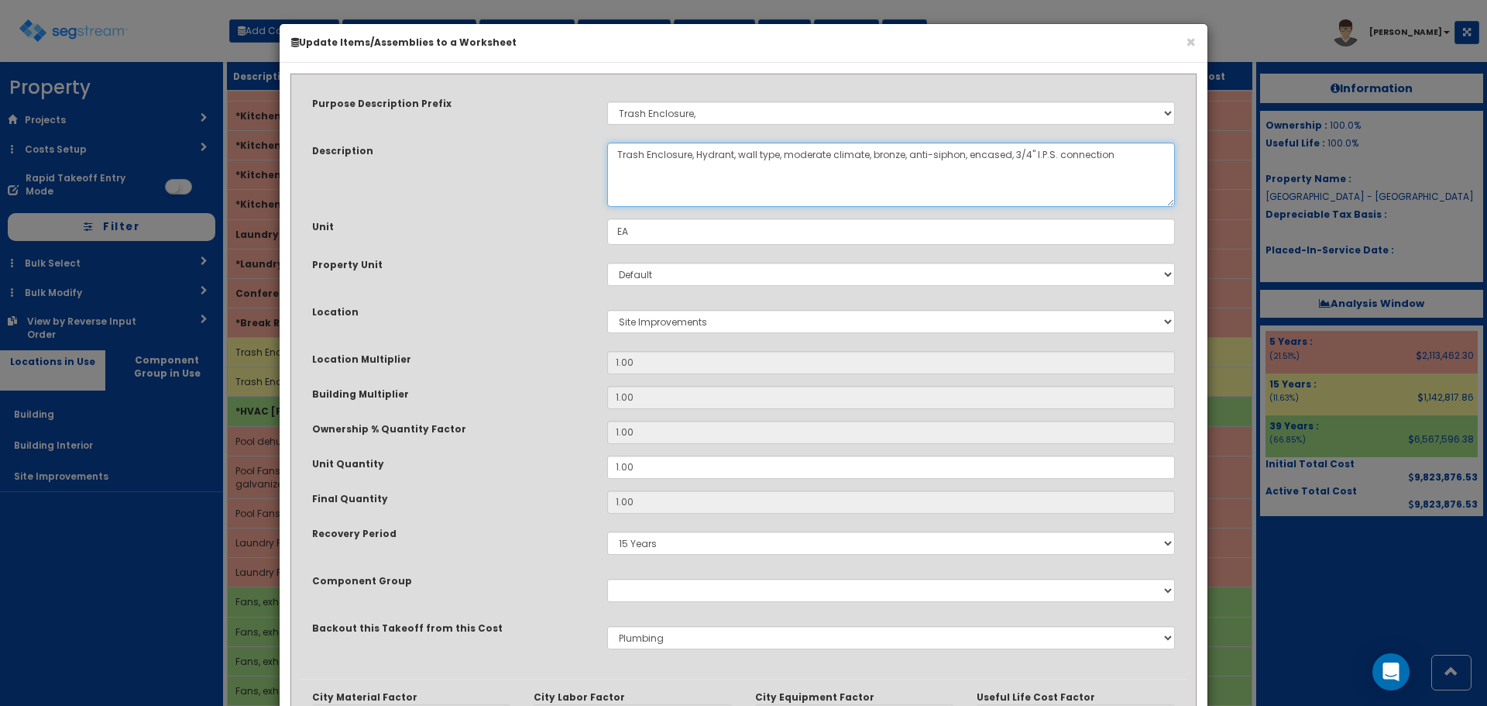
click at [689, 157] on textarea "Trash Enclosure, Hydrant, wall type, moderate climate, bronze, anti-siphon, enc…" at bounding box center [891, 175] width 568 height 64
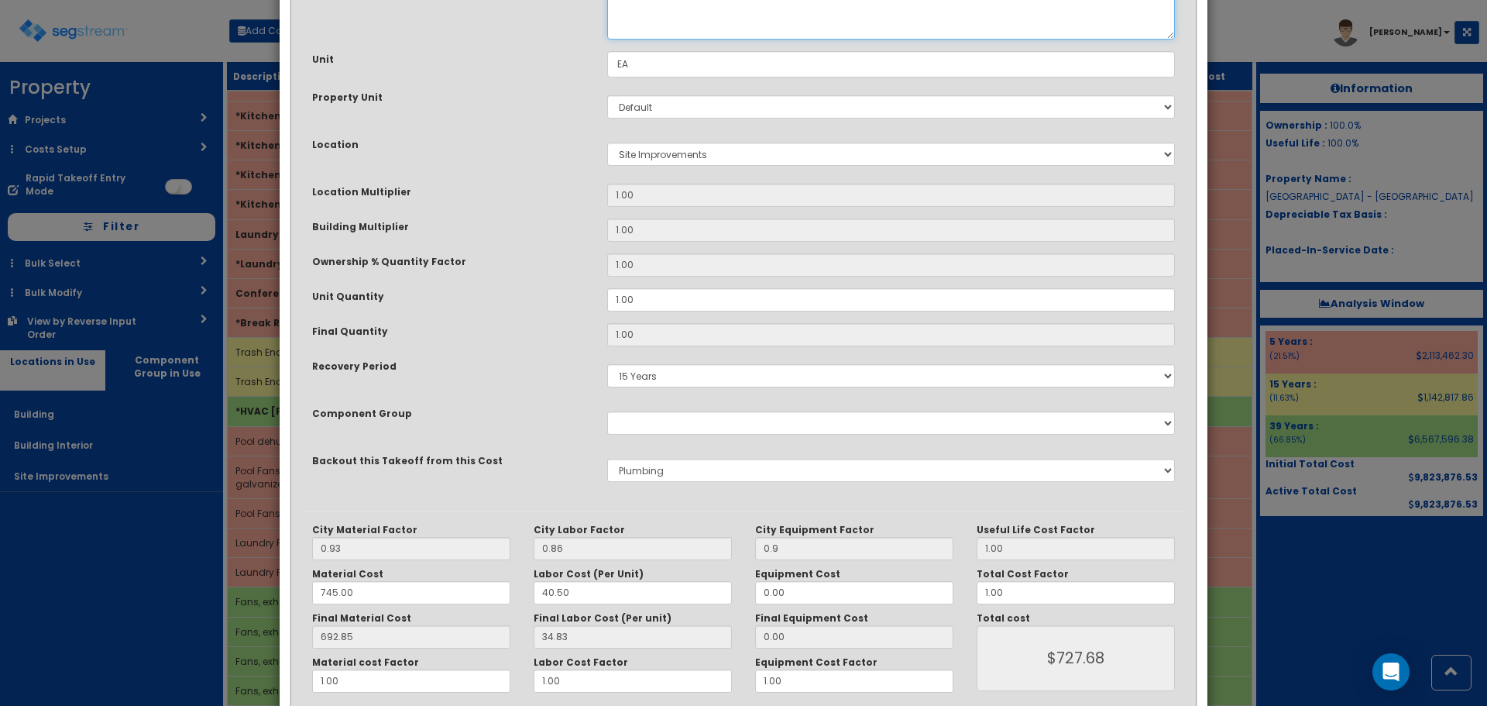
scroll to position [241, 0]
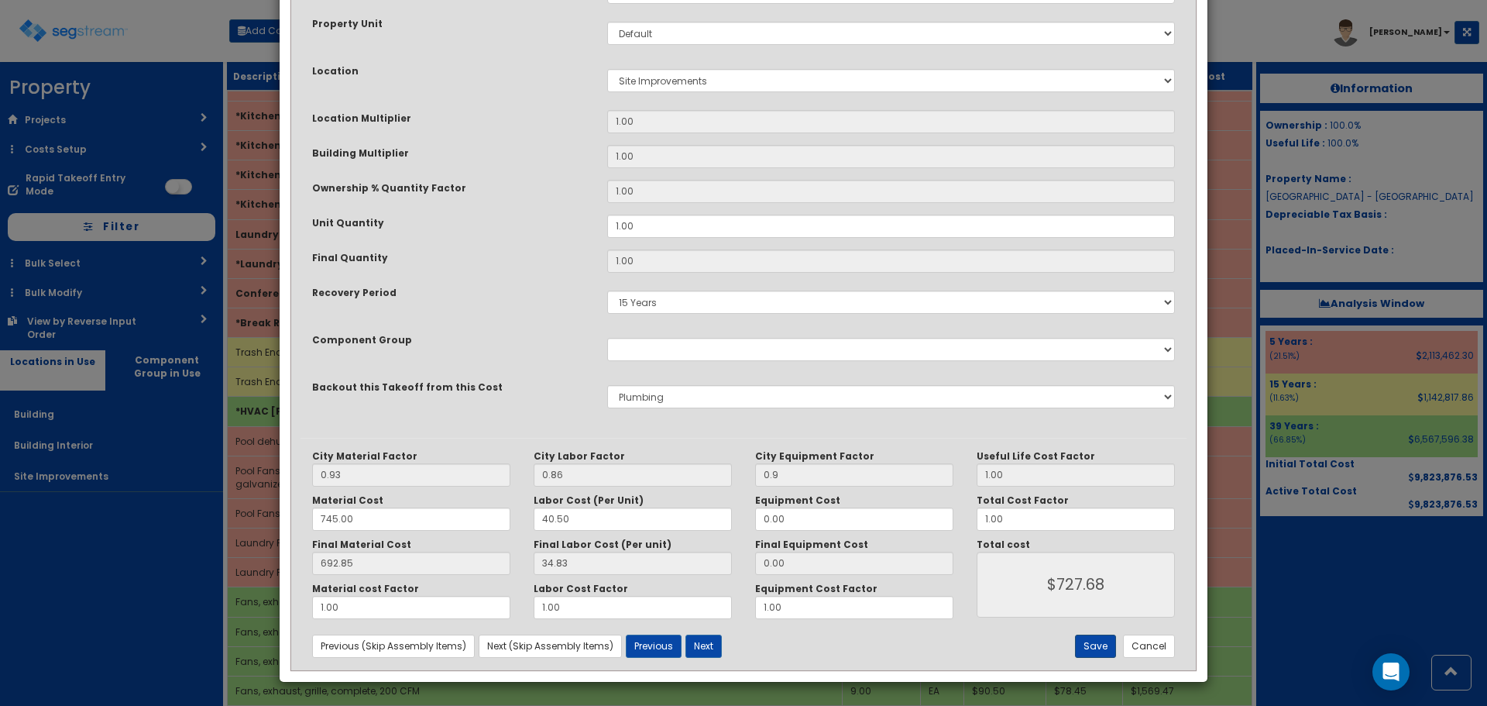
type textarea "Trash Enclosure Hydrant, wall type, moderate climate, bronze, anti-siphon, enca…"
drag, startPoint x: 1092, startPoint y: 641, endPoint x: 1093, endPoint y: 555, distance: 86.8
click at [1093, 641] on button "Save" at bounding box center [1095, 645] width 41 height 23
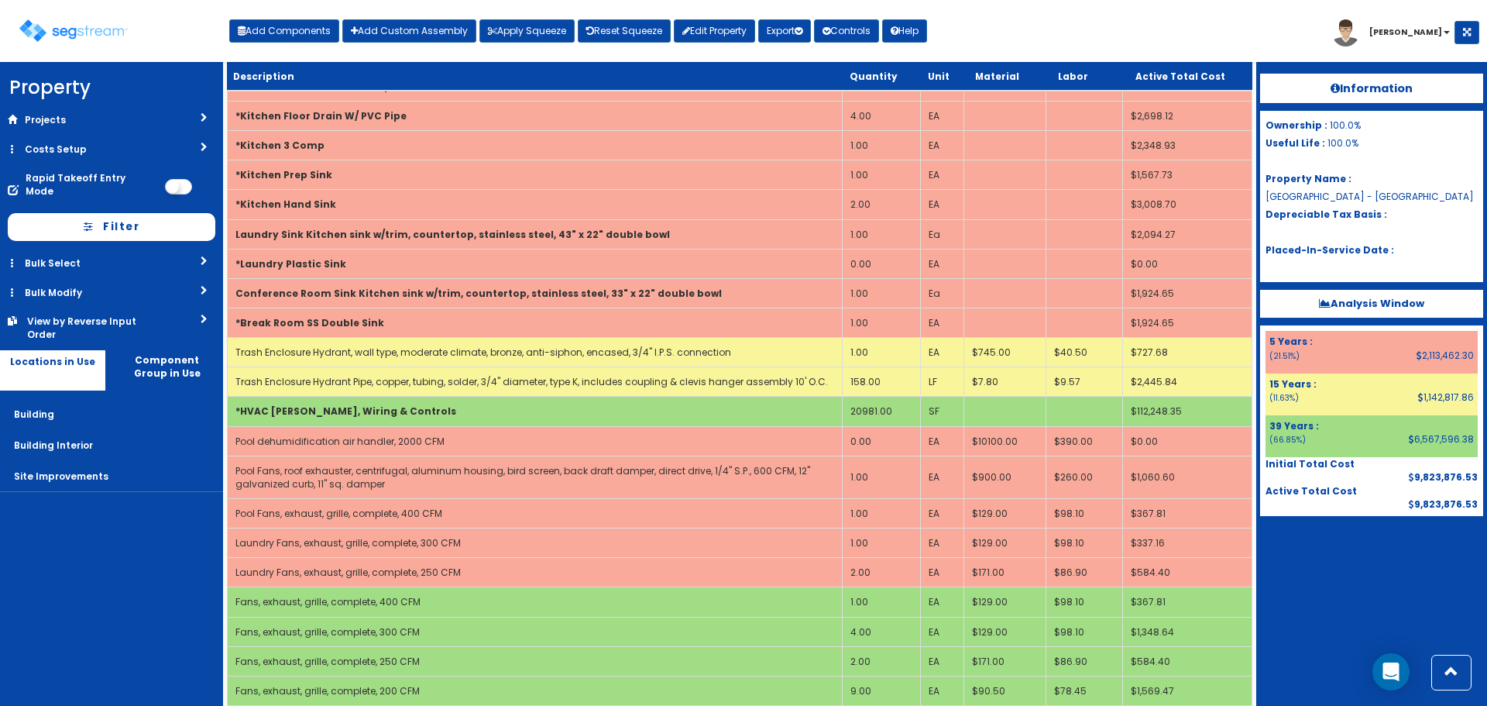
scroll to position [650, 0]
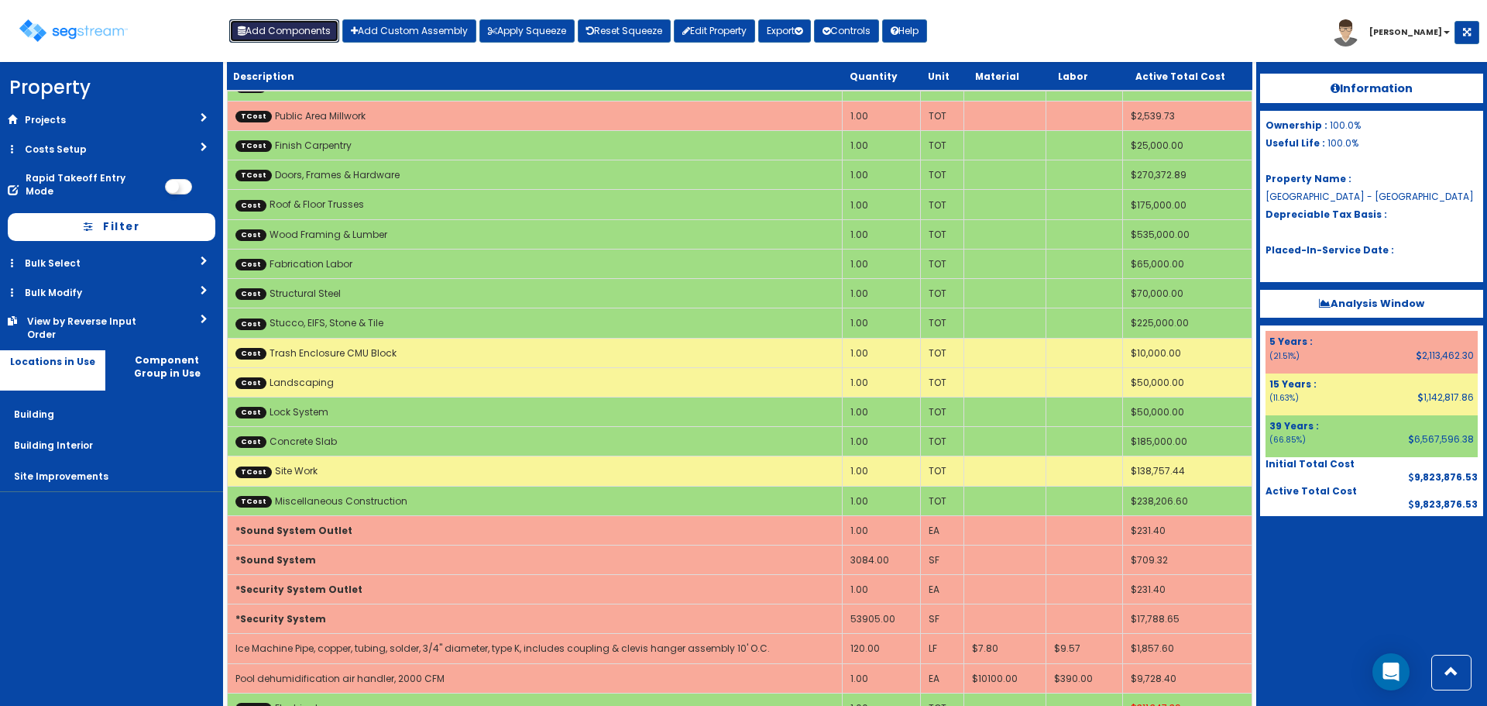
drag, startPoint x: 268, startPoint y: 33, endPoint x: 280, endPoint y: 77, distance: 44.9
click at [268, 33] on button "Add Components" at bounding box center [284, 30] width 110 height 23
select select "5Y"
select select "default"
select select "7"
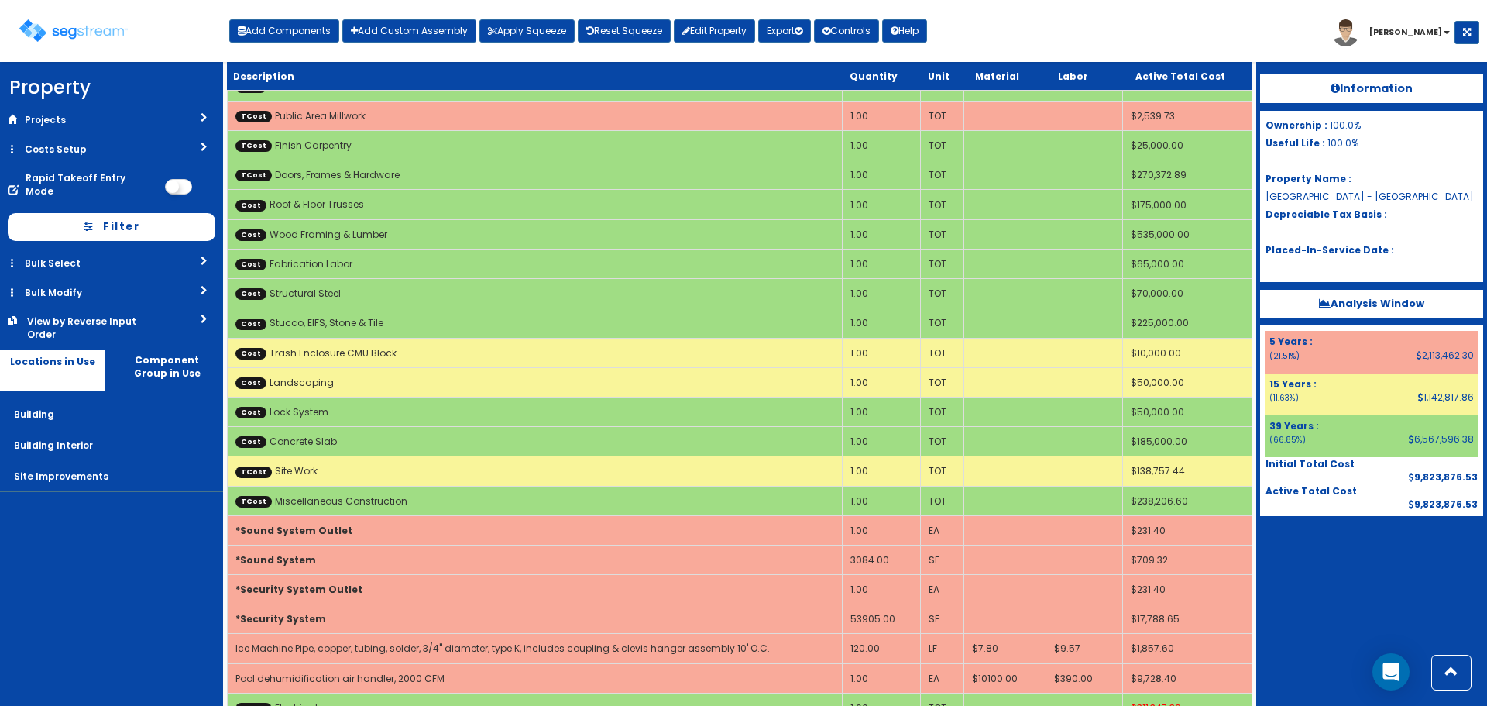
select select "5281465"
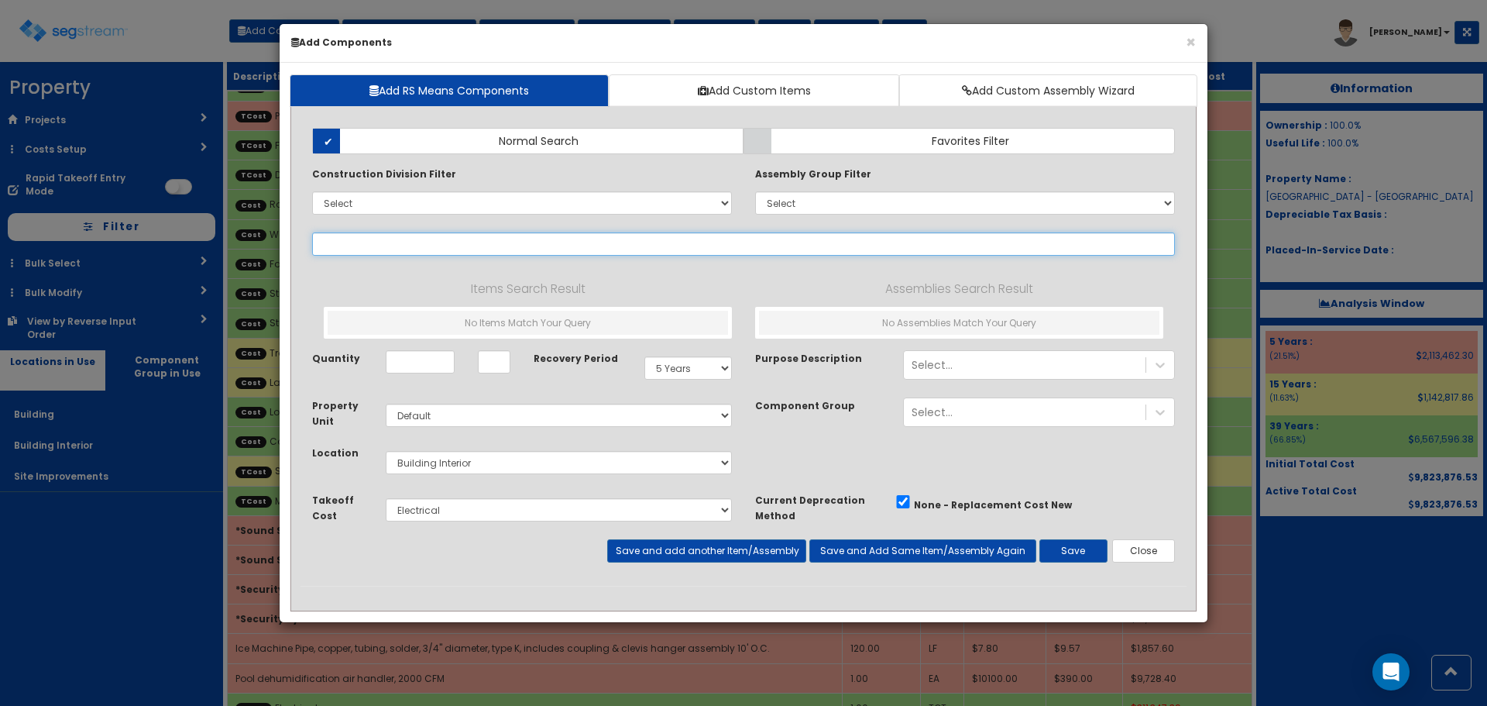
select select
click at [358, 244] on input "text" at bounding box center [743, 243] width 863 height 23
click at [327, 239] on input "*monument" at bounding box center [743, 243] width 863 height 23
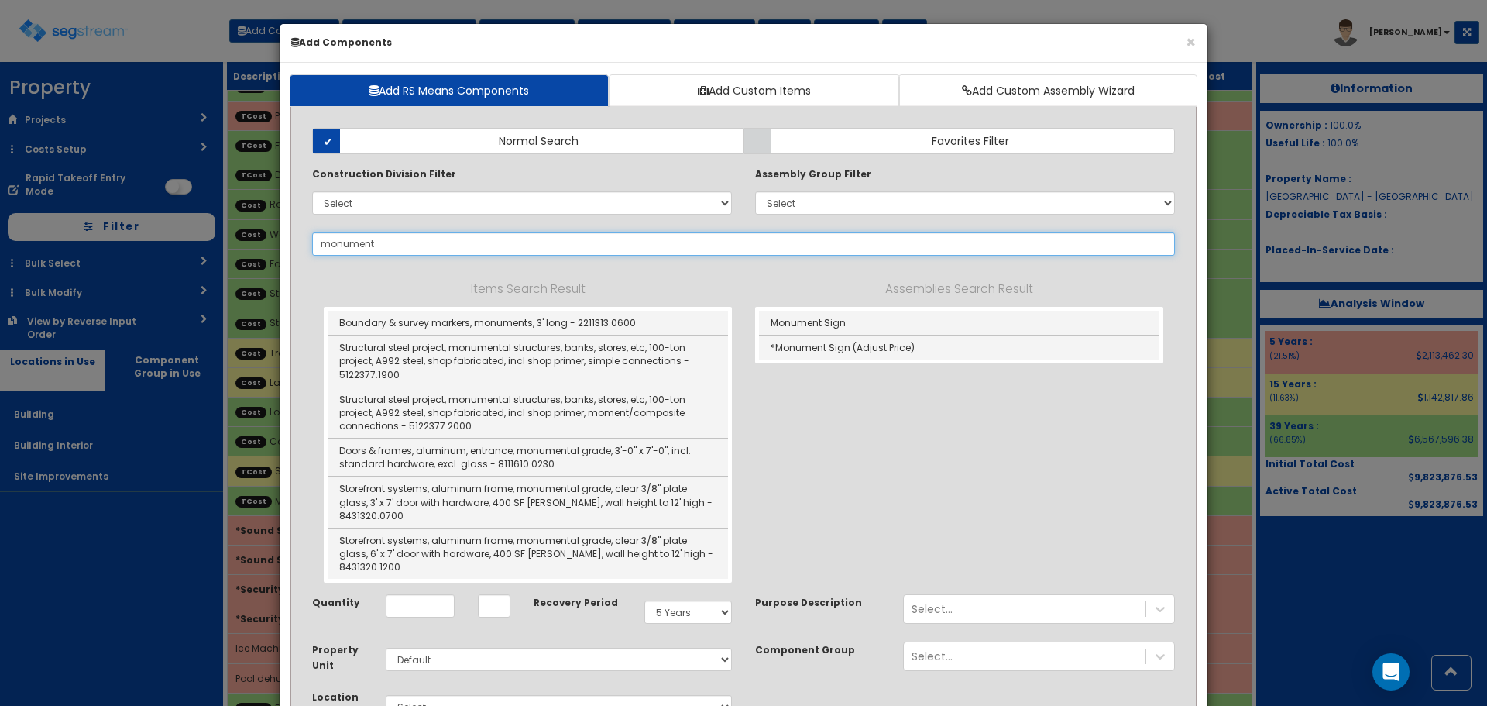
click at [453, 239] on input "monument" at bounding box center [743, 243] width 863 height 23
drag, startPoint x: 387, startPoint y: 243, endPoint x: 270, endPoint y: 247, distance: 117.8
click at [275, 243] on div "× Add Components Add RS Means Components Add Custom Items Add Custom Assembly W…" at bounding box center [743, 353] width 1487 height 706
type input "monument"
click at [1188, 45] on button "×" at bounding box center [1191, 42] width 10 height 16
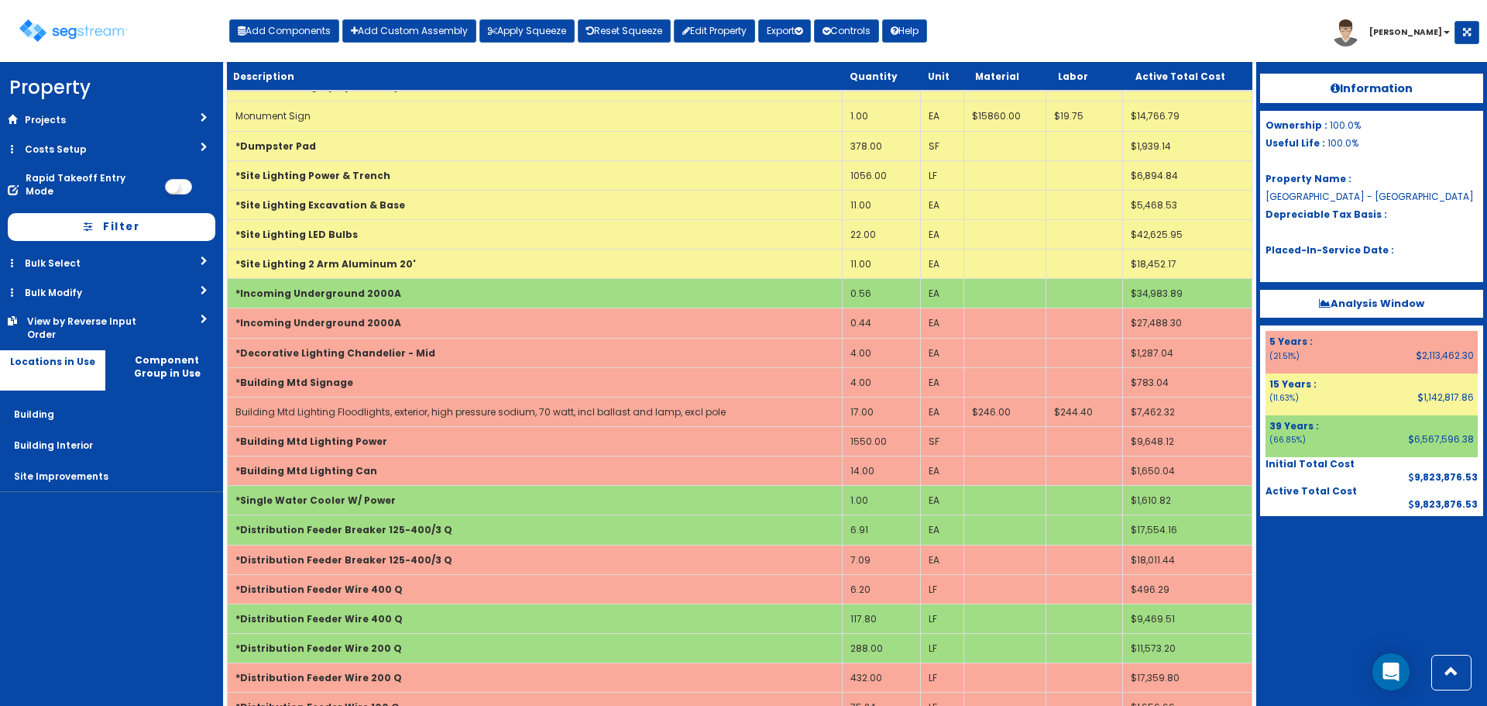
scroll to position [4491, 0]
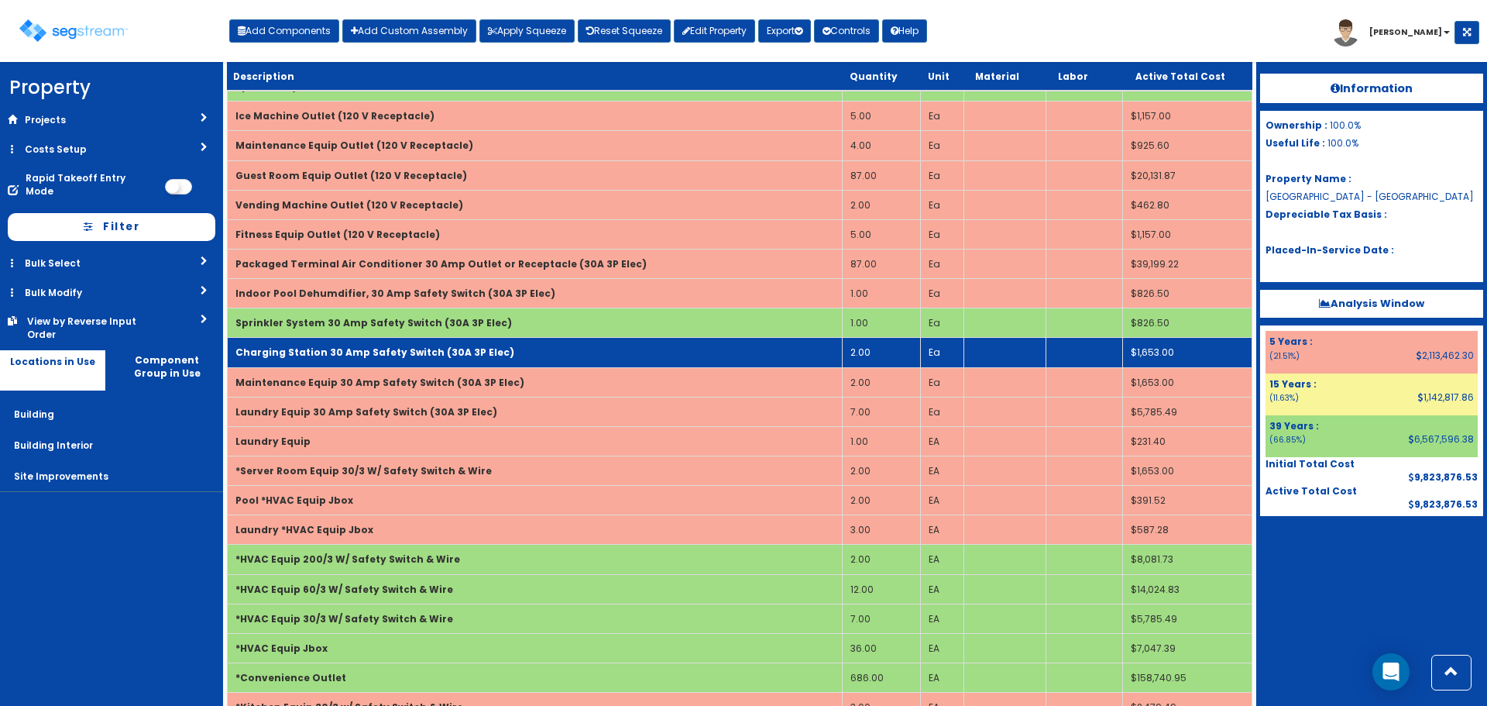
click at [525, 342] on td "Charging Station 30 Amp Safety Switch (30A 3P Elec)" at bounding box center [535, 352] width 615 height 29
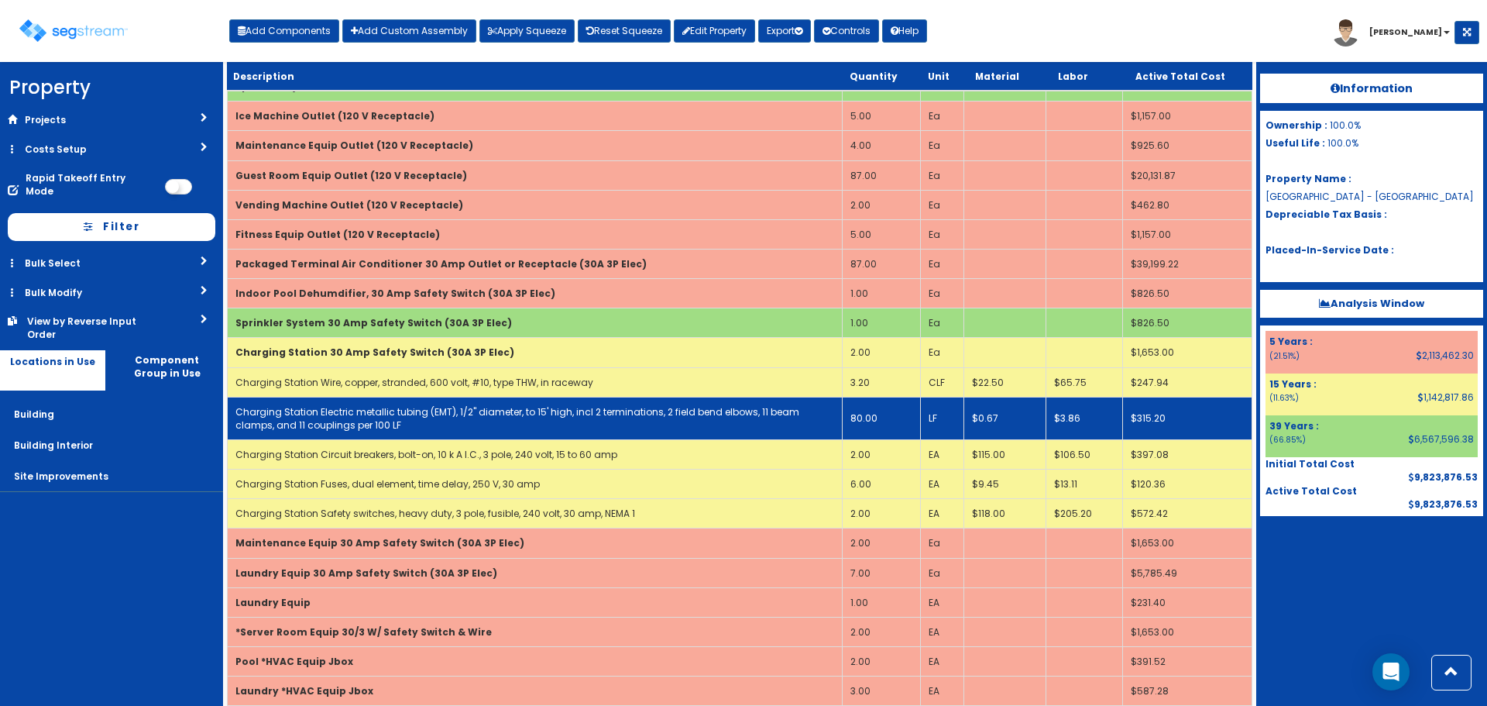
click at [888, 421] on td "80.00" at bounding box center [882, 418] width 78 height 43
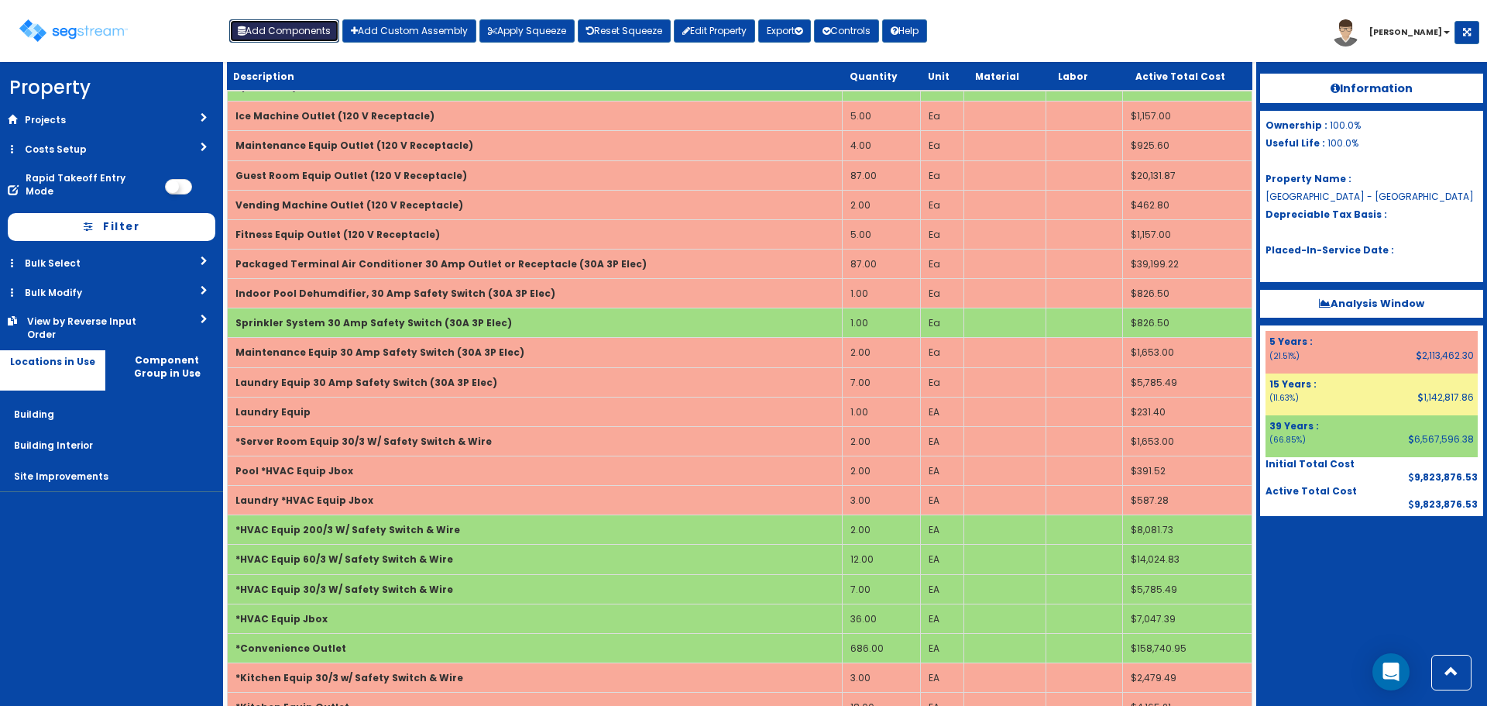
click at [297, 33] on button "Add Components" at bounding box center [284, 30] width 110 height 23
select select "7"
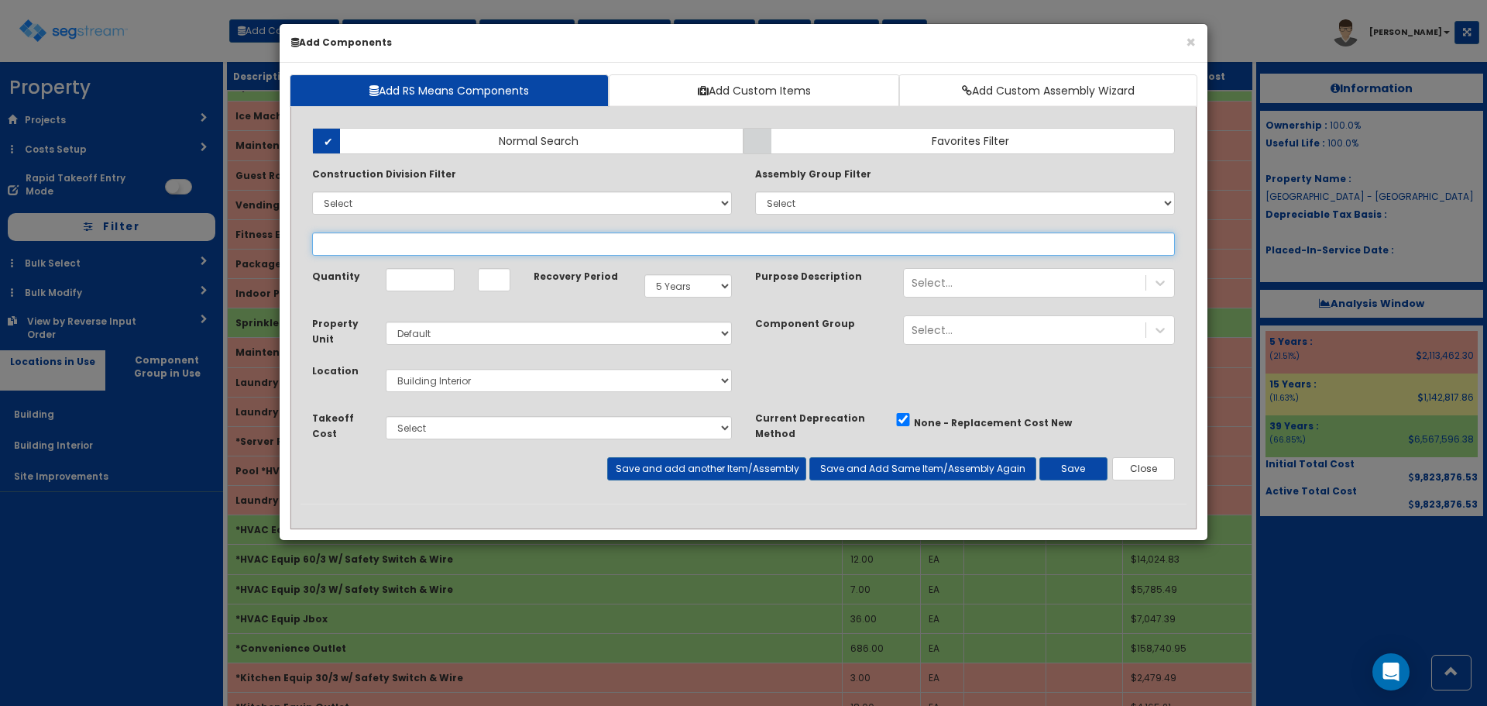
select select
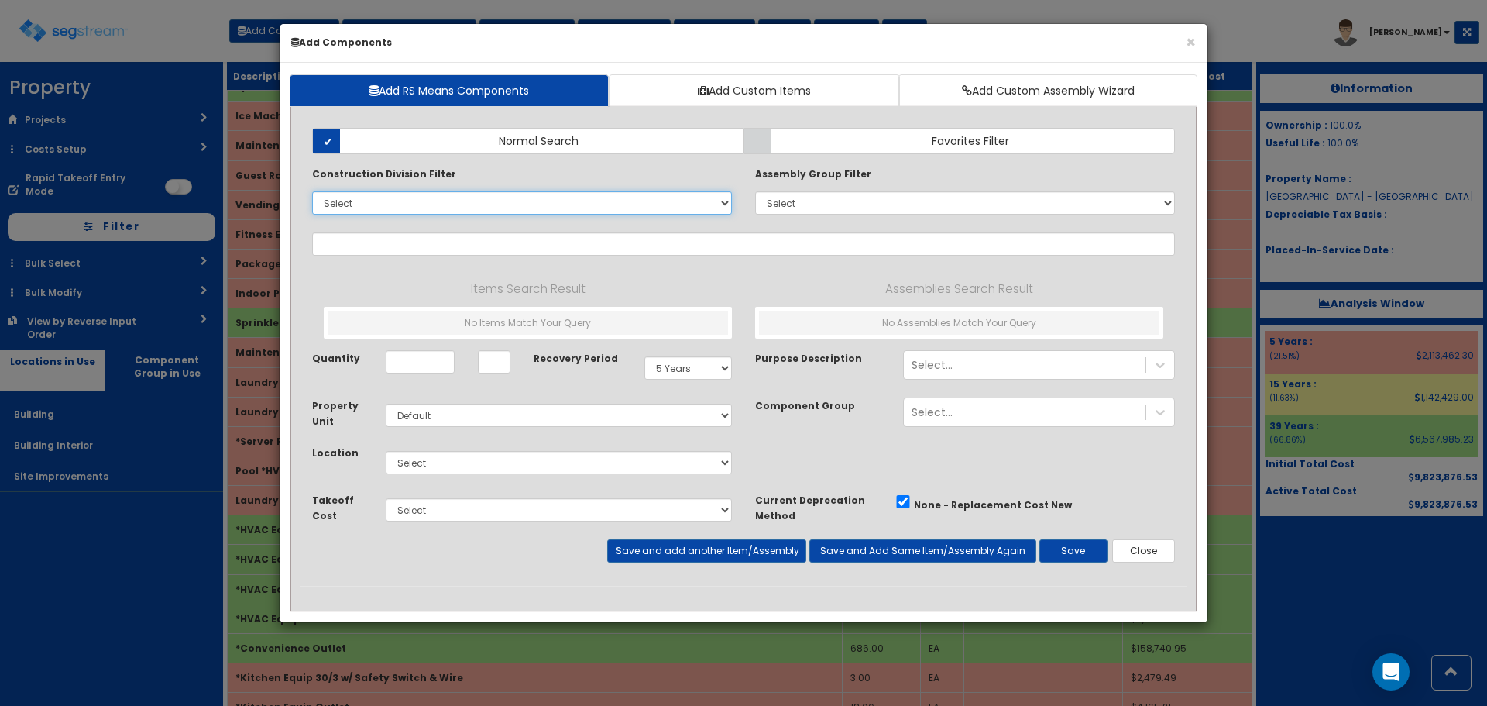
click at [363, 205] on select "Select 0. Custom Item 1. General Requirements 2. Existing Conditions 3. Concret…" at bounding box center [522, 202] width 420 height 23
select select "26000000"
click at [312, 191] on select "Select 0. Custom Item 1. General Requirements 2. Existing Conditions 3. Concret…" at bounding box center [522, 202] width 420 height 23
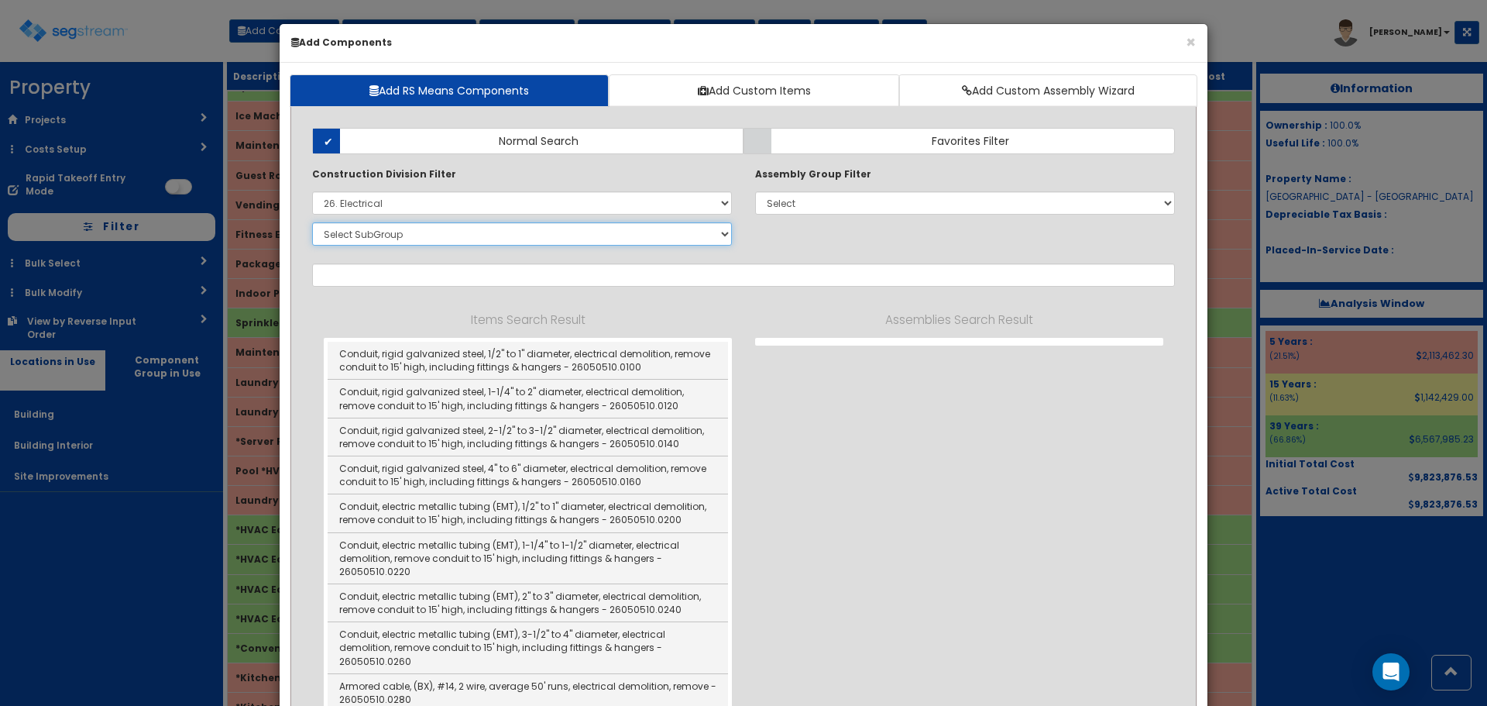
click at [377, 232] on select "Select SubGroup 1. Electrical Demolition (26050510) 2. Medium-Voltage, Single C…" at bounding box center [522, 233] width 420 height 23
drag, startPoint x: 665, startPoint y: 208, endPoint x: 579, endPoint y: 214, distance: 85.4
click at [665, 208] on select "Select 0. Custom Item 1. General Requirements 2. Existing Conditions 3. Concret…" at bounding box center [522, 202] width 420 height 23
select select
click at [312, 191] on select "Select 0. Custom Item 1. General Requirements 2. Existing Conditions 3. Concret…" at bounding box center [522, 202] width 420 height 23
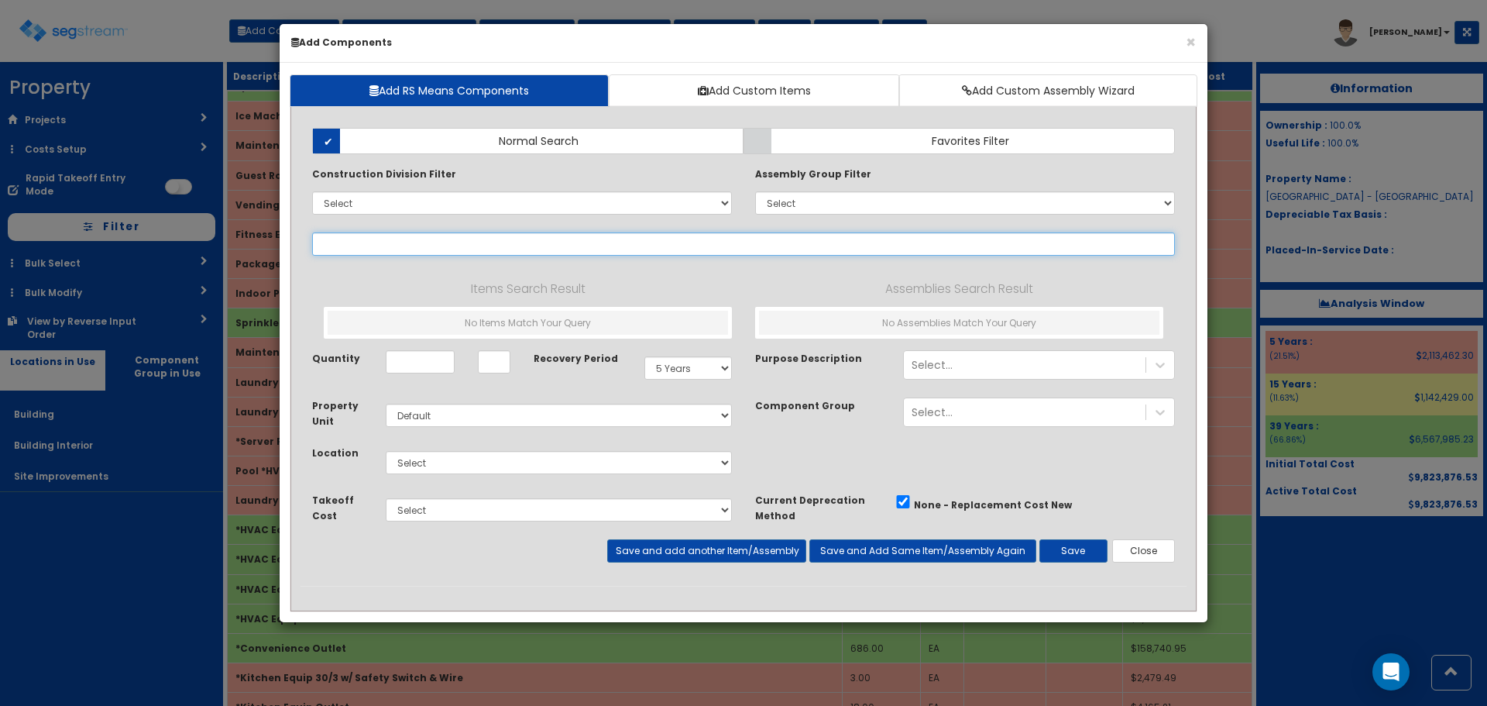
click at [380, 252] on input "text" at bounding box center [743, 243] width 863 height 23
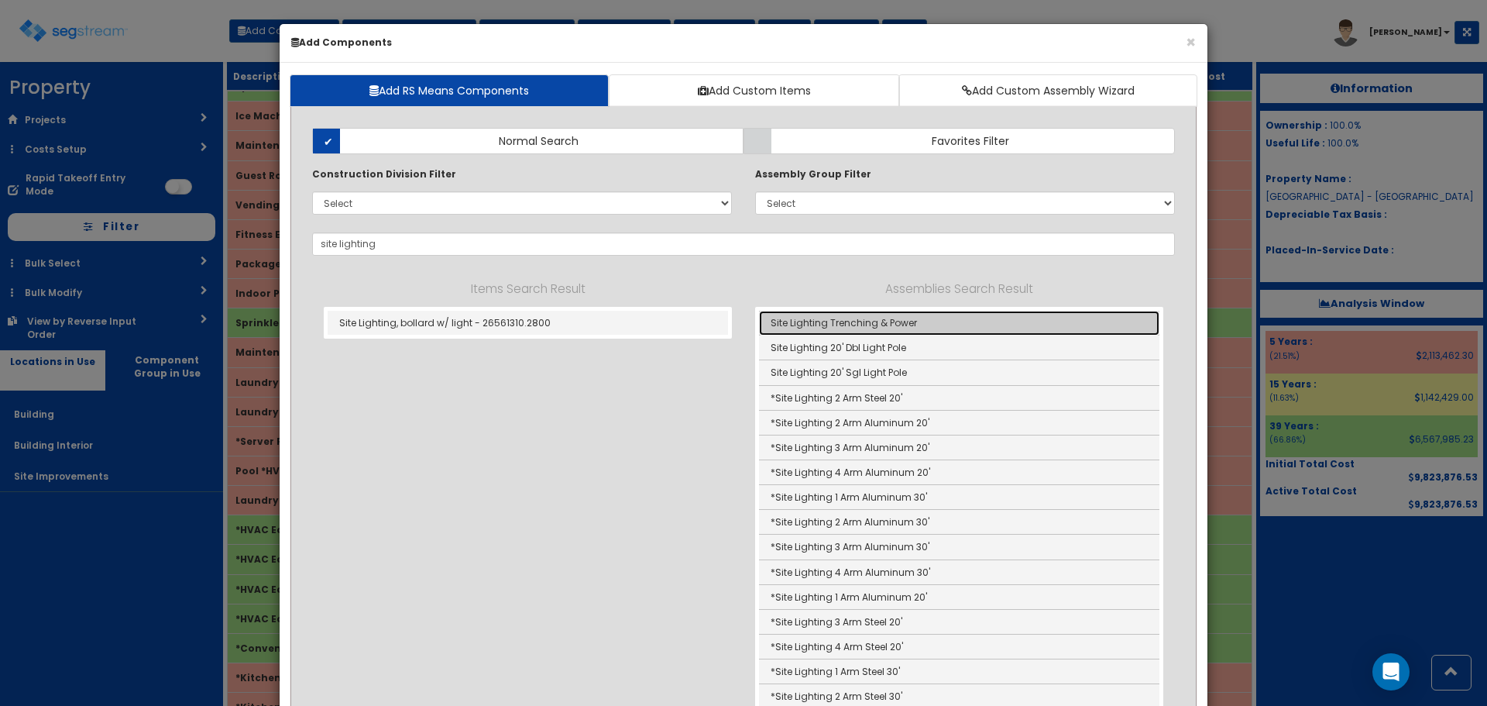
click at [892, 328] on link "Site Lighting Trenching & Power" at bounding box center [959, 323] width 400 height 25
type input "Site Lighting Trenching & Power"
checkbox input "false"
type input "LF"
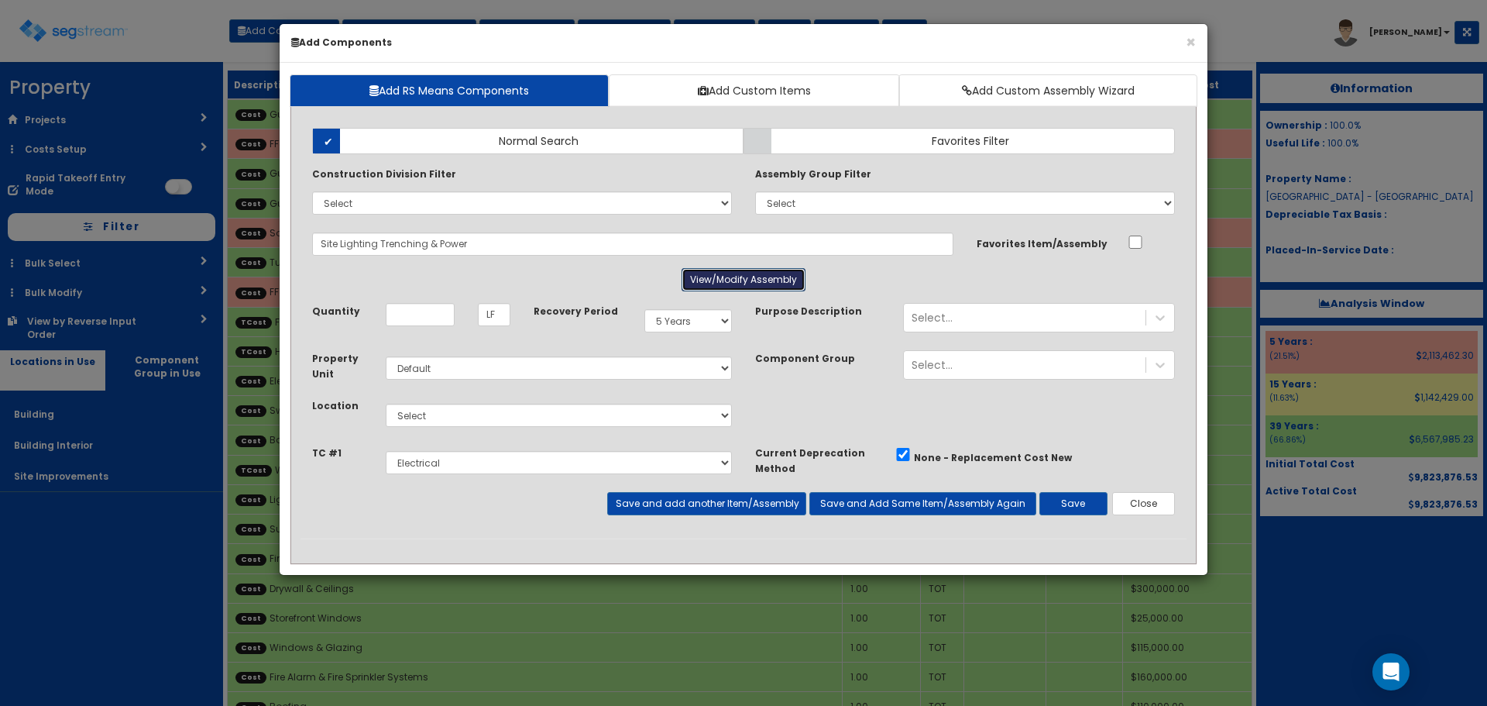
click at [719, 284] on button "View/Modify Assembly" at bounding box center [744, 279] width 124 height 23
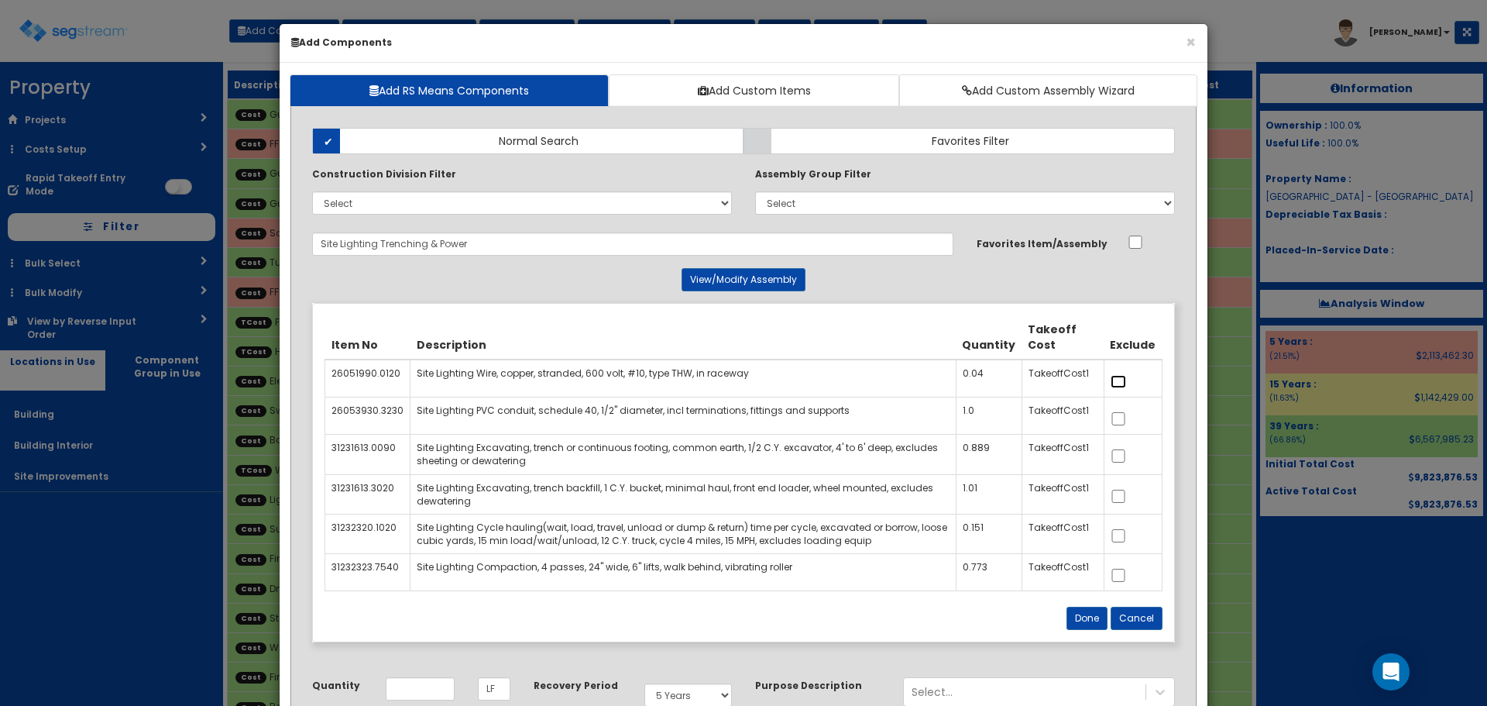
click at [1117, 381] on input "checkbox" at bounding box center [1118, 381] width 15 height 13
checkbox input "true"
click at [1119, 452] on input "checkbox" at bounding box center [1118, 455] width 15 height 13
checkbox input "true"
click at [1122, 494] on input "checkbox" at bounding box center [1118, 496] width 15 height 13
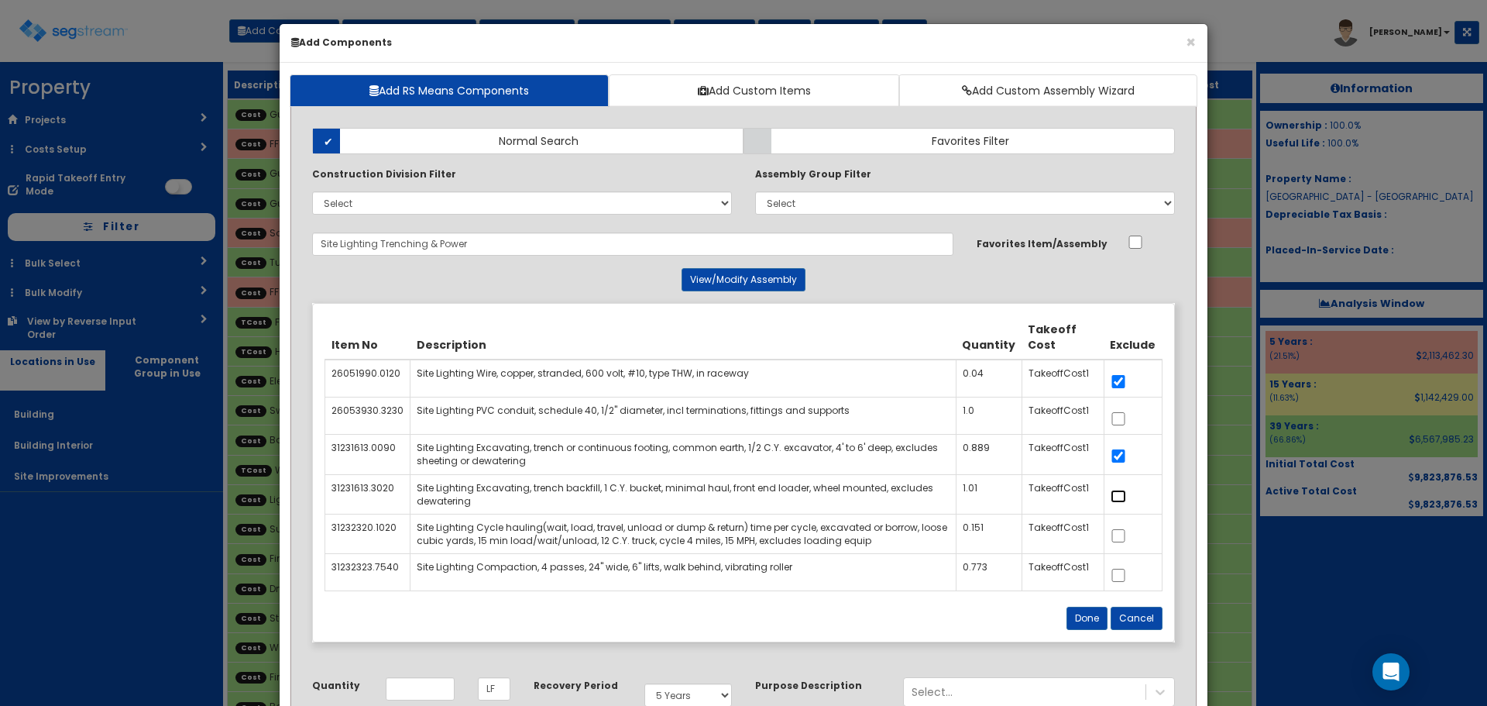
checkbox input "true"
click at [1122, 532] on input "checkbox" at bounding box center [1118, 535] width 15 height 13
checkbox input "true"
click at [1122, 572] on input "checkbox" at bounding box center [1118, 575] width 15 height 13
checkbox input "true"
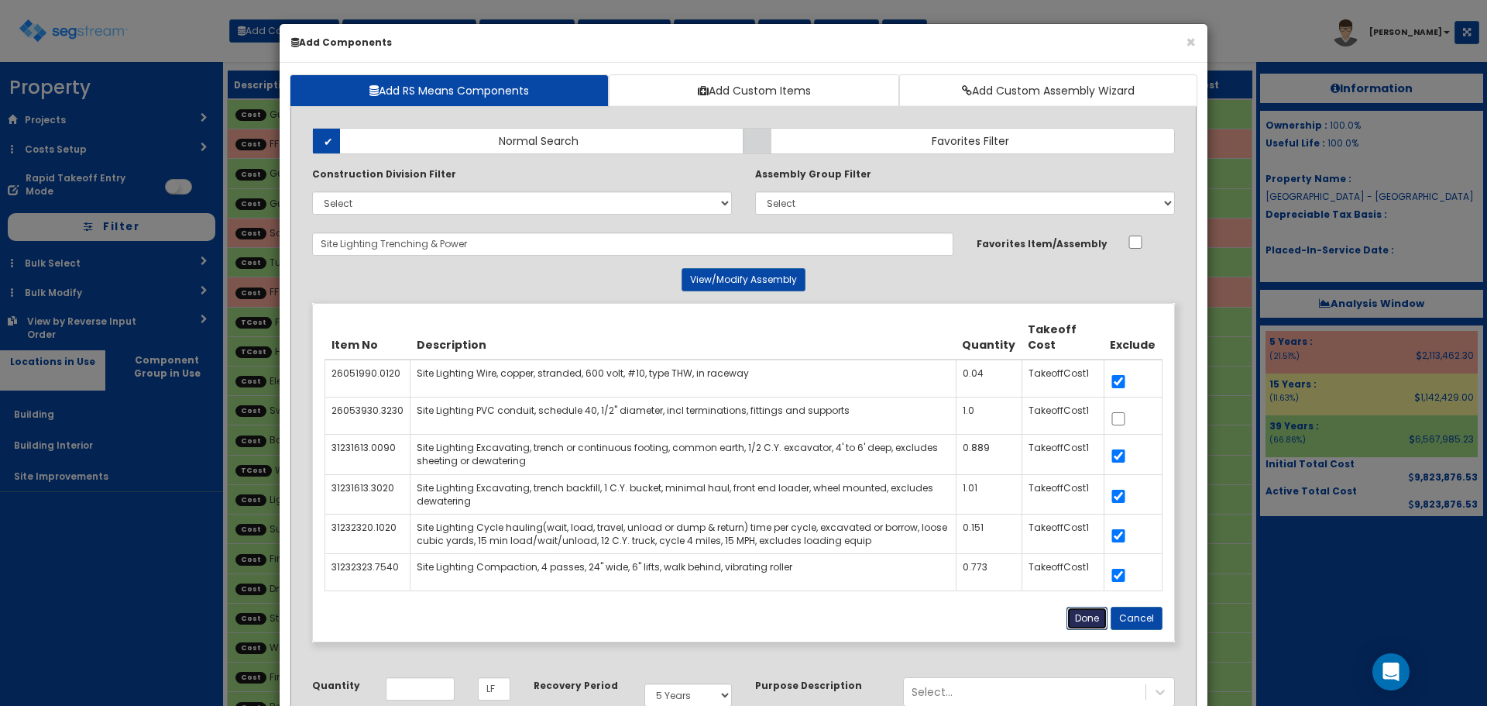
click at [1088, 627] on button "Done" at bounding box center [1087, 618] width 41 height 23
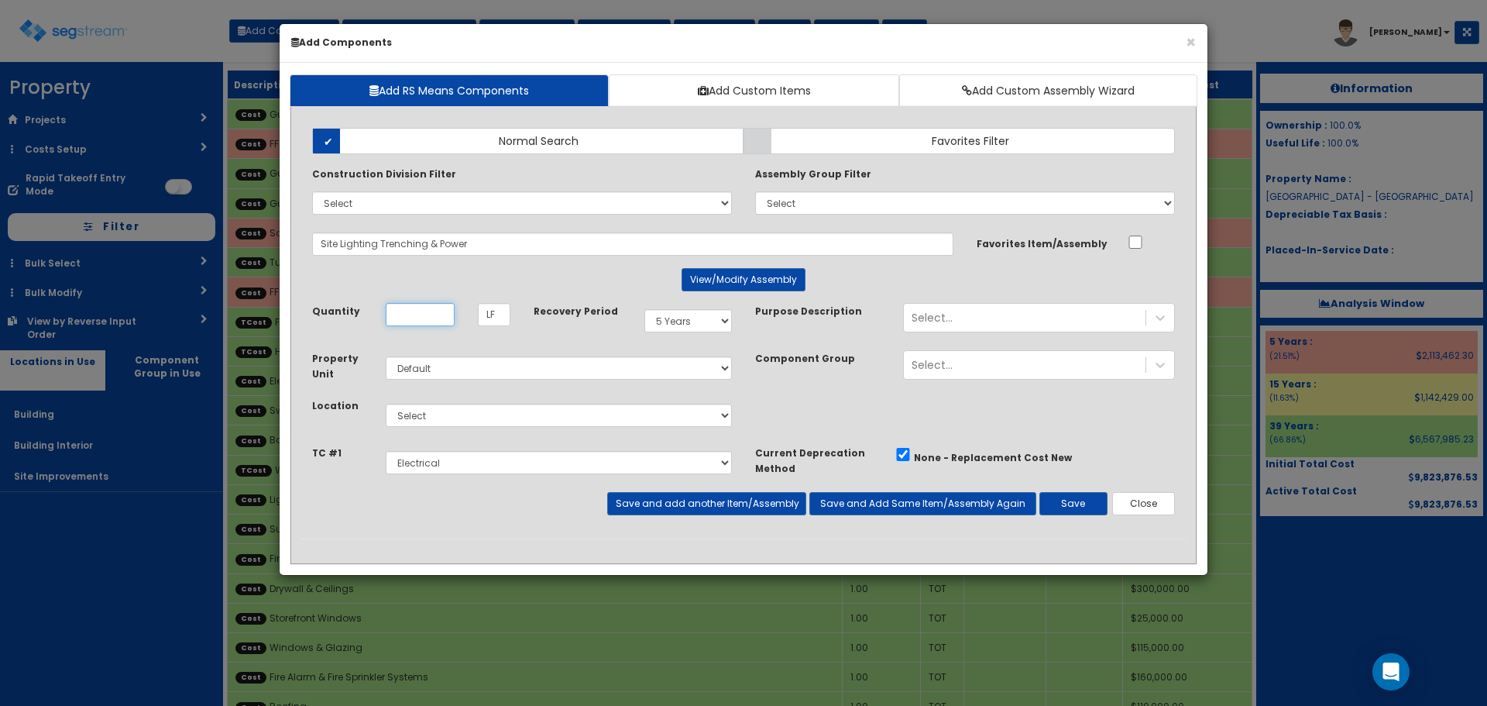
click at [435, 313] on input "Unit Quantity" at bounding box center [420, 314] width 69 height 23
type input "80"
click at [427, 417] on select "Select Building Building Interior Site Improvements Add Additional Location" at bounding box center [559, 415] width 346 height 23
select select "27"
click at [386, 404] on select "Select Building Building Interior Site Improvements Add Additional Location" at bounding box center [559, 415] width 346 height 23
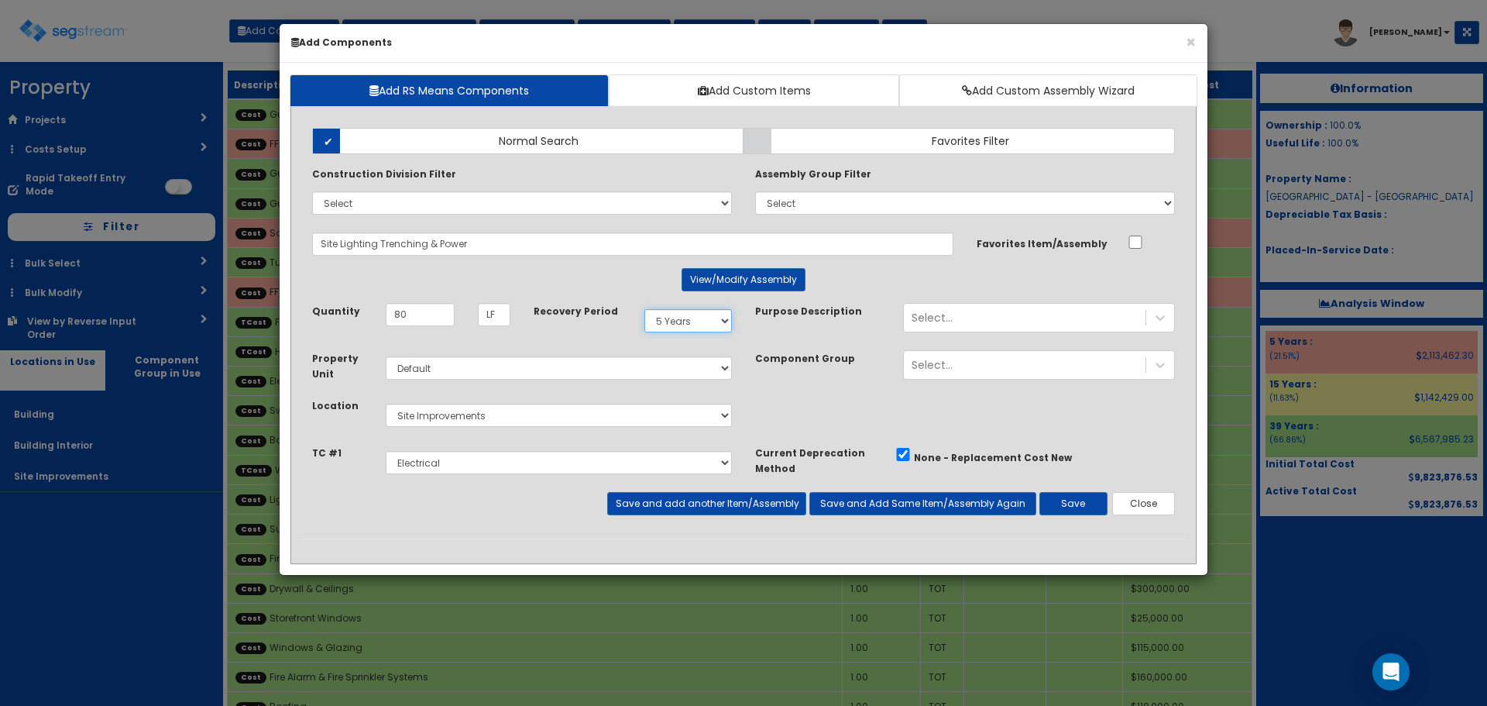
click at [709, 332] on select "Select 5 Years 7 Years 9 Years 10 Years 15 Years 15 Year QLI 15 Year QRP 15 Yea…" at bounding box center [688, 320] width 88 height 23
select select "15Y"
click at [644, 309] on select "Select 5 Years 7 Years 9 Years 10 Years 15 Years 15 Year QLI 15 Year QRP 15 Yea…" at bounding box center [688, 320] width 88 height 23
click at [957, 328] on div "Select..." at bounding box center [1025, 317] width 242 height 25
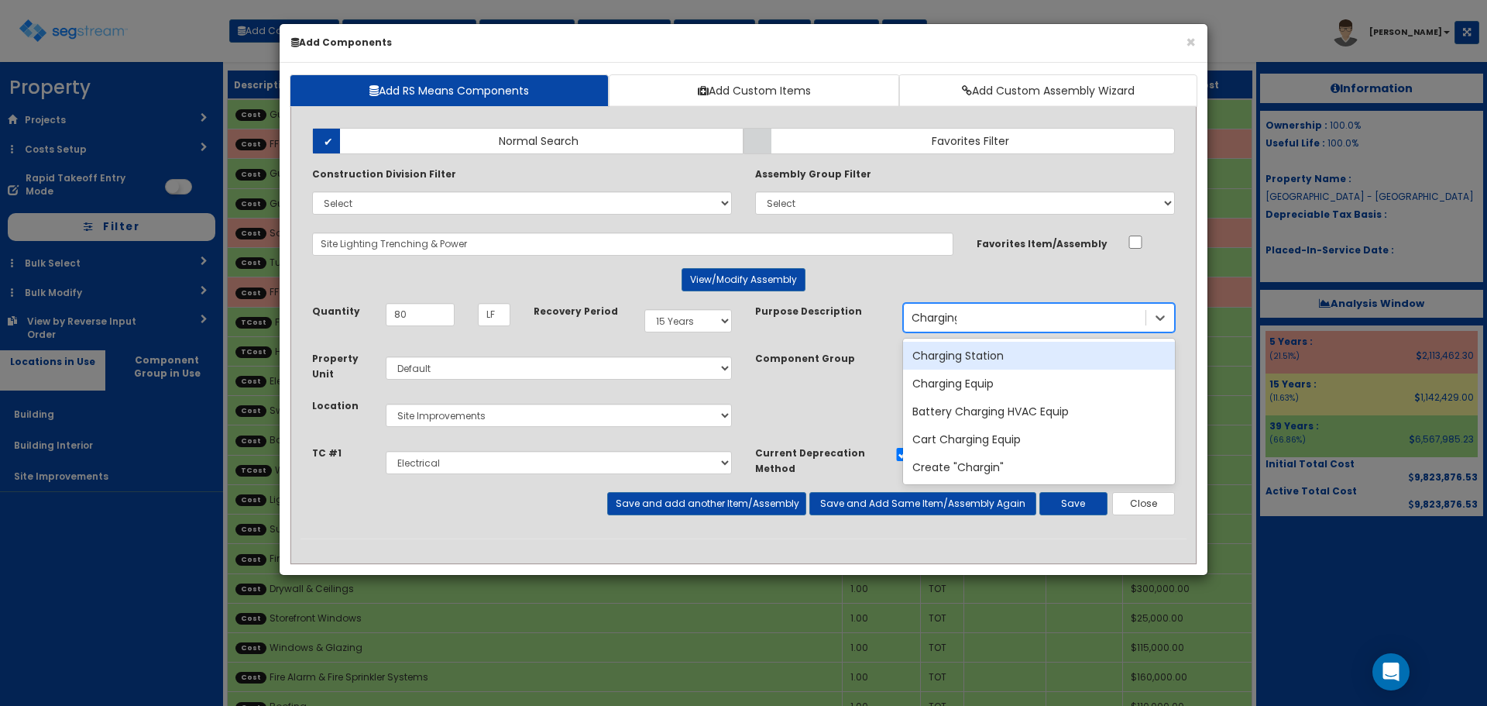
type input "Charging"
click at [955, 359] on div "Charging Station" at bounding box center [1039, 356] width 272 height 28
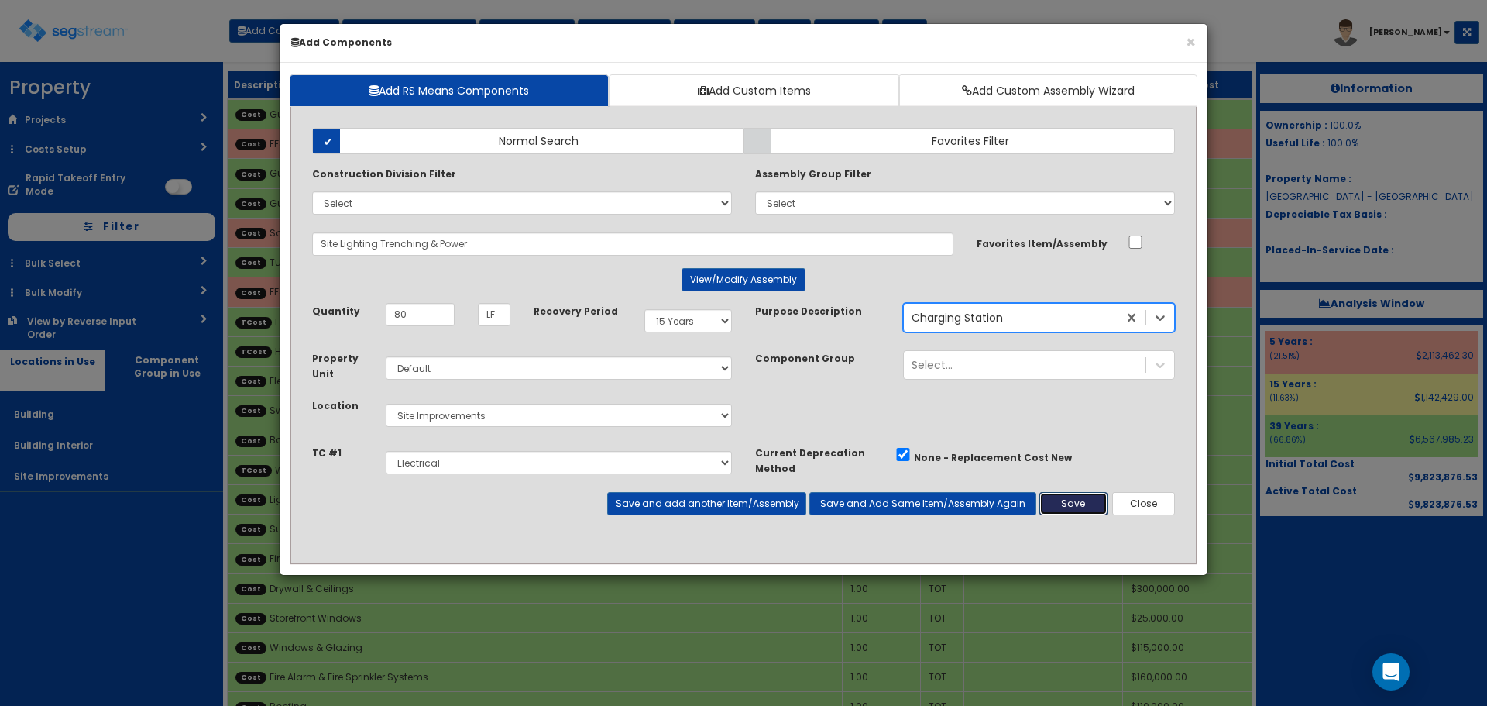
click at [1059, 493] on button "Save" at bounding box center [1074, 503] width 68 height 23
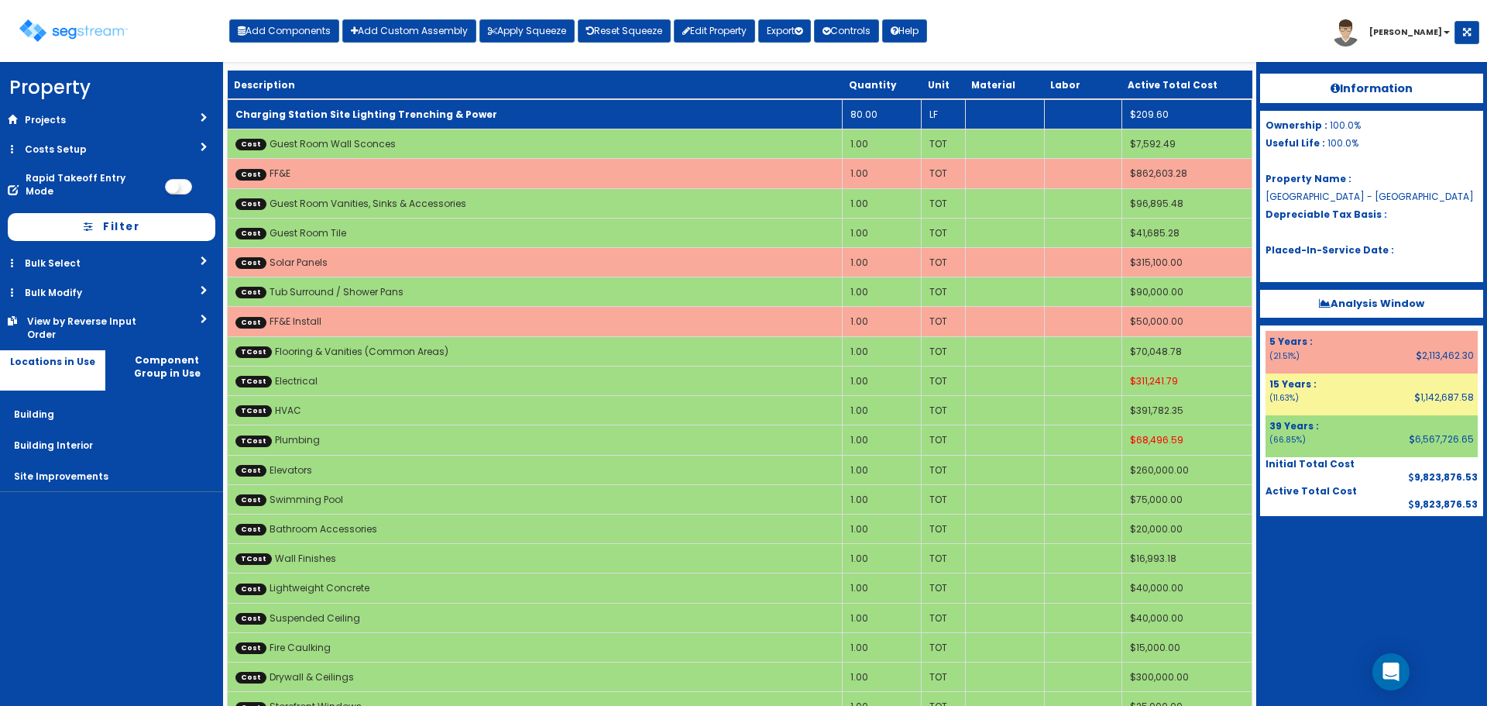
click at [428, 116] on b "Charging Station Site Lighting Trenching & Power" at bounding box center [366, 114] width 262 height 13
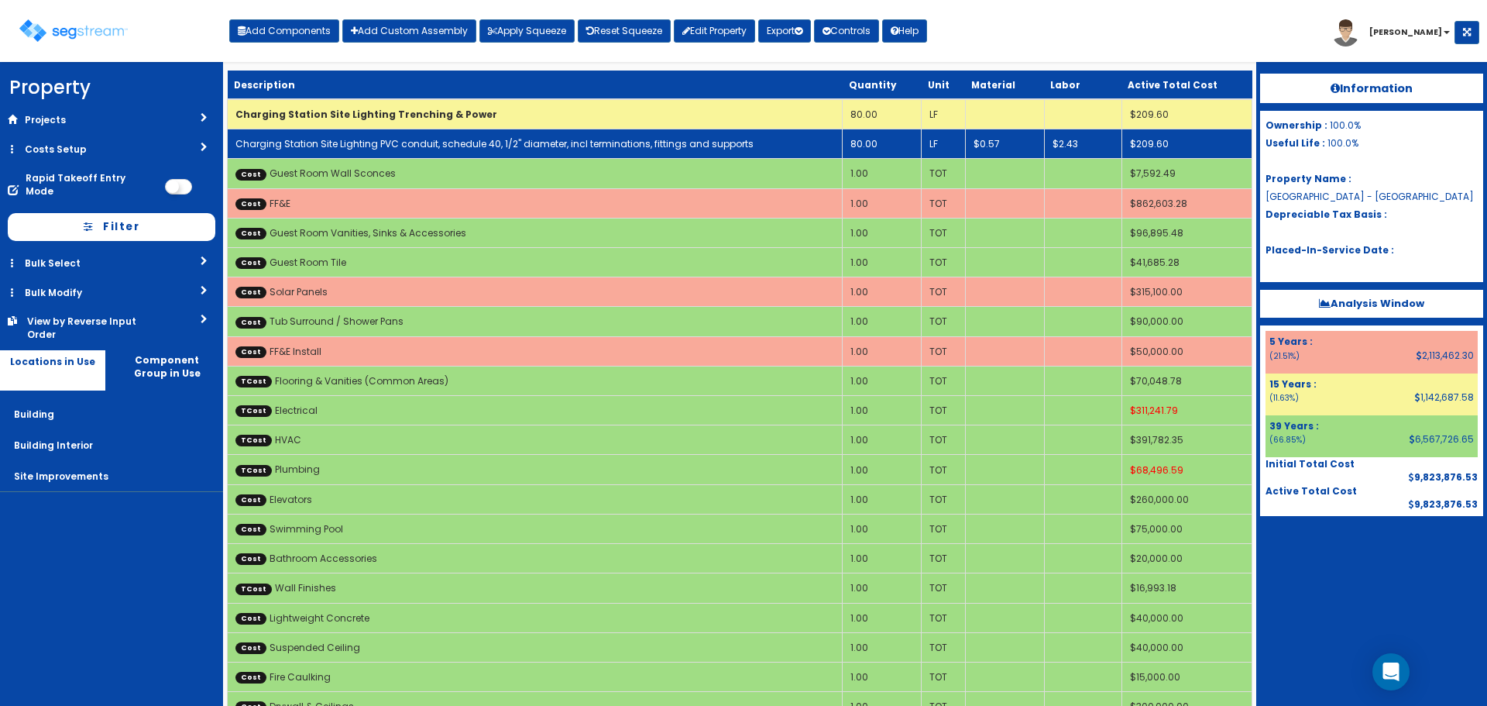
click at [390, 143] on link "Charging Station Site Lighting PVC conduit, schedule 40, 1/2" diameter, incl te…" at bounding box center [494, 143] width 518 height 13
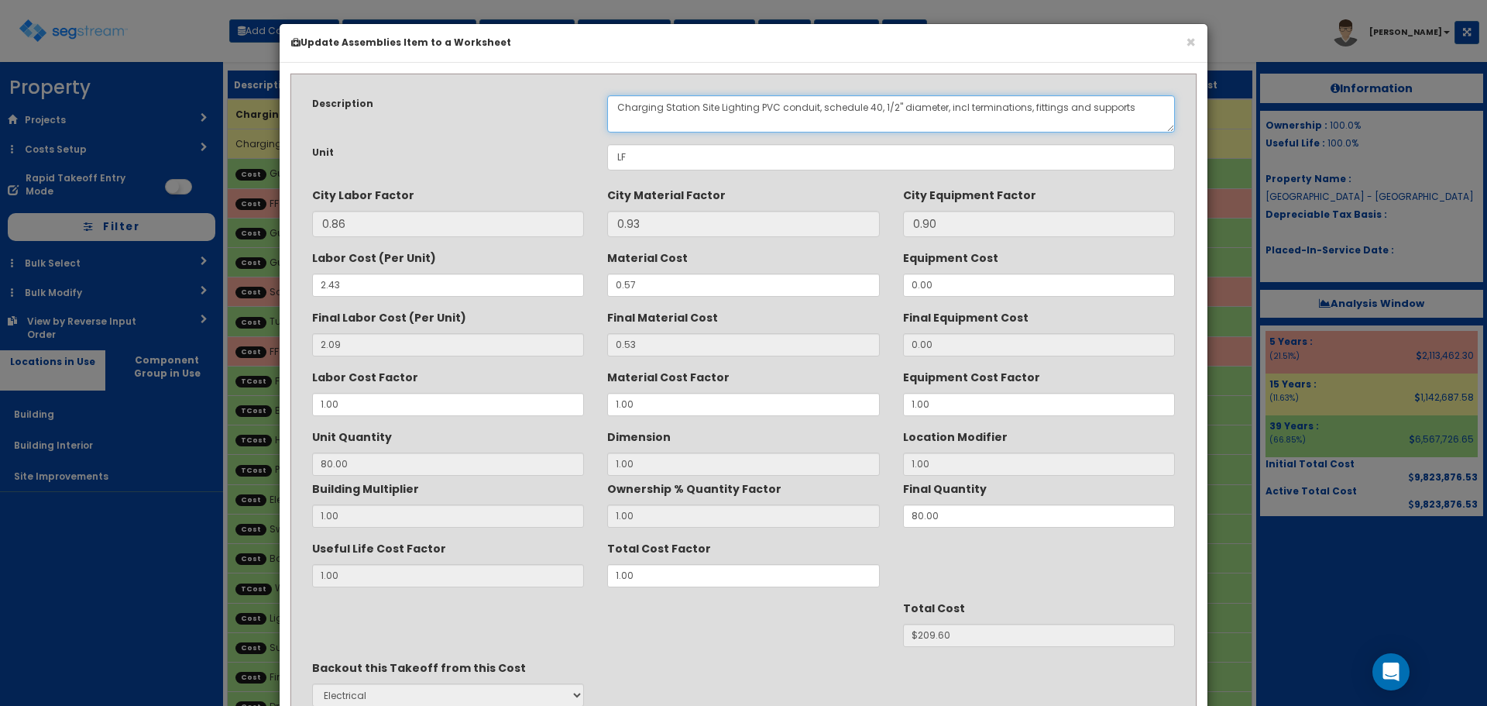
drag, startPoint x: 756, startPoint y: 105, endPoint x: 700, endPoint y: 106, distance: 55.8
click at [700, 106] on textarea "Charging Station Site Lighting PVC conduit, schedule 40, 1/2" diameter, incl te…" at bounding box center [891, 113] width 568 height 37
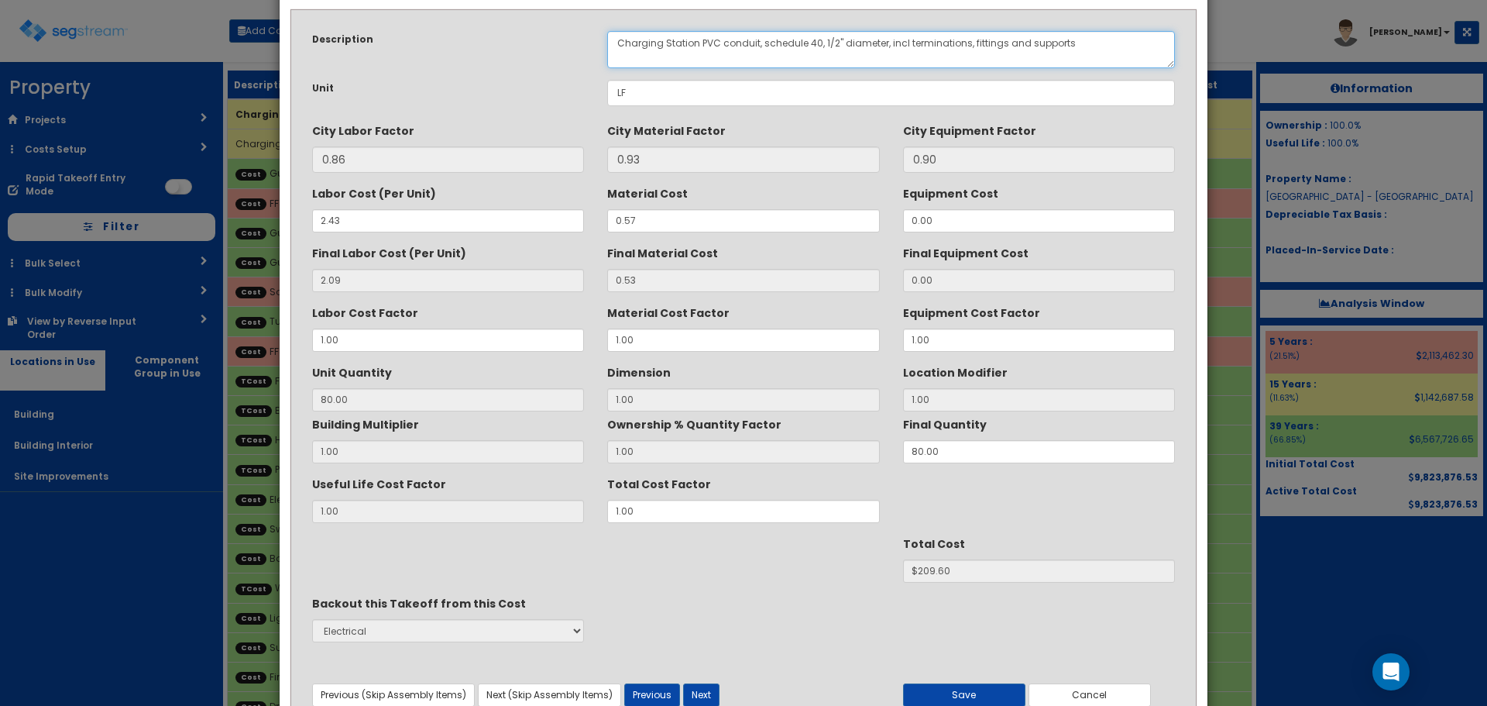
scroll to position [137, 0]
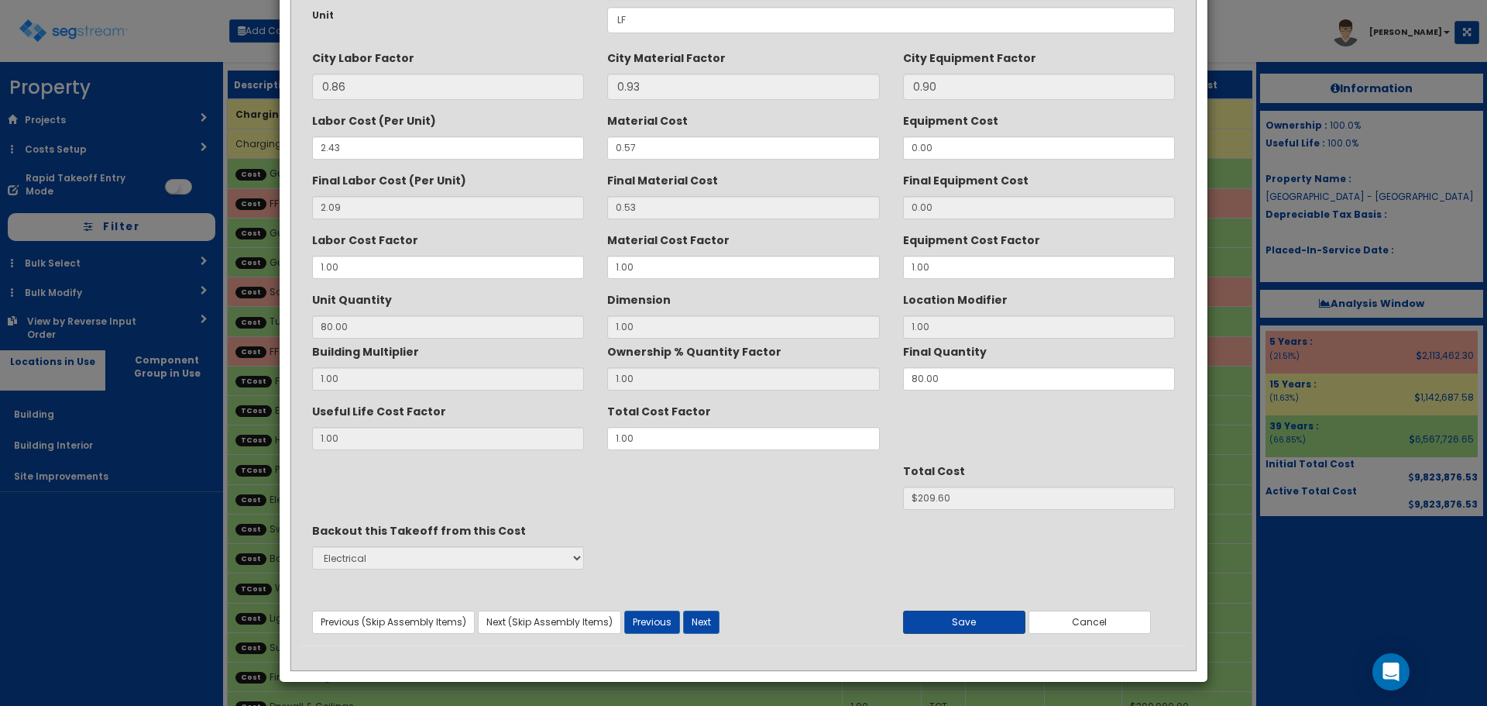
type textarea "Charging Station PVC conduit, schedule 40, 1/2" diameter, incl terminations, fi…"
click at [958, 614] on button "Save" at bounding box center [964, 621] width 122 height 23
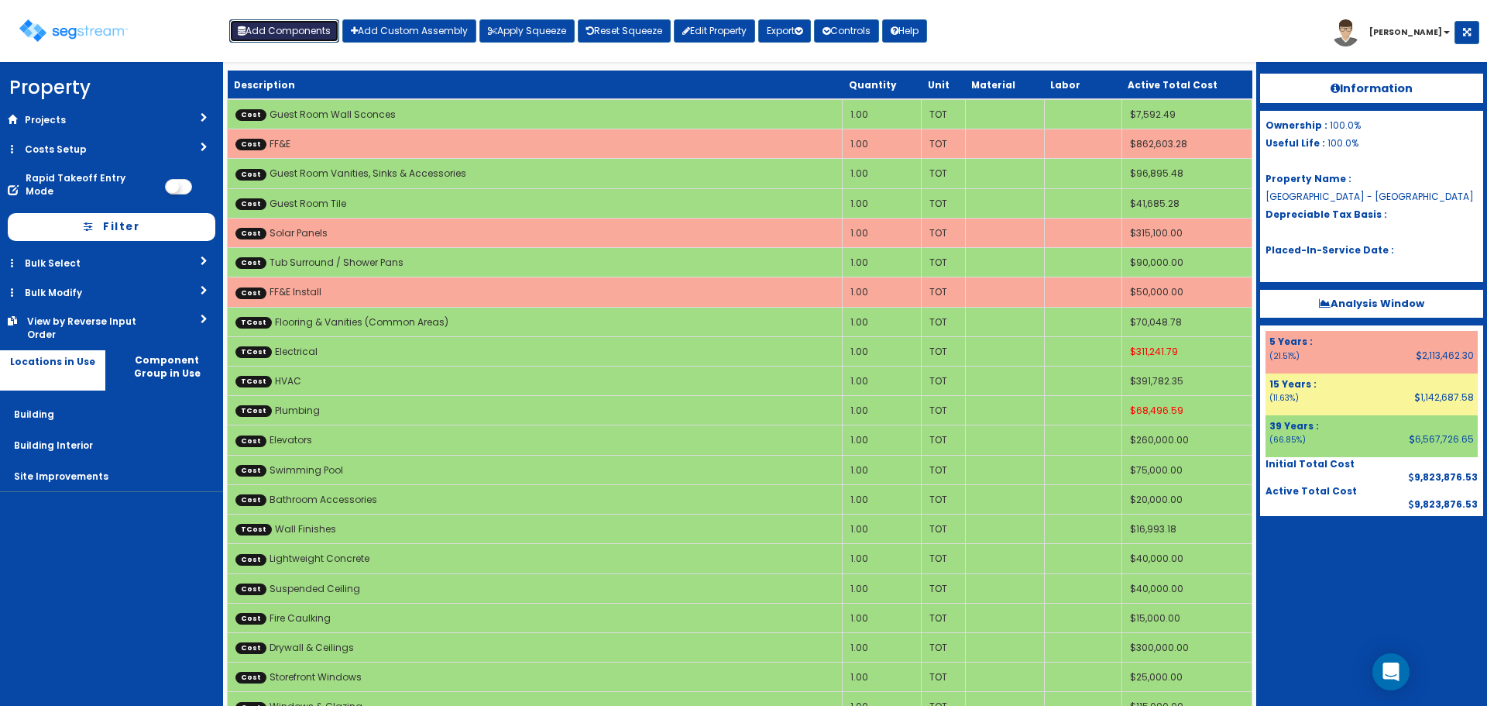
click at [316, 40] on button "Add Components" at bounding box center [284, 30] width 110 height 23
select select "15Y"
select select "default"
select select "27"
select select "5281465"
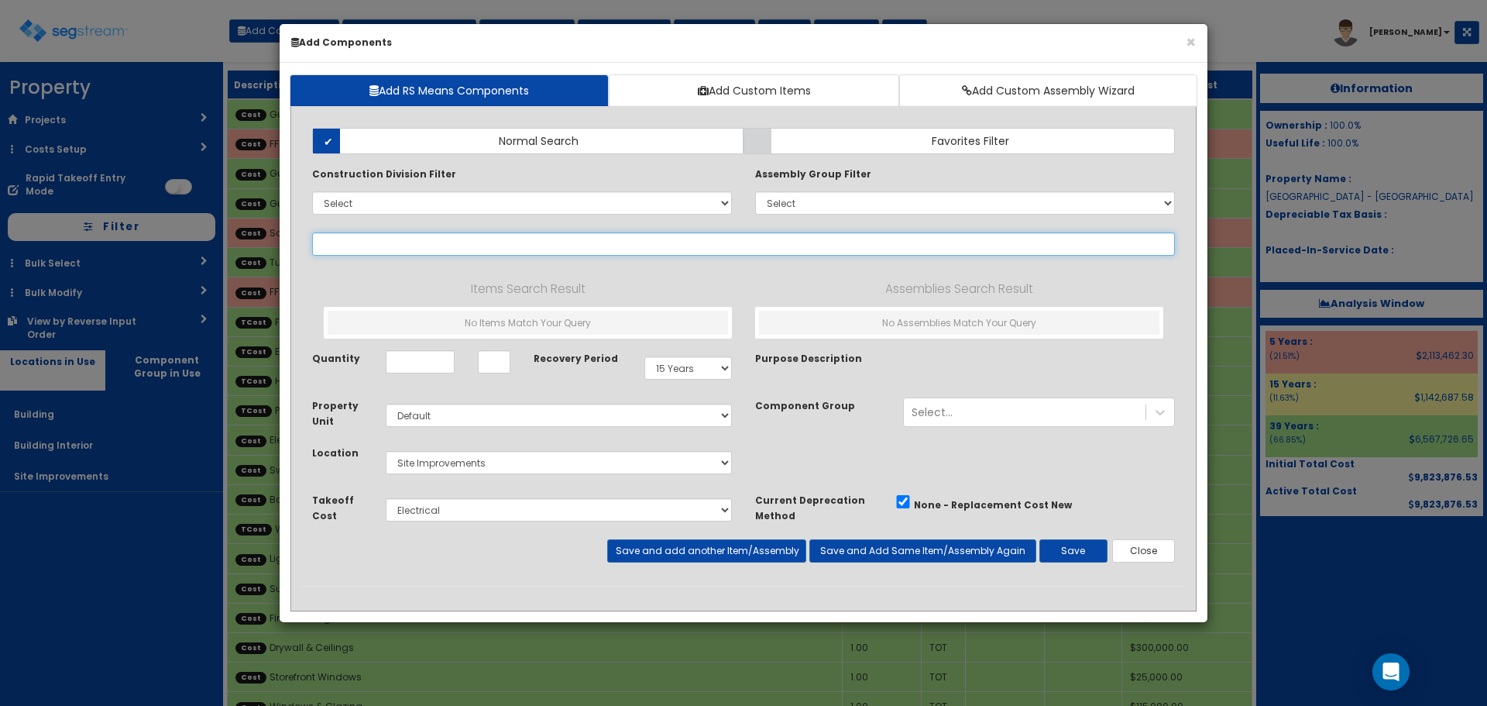
select select
click at [379, 237] on input "text" at bounding box center [743, 243] width 863 height 23
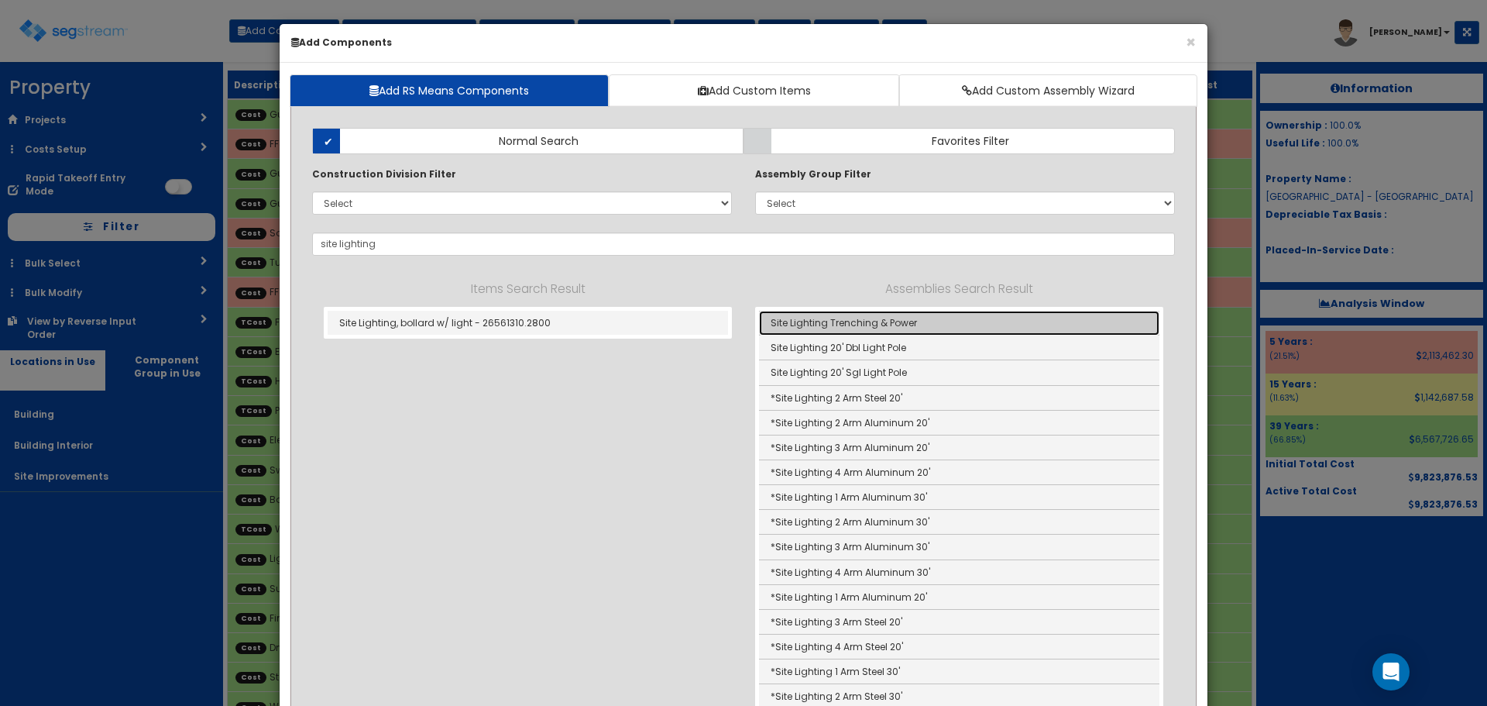
click at [886, 328] on link "Site Lighting Trenching & Power" at bounding box center [959, 323] width 400 height 25
type input "Site Lighting Trenching & Power"
type input "LF"
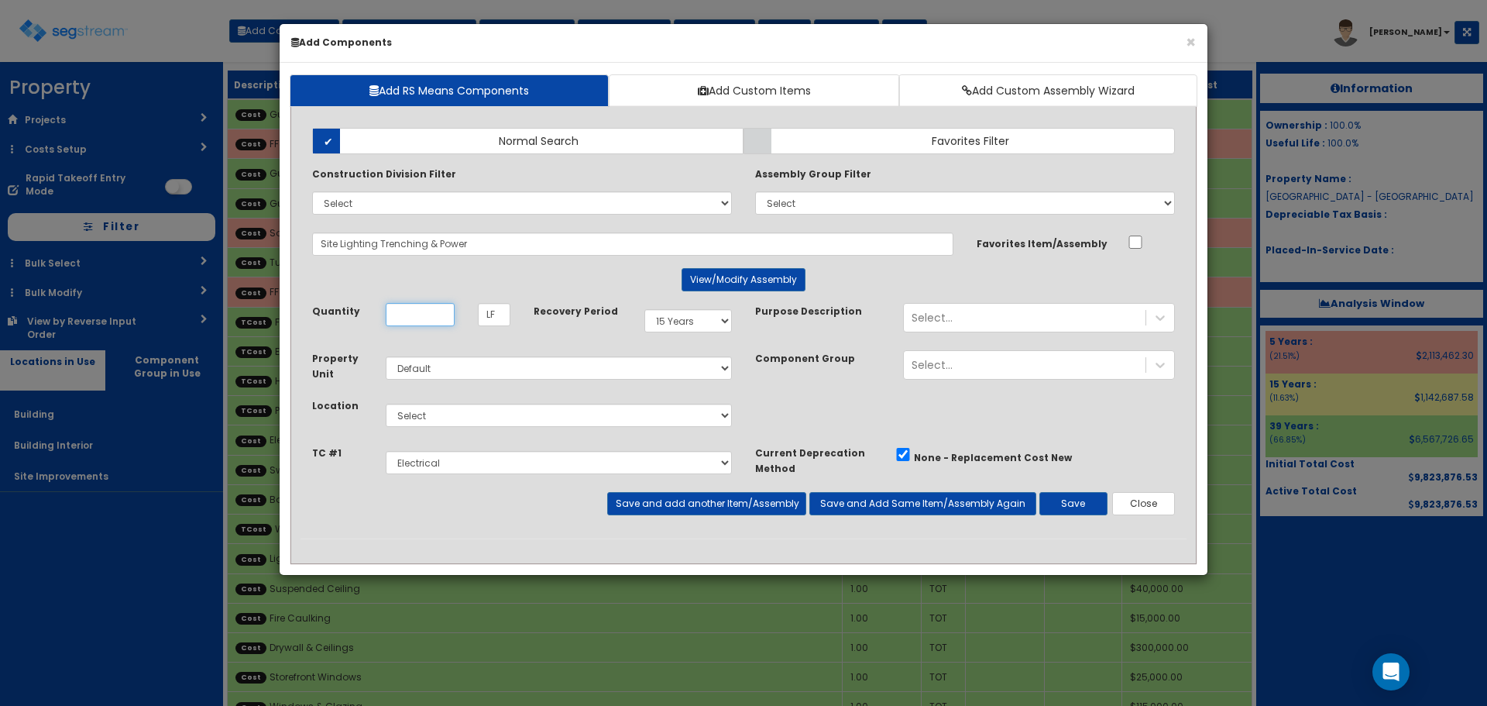
click at [416, 314] on input "Quantity" at bounding box center [420, 314] width 69 height 23
click at [409, 321] on input "Quantity" at bounding box center [420, 314] width 69 height 23
type input "185"
click at [428, 422] on select "Select Building Building Interior Site Improvements Add Additional Location" at bounding box center [559, 415] width 346 height 23
select select "27"
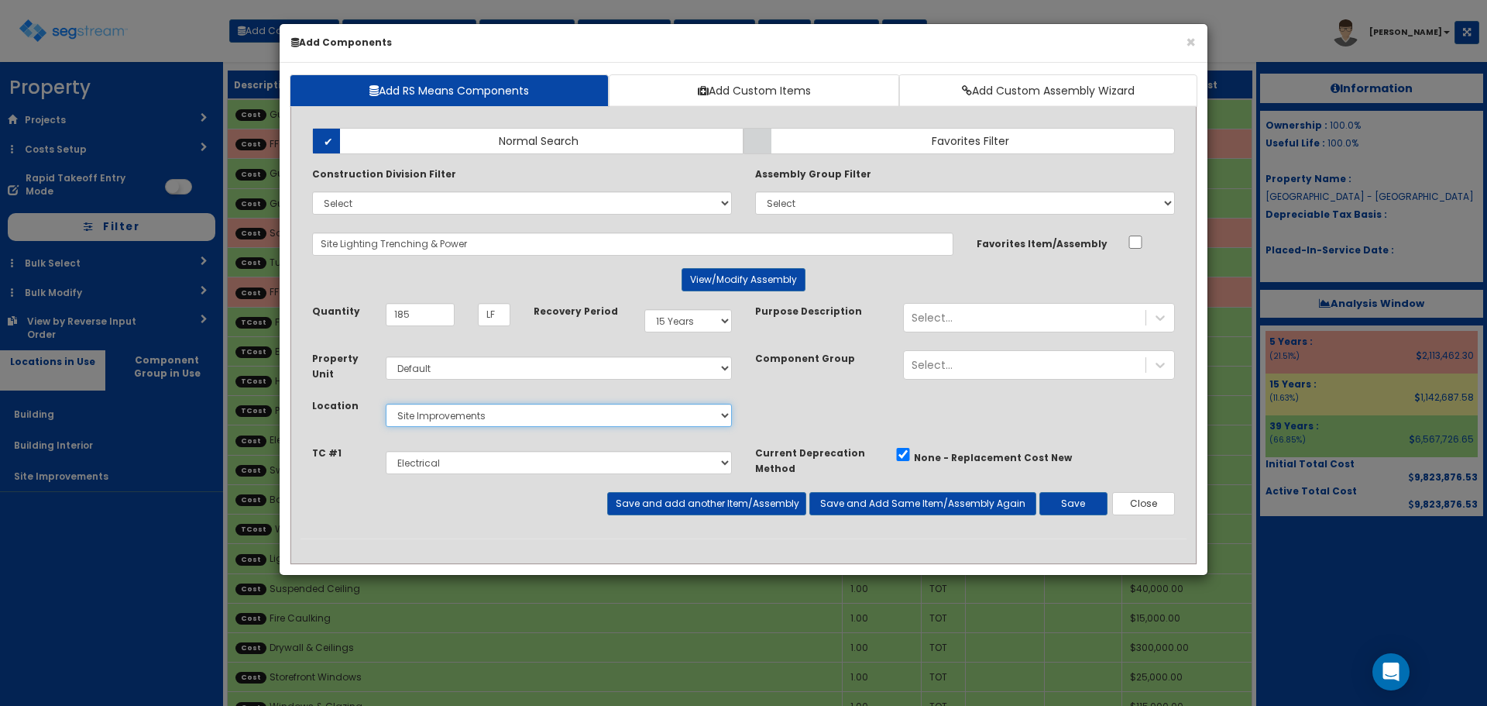
click at [386, 404] on select "Select Building Building Interior Site Improvements Add Additional Location" at bounding box center [559, 415] width 346 height 23
click at [1018, 314] on div "Select..." at bounding box center [1025, 317] width 242 height 25
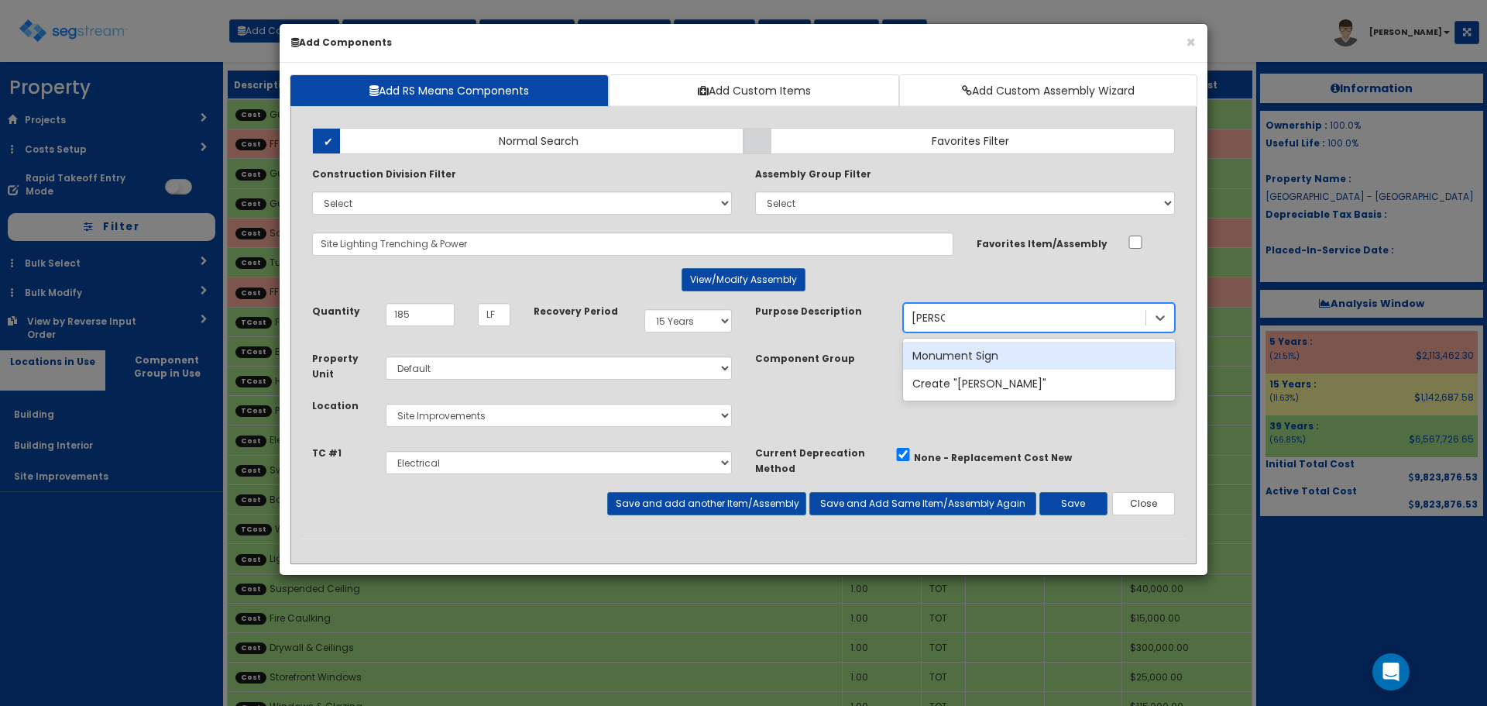
type input "monum"
click at [995, 357] on div "Monument Sign" at bounding box center [1039, 356] width 272 height 28
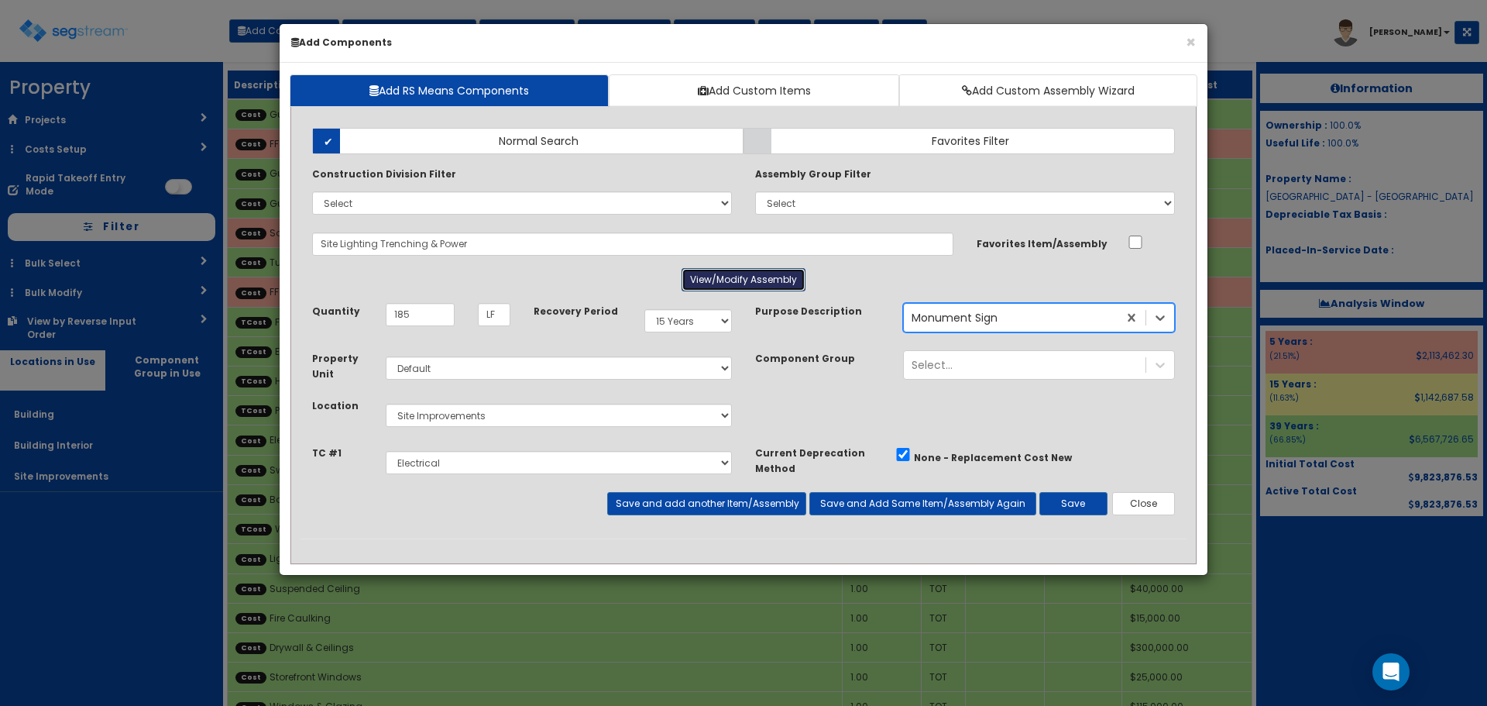
click at [720, 277] on button "View/Modify Assembly" at bounding box center [744, 279] width 124 height 23
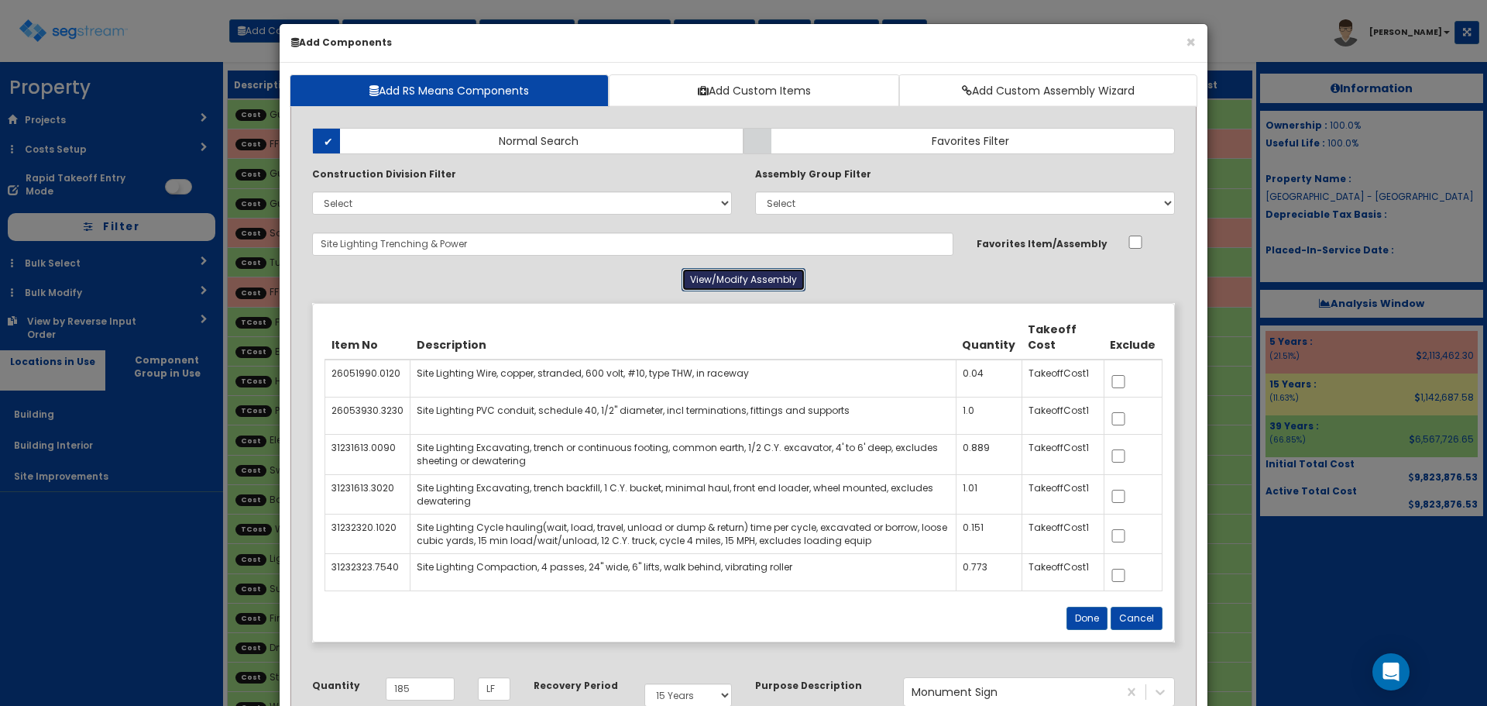
click at [720, 277] on button "View/Modify Assembly" at bounding box center [744, 279] width 124 height 23
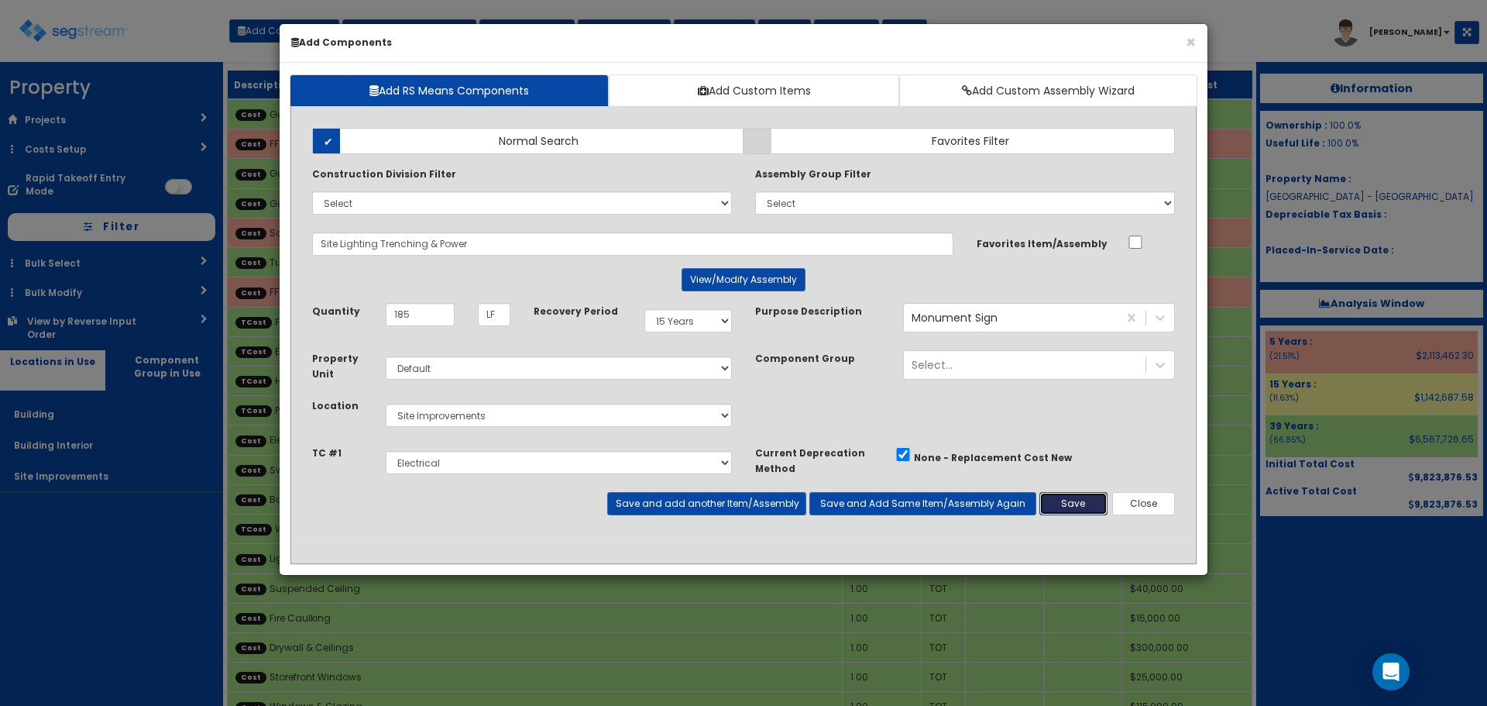
click at [1089, 498] on button "Save" at bounding box center [1074, 503] width 68 height 23
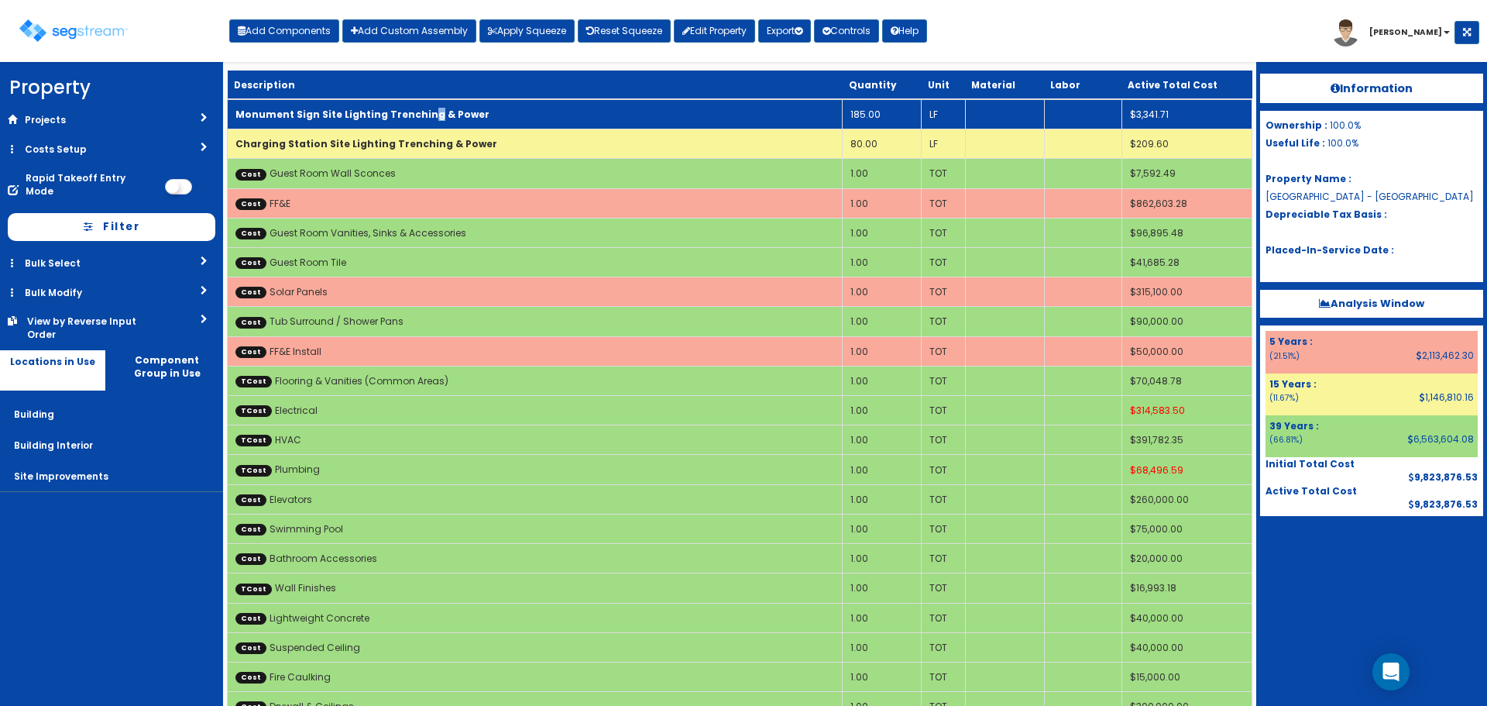
click at [420, 109] on b "Monument Sign Site Lighting Trenching & Power" at bounding box center [362, 114] width 254 height 13
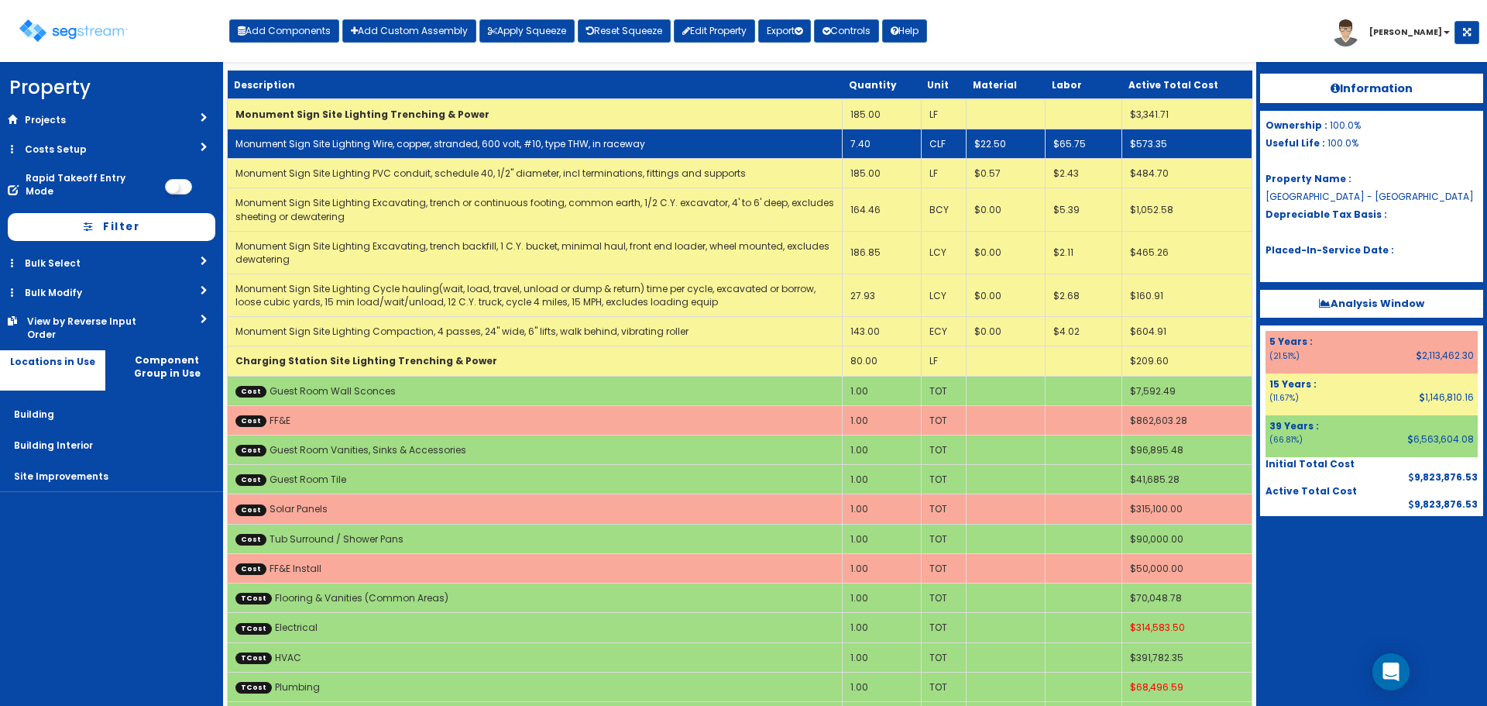
click at [429, 141] on link "Monument Sign Site Lighting Wire, copper, stranded, 600 volt, #10, type THW, in…" at bounding box center [440, 143] width 410 height 13
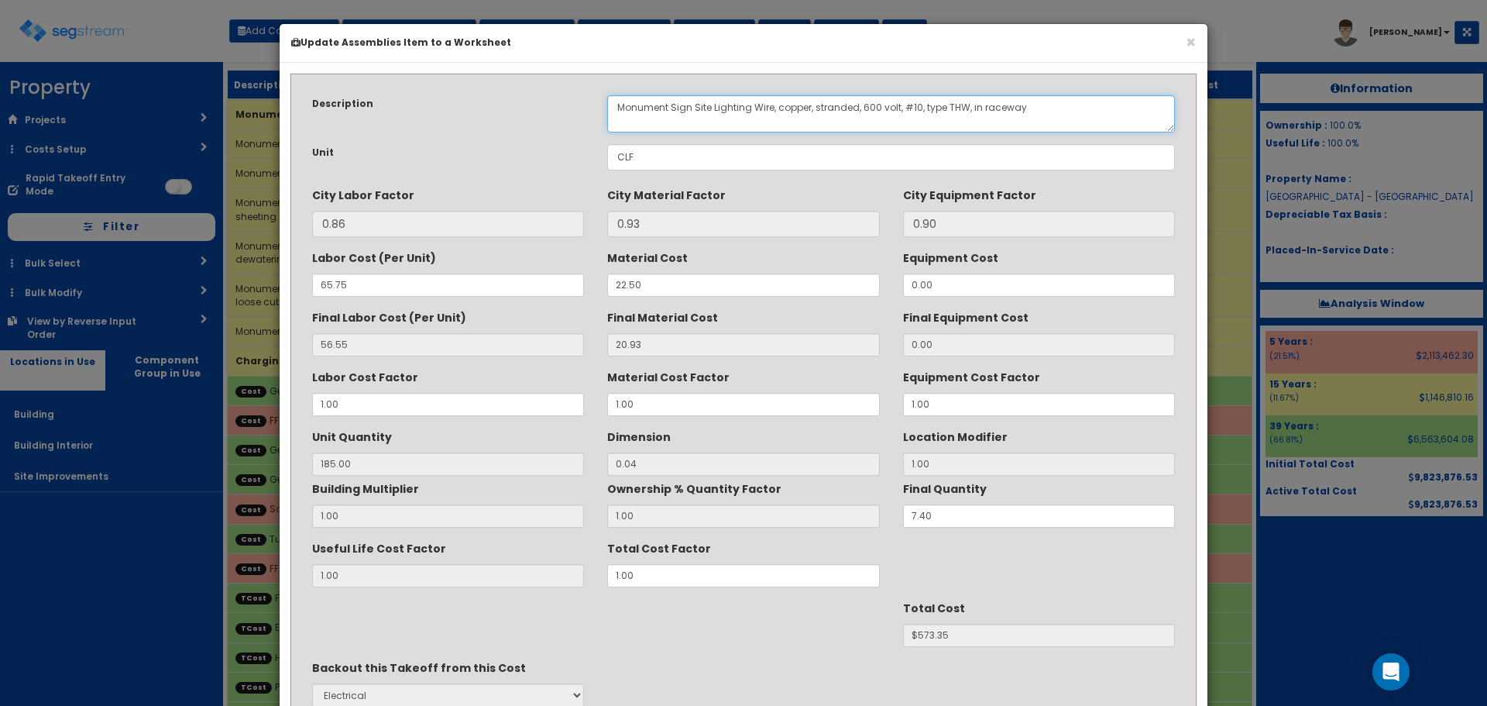
drag, startPoint x: 752, startPoint y: 105, endPoint x: 695, endPoint y: 103, distance: 57.3
click at [695, 103] on textarea "Monument Sign Site Lighting Wire, copper, stranded, 600 volt, #10, type THW, in…" at bounding box center [891, 113] width 568 height 37
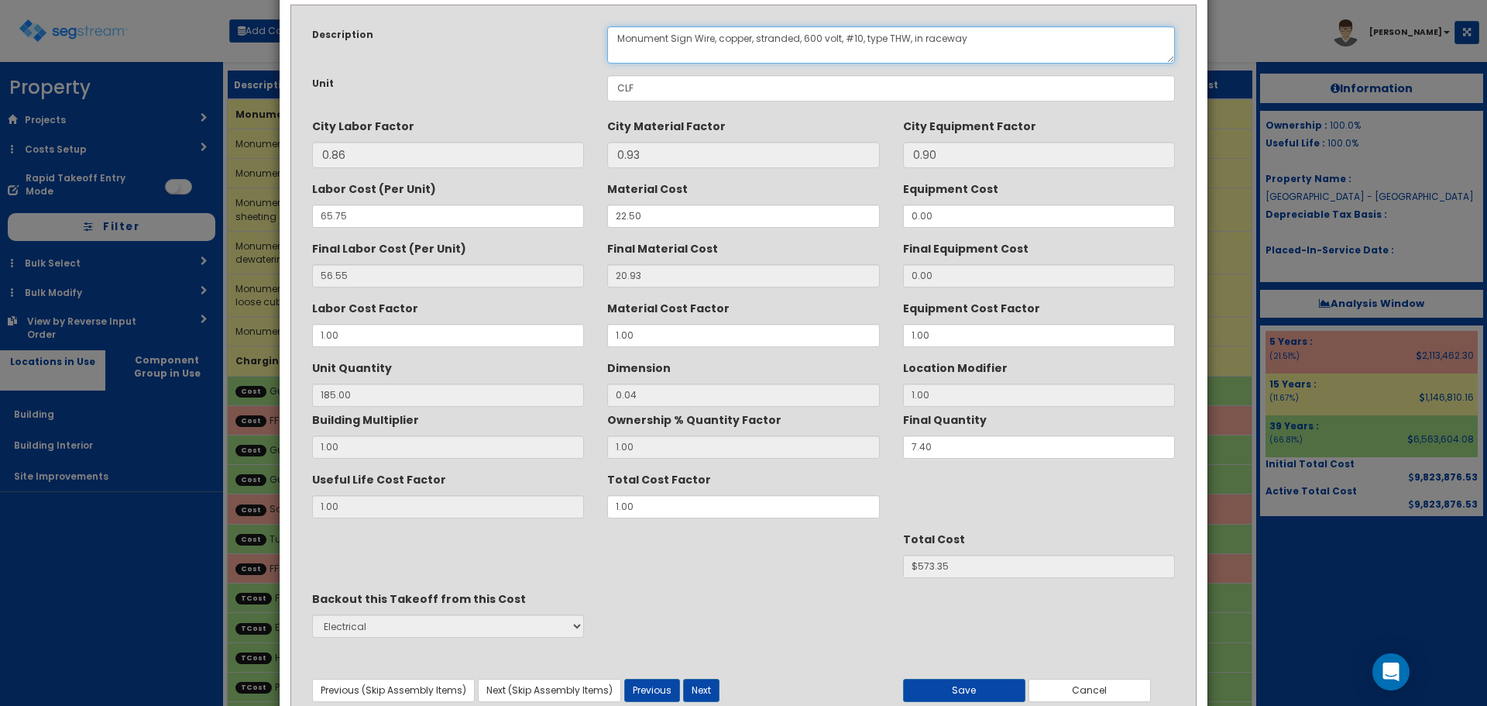
scroll to position [137, 0]
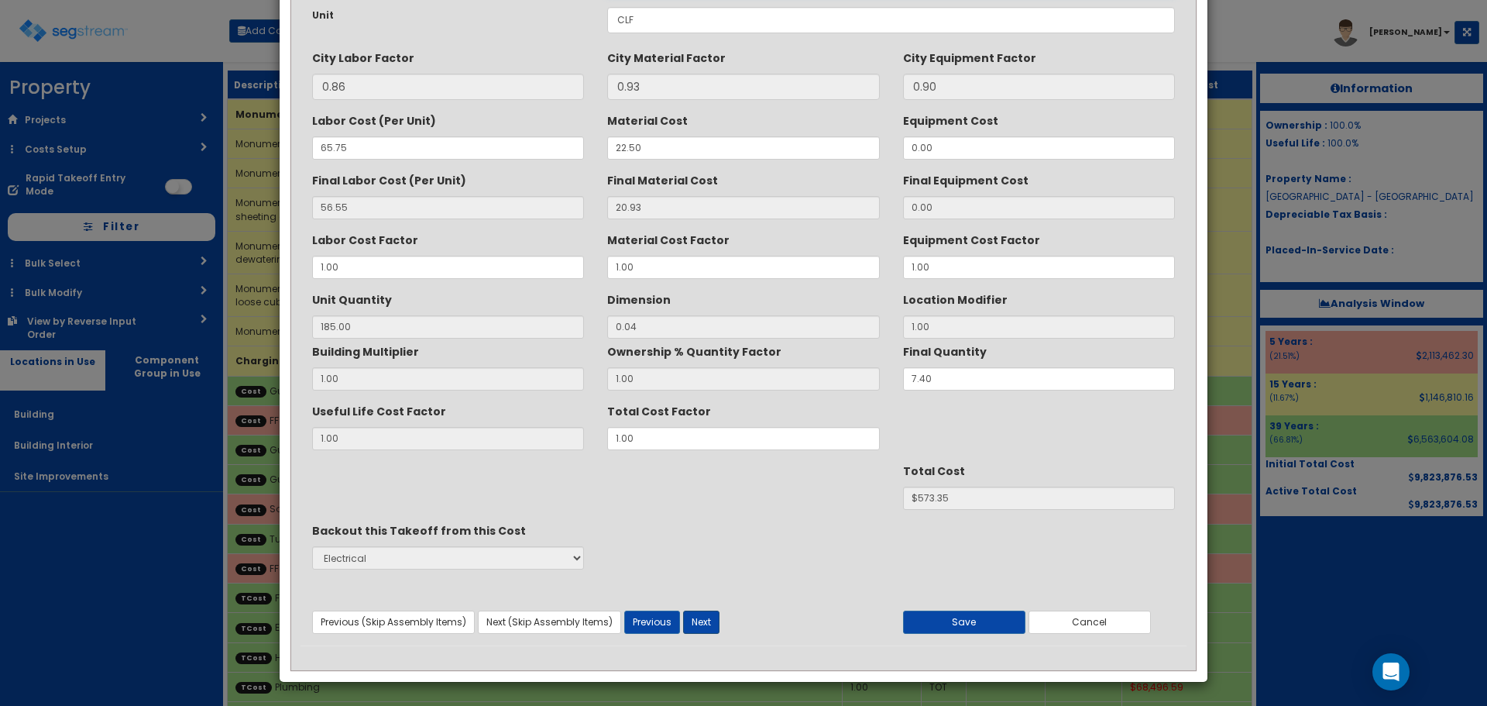
type textarea "Monument Sign Wire, copper, stranded, 600 volt, #10, type THW, in raceway"
click at [696, 621] on button "Next" at bounding box center [701, 621] width 36 height 23
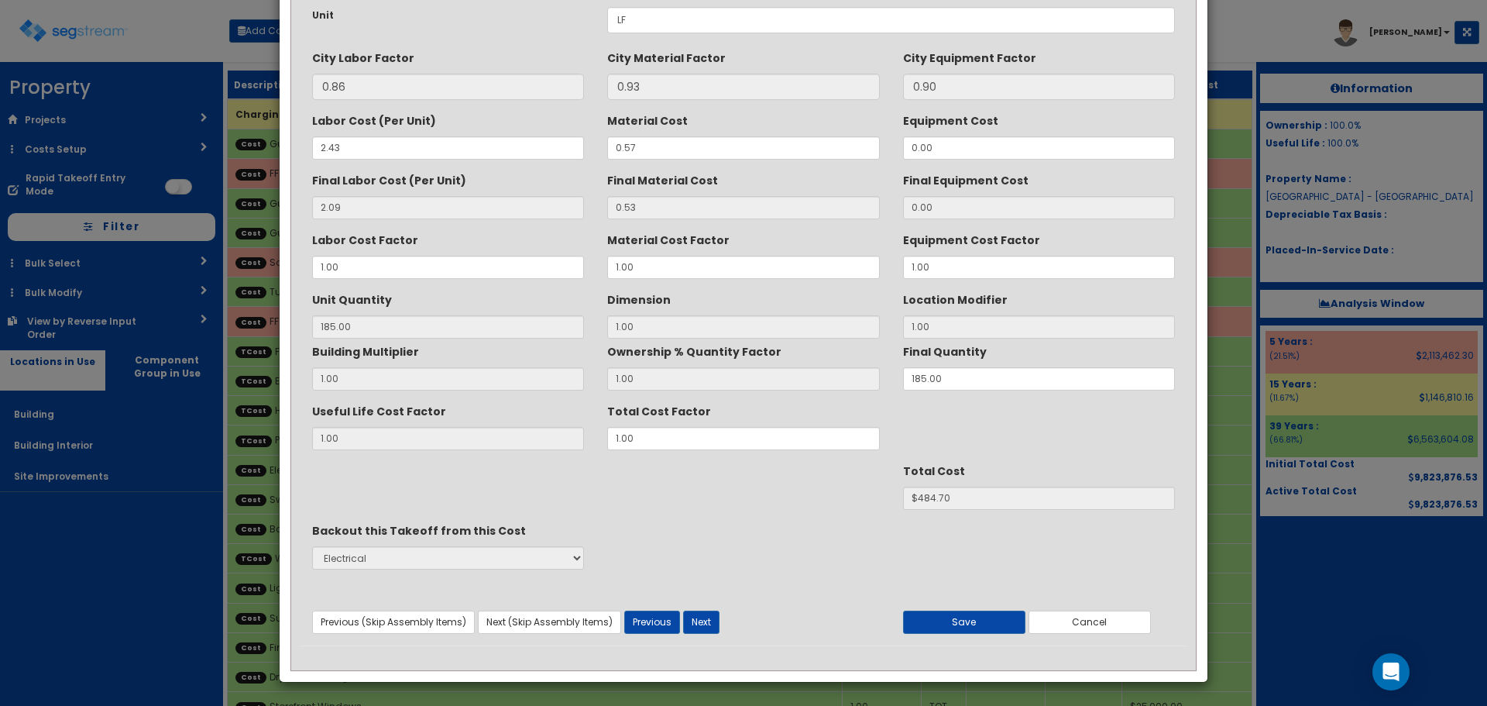
scroll to position [0, 0]
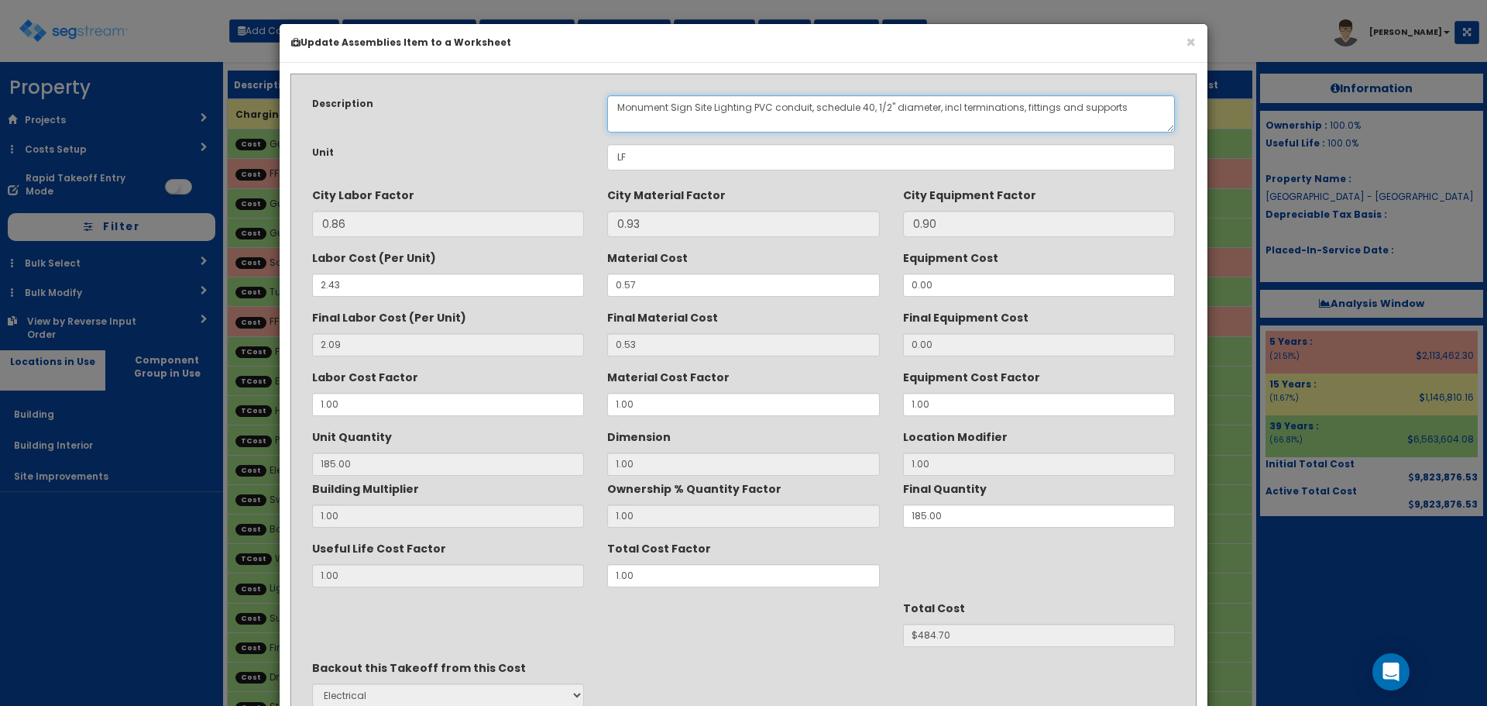
drag, startPoint x: 753, startPoint y: 105, endPoint x: 693, endPoint y: 101, distance: 59.7
click at [693, 101] on textarea "Monument Sign Site Lighting PVC conduit, schedule 40, 1/2" diameter, incl termi…" at bounding box center [891, 113] width 568 height 37
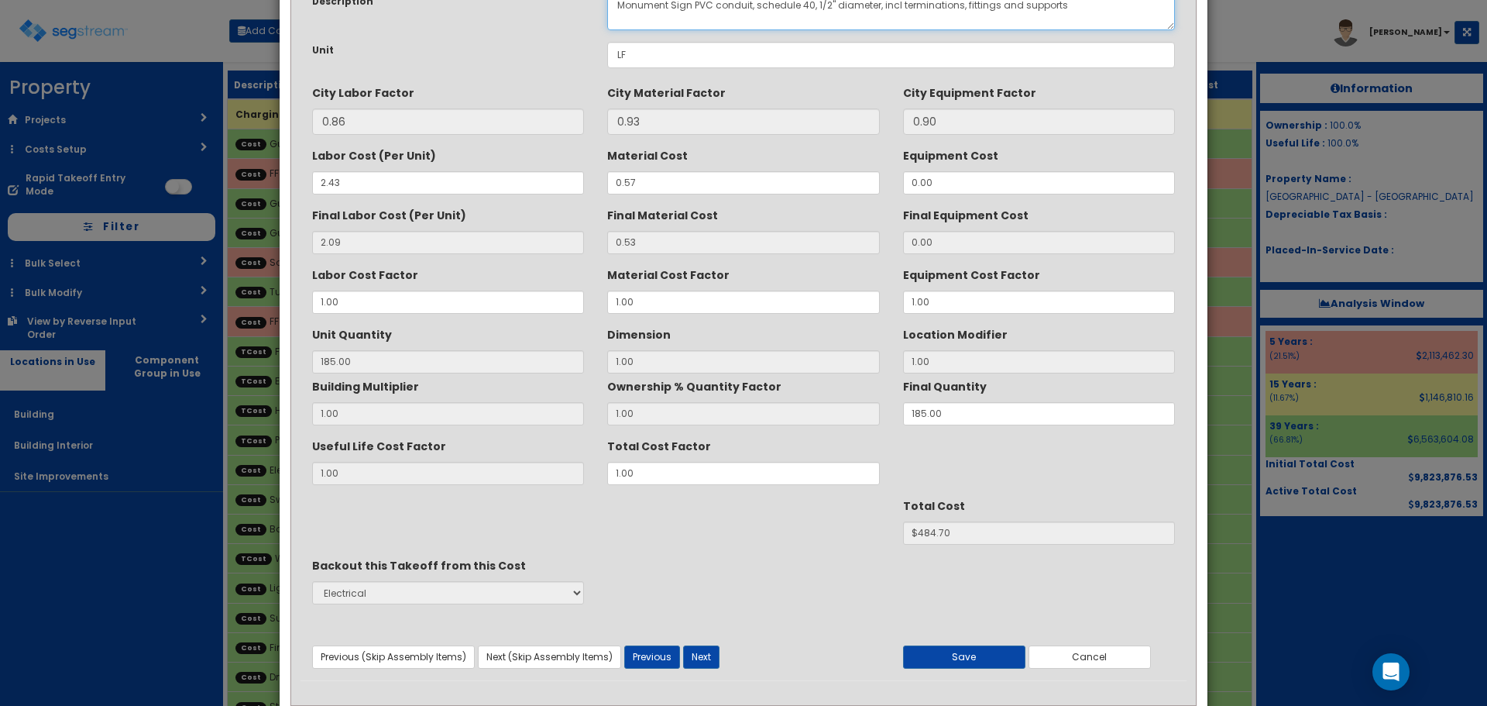
scroll to position [137, 0]
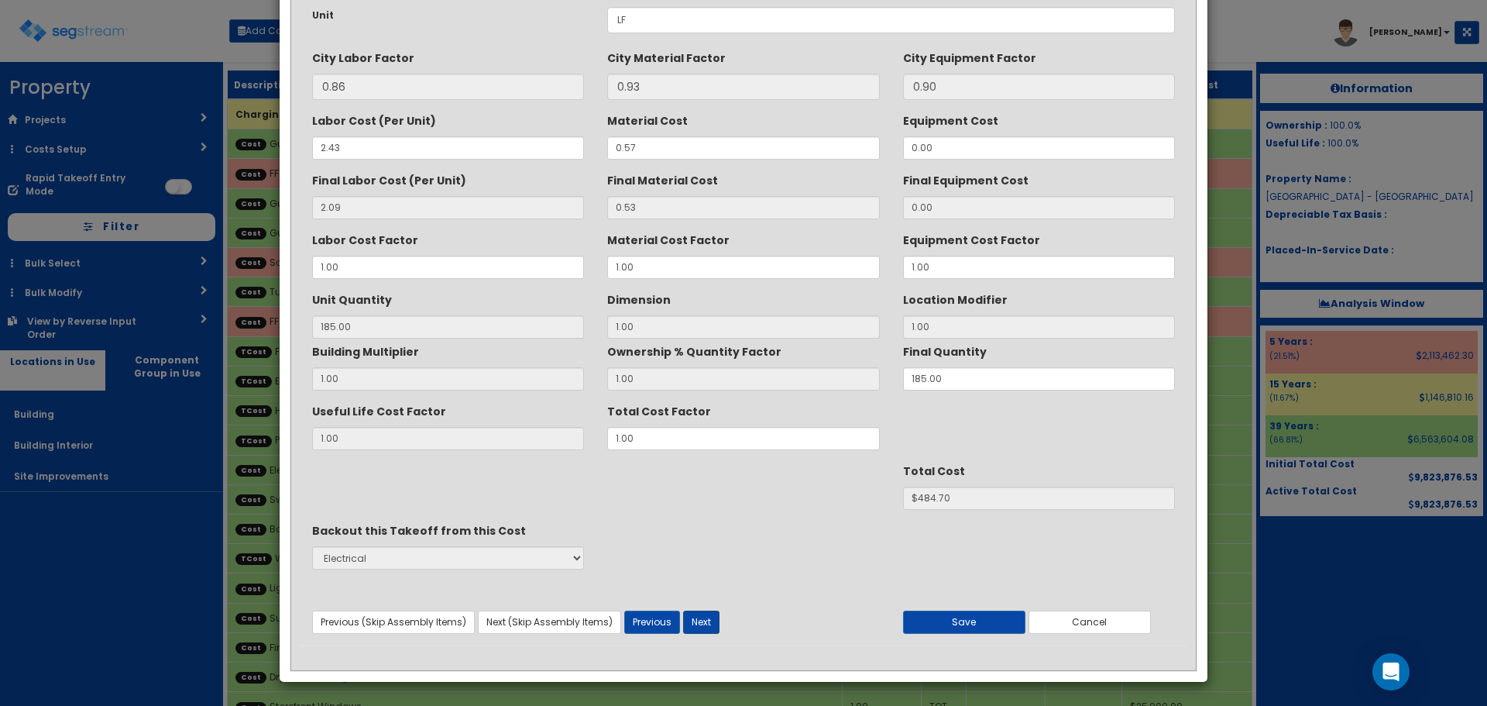
type textarea "Monument Sign PVC conduit, schedule 40, 1/2" diameter, incl terminations, fitti…"
click at [705, 614] on button "Next" at bounding box center [701, 621] width 36 height 23
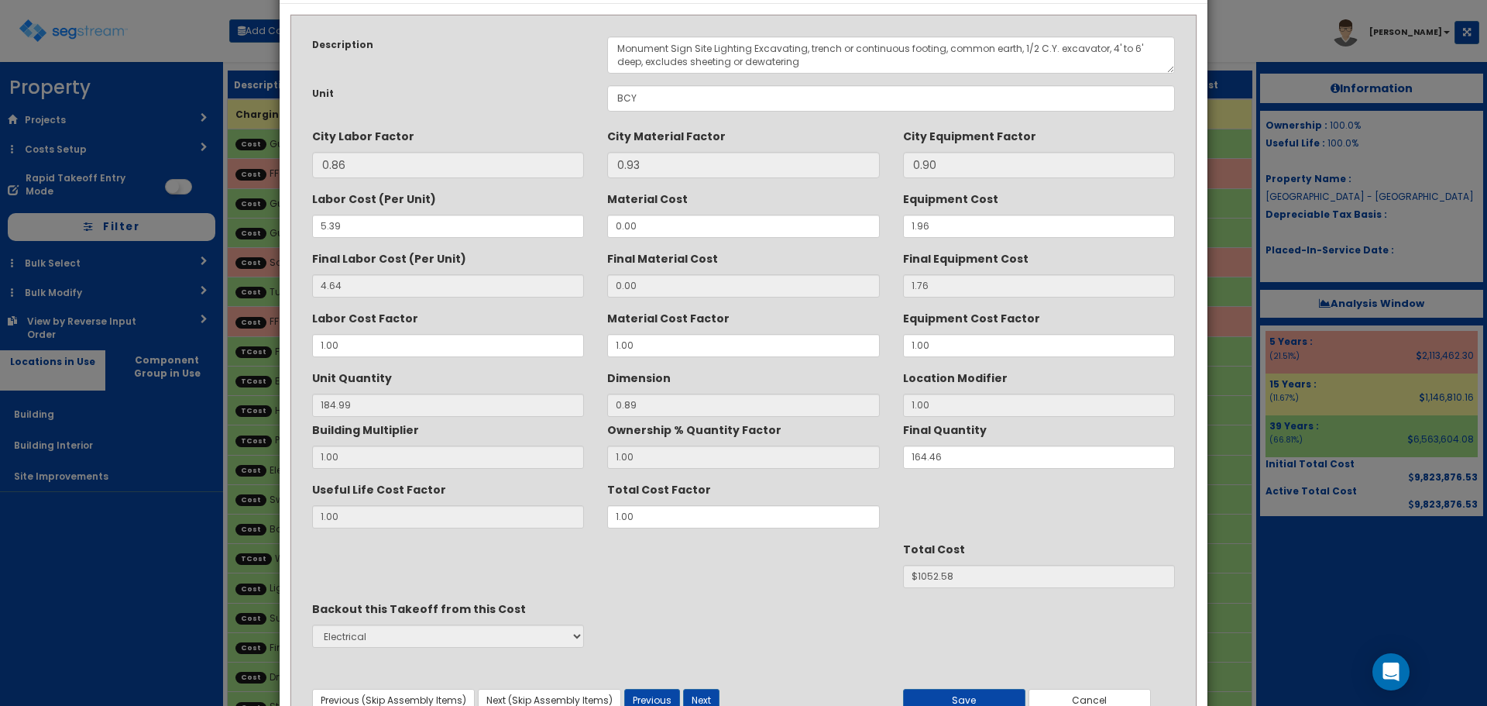
scroll to position [0, 0]
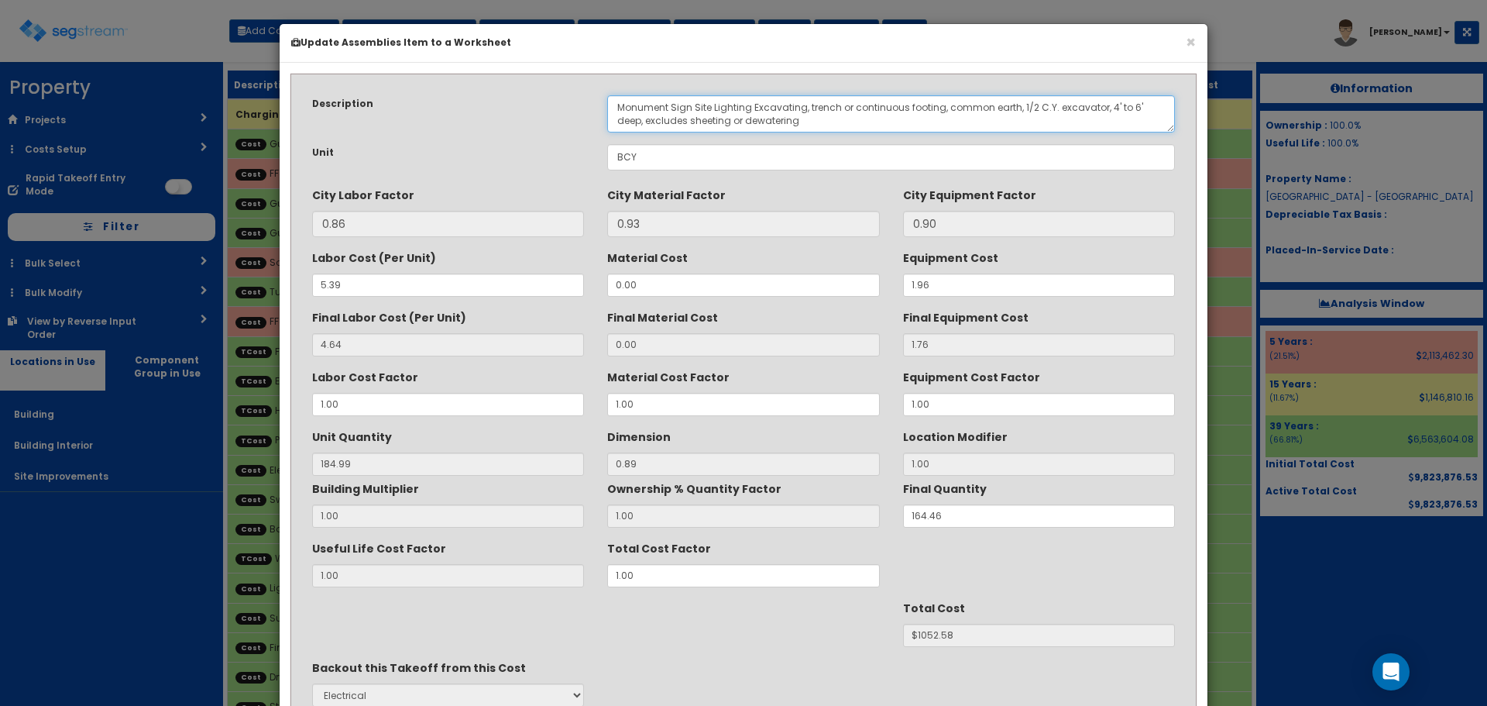
drag, startPoint x: 751, startPoint y: 106, endPoint x: 696, endPoint y: 106, distance: 55.0
click at [696, 106] on textarea "Monument Sign Site Lighting Excavating, trench or continuous footing, common ea…" at bounding box center [891, 113] width 568 height 37
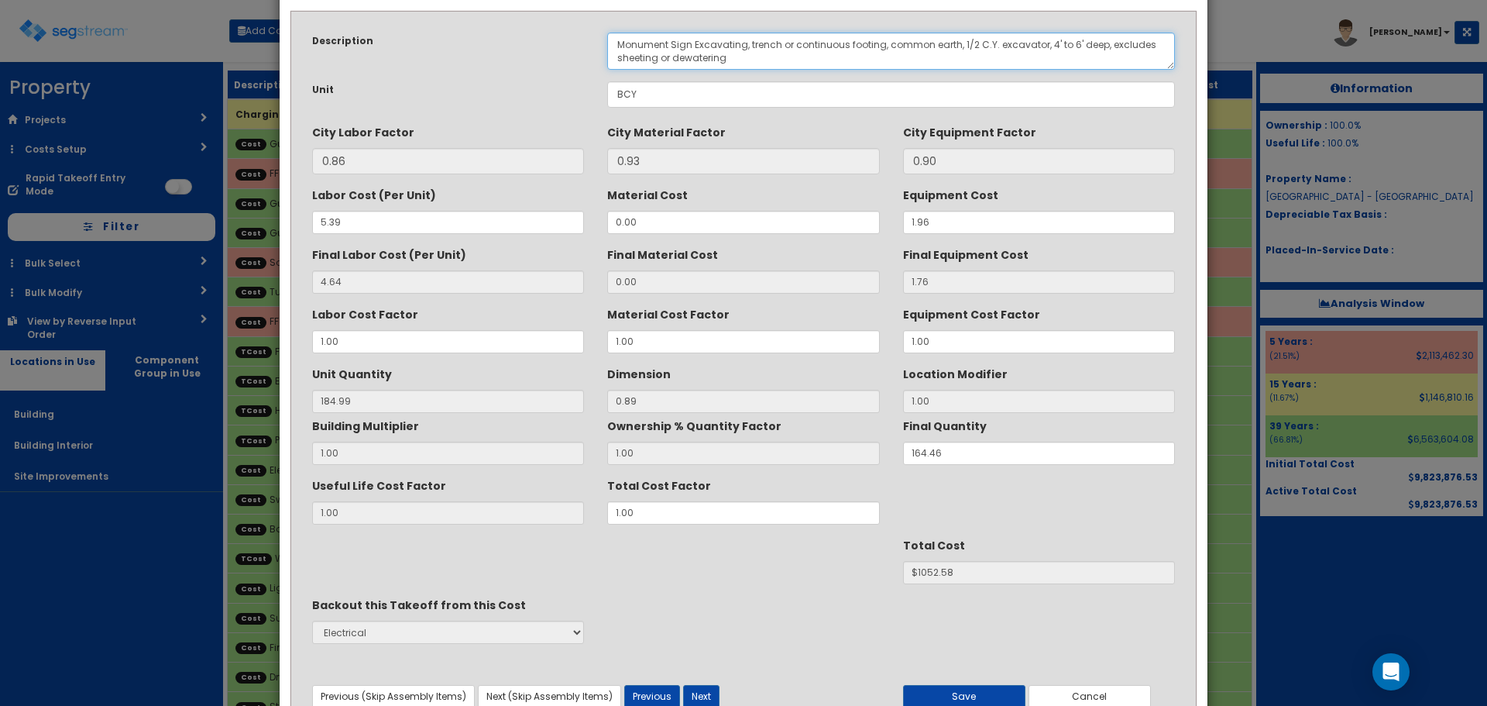
scroll to position [137, 0]
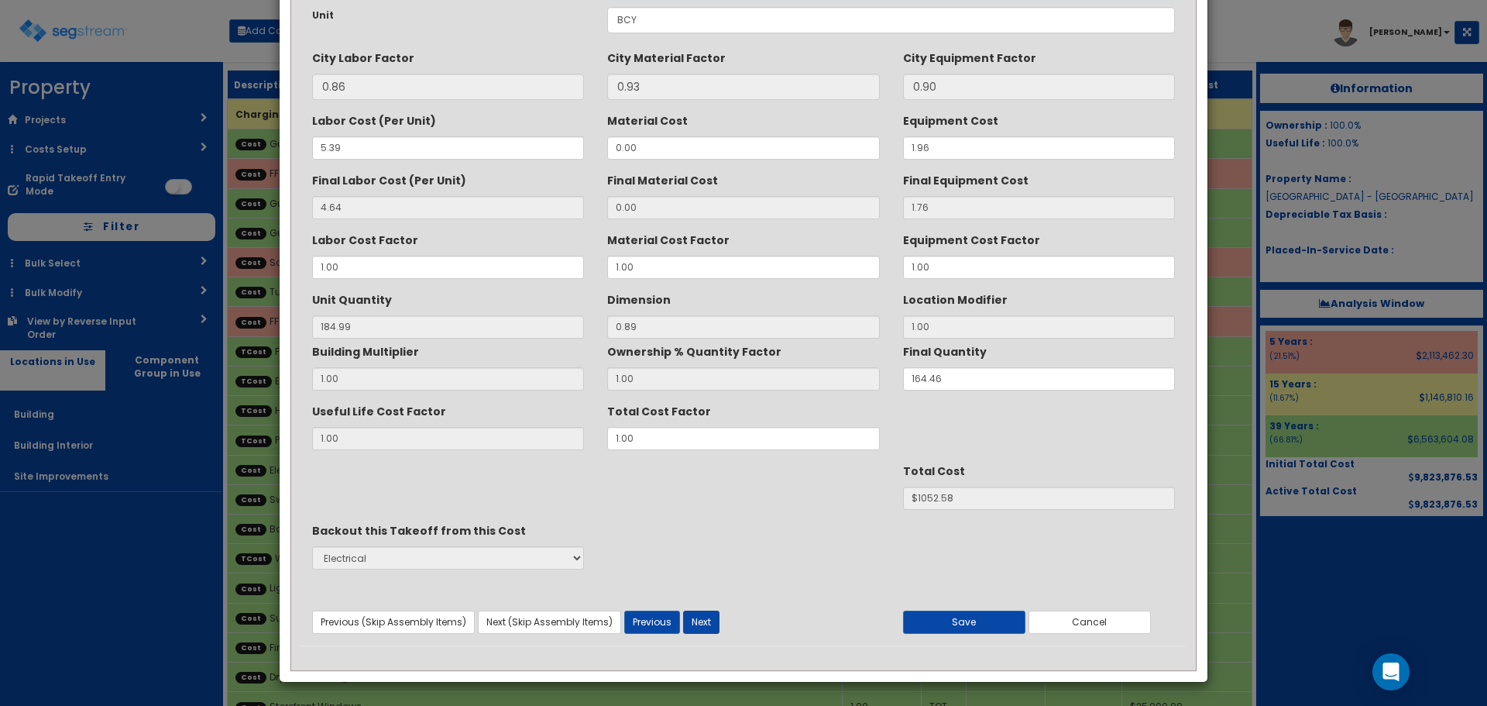
type textarea "Monument Sign Excavating, trench or continuous footing, common earth, 1/2 C.Y. …"
click at [699, 626] on button "Next" at bounding box center [701, 621] width 36 height 23
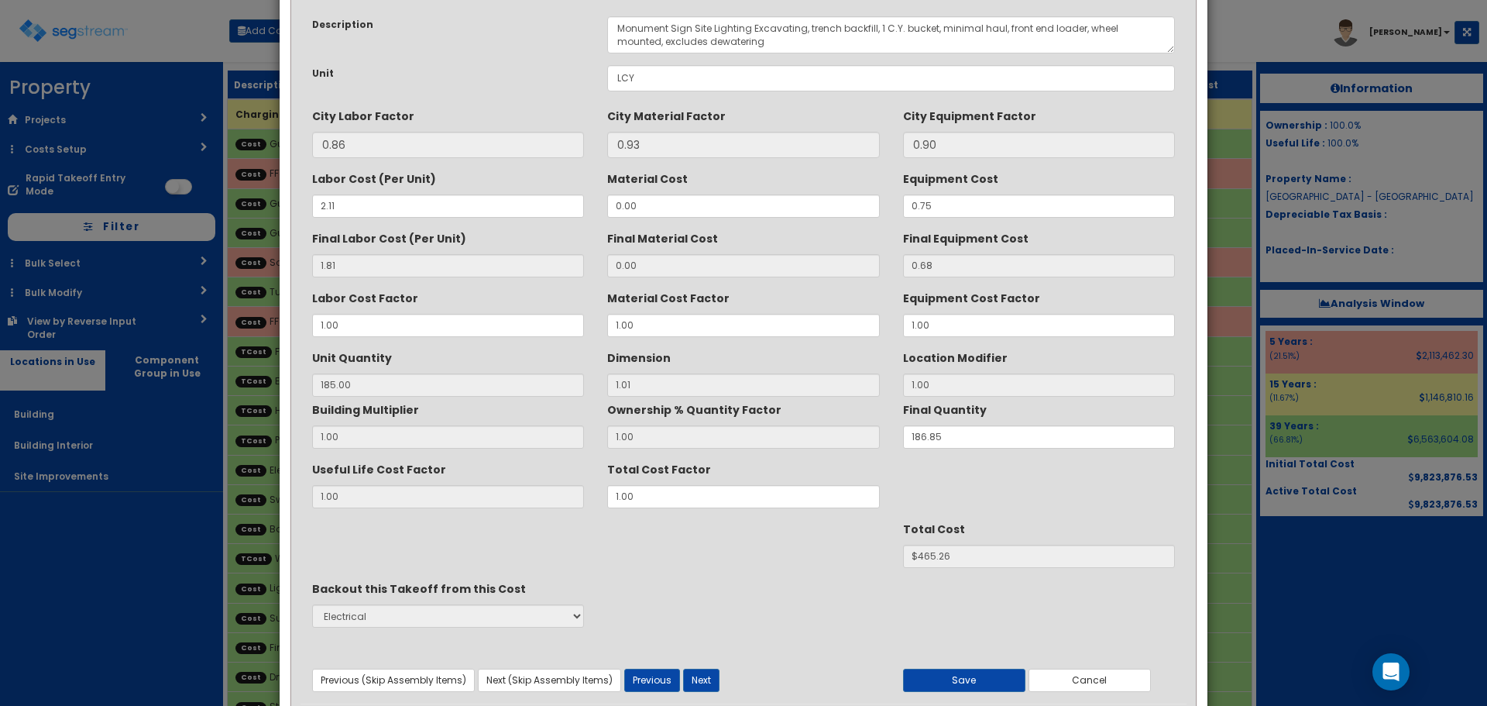
scroll to position [0, 0]
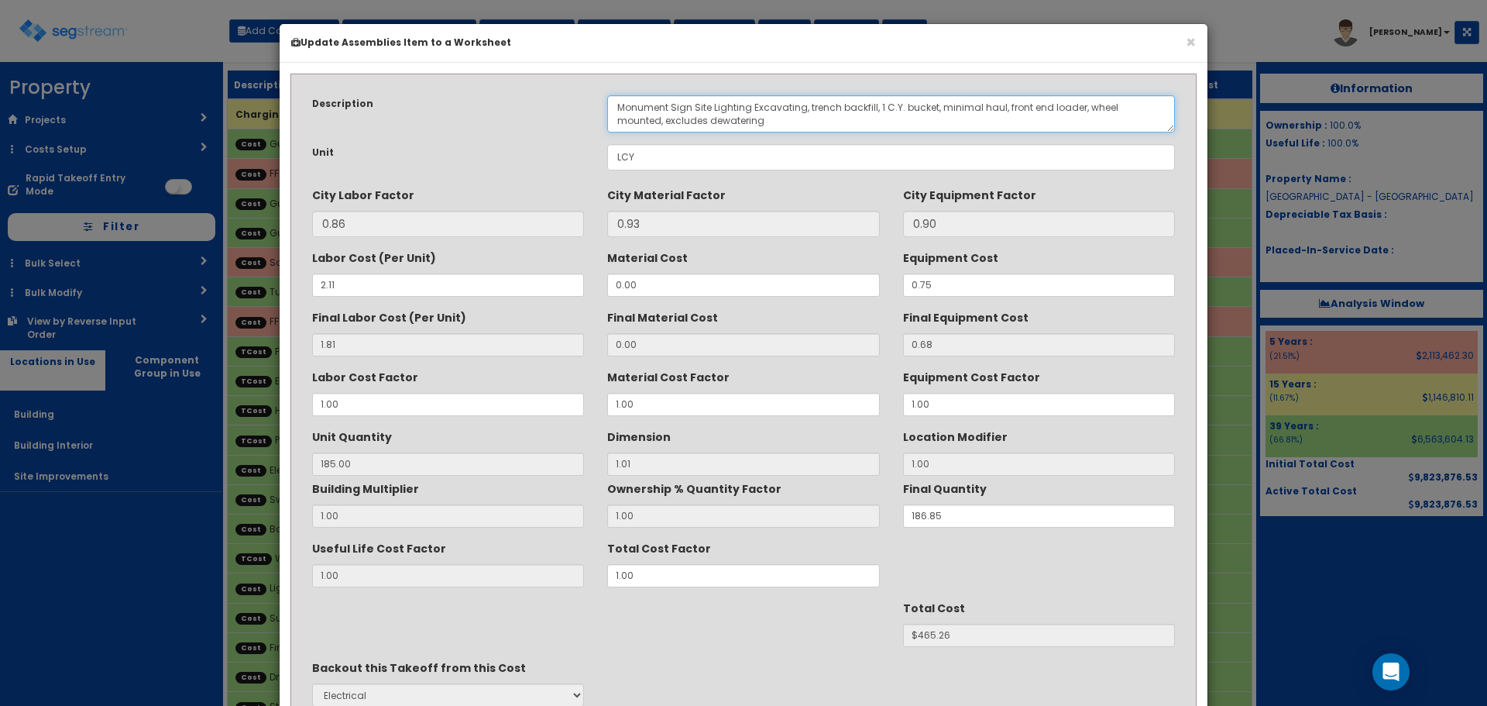
drag, startPoint x: 751, startPoint y: 108, endPoint x: 696, endPoint y: 104, distance: 55.2
click at [696, 104] on textarea "Monument Sign Site Lighting Excavating, trench backfill, 1 C.Y. bucket, minimal…" at bounding box center [891, 113] width 568 height 37
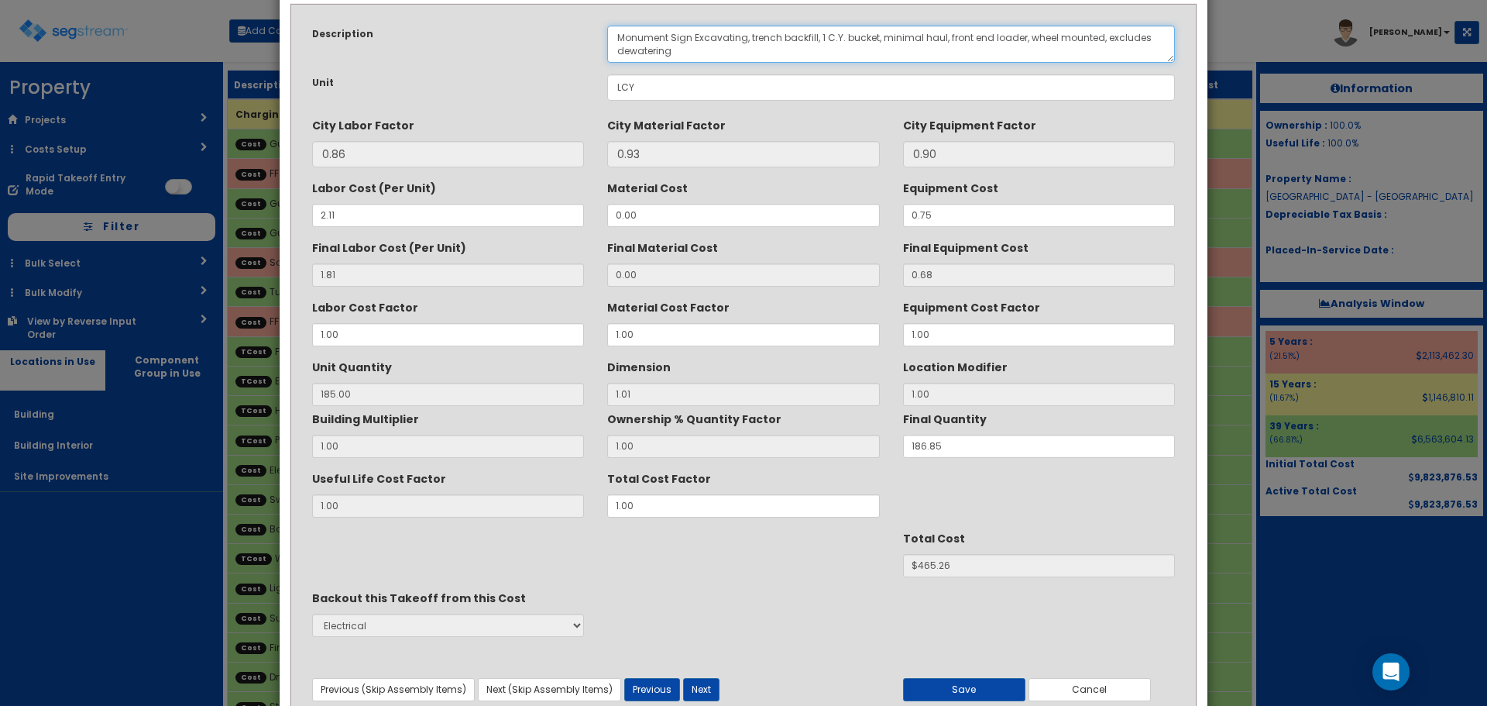
scroll to position [137, 0]
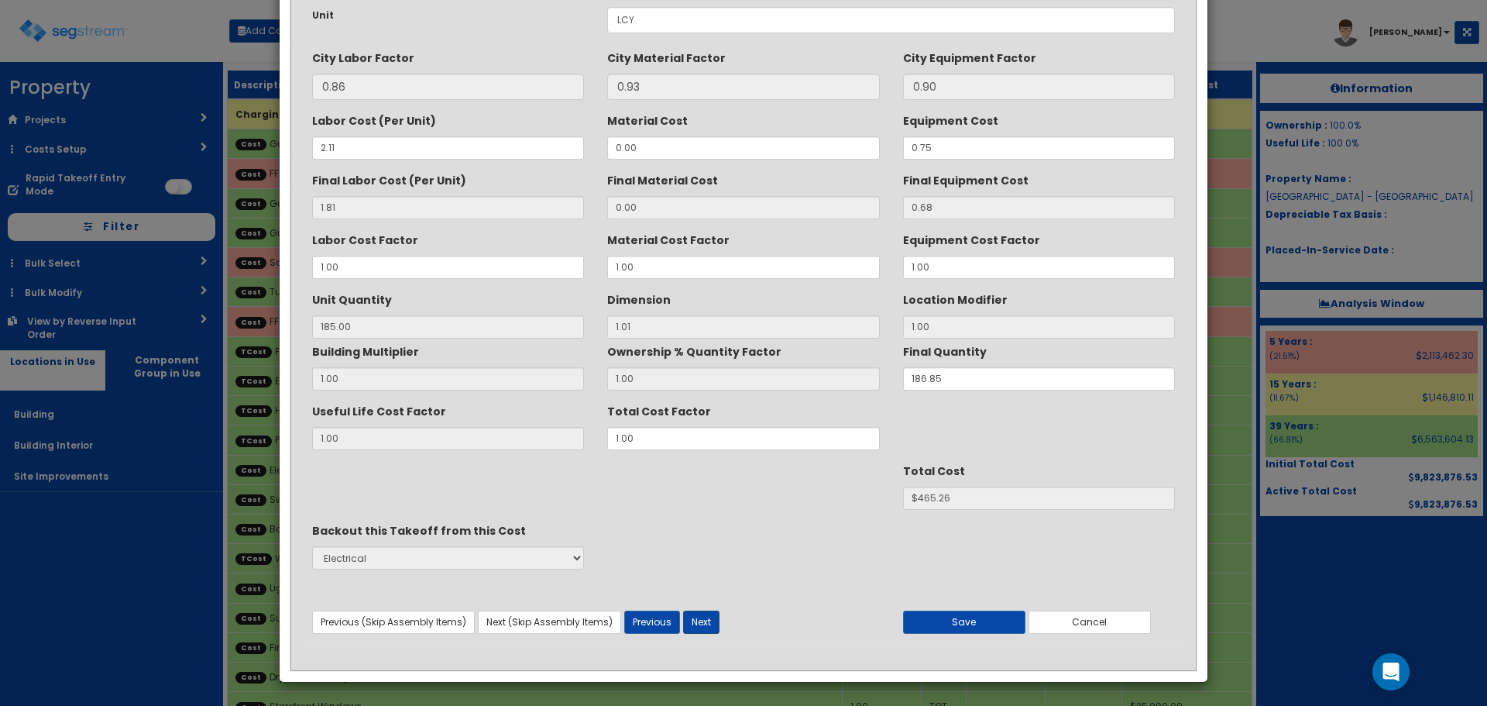
type textarea "Monument Sign Excavating, trench backfill, 1 C.Y. bucket, minimal haul, front e…"
click at [699, 617] on button "Next" at bounding box center [701, 621] width 36 height 23
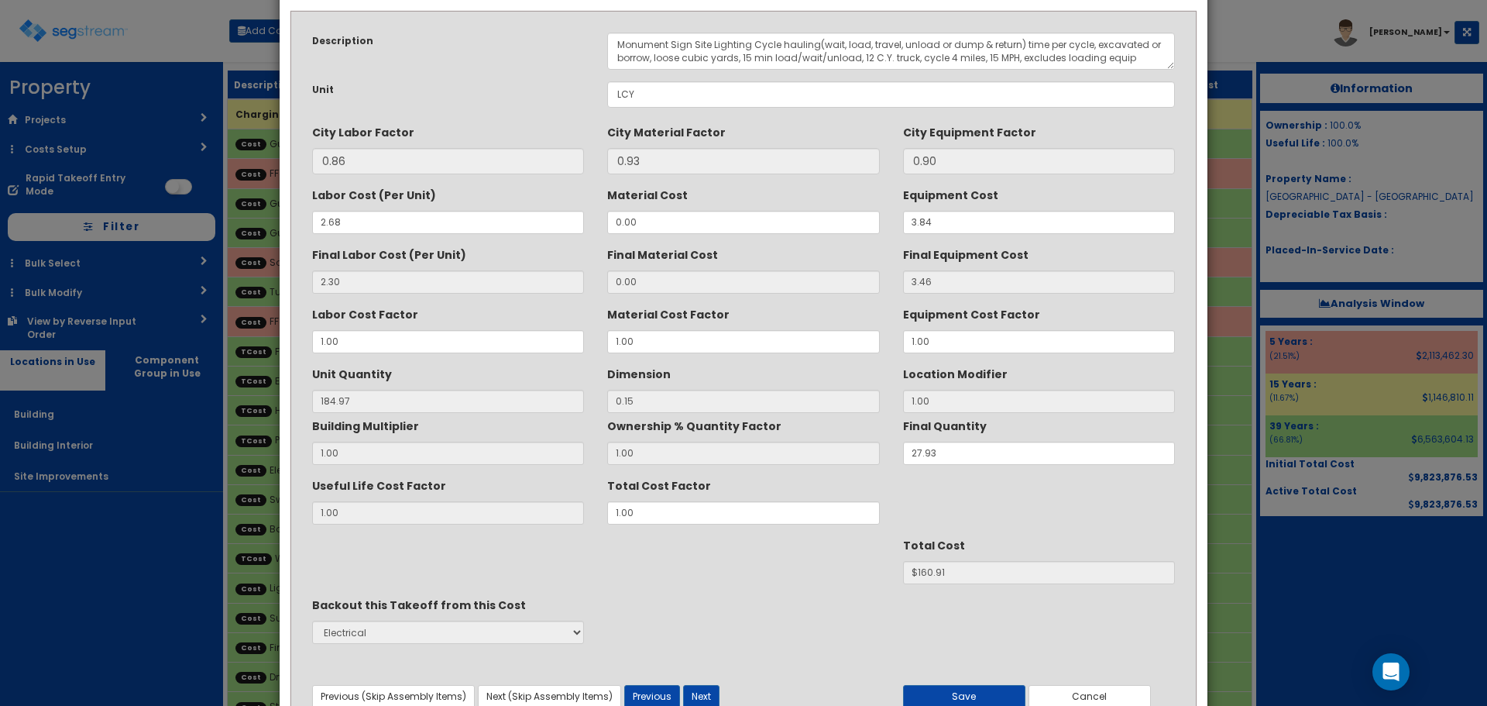
scroll to position [0, 0]
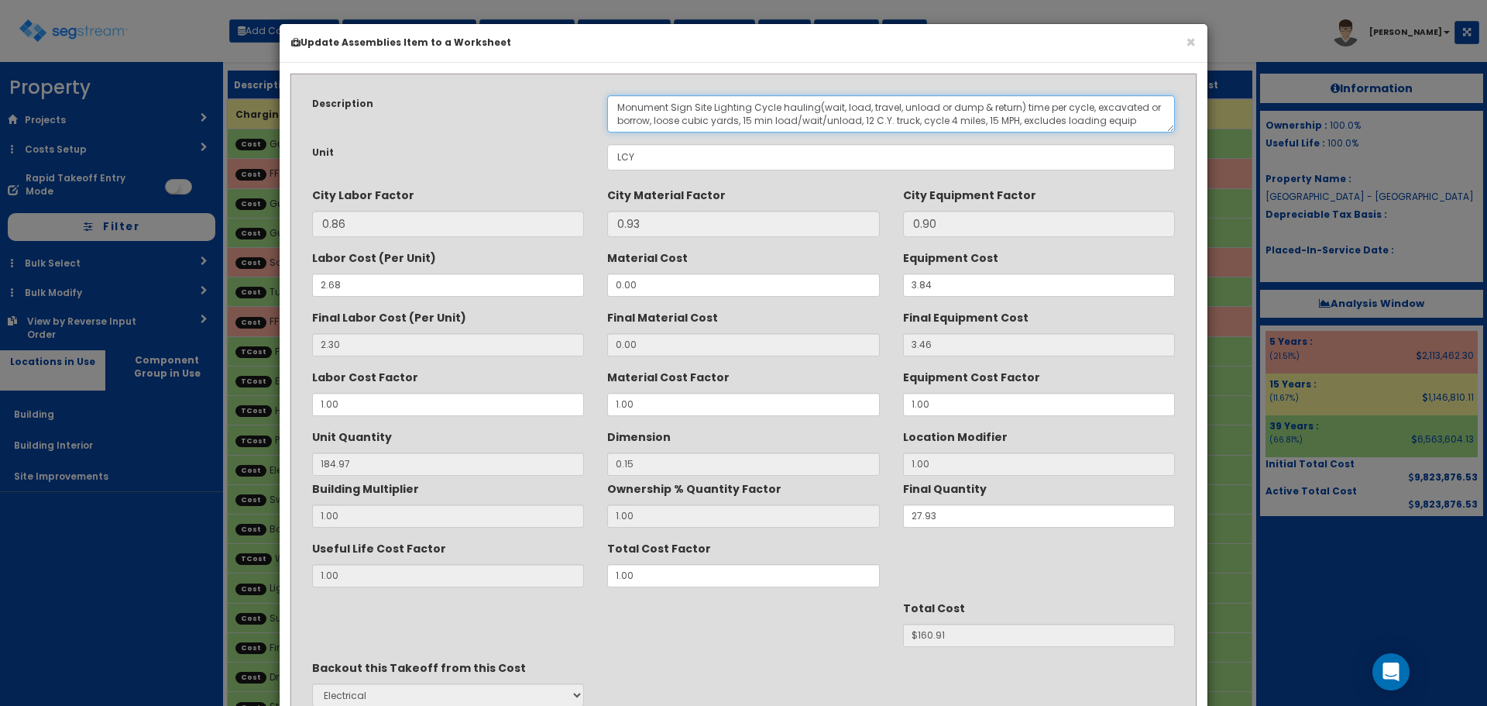
drag, startPoint x: 751, startPoint y: 104, endPoint x: 695, endPoint y: 103, distance: 55.8
click at [695, 103] on textarea "Monument Sign Site Lighting Cycle hauling(wait, load, travel, unload or dump & …" at bounding box center [891, 113] width 568 height 37
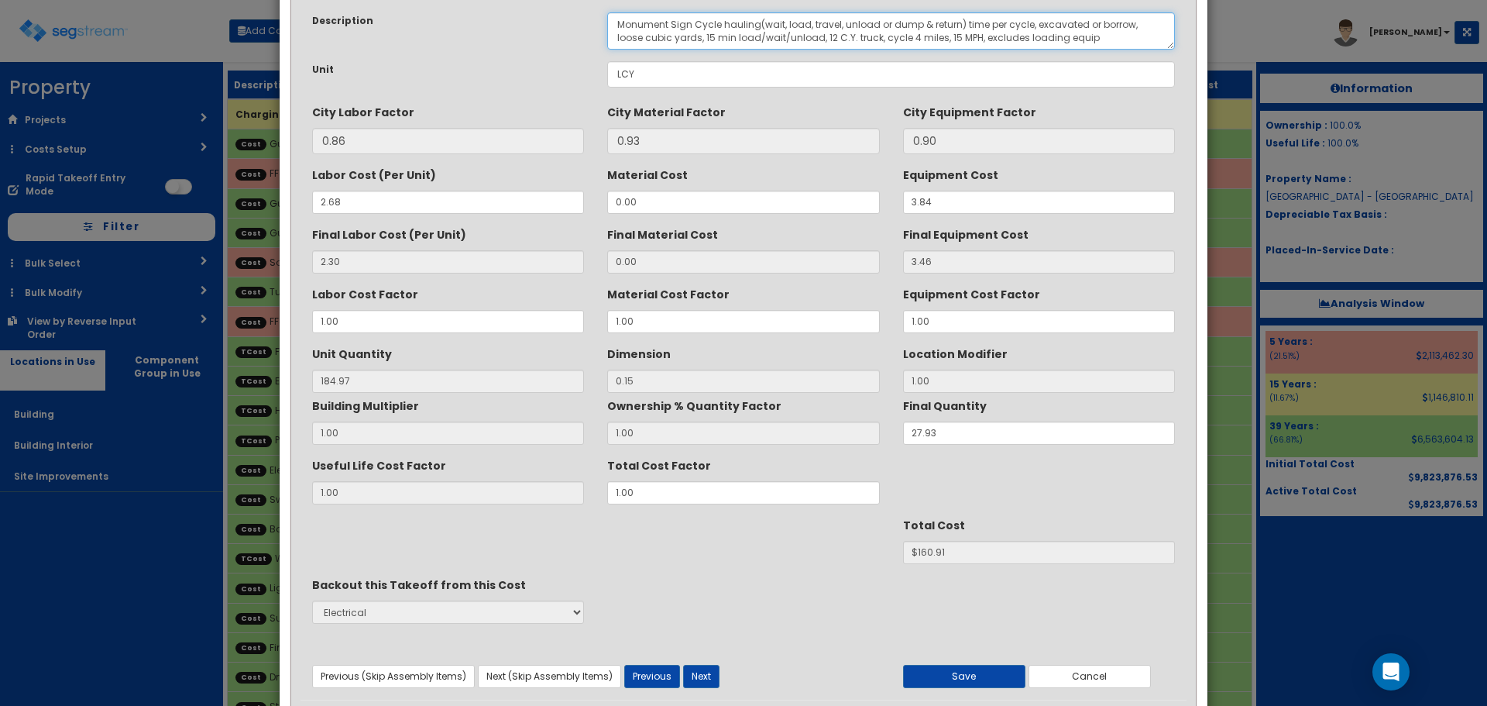
scroll to position [137, 0]
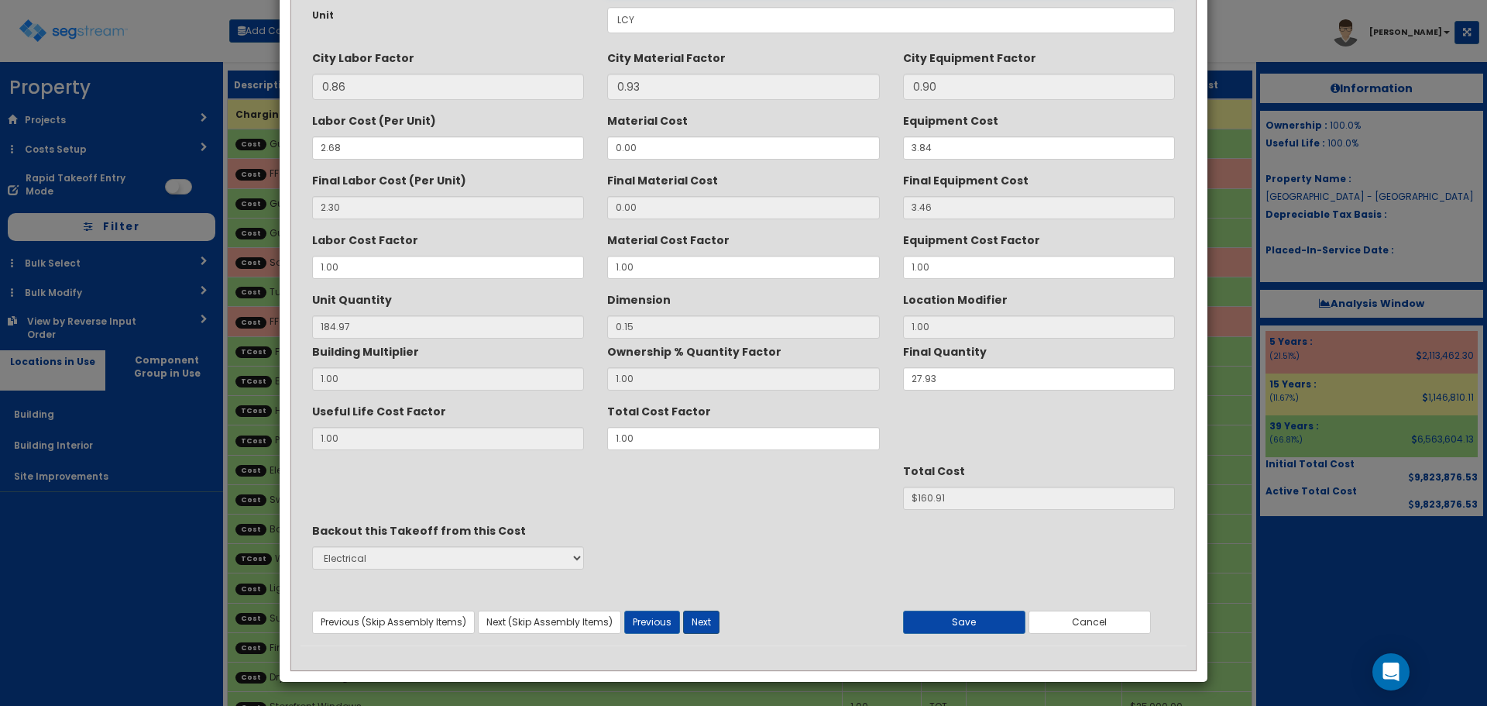
type textarea "Monument Sign Cycle hauling(wait, load, travel, unload or dump & return) time p…"
click at [710, 617] on button "Next" at bounding box center [701, 621] width 36 height 23
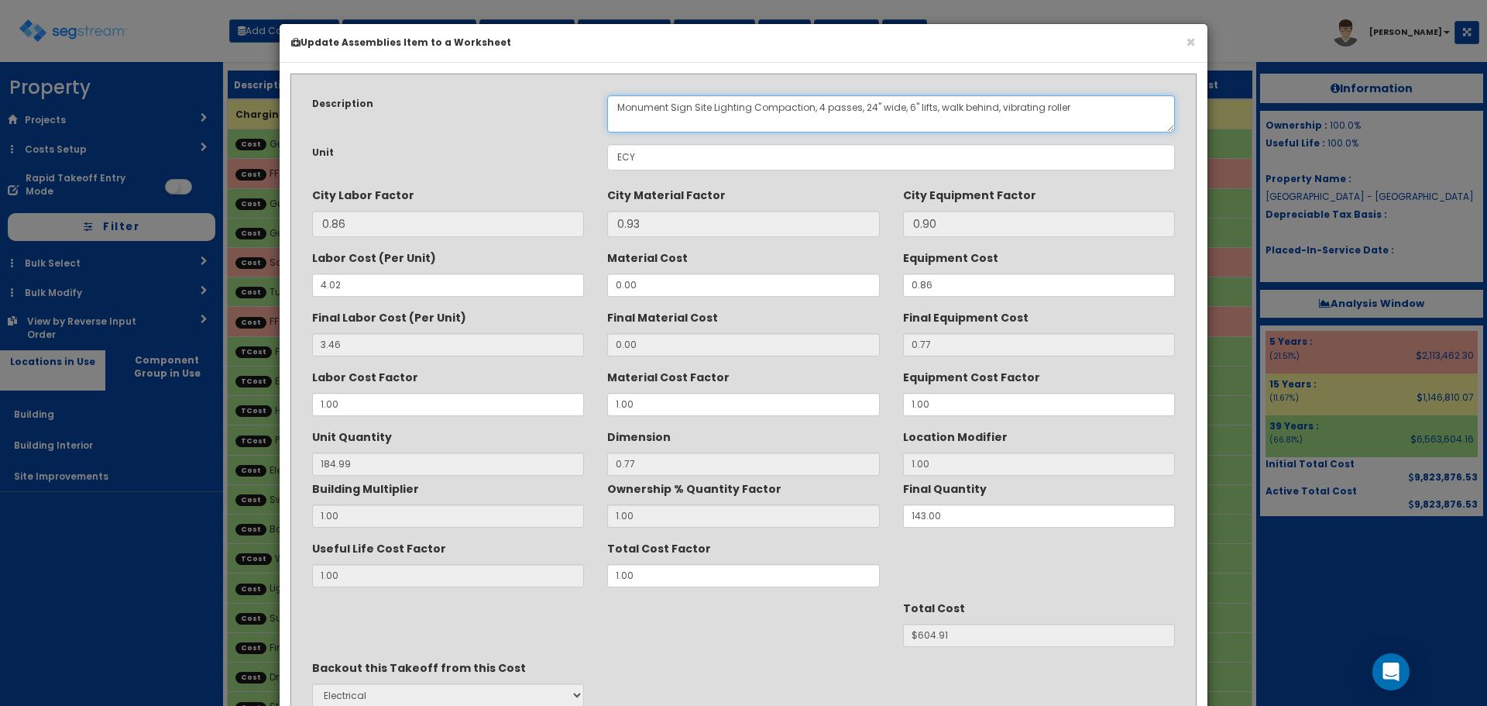
drag, startPoint x: 753, startPoint y: 105, endPoint x: 695, endPoint y: 107, distance: 58.1
click at [695, 107] on textarea "Monument Sign Site Lighting Compaction, 4 passes, 24" wide, 6" lifts, walk behi…" at bounding box center [891, 113] width 568 height 37
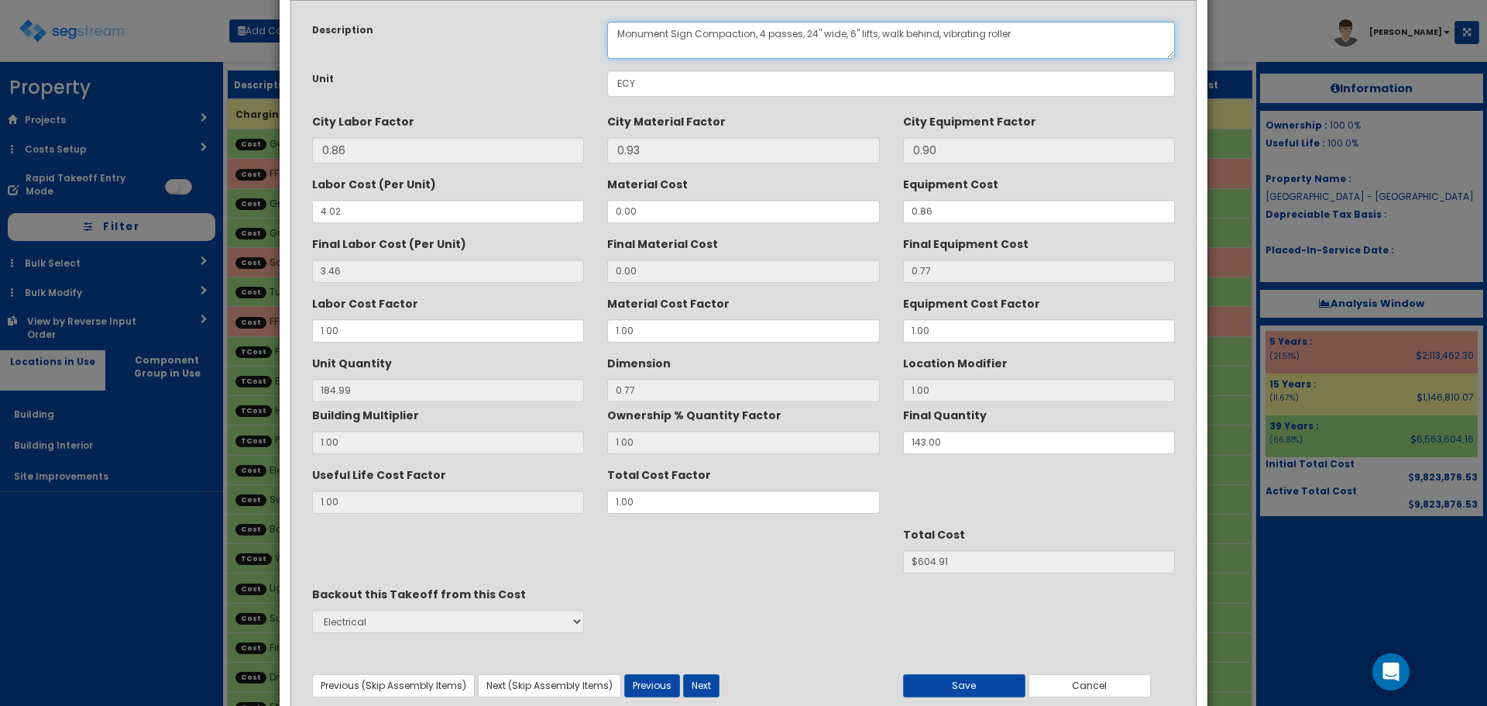
scroll to position [137, 0]
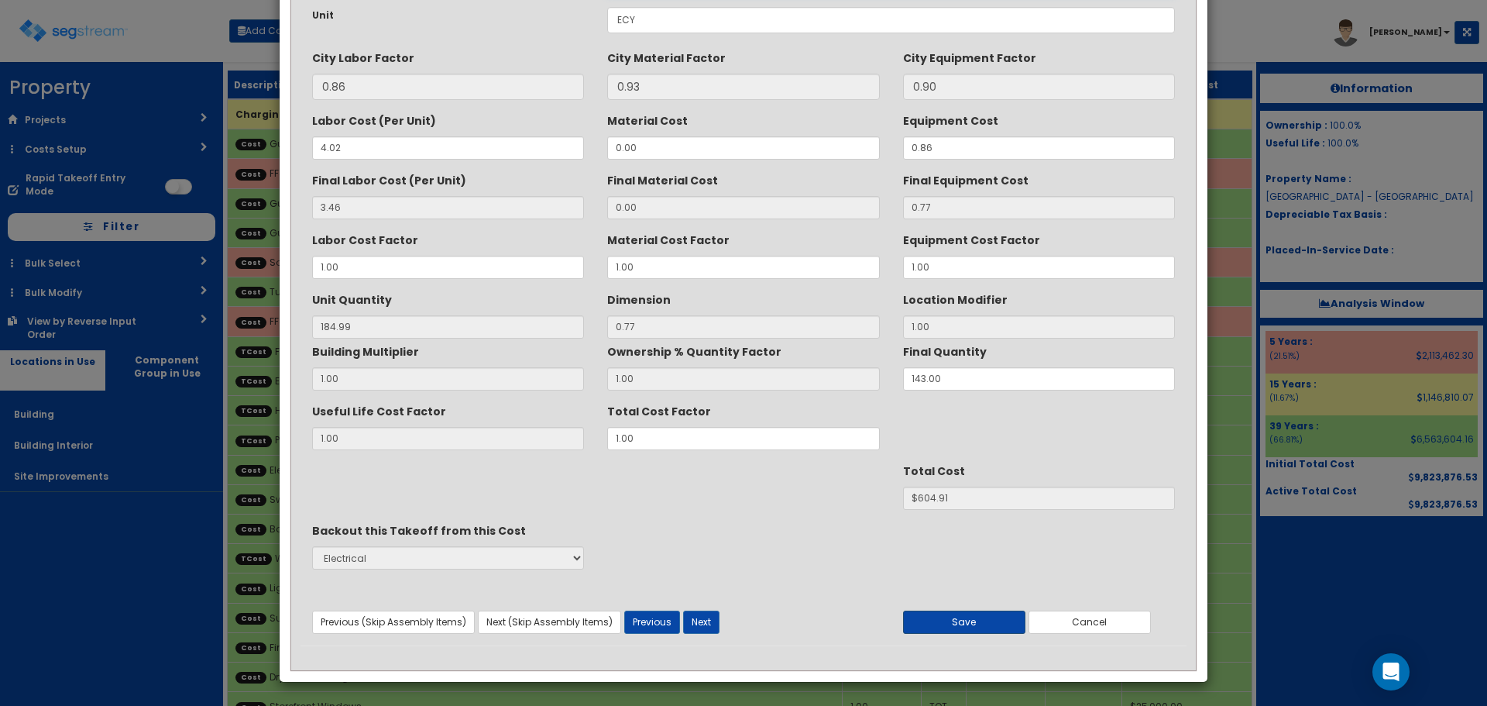
type textarea "Monument Sign Compaction, 4 passes, 24" wide, 6" lifts, walk behind, vibrating …"
click at [951, 627] on button "Save" at bounding box center [964, 621] width 122 height 23
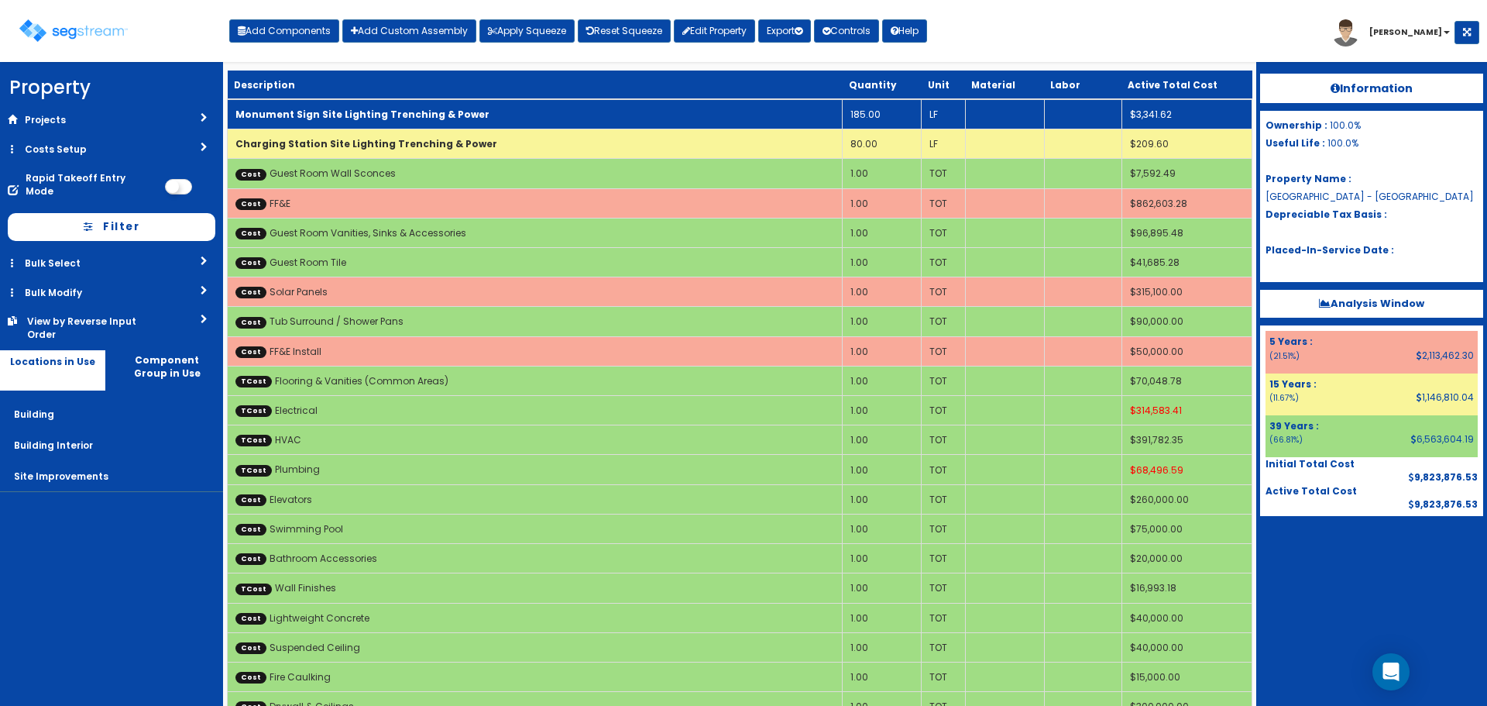
click at [450, 120] on b "Monument Sign Site Lighting Trenching & Power" at bounding box center [362, 114] width 254 height 13
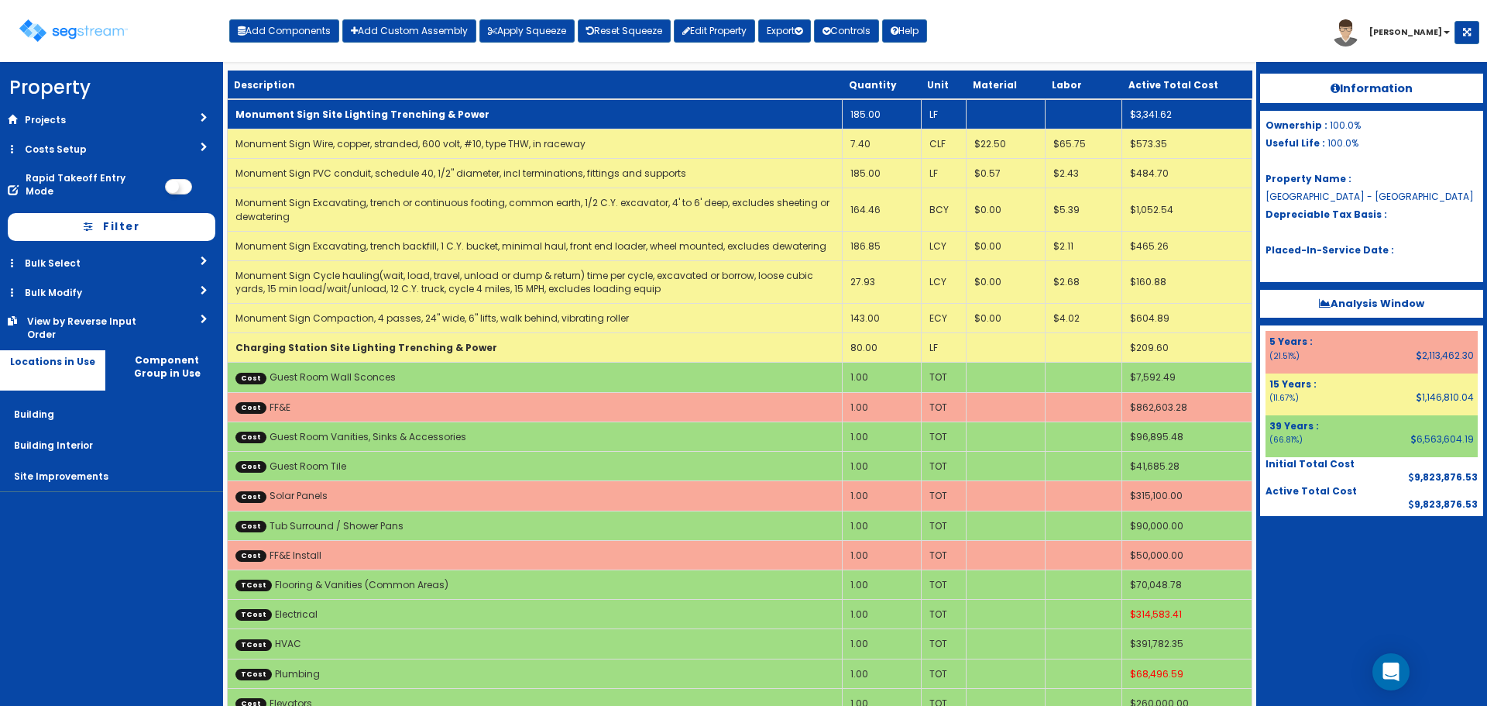
click at [429, 119] on b "Monument Sign Site Lighting Trenching & Power" at bounding box center [362, 114] width 254 height 13
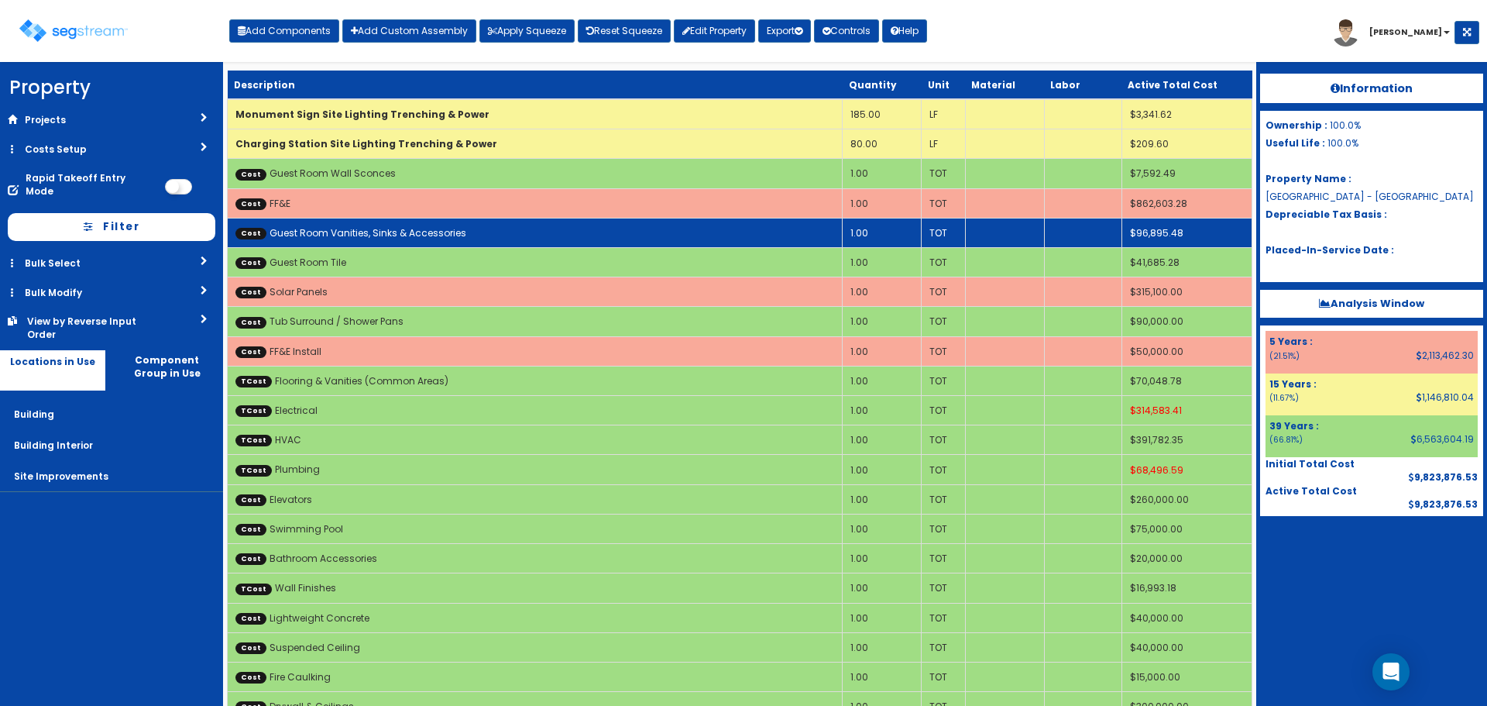
click at [799, 244] on td "Cost Guest Room Vanities, Sinks & Accessories" at bounding box center [535, 232] width 615 height 29
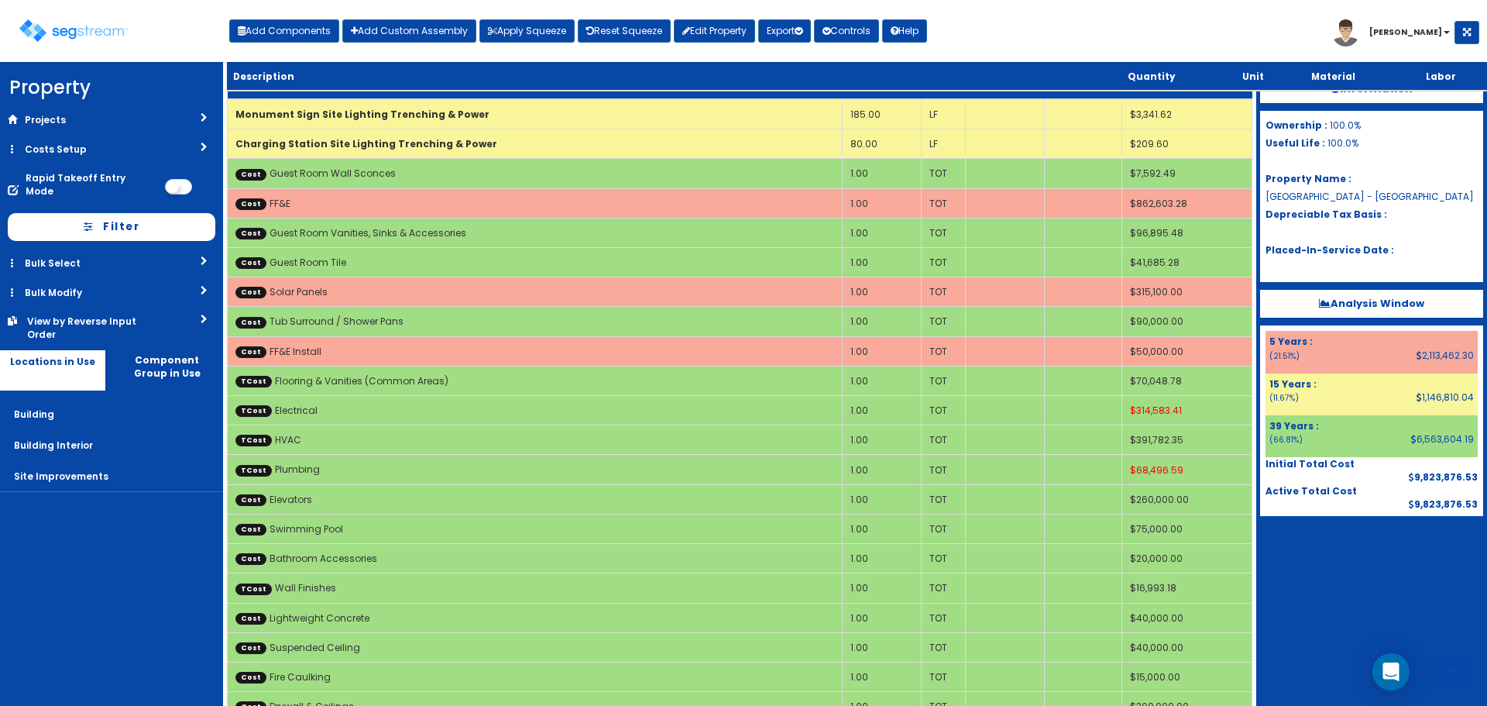
scroll to position [1270, 0]
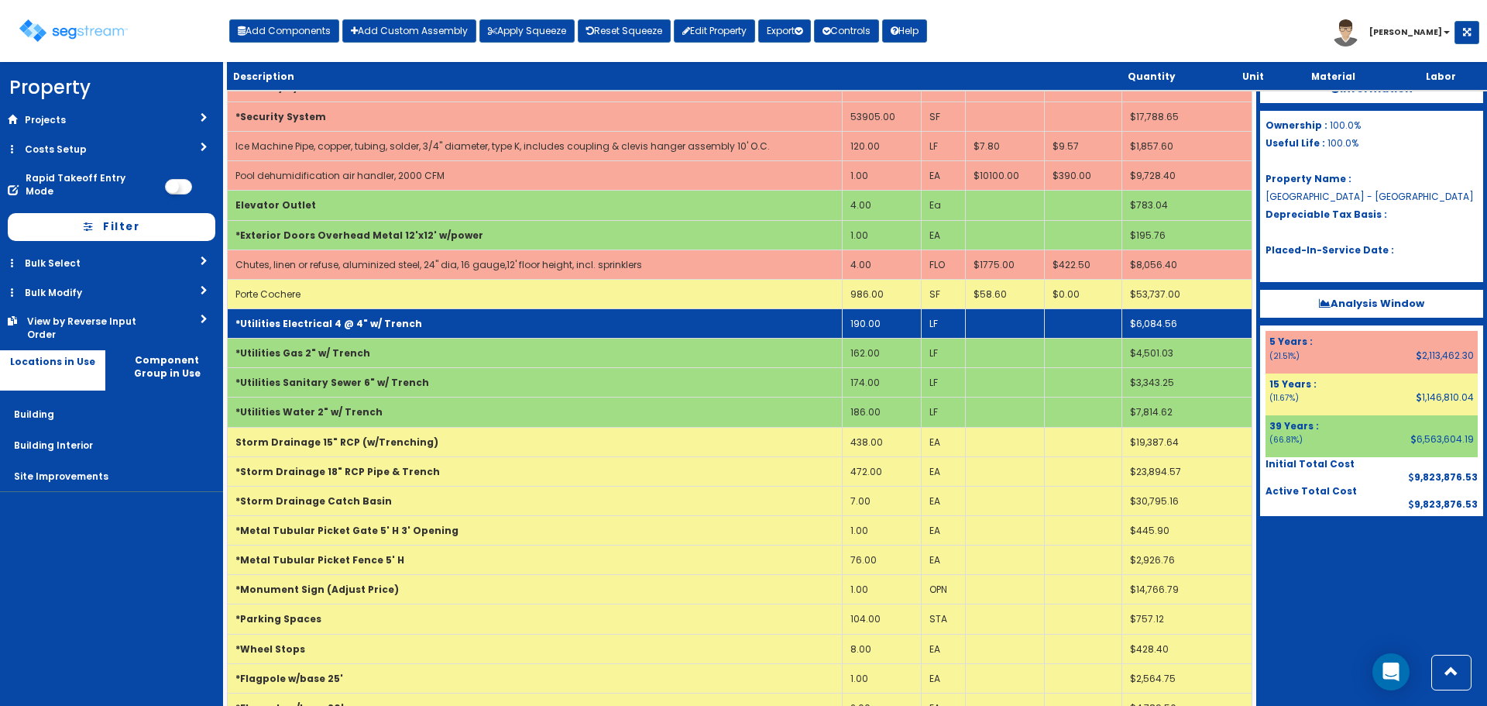
click at [893, 326] on td "190.00" at bounding box center [882, 323] width 79 height 29
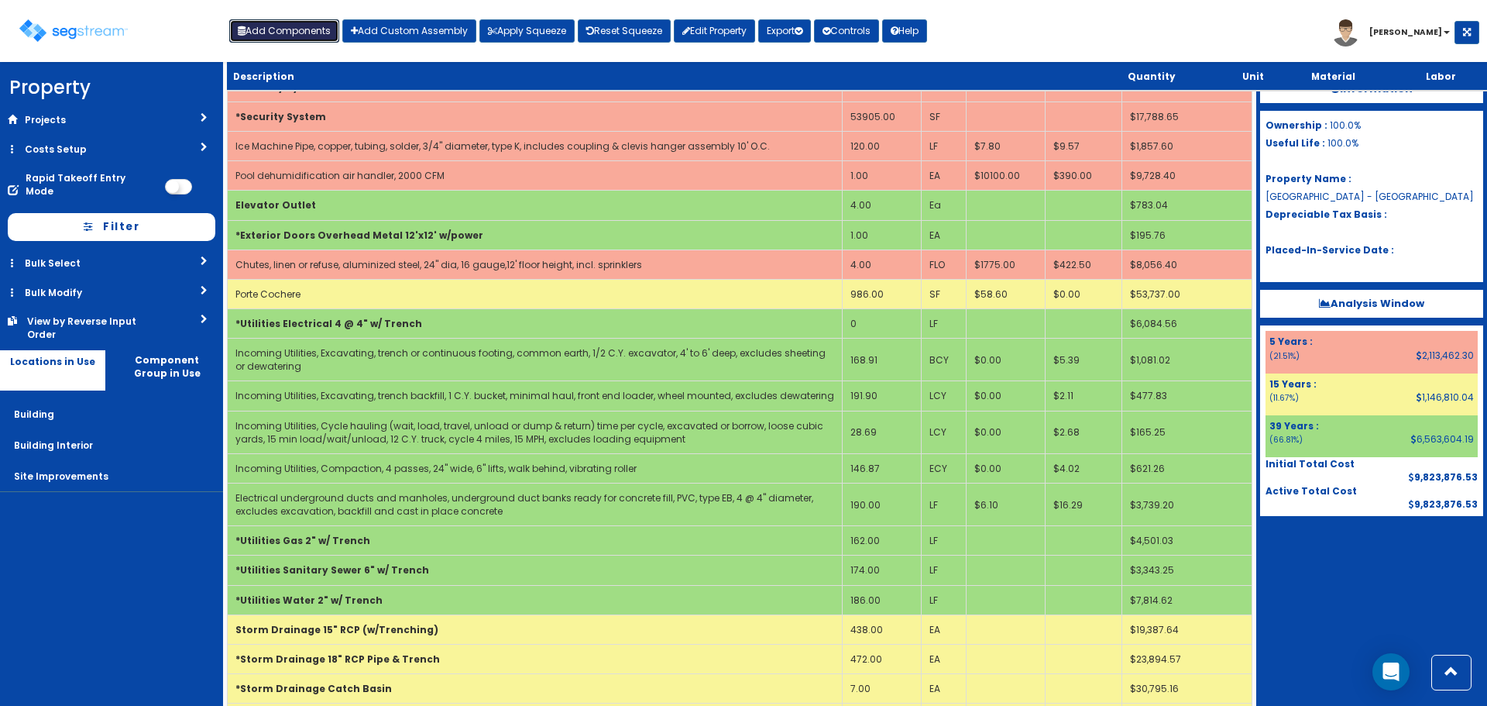
click at [283, 33] on button "Add Components" at bounding box center [284, 30] width 110 height 23
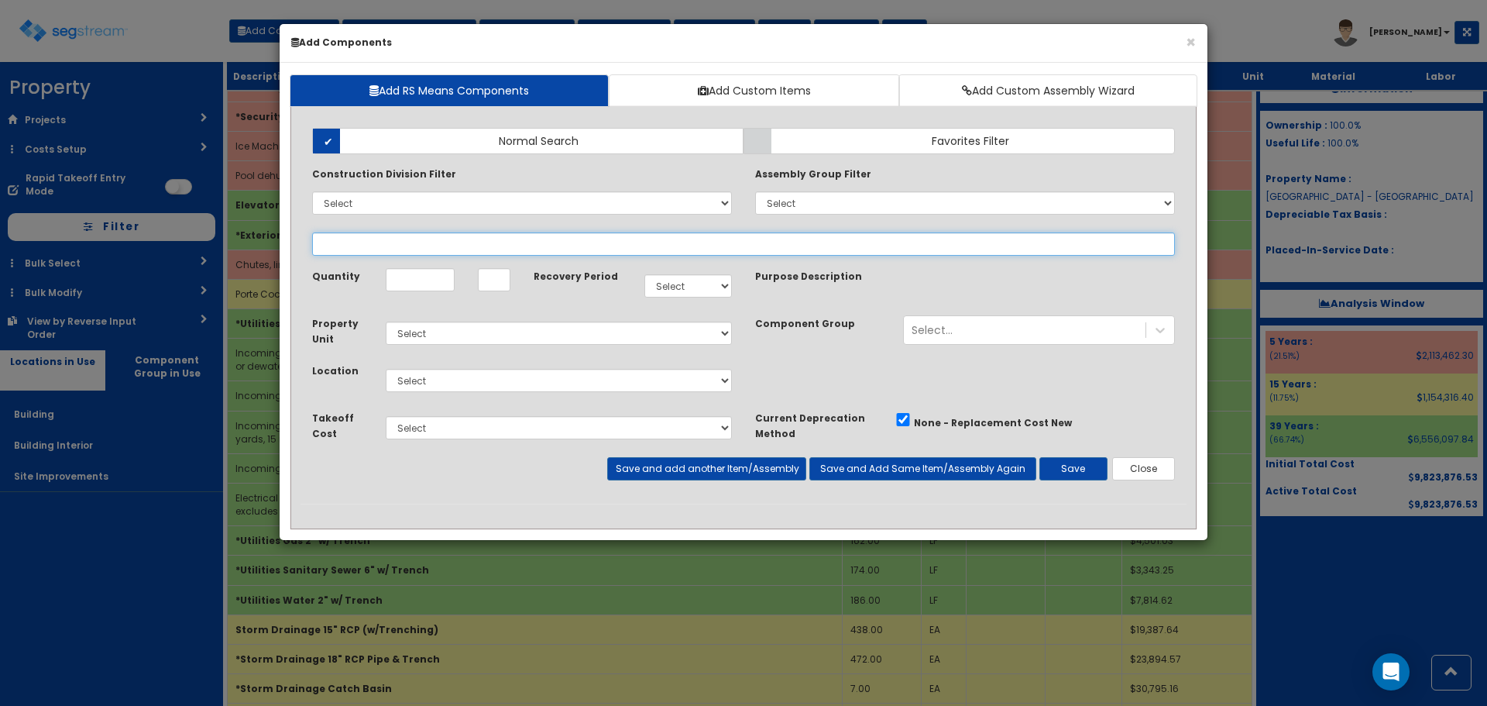
select select "15Y"
select select "default"
select select "27"
select select "5281465"
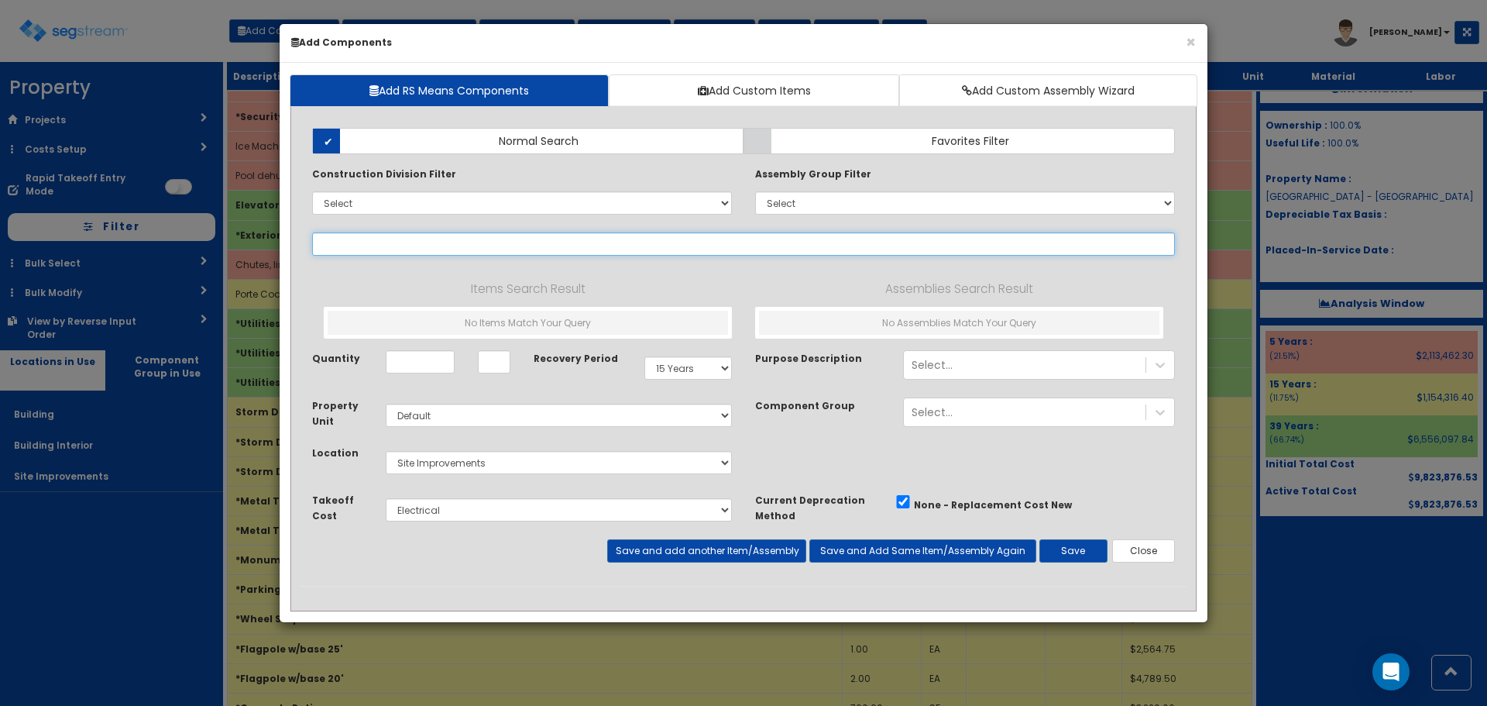
select select
click at [356, 239] on input "text" at bounding box center [743, 243] width 863 height 23
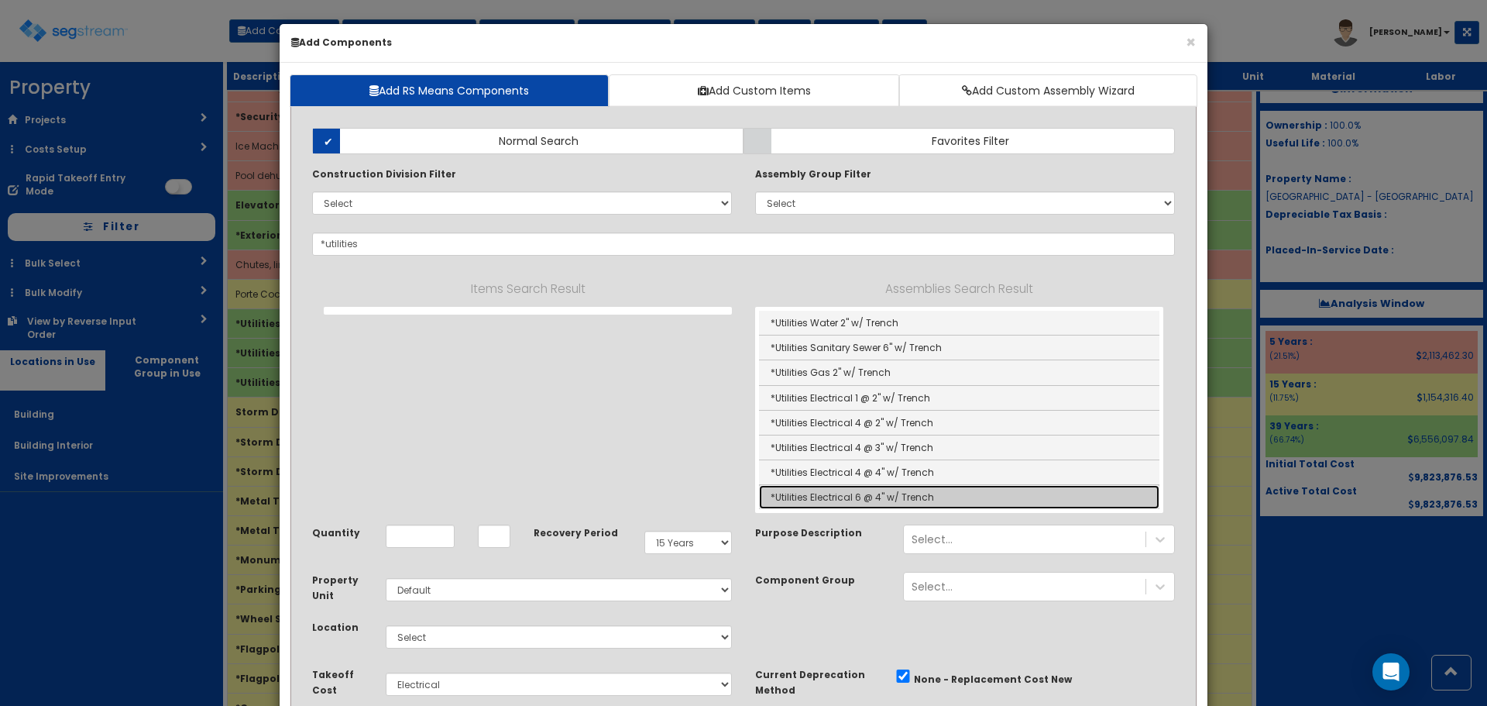
click at [881, 496] on link "*Utilities Electrical 6 @ 4" w/ Trench" at bounding box center [959, 497] width 400 height 24
type input "*Utilities Electrical 6 @ 4" w/ Trench"
checkbox input "true"
type input "LF"
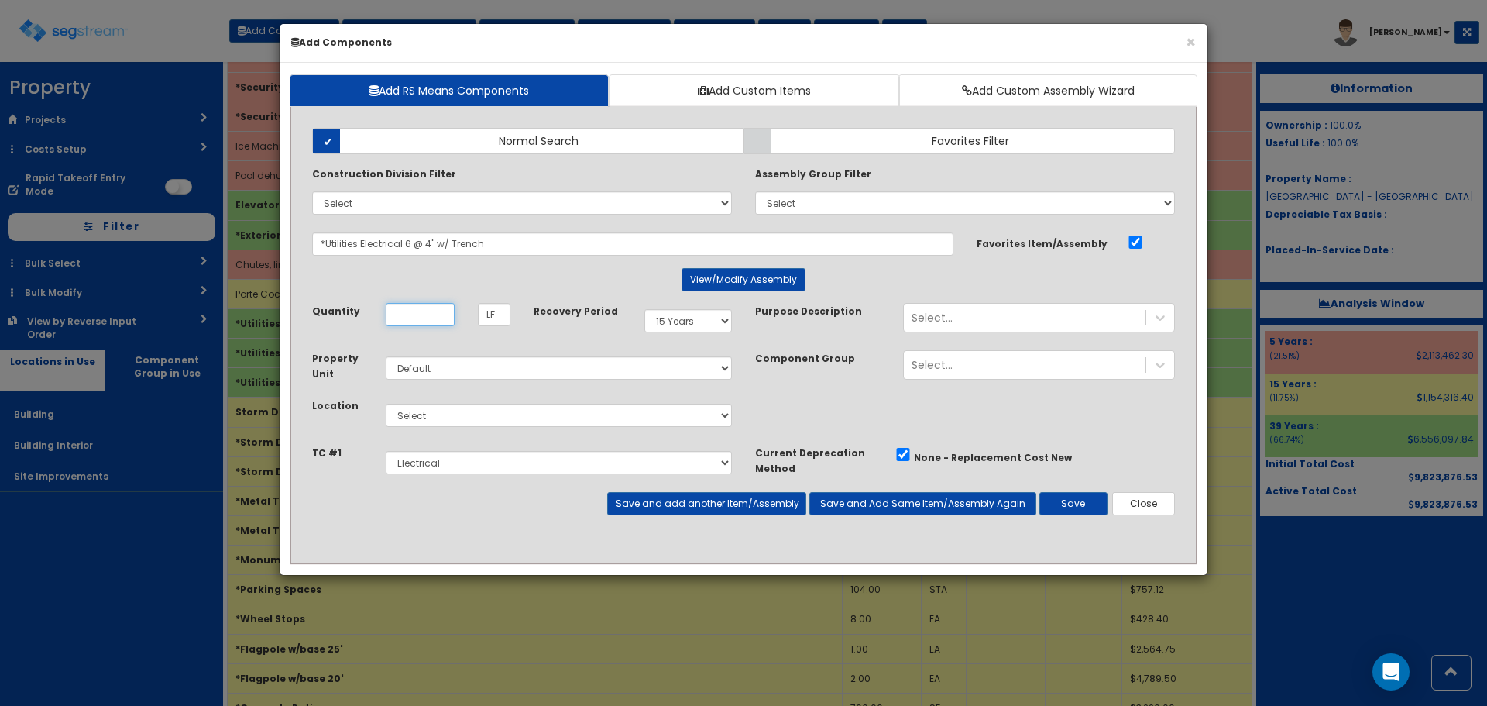
scroll to position [0, 0]
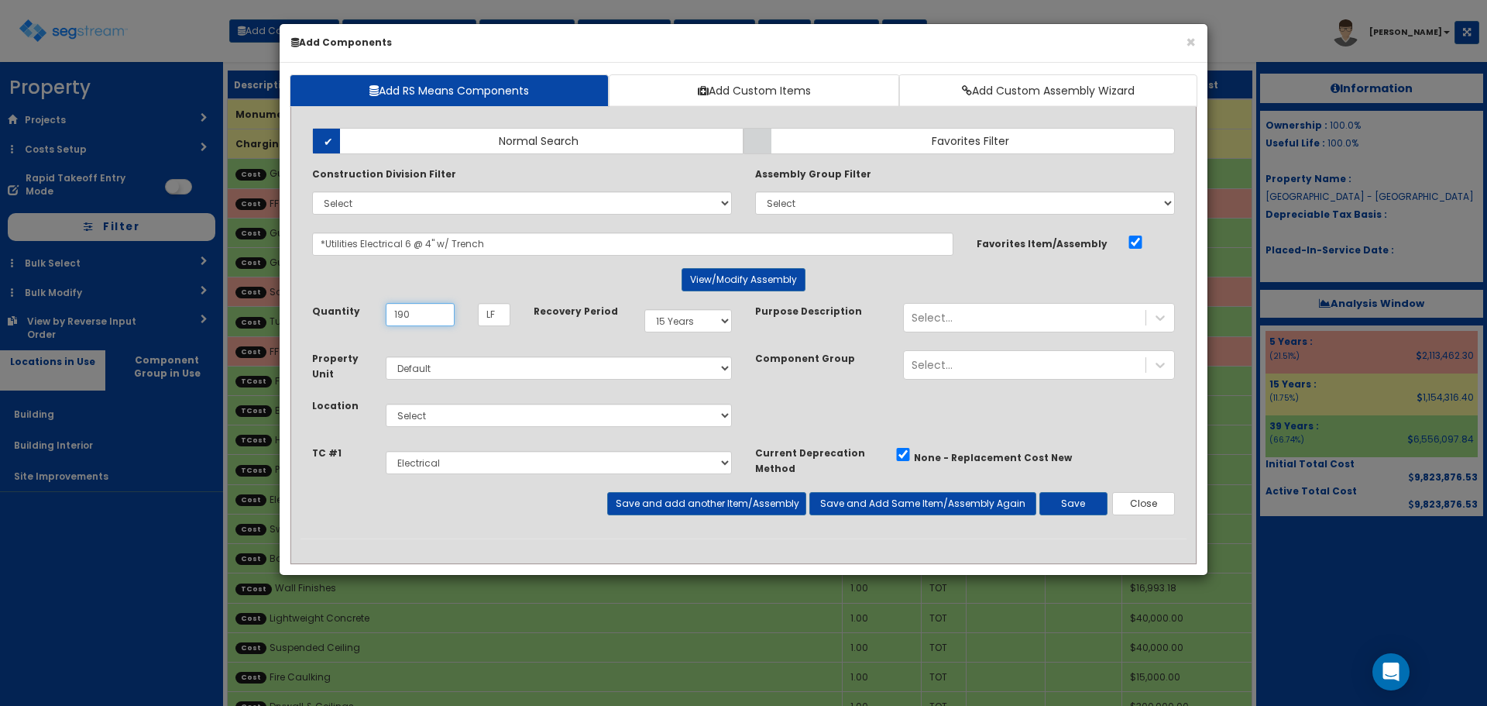
type input "190"
click at [441, 413] on select "Select Building Building Interior Site Improvements Add Additional Location" at bounding box center [559, 415] width 346 height 23
select select "27"
click at [386, 404] on select "Select Building Building Interior Site Improvements Add Additional Location" at bounding box center [559, 415] width 346 height 23
drag, startPoint x: 668, startPoint y: 318, endPoint x: 668, endPoint y: 329, distance: 10.8
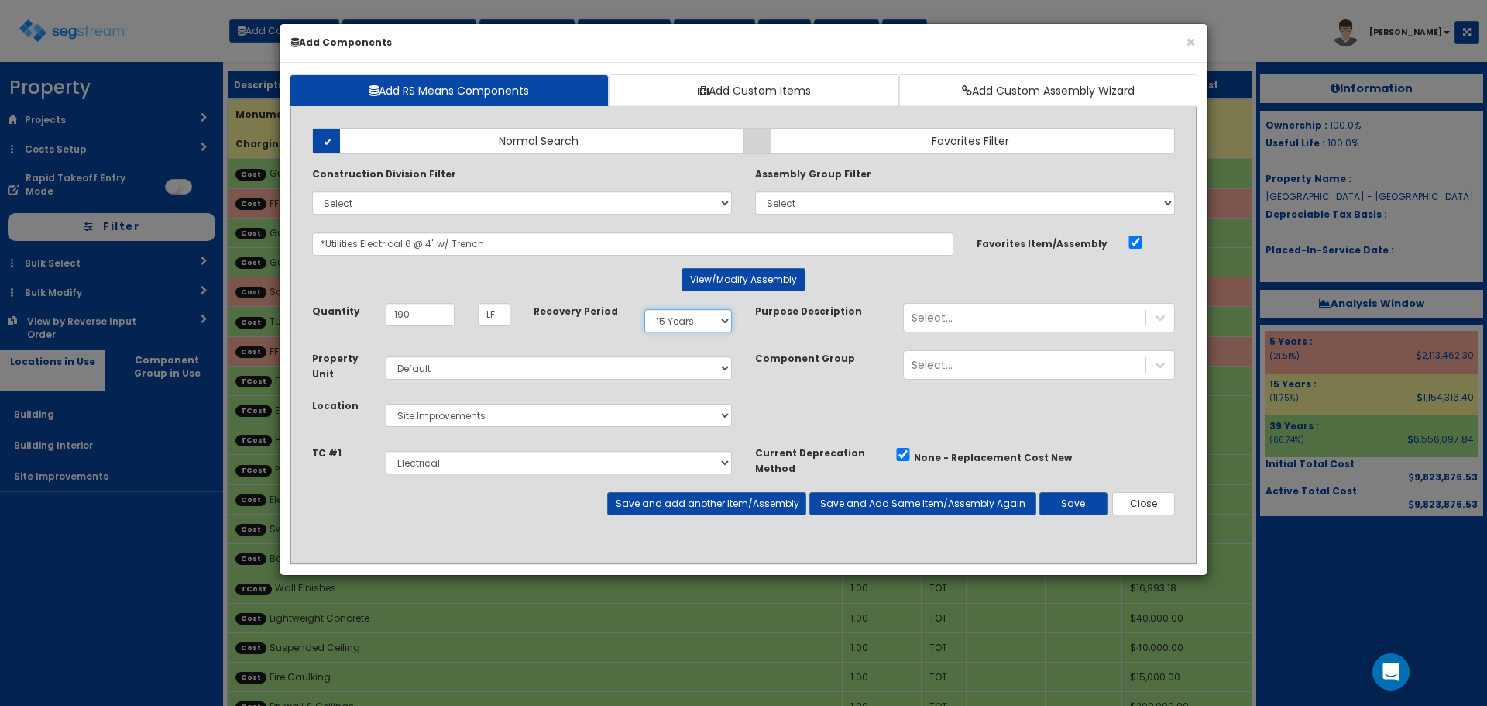
click at [668, 318] on select "Select 5 Years 7 Years 9 Years 10 Years 15 Years 15 Year QLI 15 Year QRP 15 Yea…" at bounding box center [688, 320] width 88 height 23
select select "39Y"
click at [644, 309] on select "Select 5 Years 7 Years 9 Years 10 Years 15 Years 15 Year QLI 15 Year QRP 15 Yea…" at bounding box center [688, 320] width 88 height 23
click at [438, 466] on select "Select Miscellaneous Construction Site Work Doors, Frames & Hardware Finish Car…" at bounding box center [559, 462] width 346 height 23
select select "5281465"
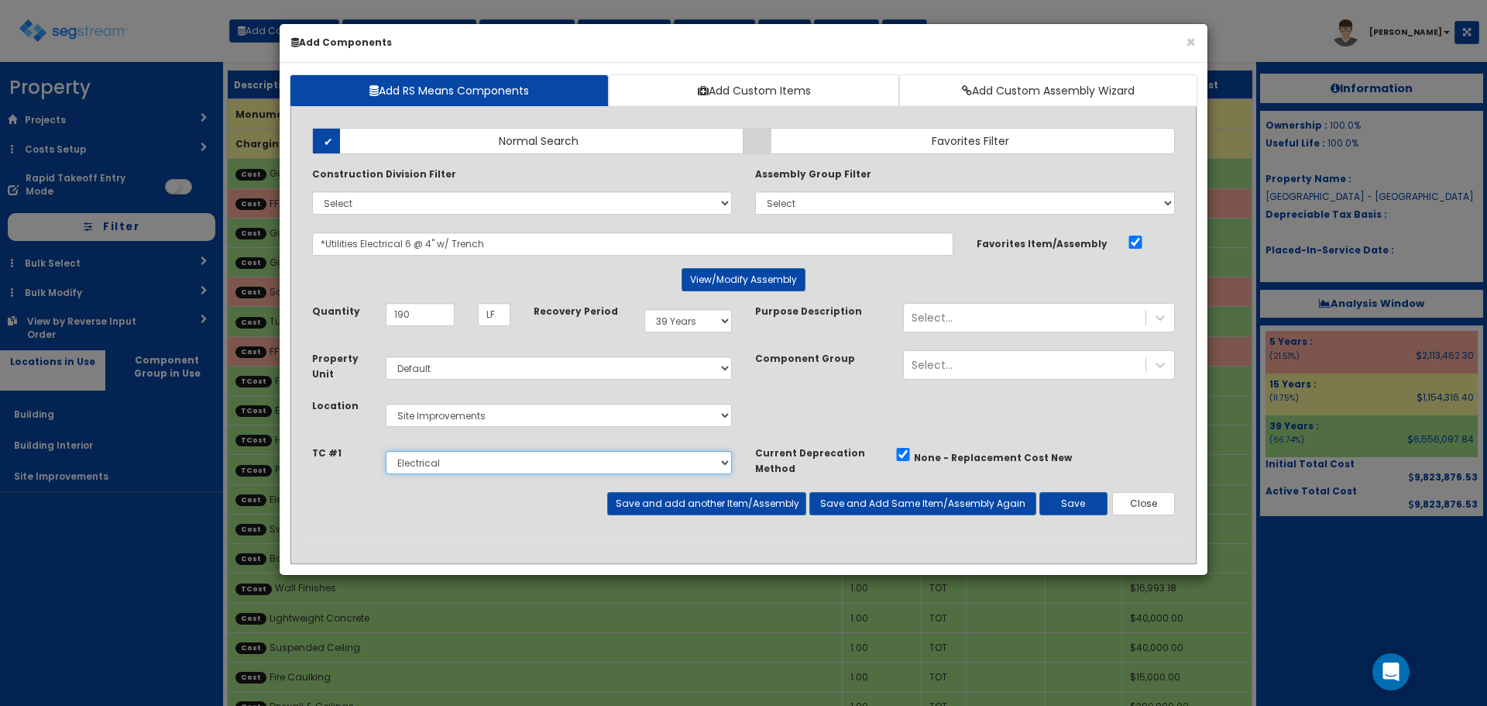
click at [386, 451] on select "Select Miscellaneous Construction Site Work Doors, Frames & Hardware Finish Car…" at bounding box center [559, 462] width 346 height 23
click at [1081, 506] on button "Save" at bounding box center [1074, 503] width 68 height 23
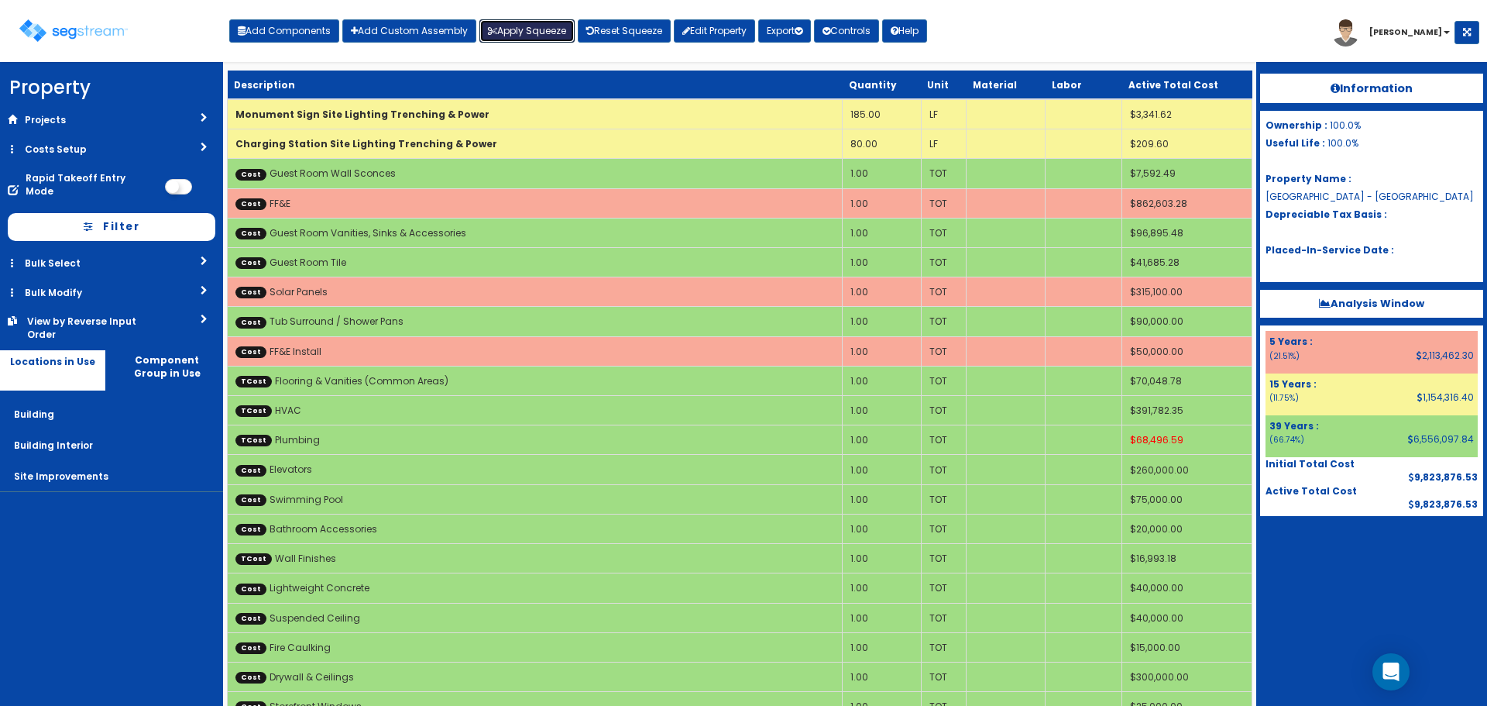
click at [516, 31] on button "Apply Squeeze" at bounding box center [526, 30] width 95 height 23
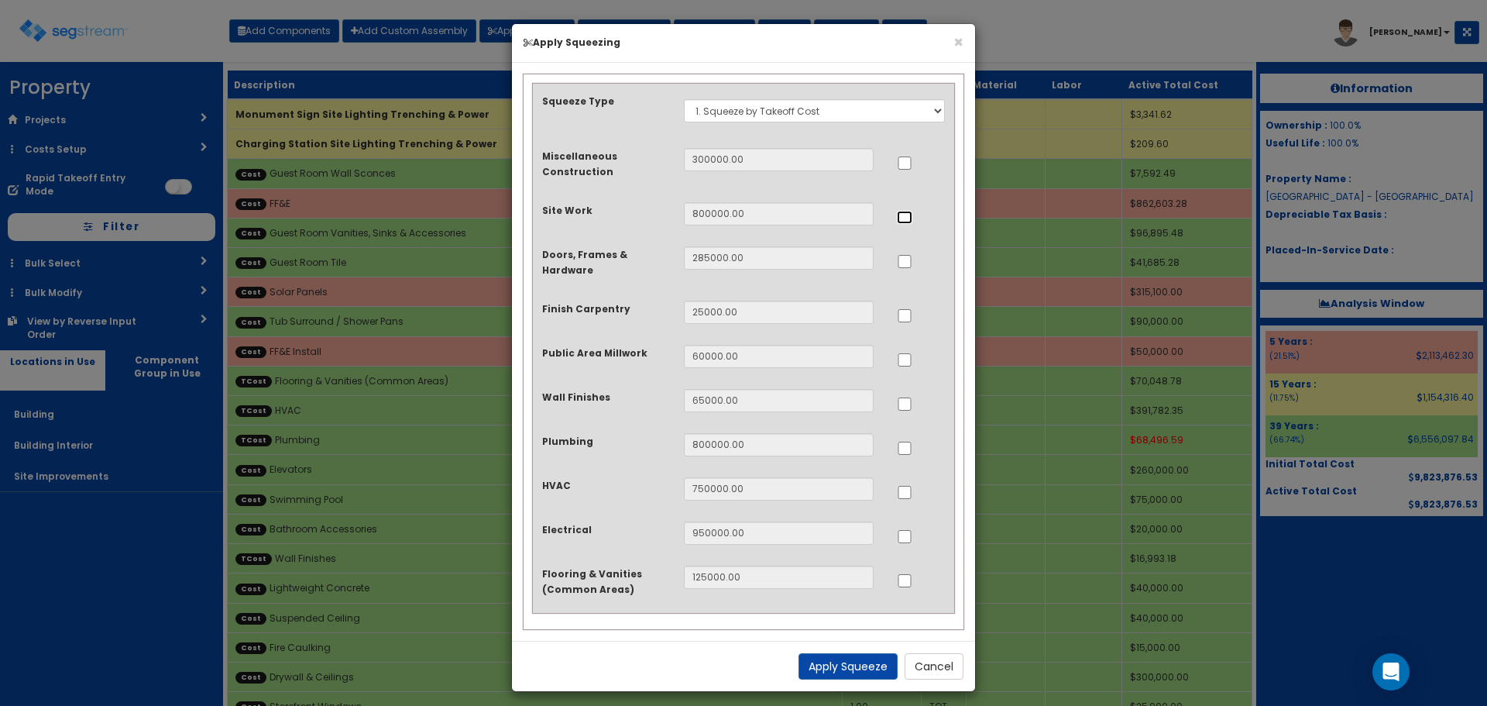
click at [909, 218] on input "..." at bounding box center [904, 217] width 15 height 13
checkbox input "true"
click at [903, 359] on input "..." at bounding box center [904, 359] width 15 height 13
checkbox input "true"
click at [905, 449] on input "..." at bounding box center [904, 448] width 15 height 13
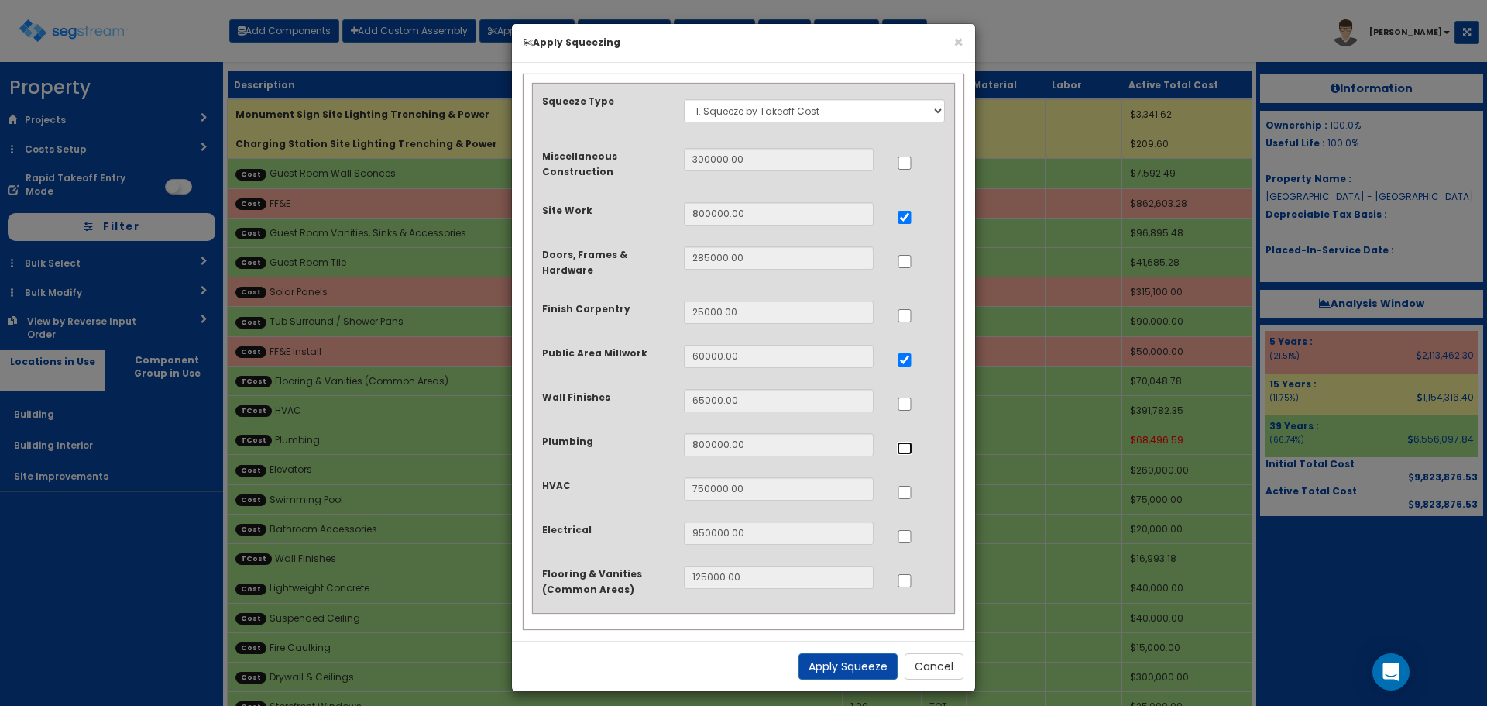
checkbox input "true"
click at [905, 491] on input "..." at bounding box center [904, 492] width 15 height 13
checkbox input "true"
click at [905, 531] on input "..." at bounding box center [904, 536] width 15 height 13
checkbox input "true"
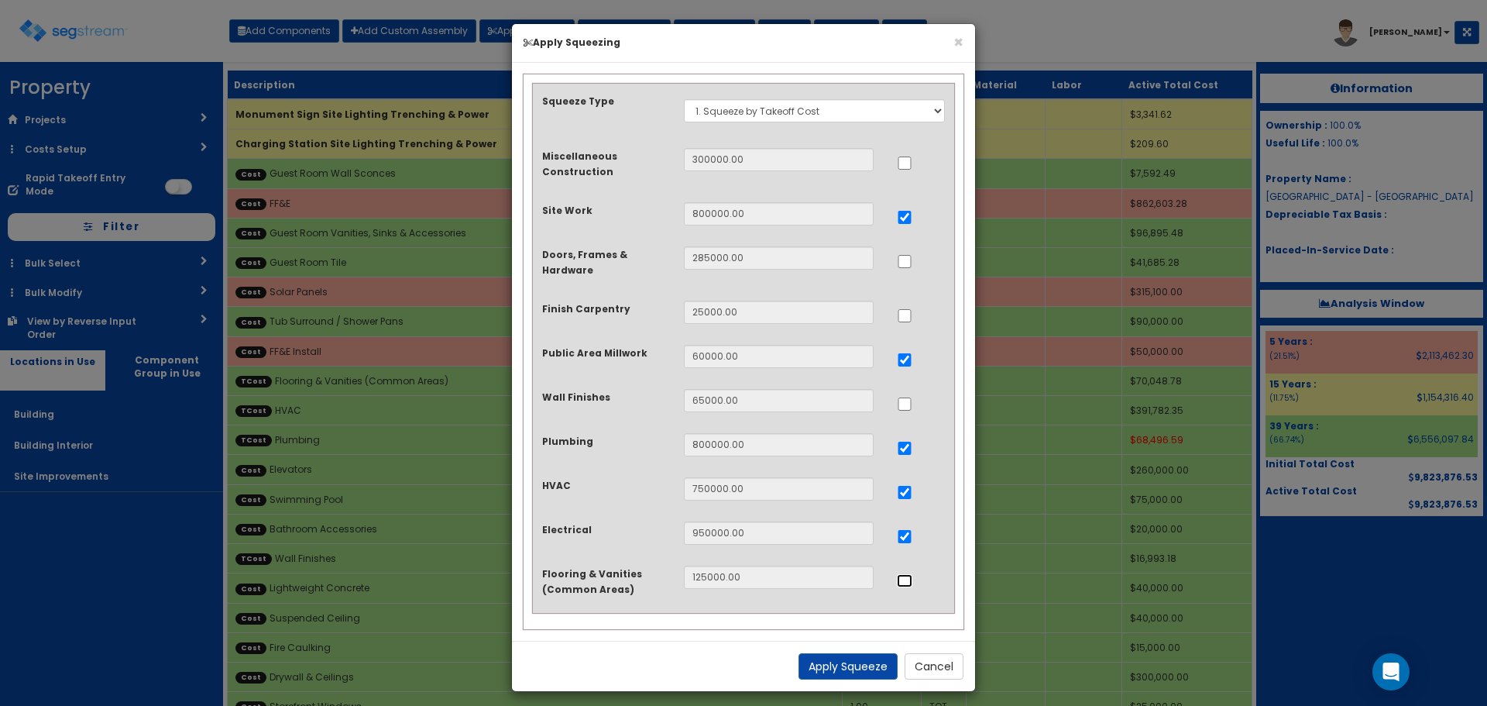
drag, startPoint x: 909, startPoint y: 578, endPoint x: 881, endPoint y: 640, distance: 68.0
click at [908, 579] on input "..." at bounding box center [904, 580] width 15 height 13
checkbox input "true"
click at [868, 658] on button "Apply Squeeze" at bounding box center [848, 666] width 99 height 26
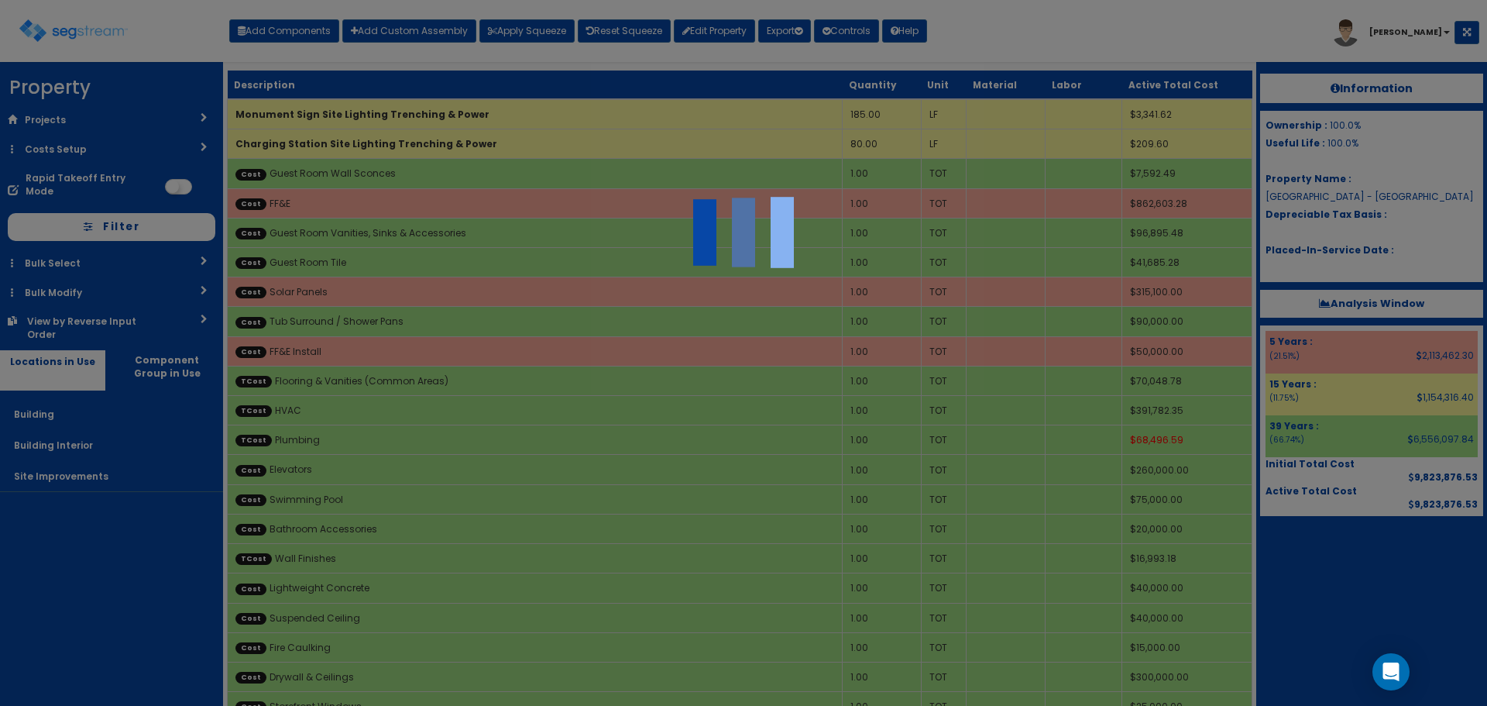
click at [608, 167] on div at bounding box center [743, 353] width 1487 height 706
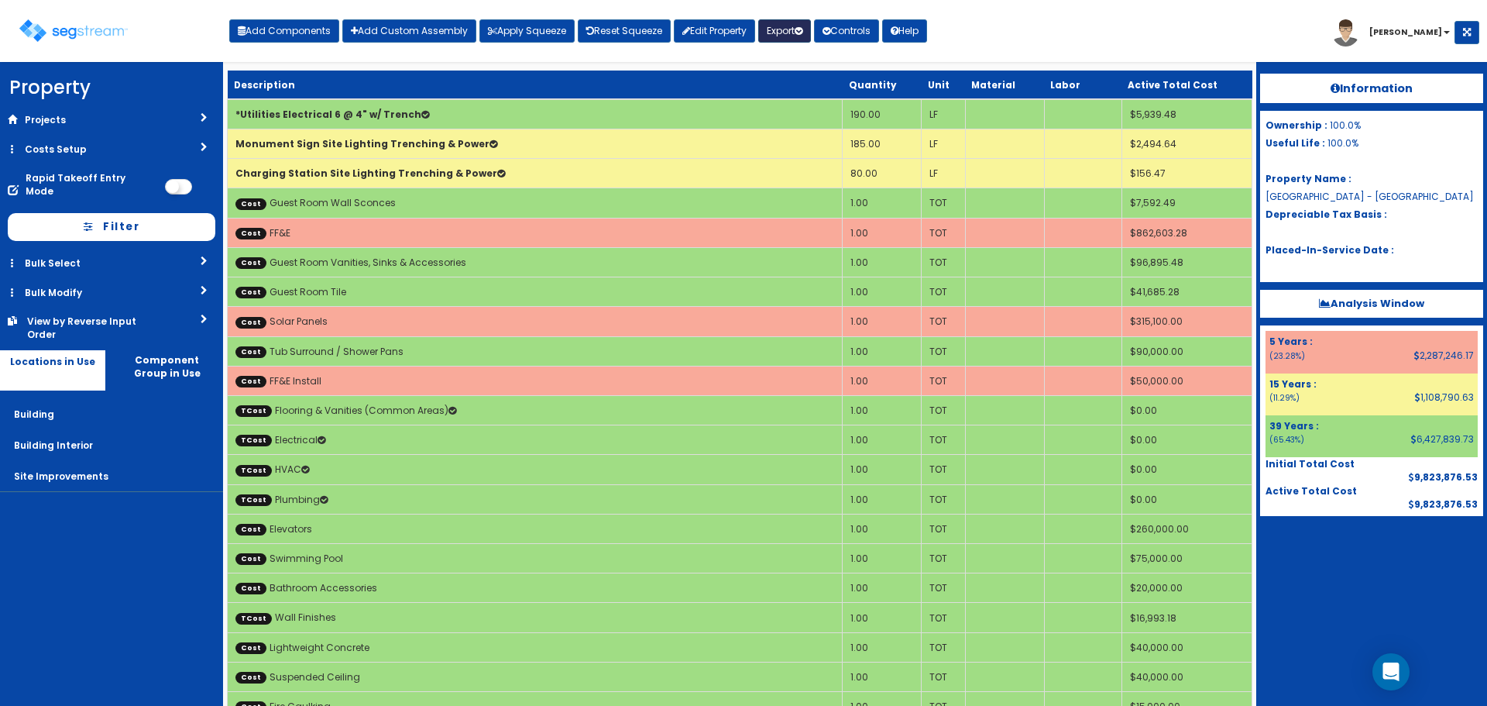
click at [789, 33] on button "Export" at bounding box center [784, 30] width 53 height 23
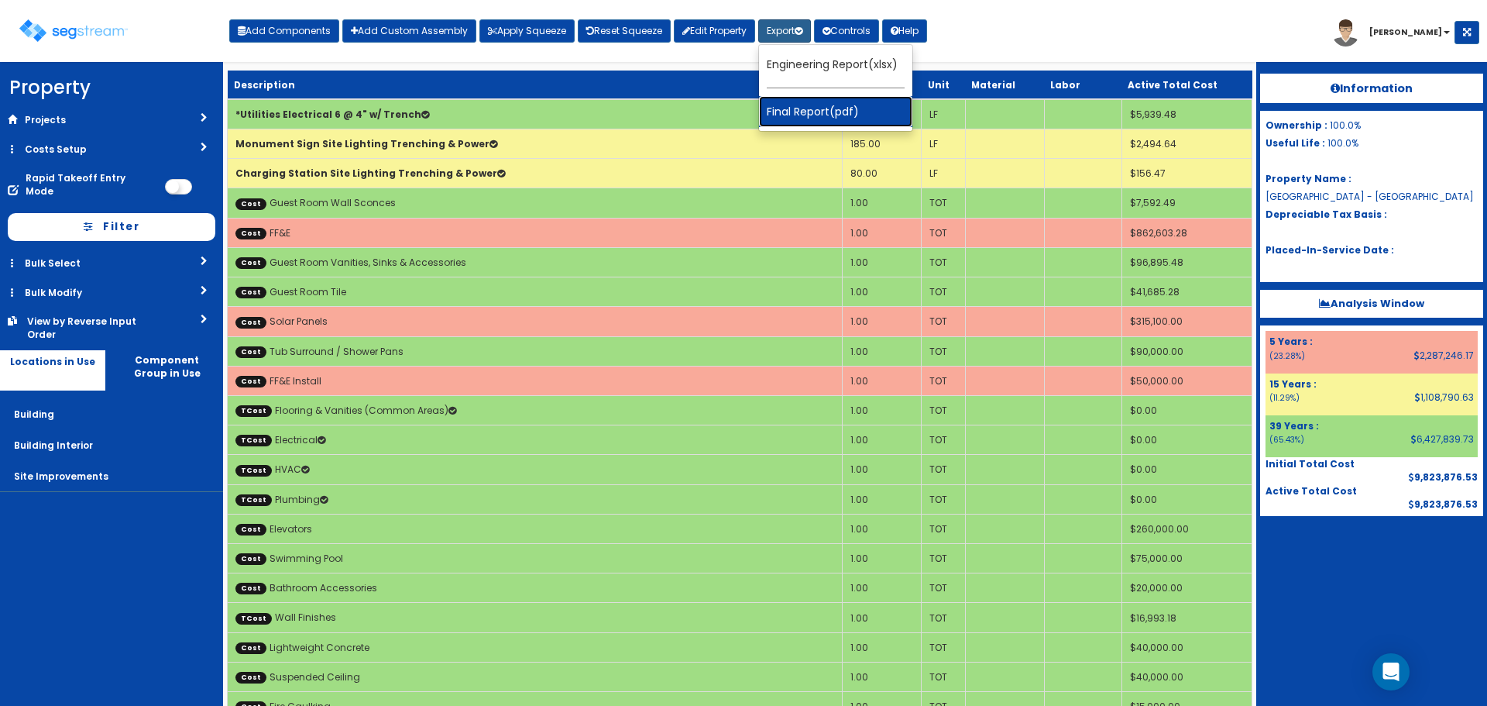
click at [799, 103] on link "Final Report(pdf)" at bounding box center [835, 111] width 153 height 31
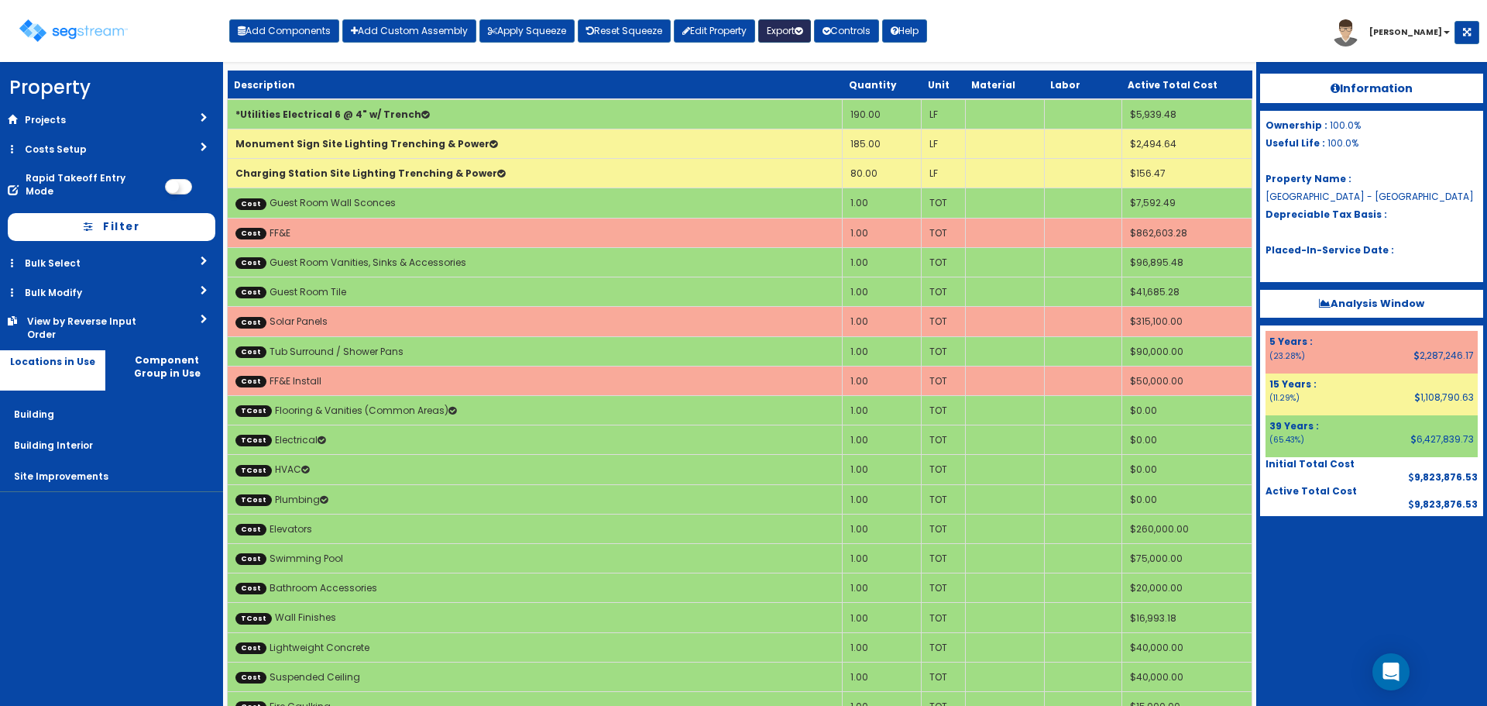
click at [792, 28] on button "Export" at bounding box center [784, 30] width 53 height 23
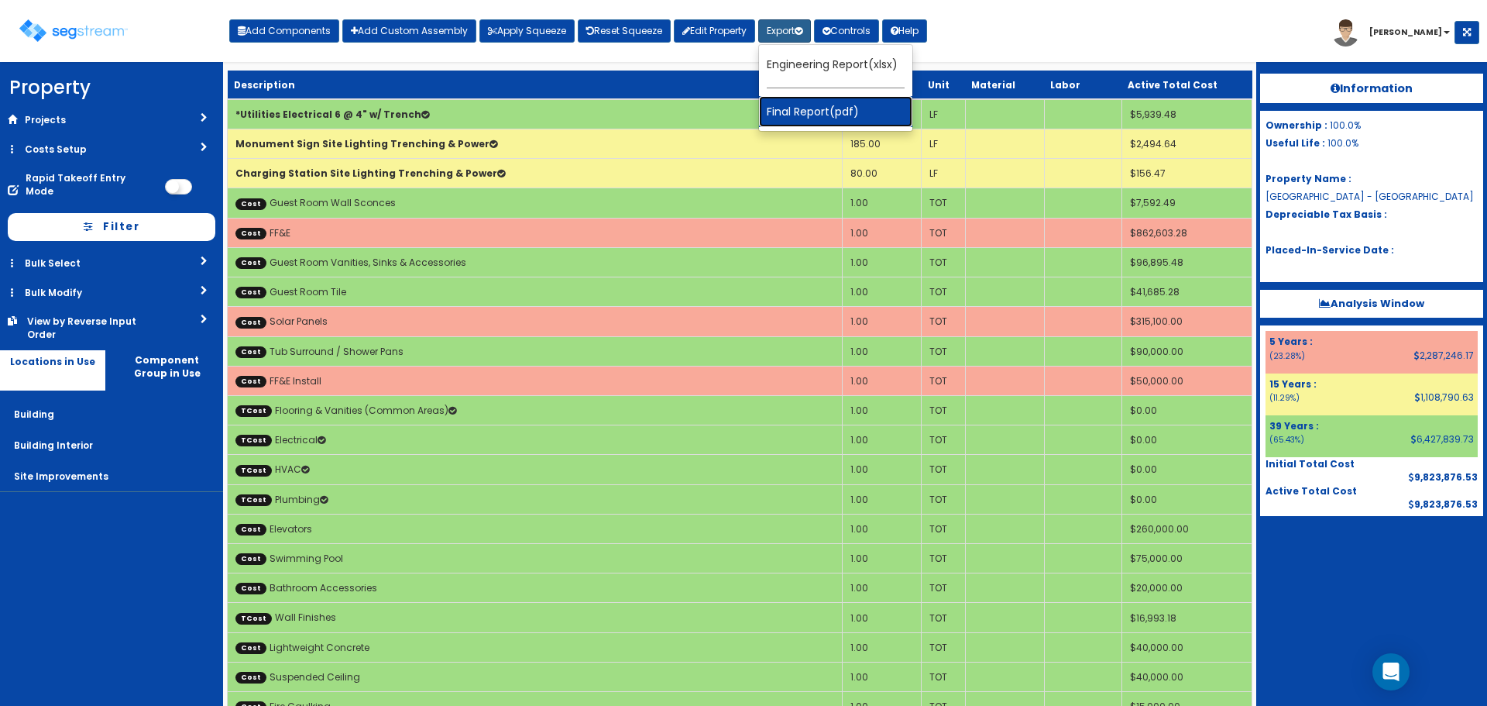
click at [806, 119] on link "Final Report(pdf)" at bounding box center [835, 111] width 153 height 31
